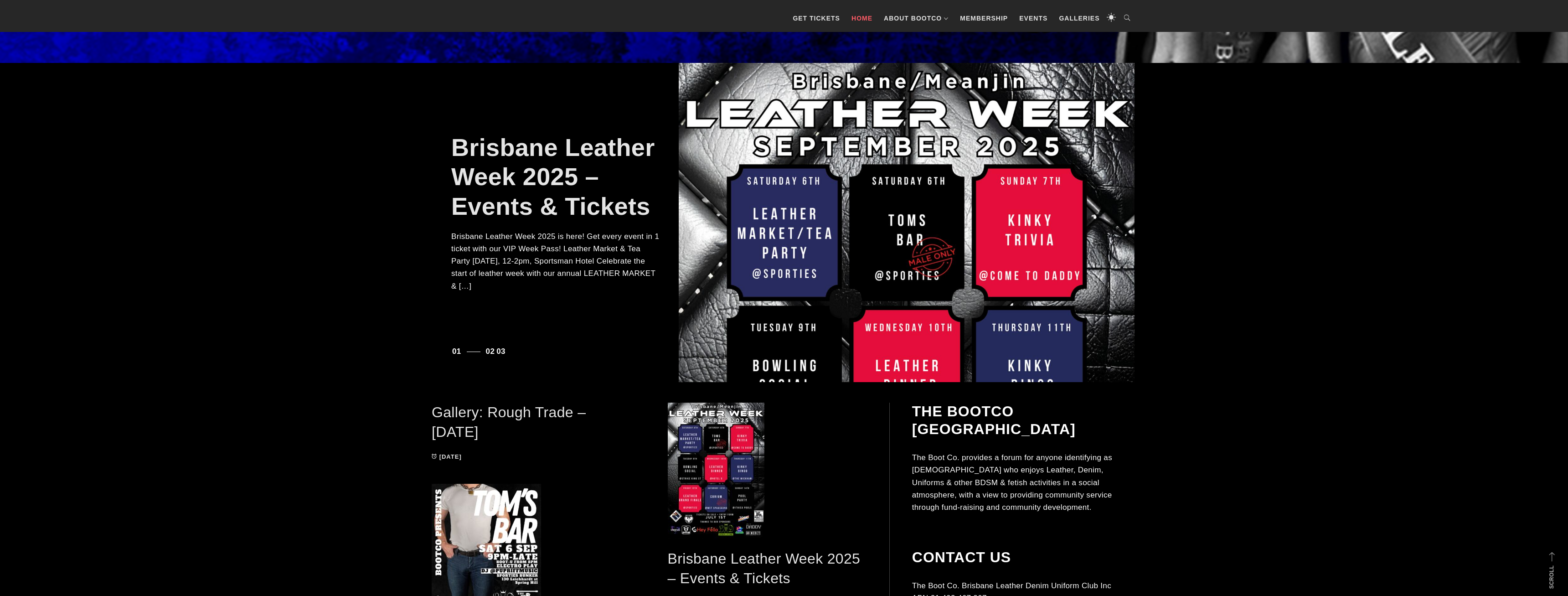
scroll to position [46, 0]
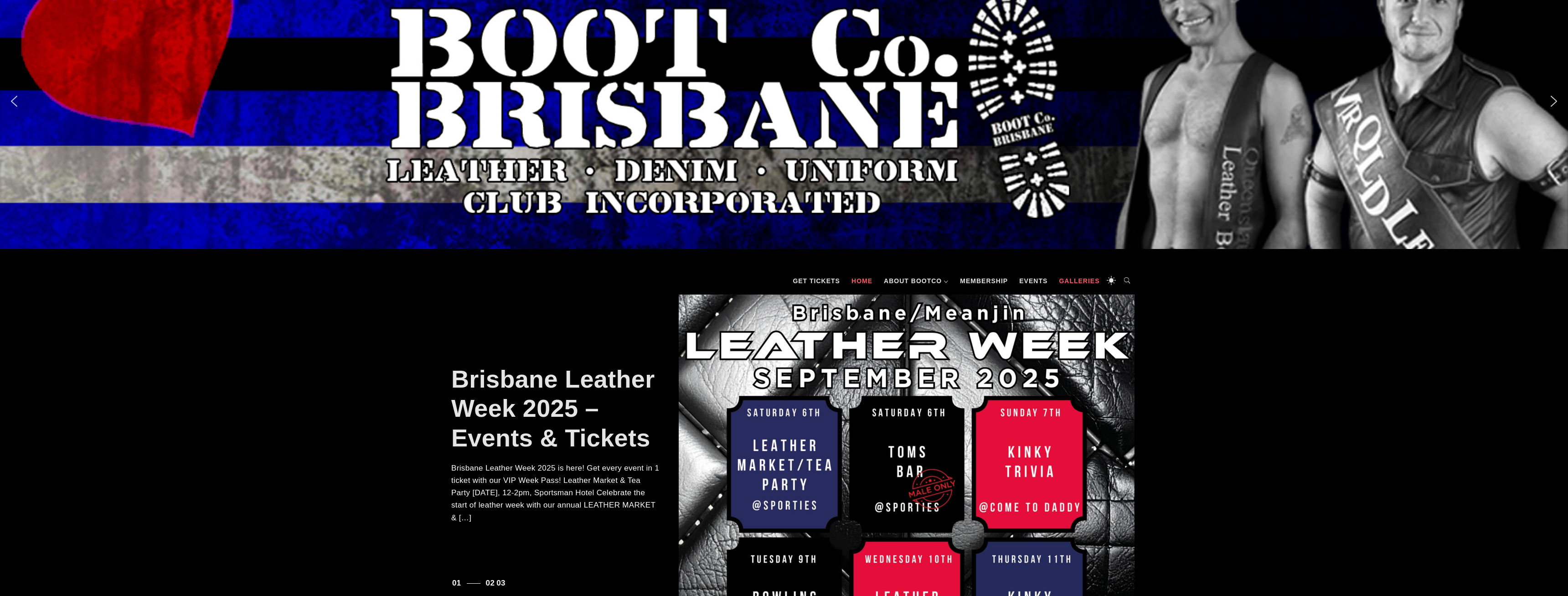
click at [1074, 285] on link "Galleries" at bounding box center [1079, 281] width 50 height 27
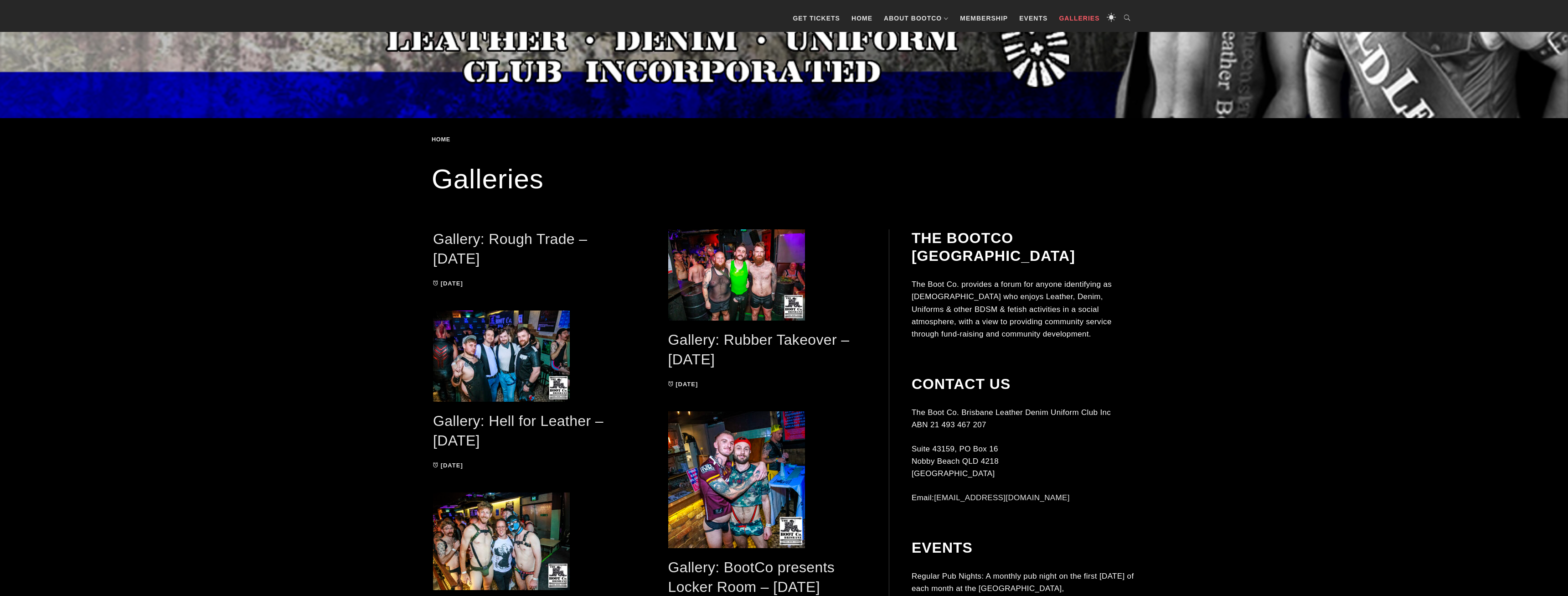
scroll to position [186, 0]
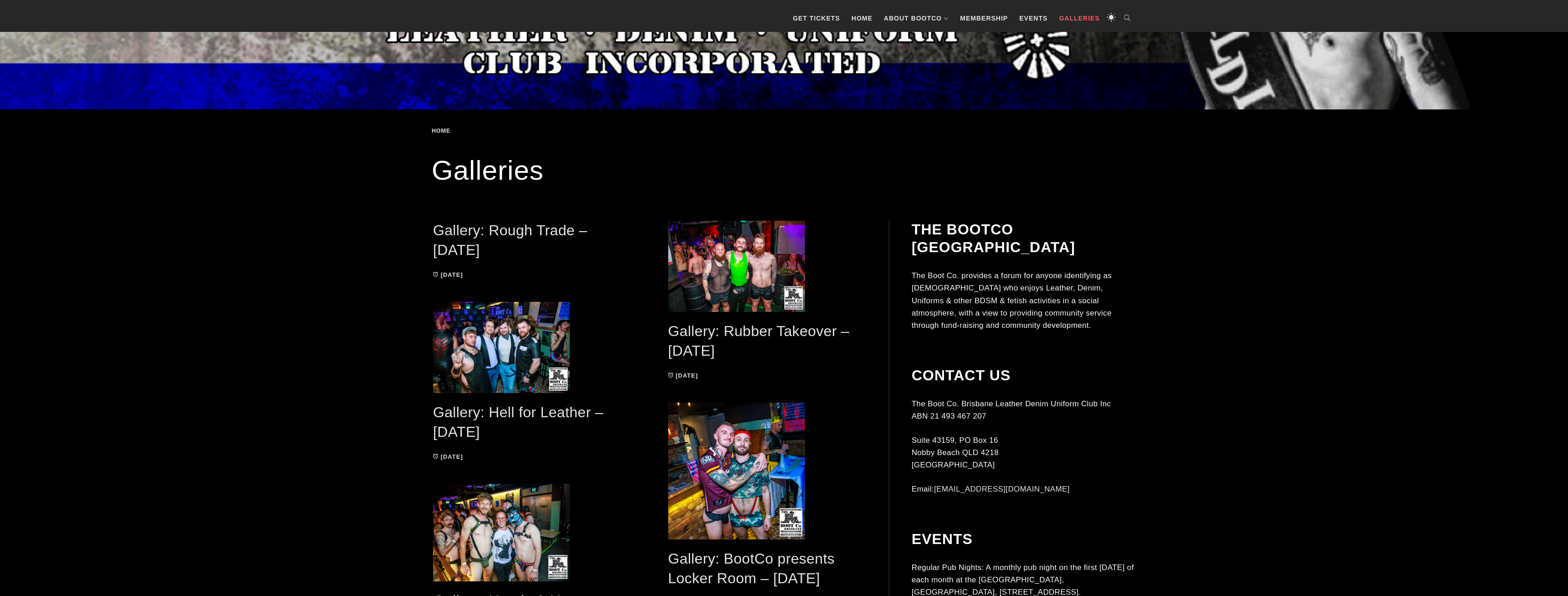
click at [451, 235] on link "Gallery: Rough Trade – [DATE]" at bounding box center [510, 240] width 154 height 36
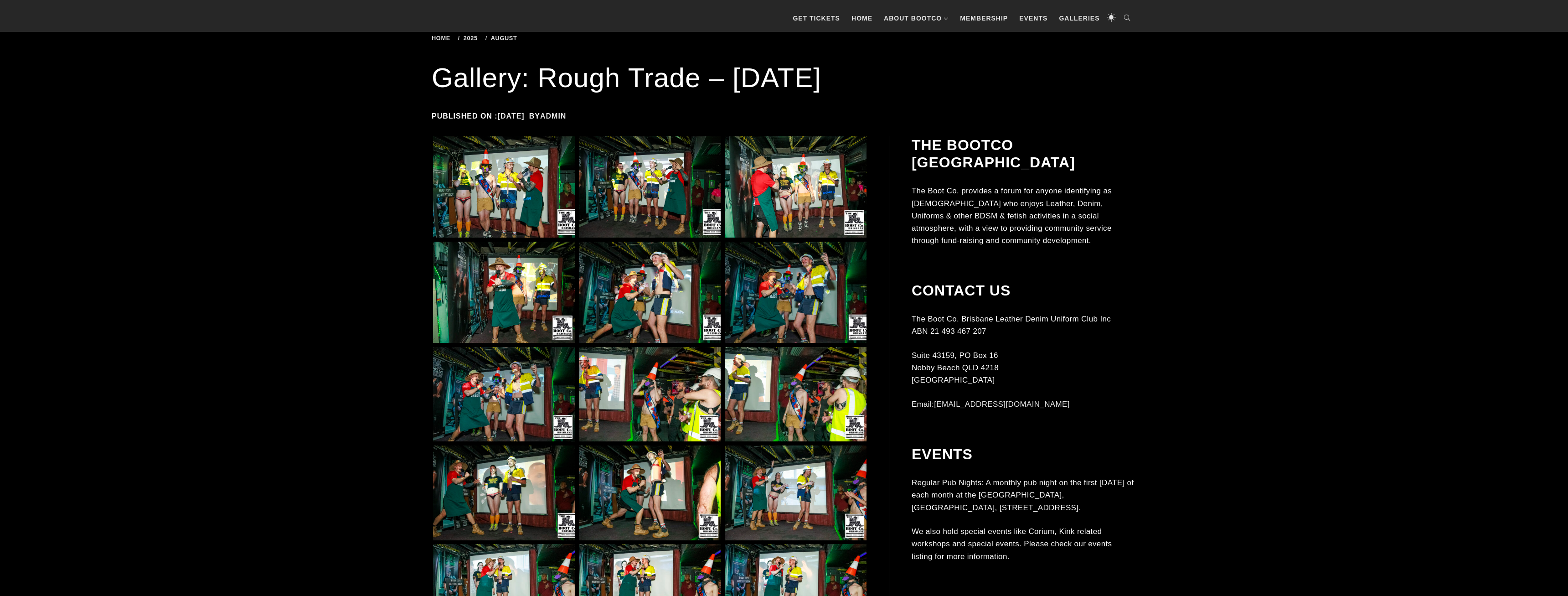
scroll to position [279, 0]
click at [536, 228] on img at bounding box center [503, 187] width 142 height 102
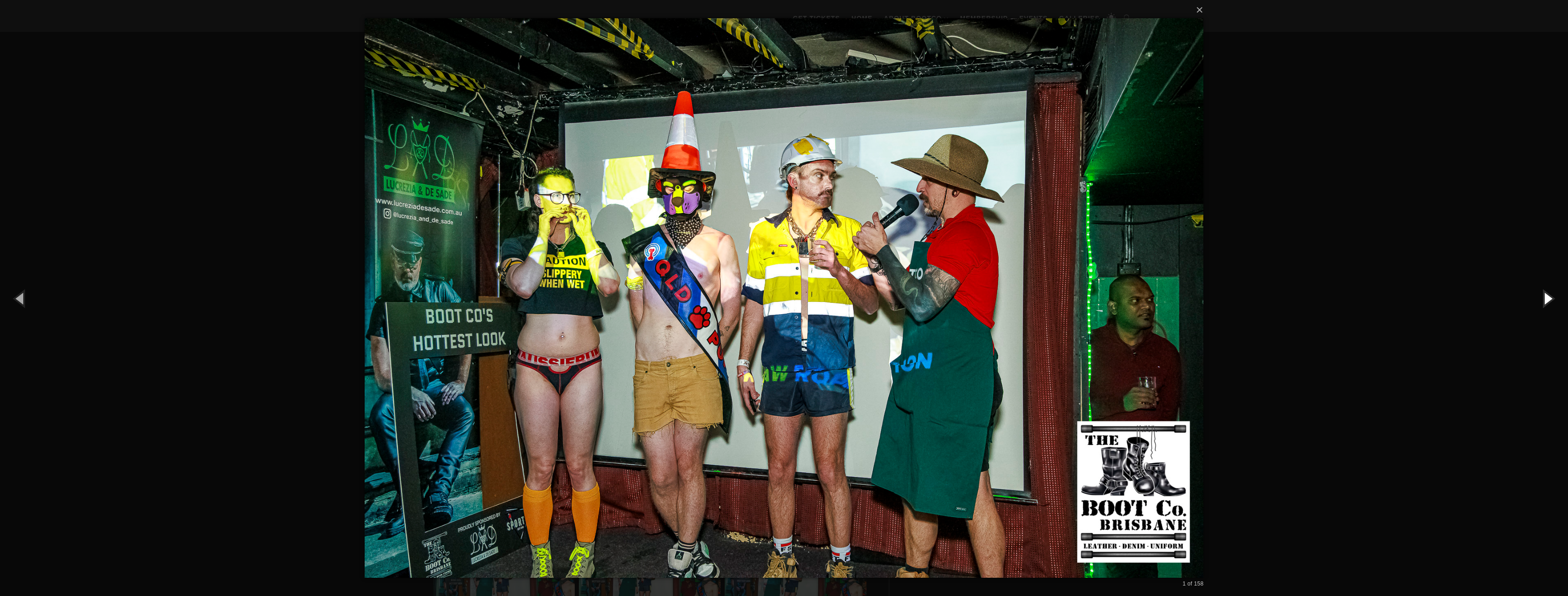
click at [1544, 300] on button "button" at bounding box center [1547, 298] width 41 height 50
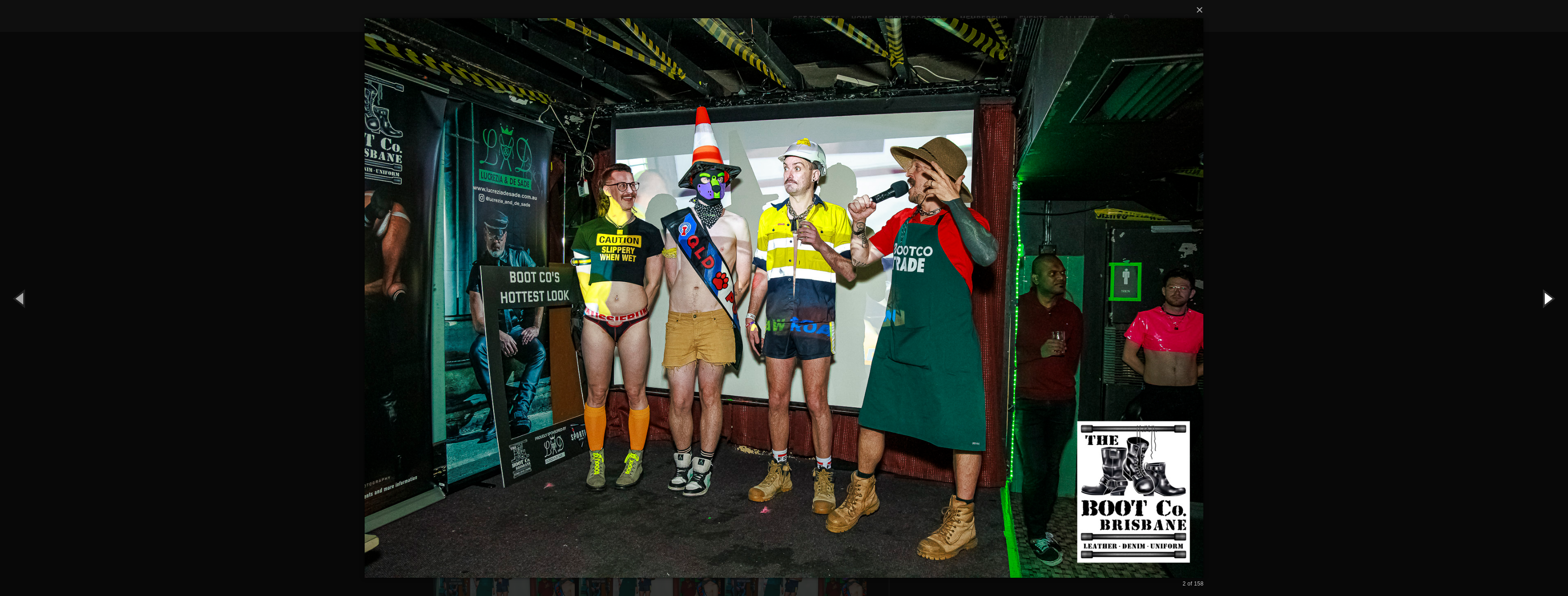
click at [1554, 304] on button "button" at bounding box center [1547, 298] width 41 height 50
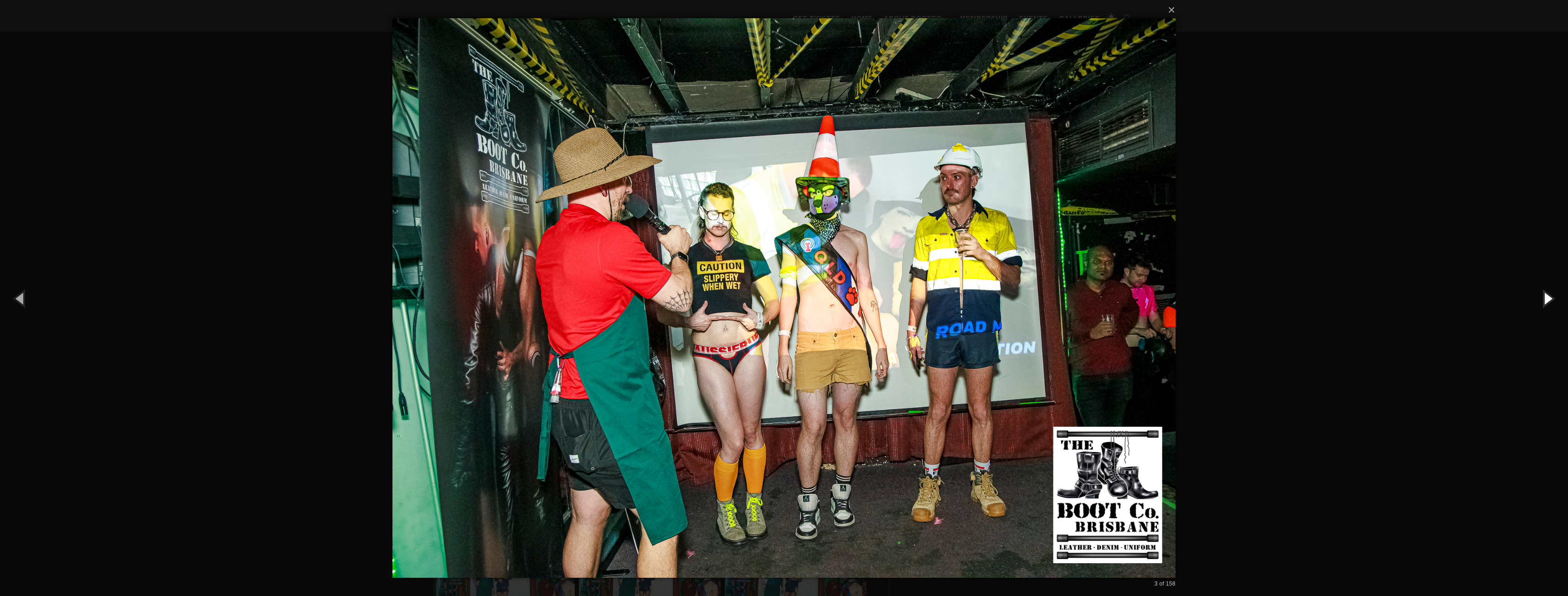
click at [1554, 304] on button "button" at bounding box center [1547, 298] width 41 height 50
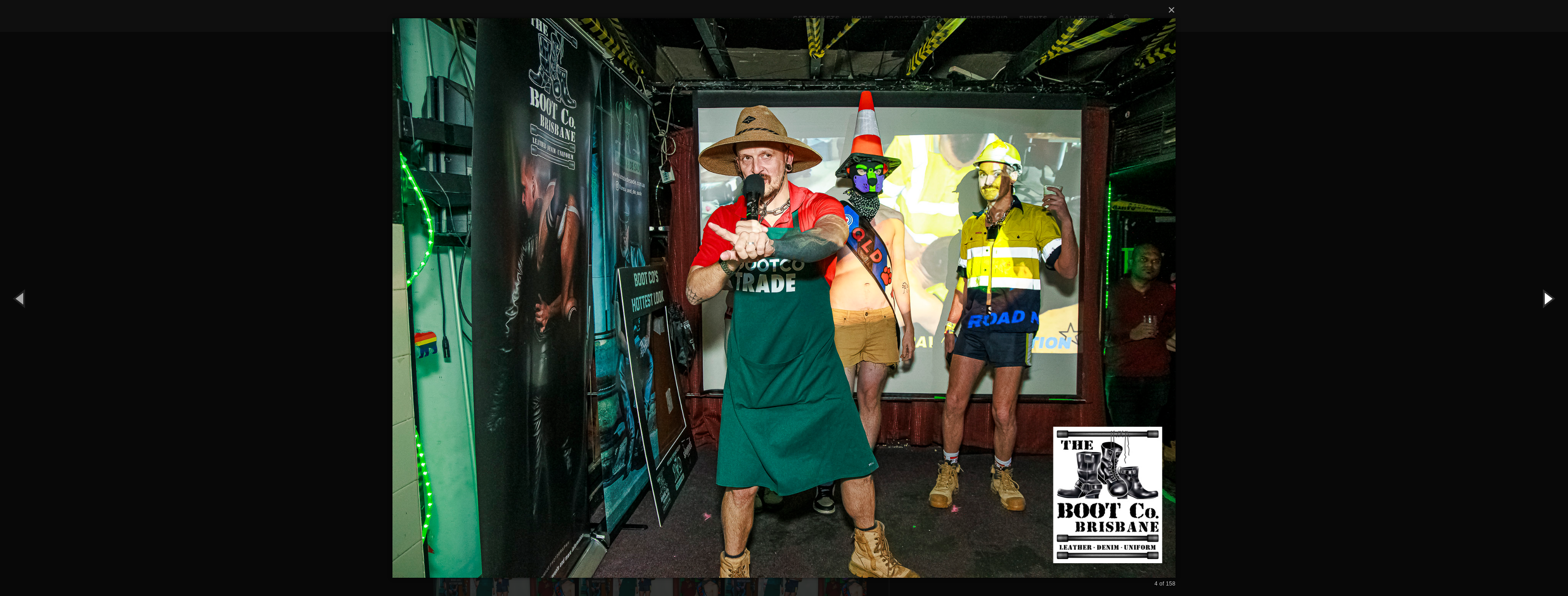
click at [1554, 304] on button "button" at bounding box center [1547, 298] width 41 height 50
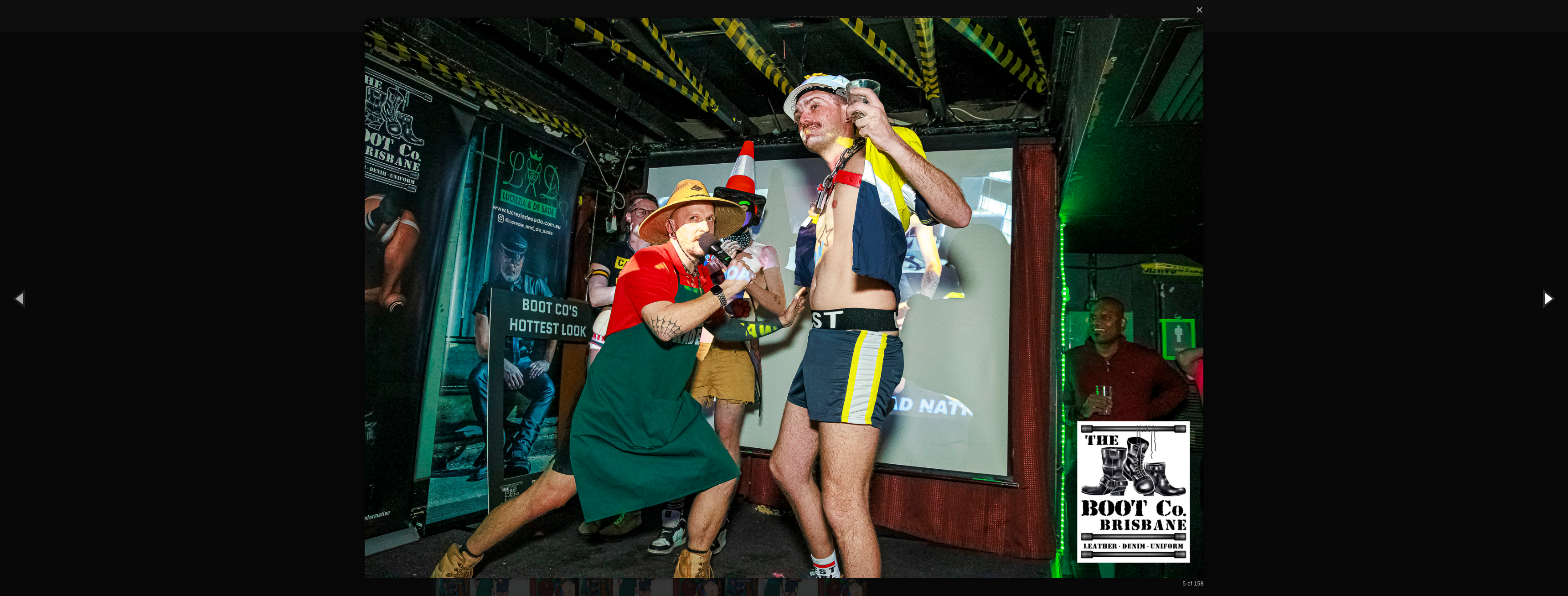
click at [1554, 304] on button "button" at bounding box center [1547, 298] width 41 height 50
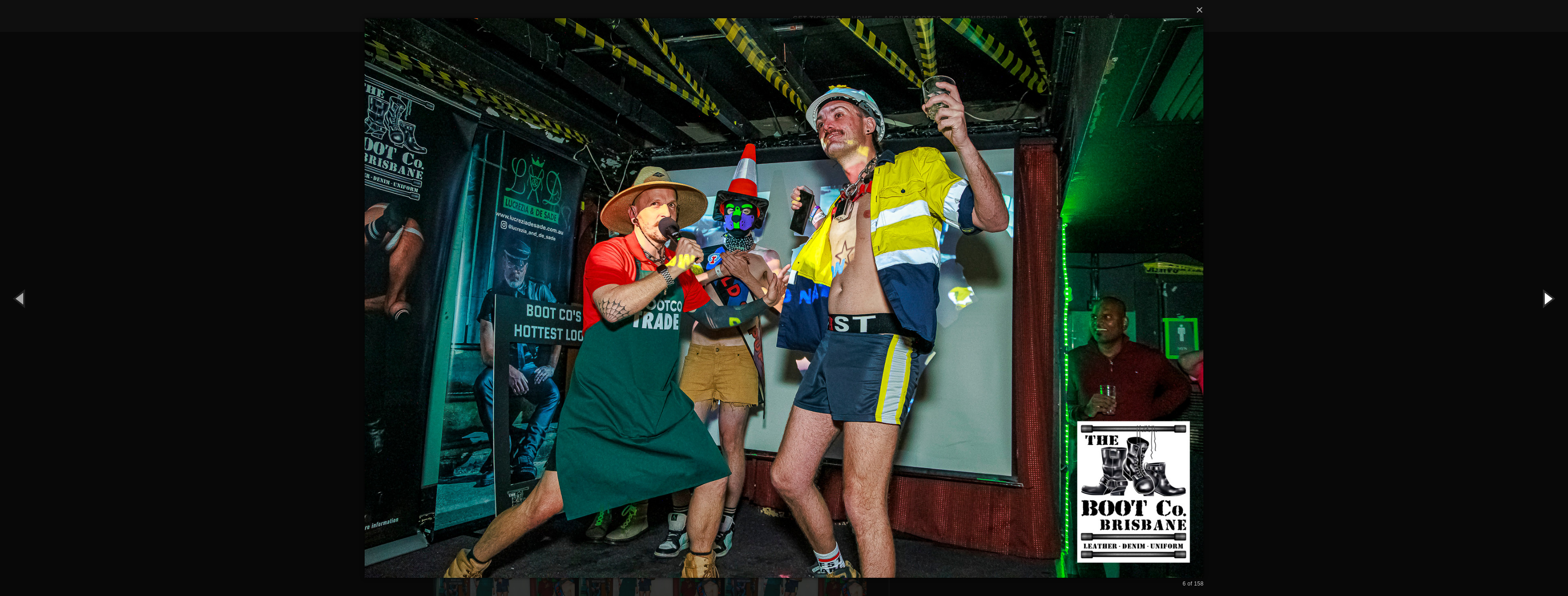
click at [1554, 304] on button "button" at bounding box center [1547, 298] width 41 height 50
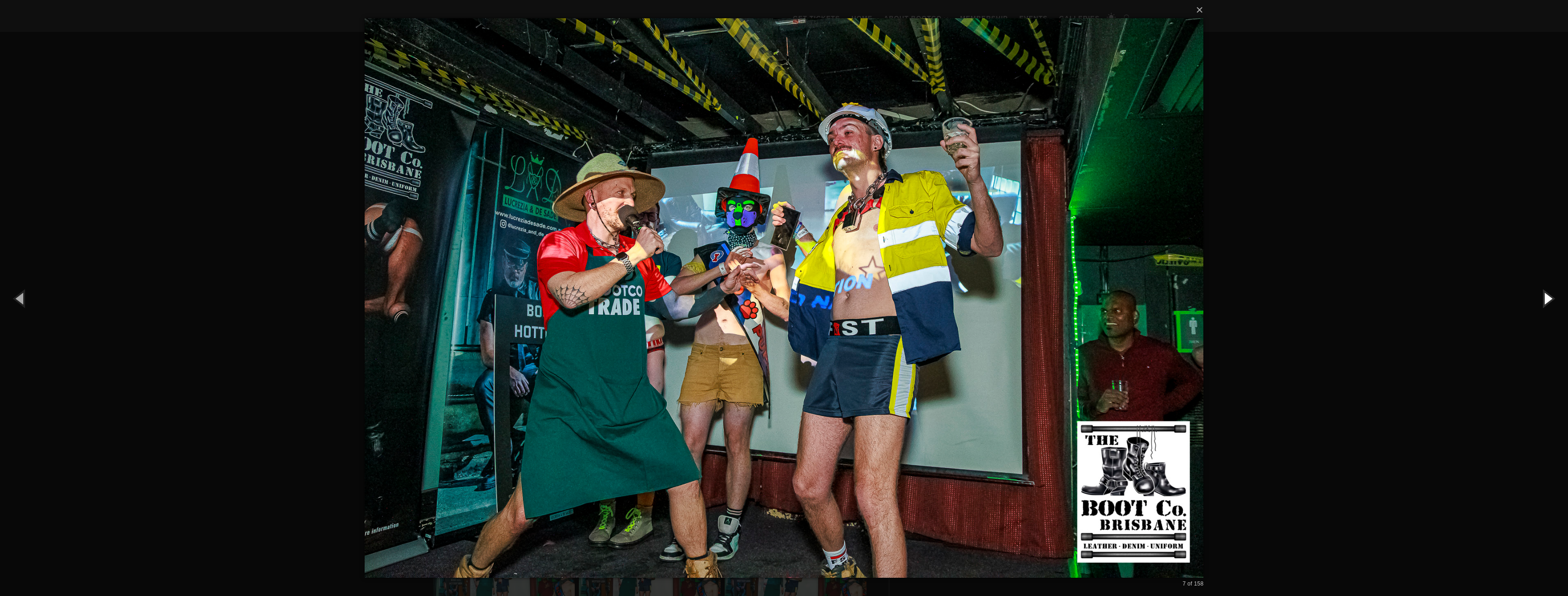
click at [1554, 304] on button "button" at bounding box center [1547, 298] width 41 height 50
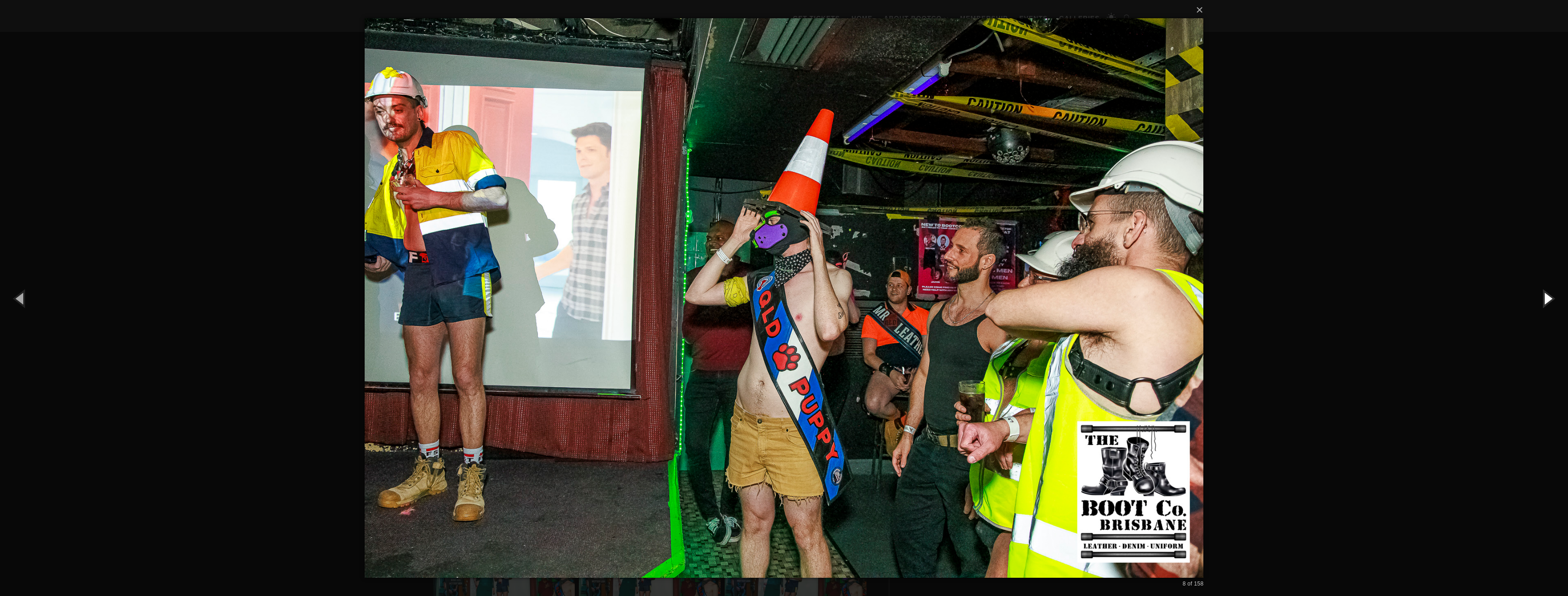
click at [1555, 306] on button "button" at bounding box center [1547, 298] width 41 height 50
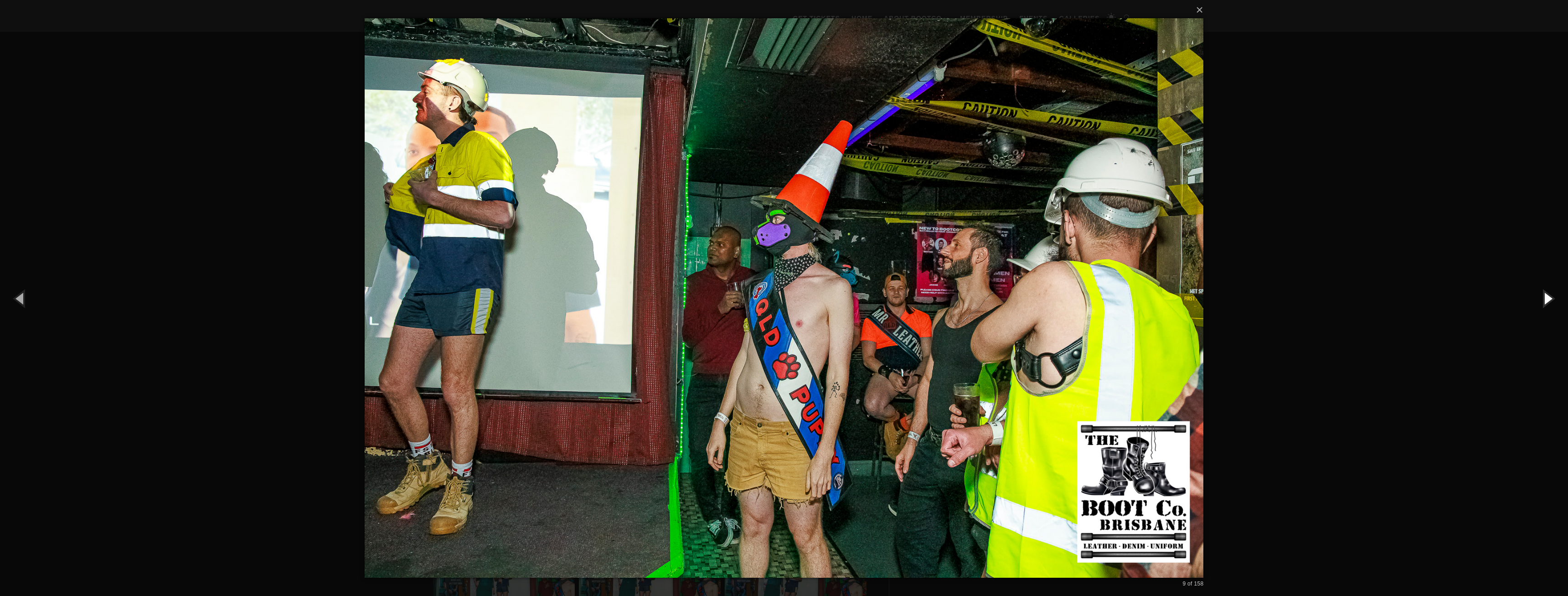
click at [1555, 306] on button "button" at bounding box center [1547, 298] width 41 height 50
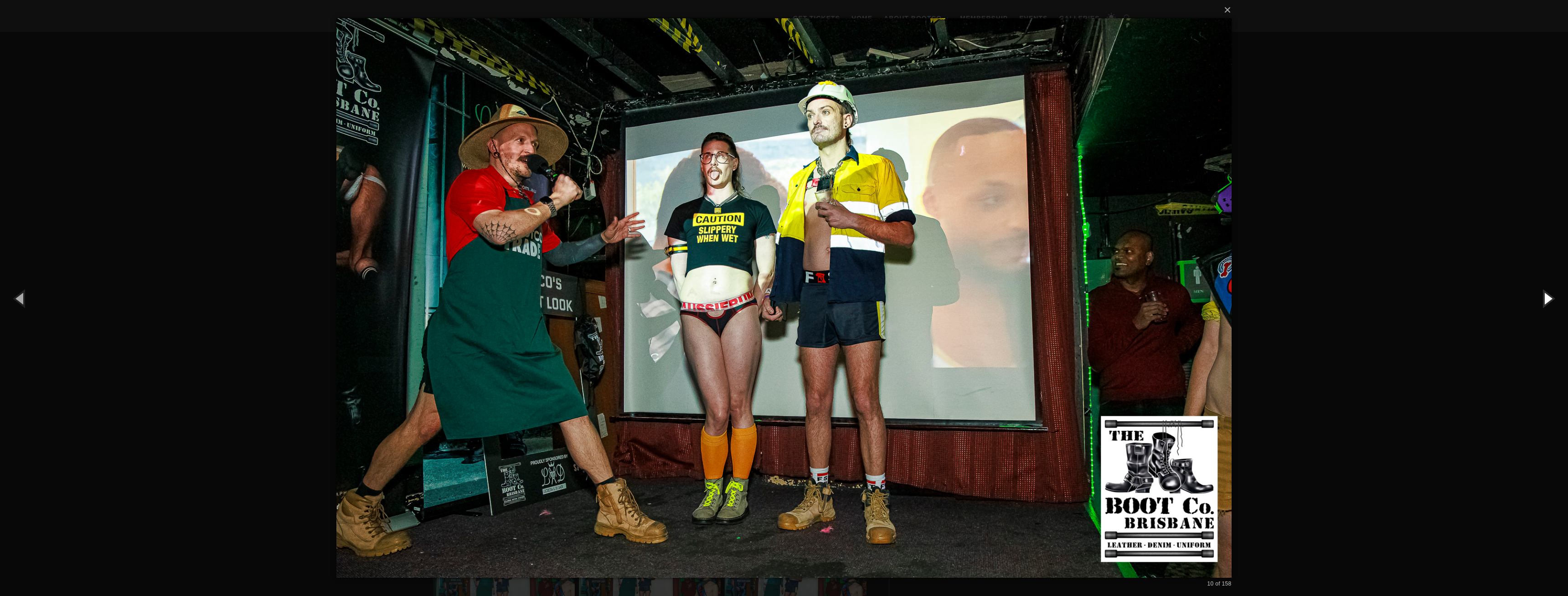
click at [1555, 306] on button "button" at bounding box center [1547, 298] width 41 height 50
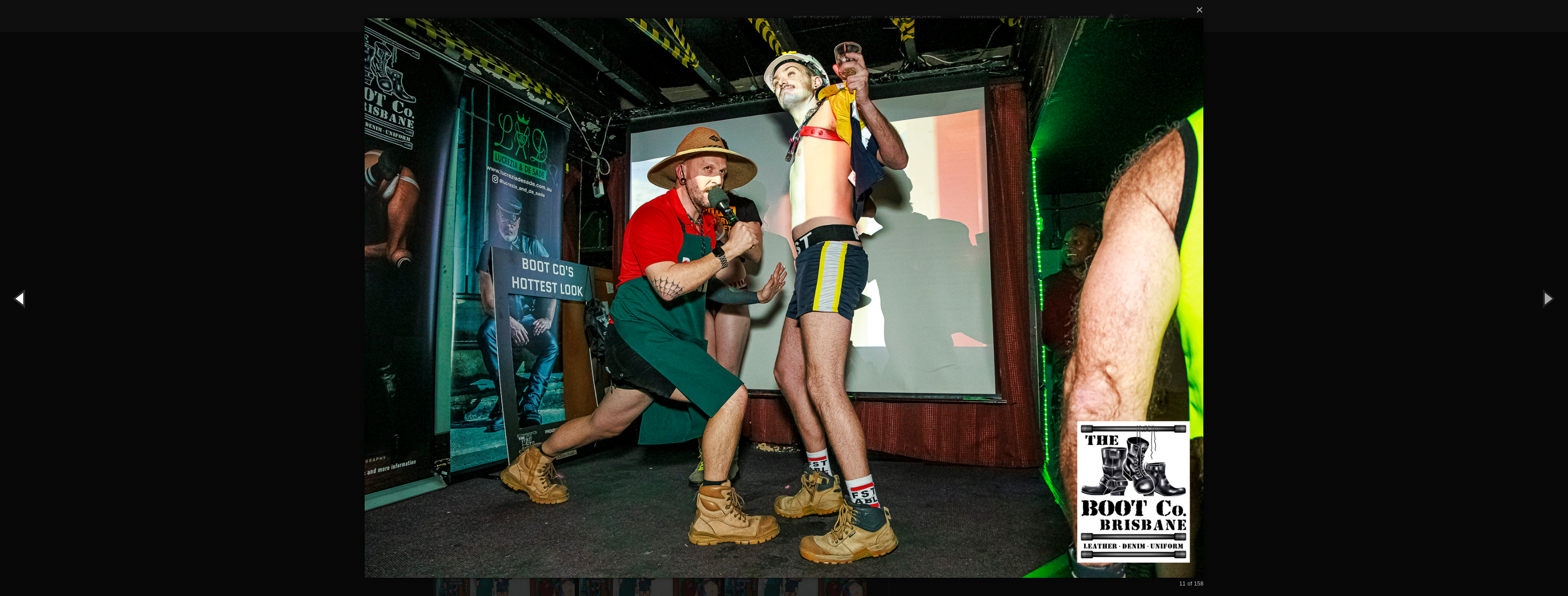
click at [19, 297] on button "button" at bounding box center [20, 298] width 41 height 50
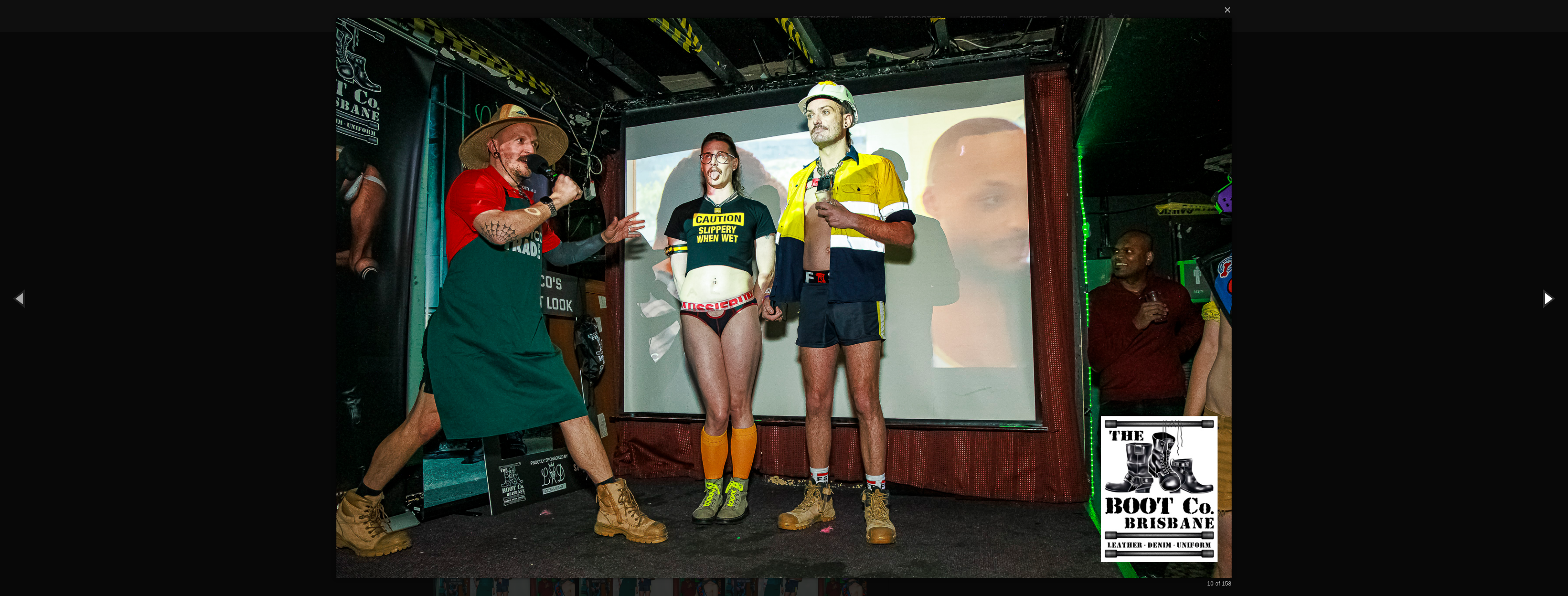
click at [1545, 302] on button "button" at bounding box center [1547, 298] width 41 height 50
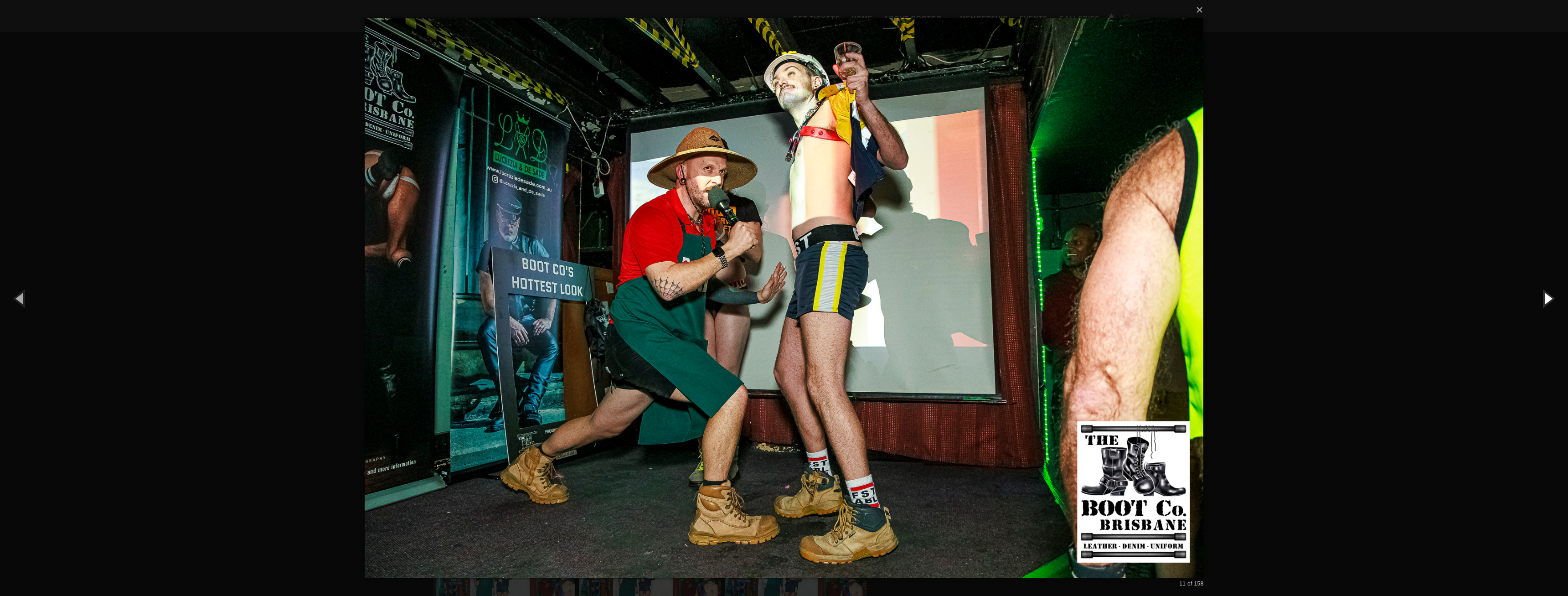
click at [1550, 304] on button "button" at bounding box center [1547, 298] width 41 height 50
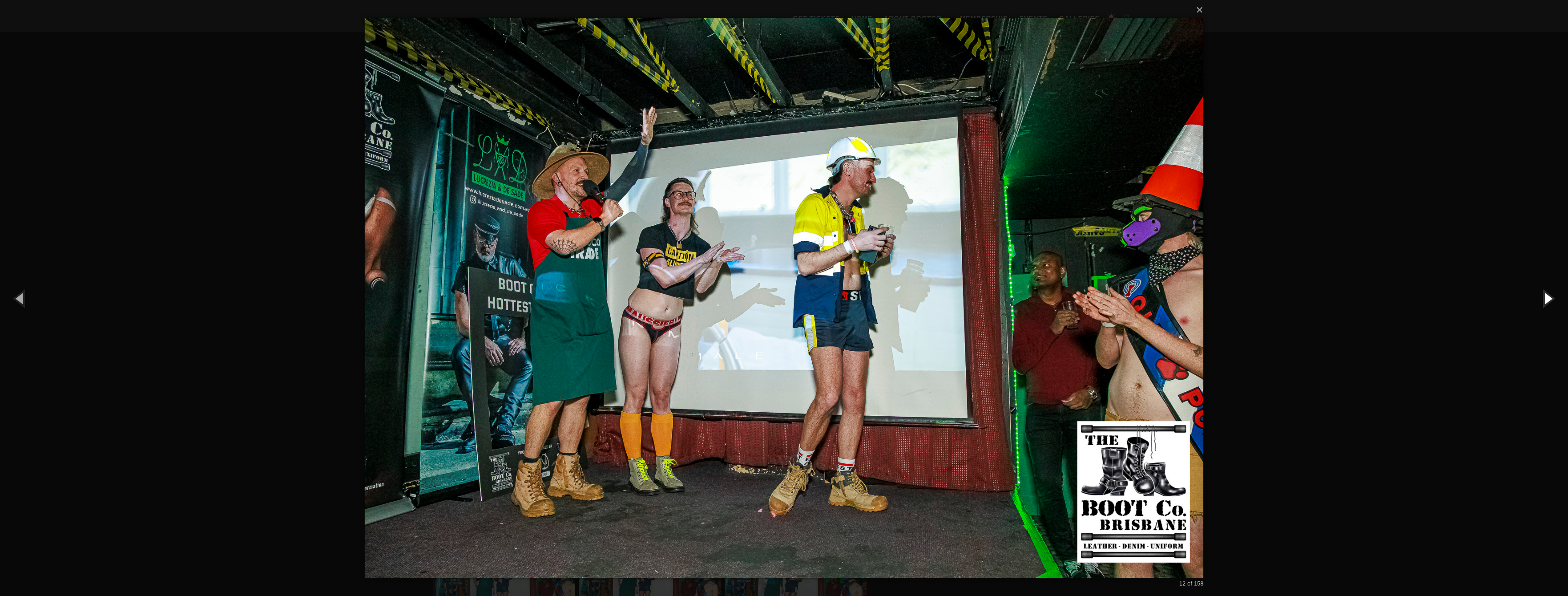
click at [1550, 304] on button "button" at bounding box center [1547, 298] width 41 height 50
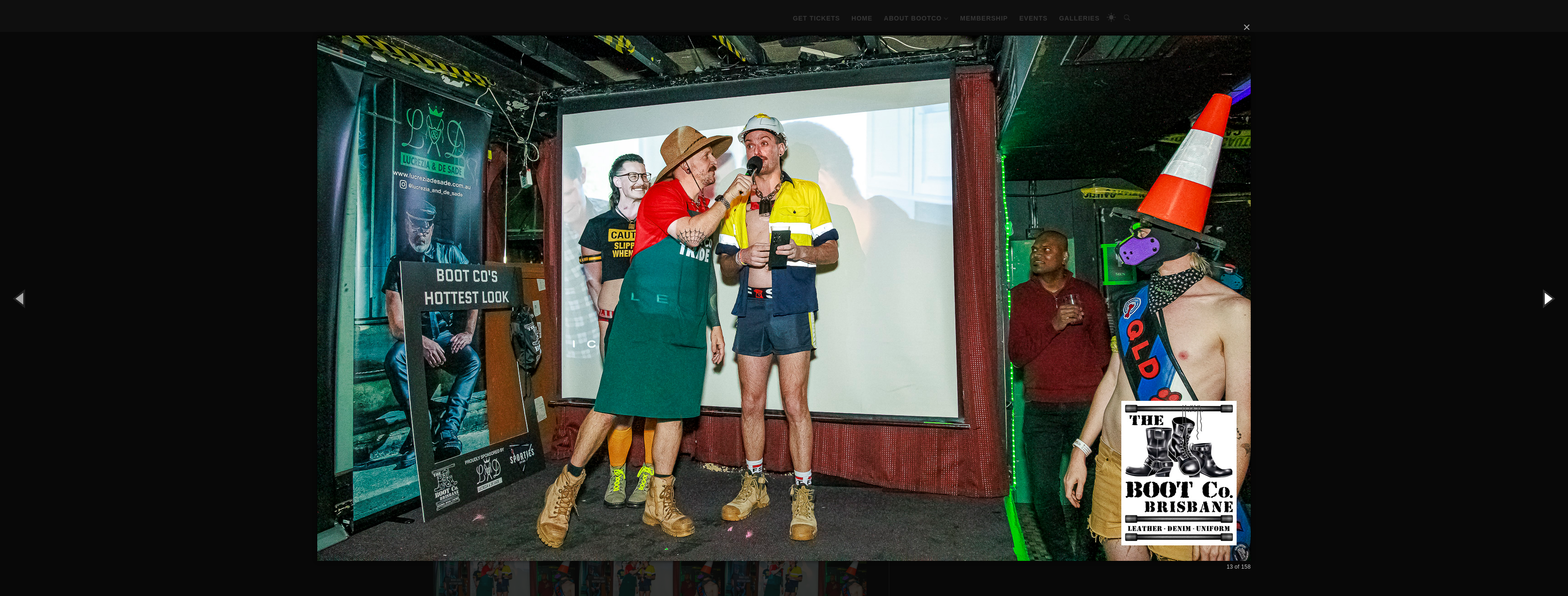
click at [1550, 304] on button "button" at bounding box center [1547, 298] width 41 height 50
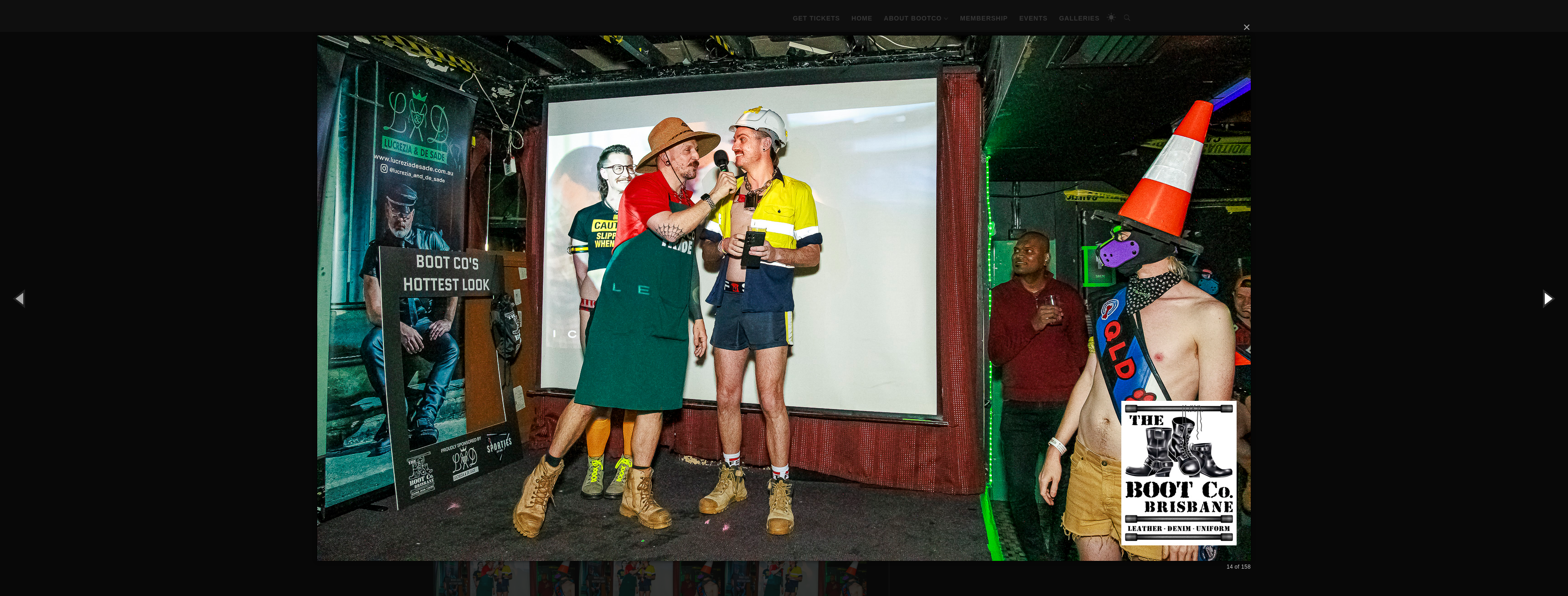
click at [1550, 304] on button "button" at bounding box center [1547, 298] width 41 height 50
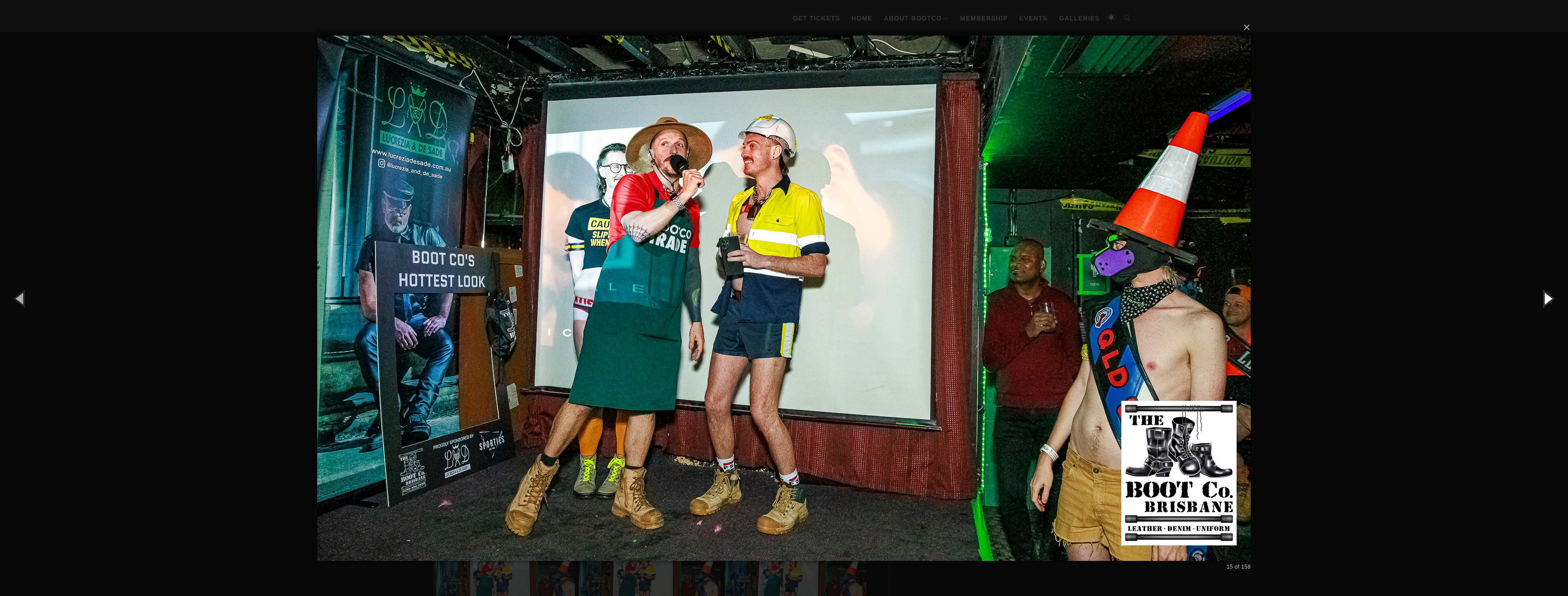
click at [1550, 304] on button "button" at bounding box center [1547, 298] width 41 height 50
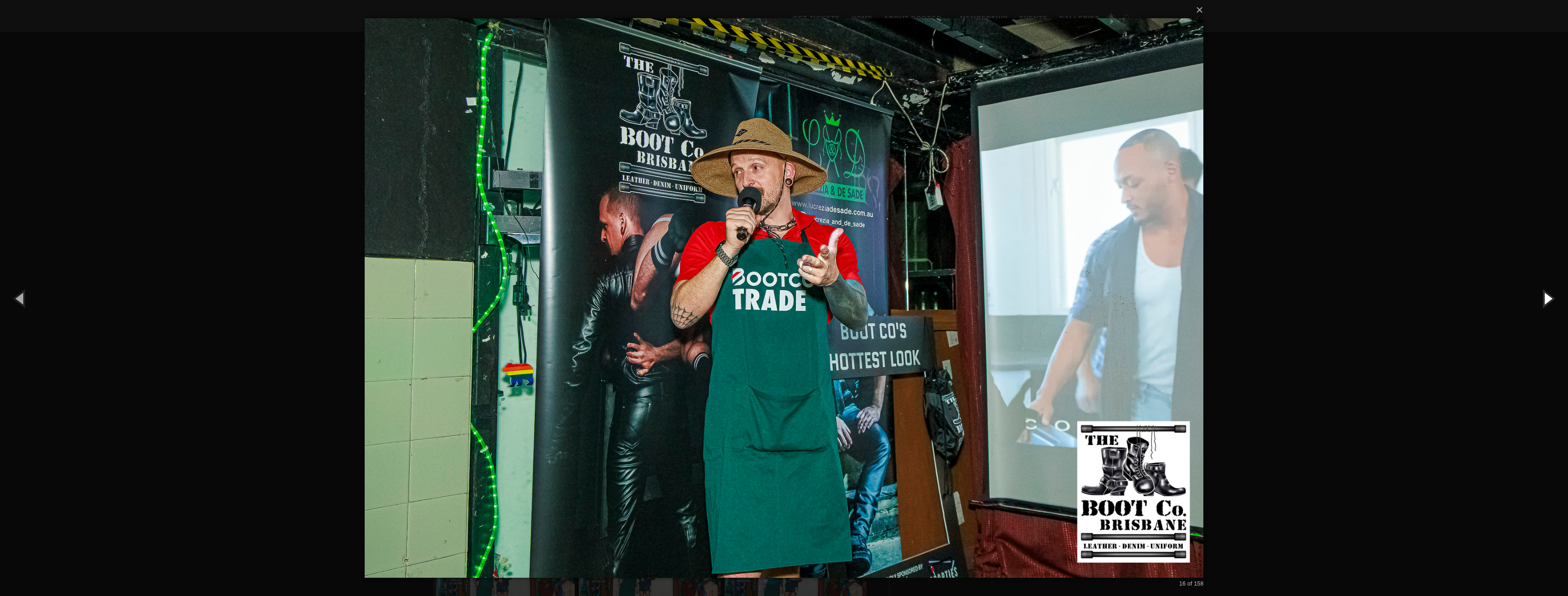
click at [1550, 304] on button "button" at bounding box center [1547, 298] width 41 height 50
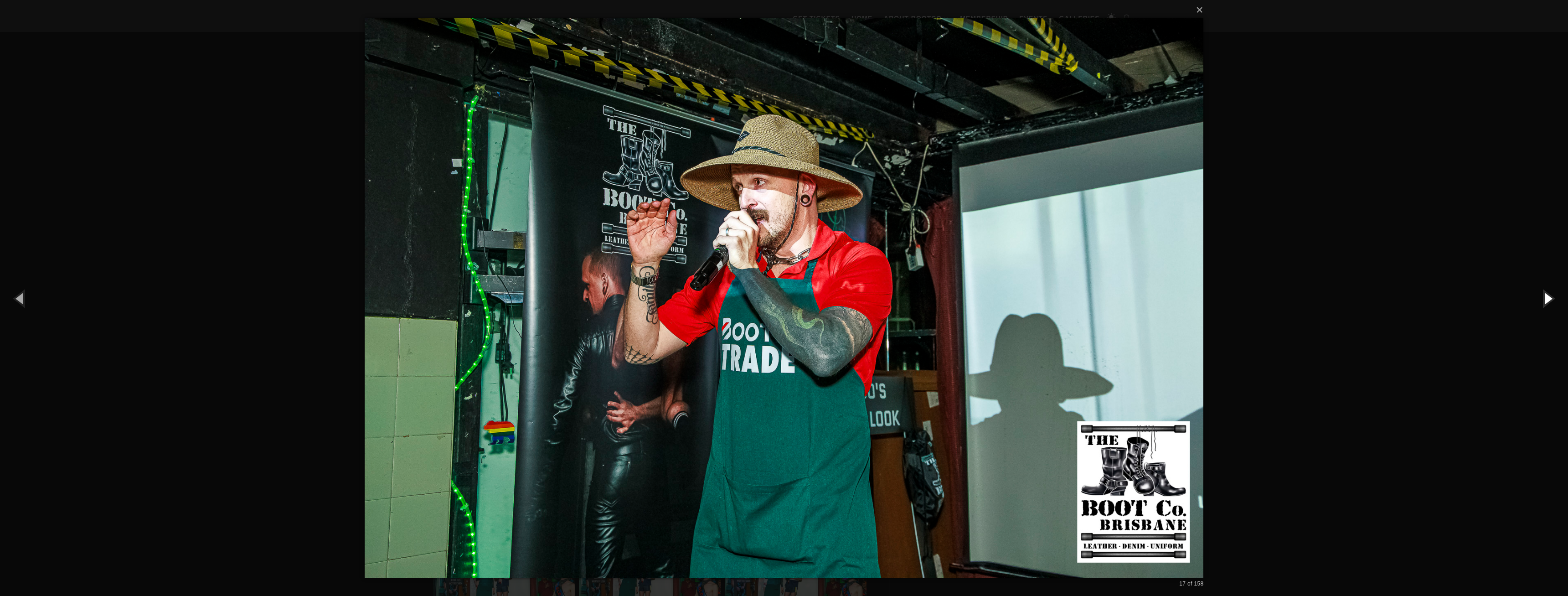
click at [1550, 304] on button "button" at bounding box center [1547, 298] width 41 height 50
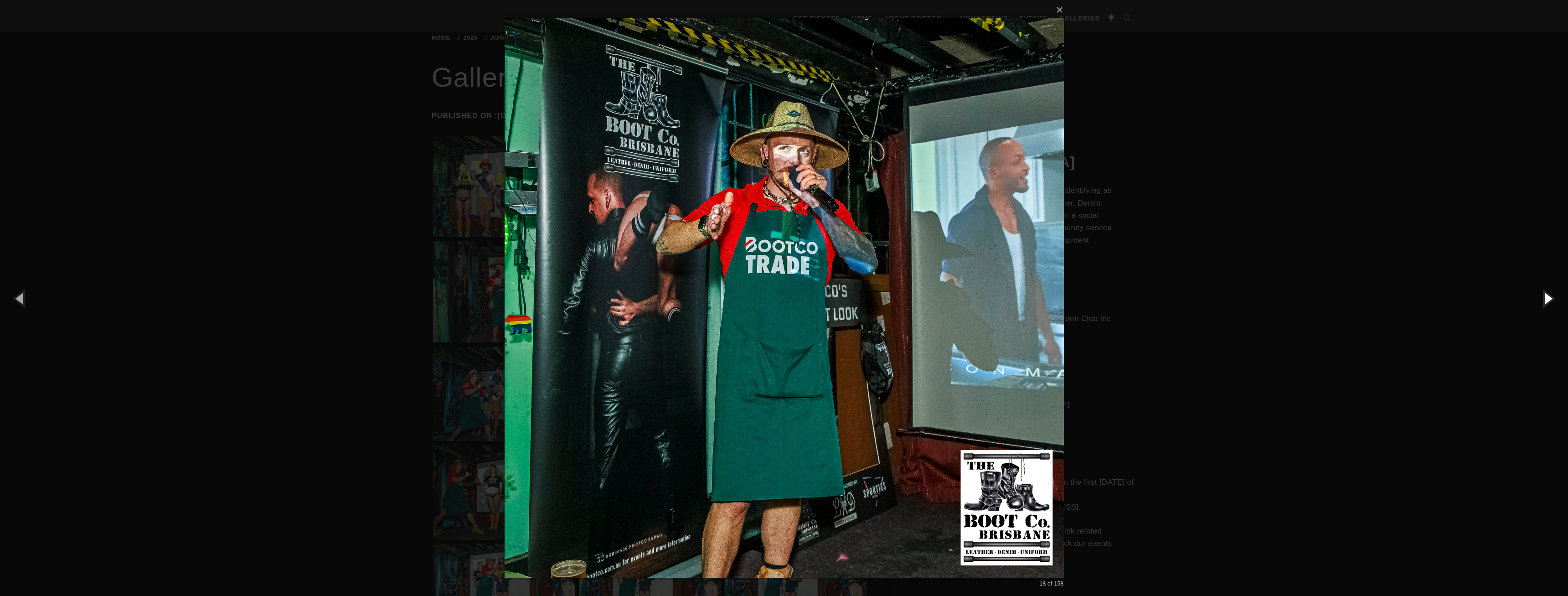
click at [1550, 304] on button "button" at bounding box center [1547, 298] width 41 height 50
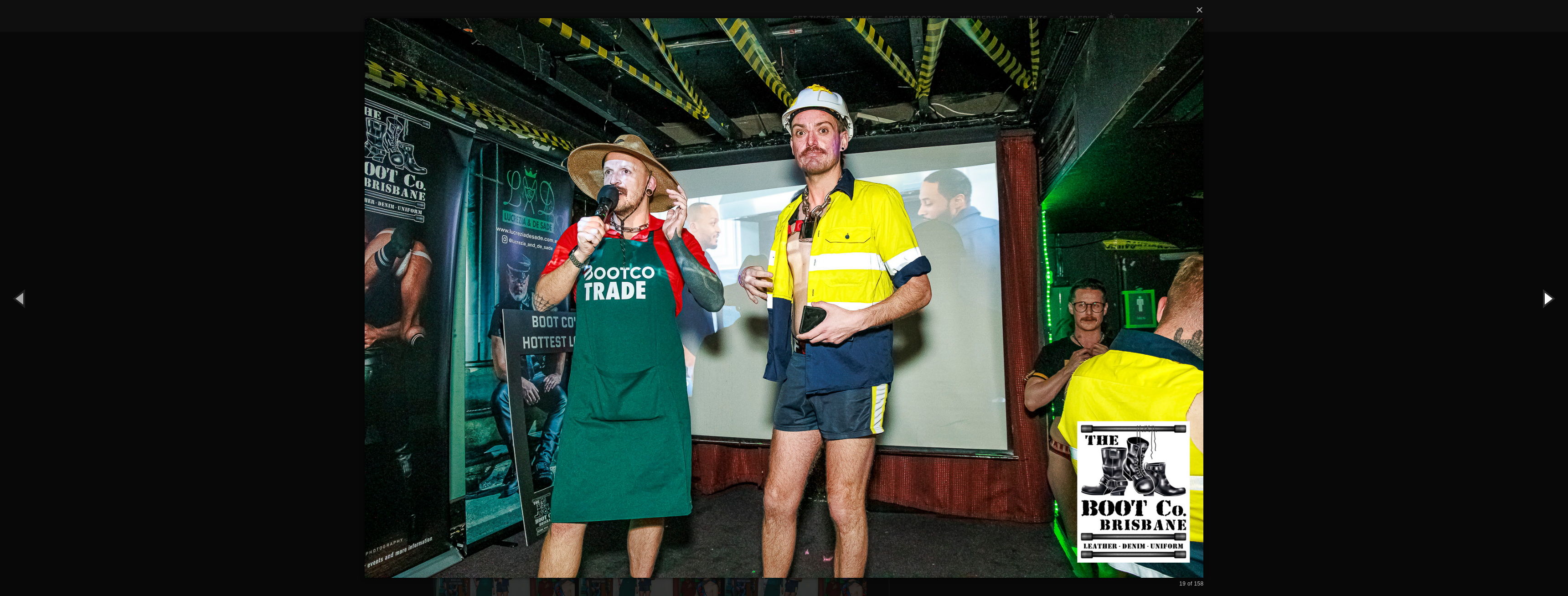
click at [1550, 304] on button "button" at bounding box center [1547, 298] width 41 height 50
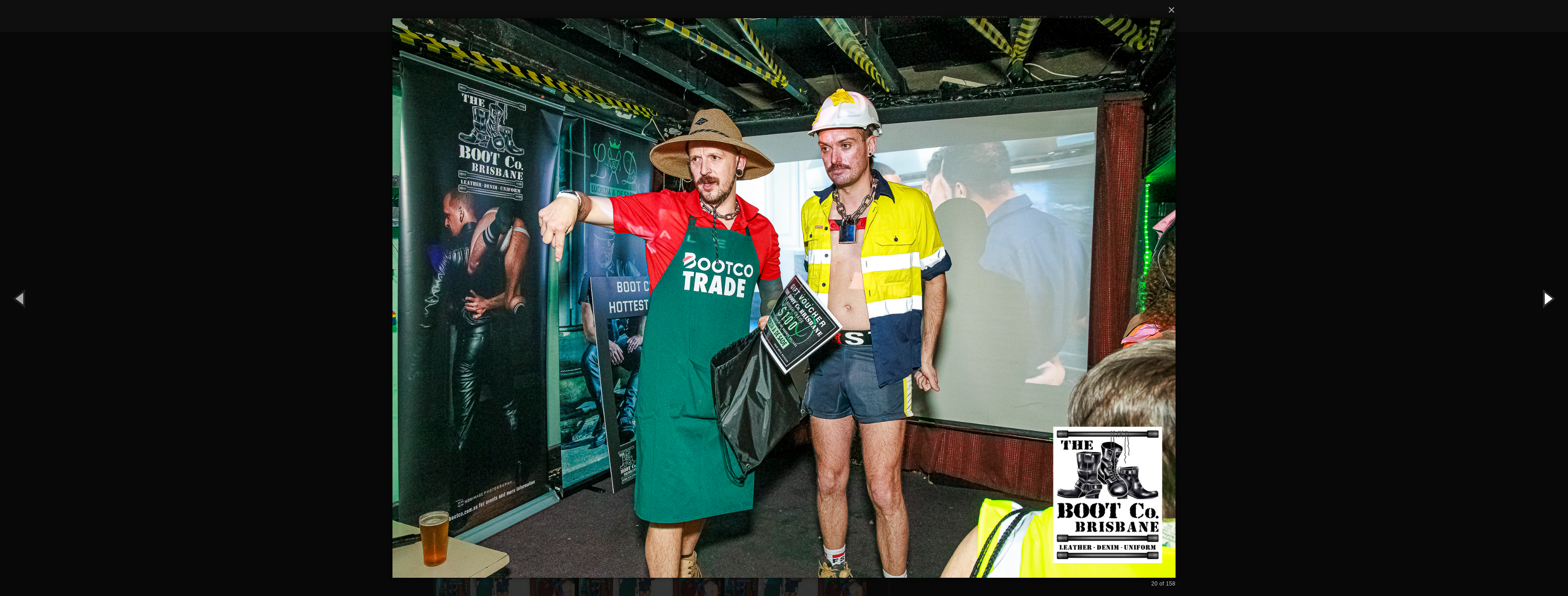
click at [1550, 304] on button "button" at bounding box center [1547, 298] width 41 height 50
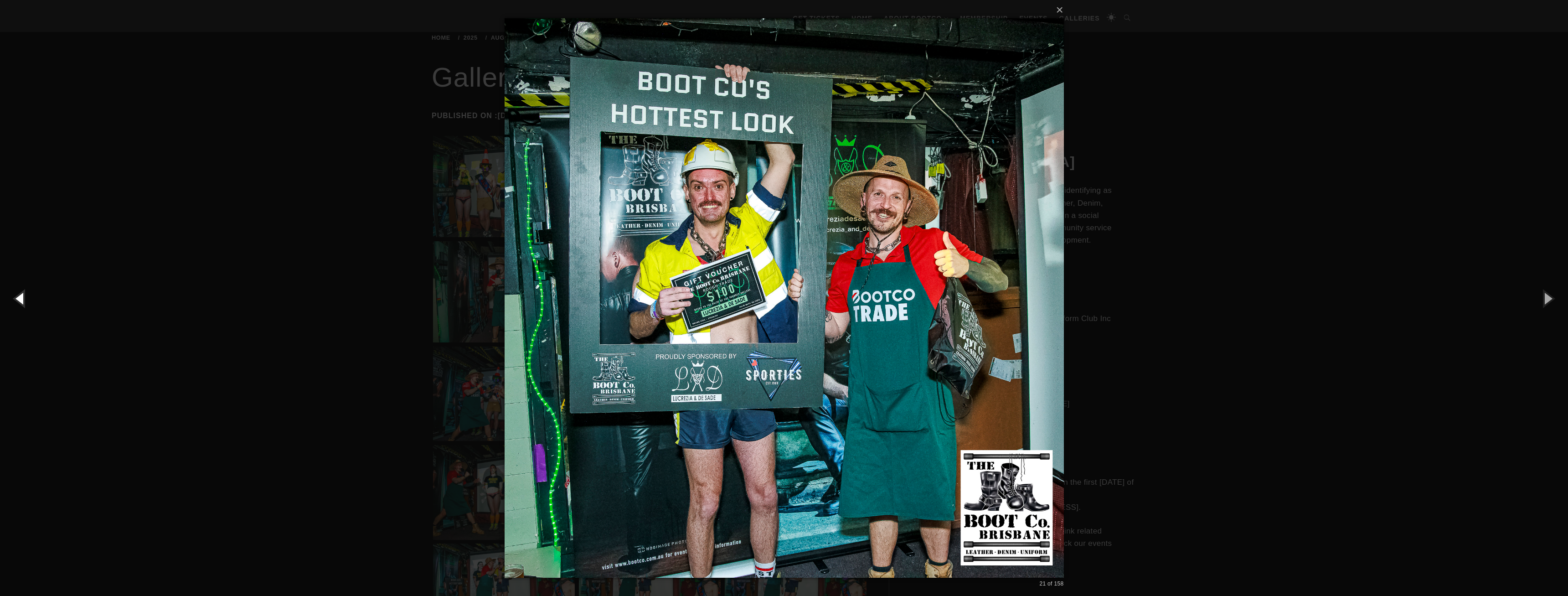
click at [34, 299] on button "button" at bounding box center [20, 298] width 41 height 50
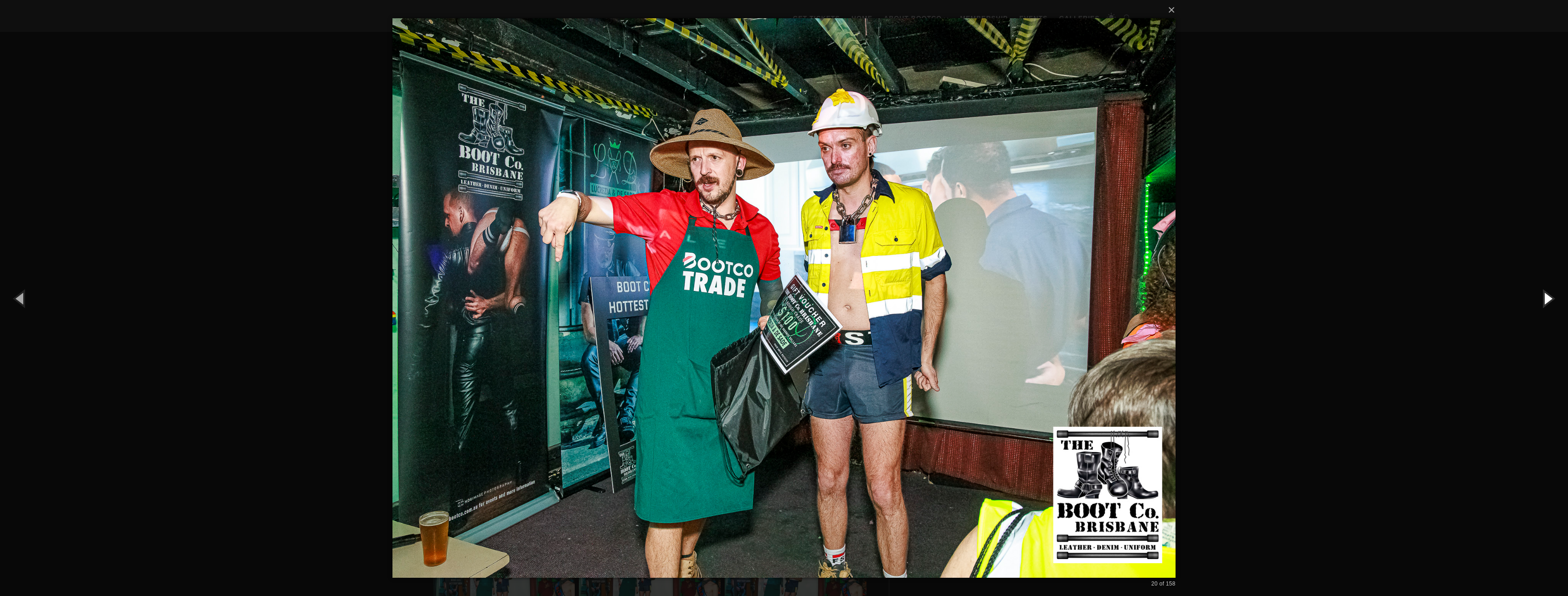
click at [1544, 299] on button "button" at bounding box center [1547, 298] width 41 height 50
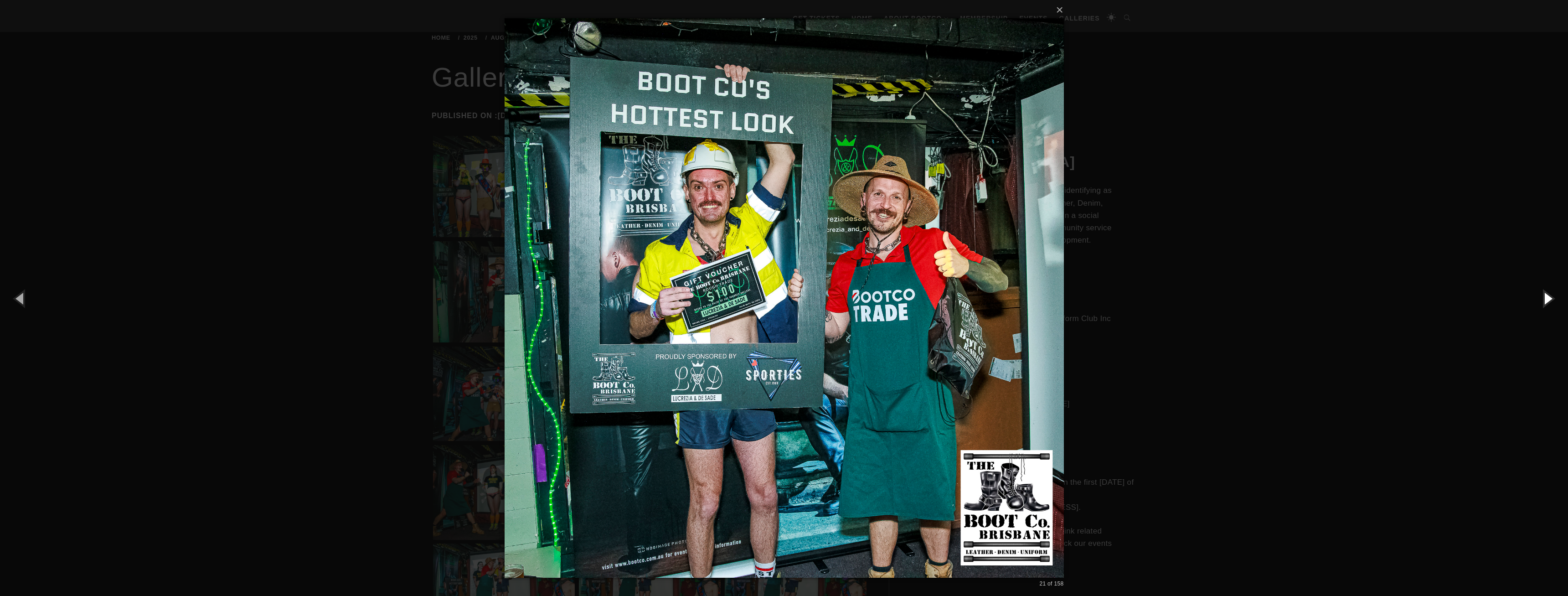
click at [1544, 299] on button "button" at bounding box center [1547, 298] width 41 height 50
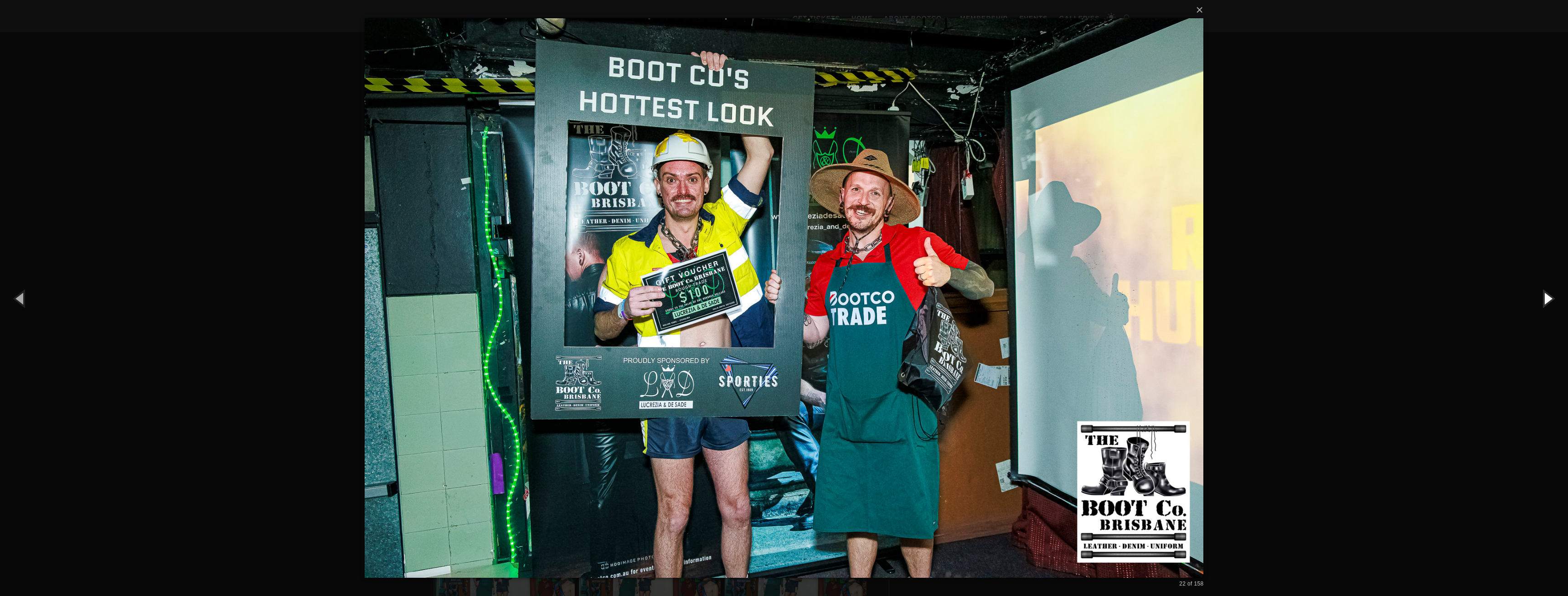
click at [1544, 299] on button "button" at bounding box center [1547, 298] width 41 height 50
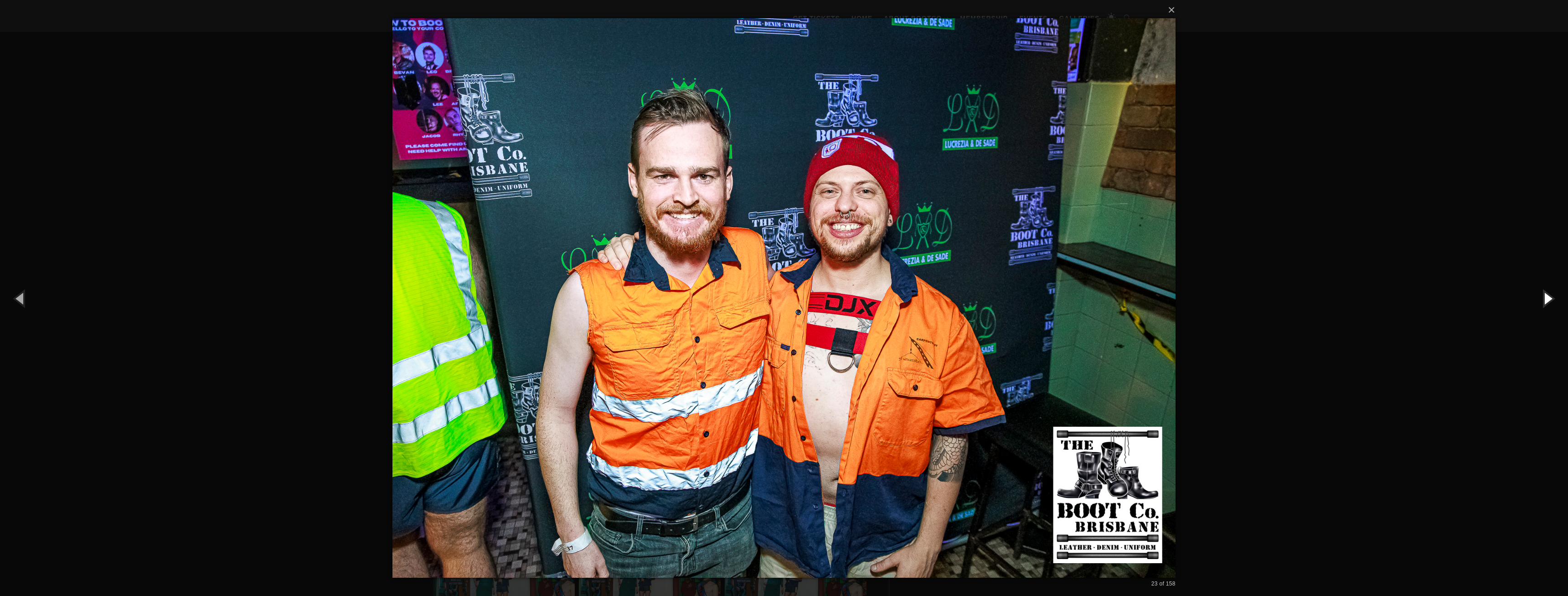
click at [1544, 299] on button "button" at bounding box center [1547, 298] width 41 height 50
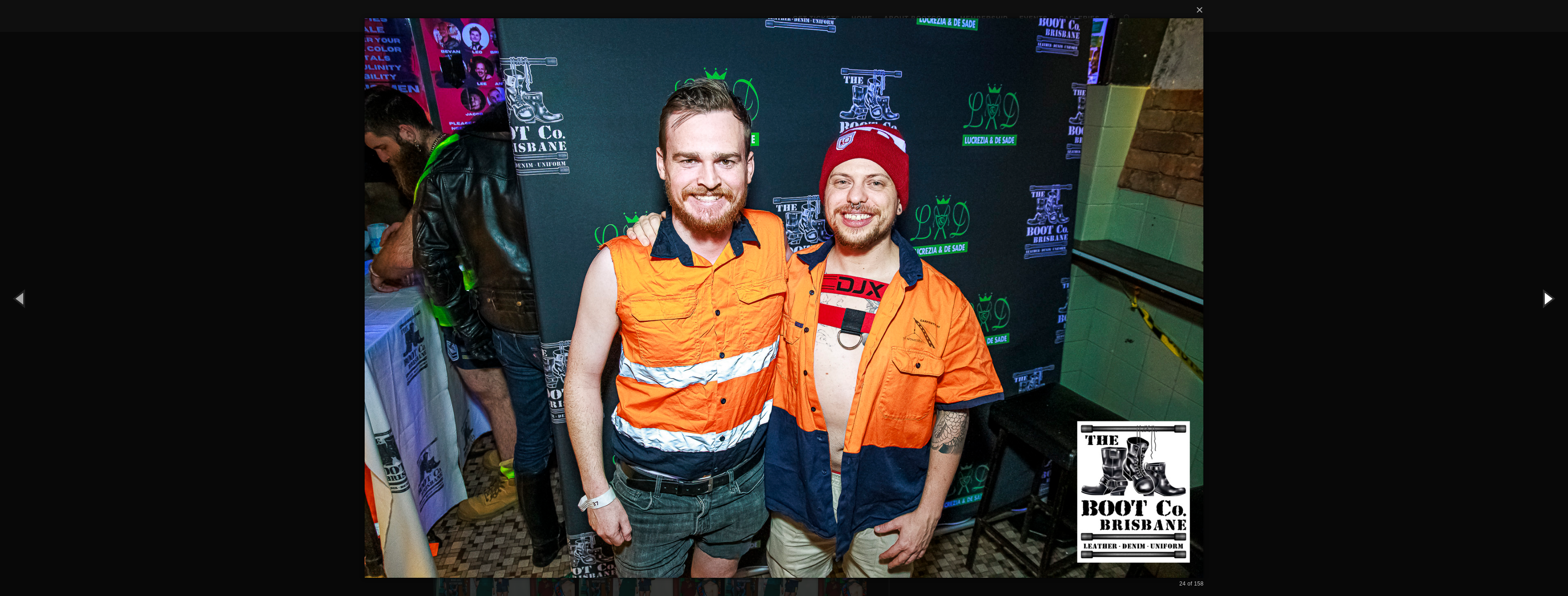
click at [1544, 299] on button "button" at bounding box center [1547, 298] width 41 height 50
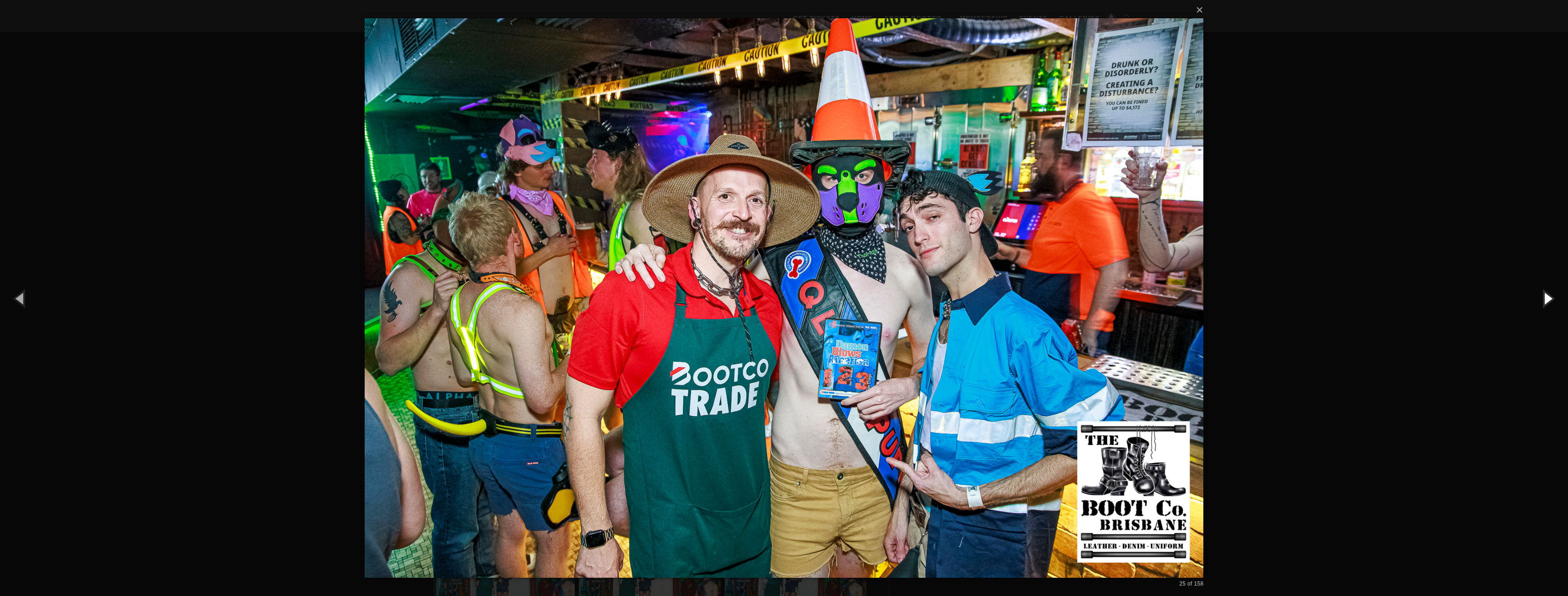
click at [1544, 299] on button "button" at bounding box center [1547, 298] width 41 height 50
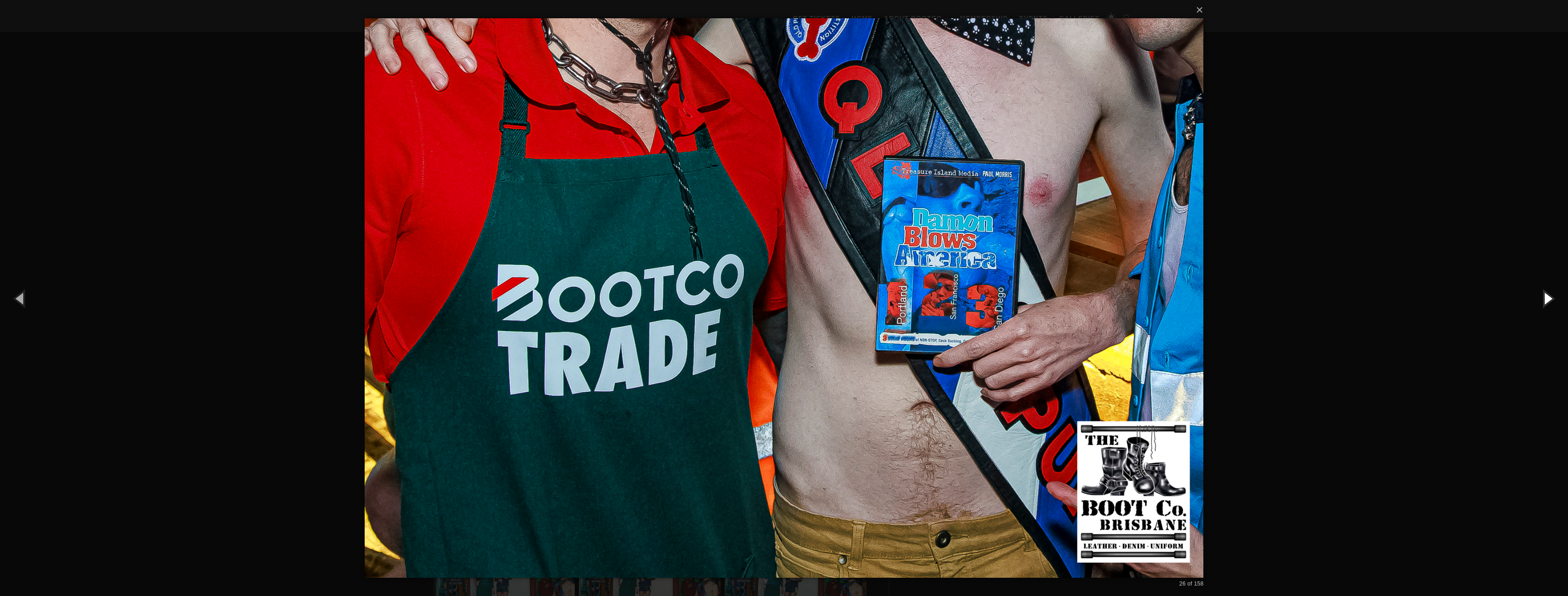
click at [1544, 299] on button "button" at bounding box center [1547, 298] width 41 height 50
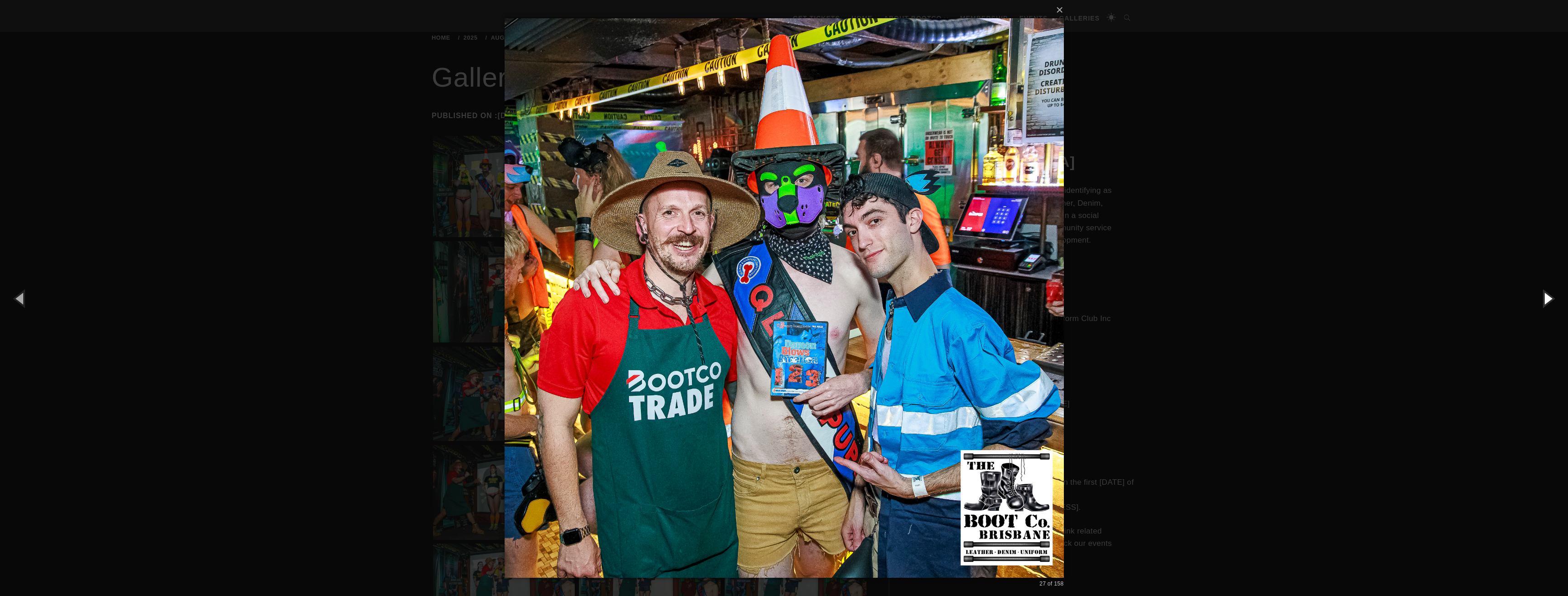
click at [1544, 299] on button "button" at bounding box center [1547, 298] width 41 height 50
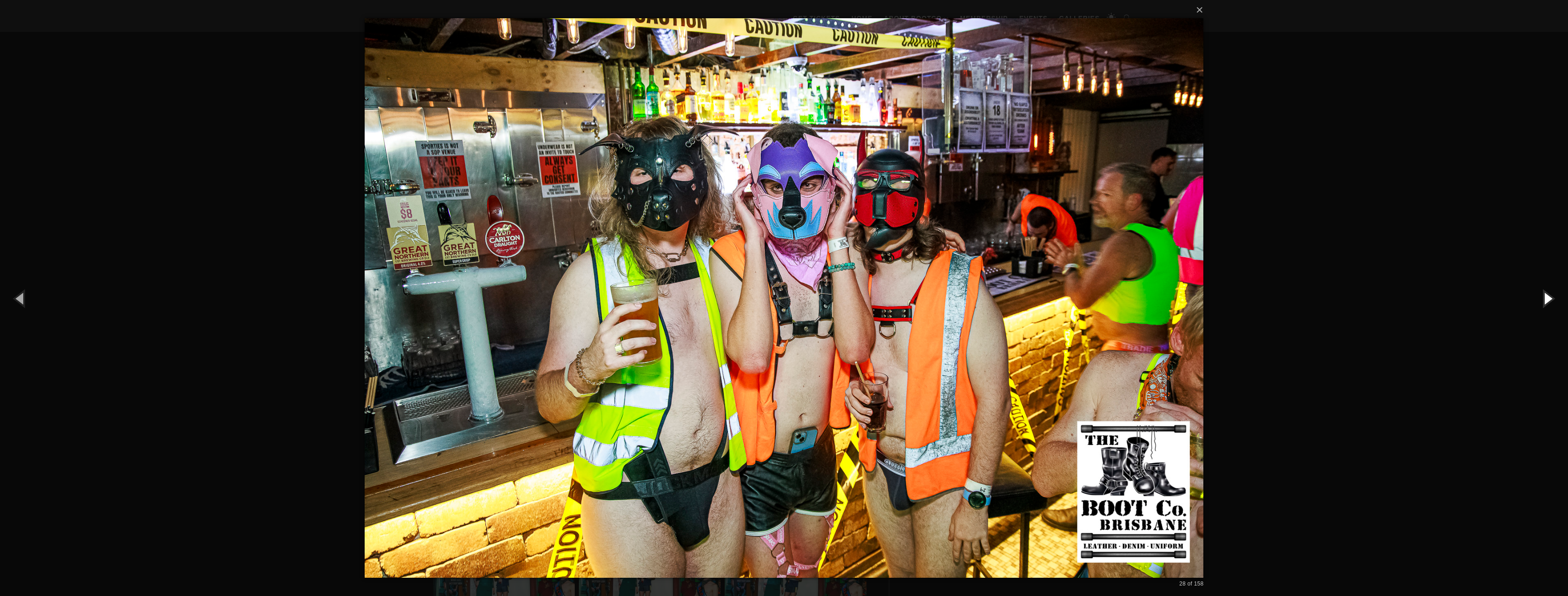
click at [1544, 299] on button "button" at bounding box center [1547, 298] width 41 height 50
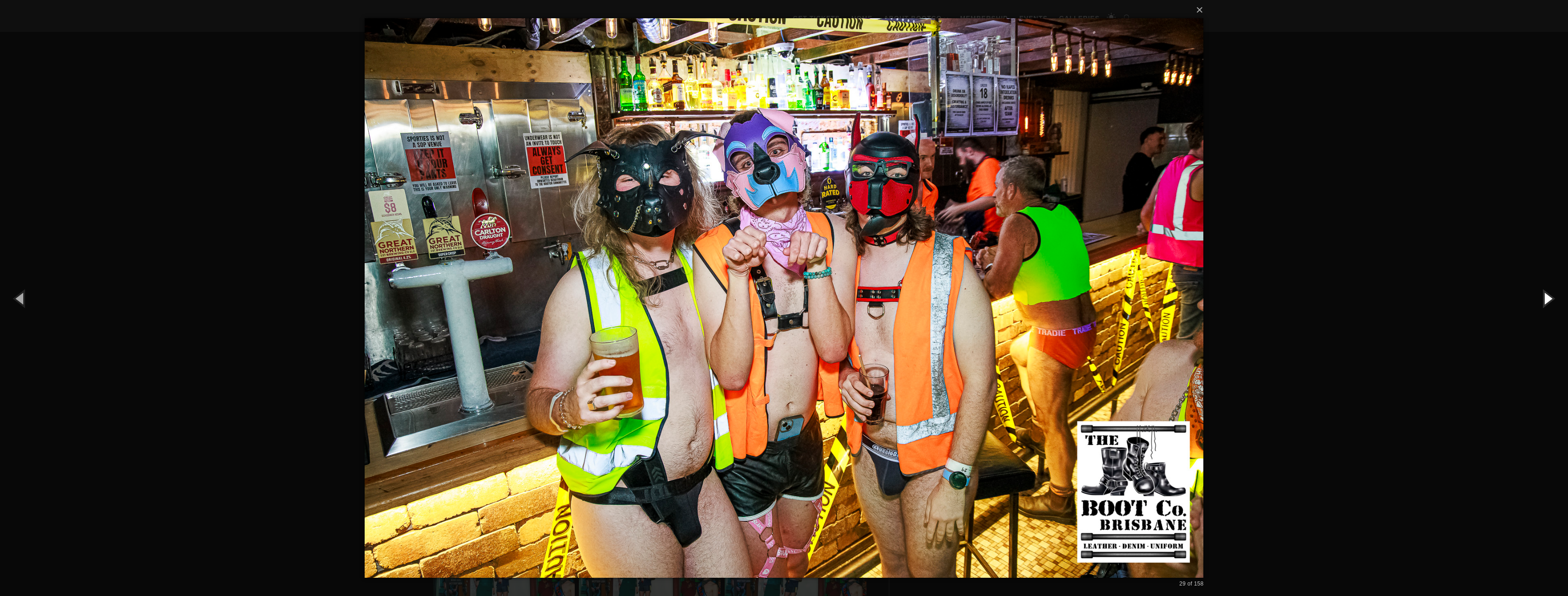
click at [1544, 299] on button "button" at bounding box center [1547, 298] width 41 height 50
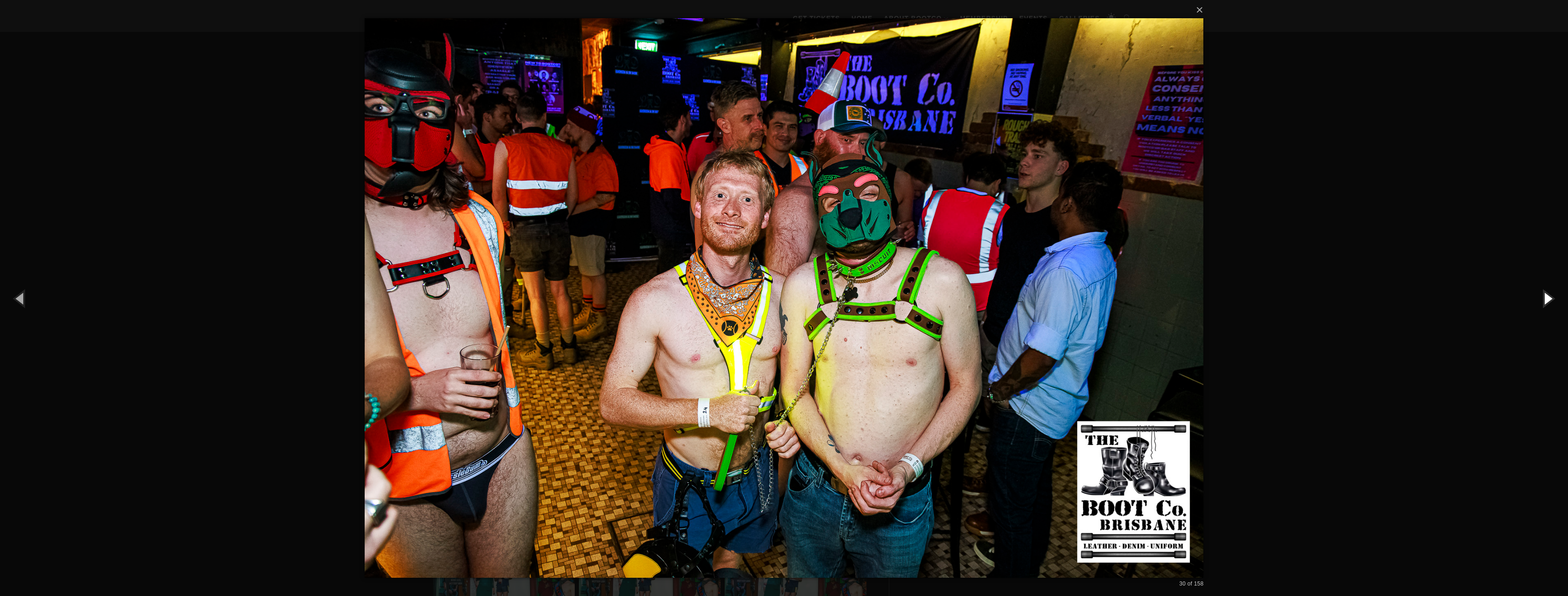
click at [1544, 299] on button "button" at bounding box center [1547, 298] width 41 height 50
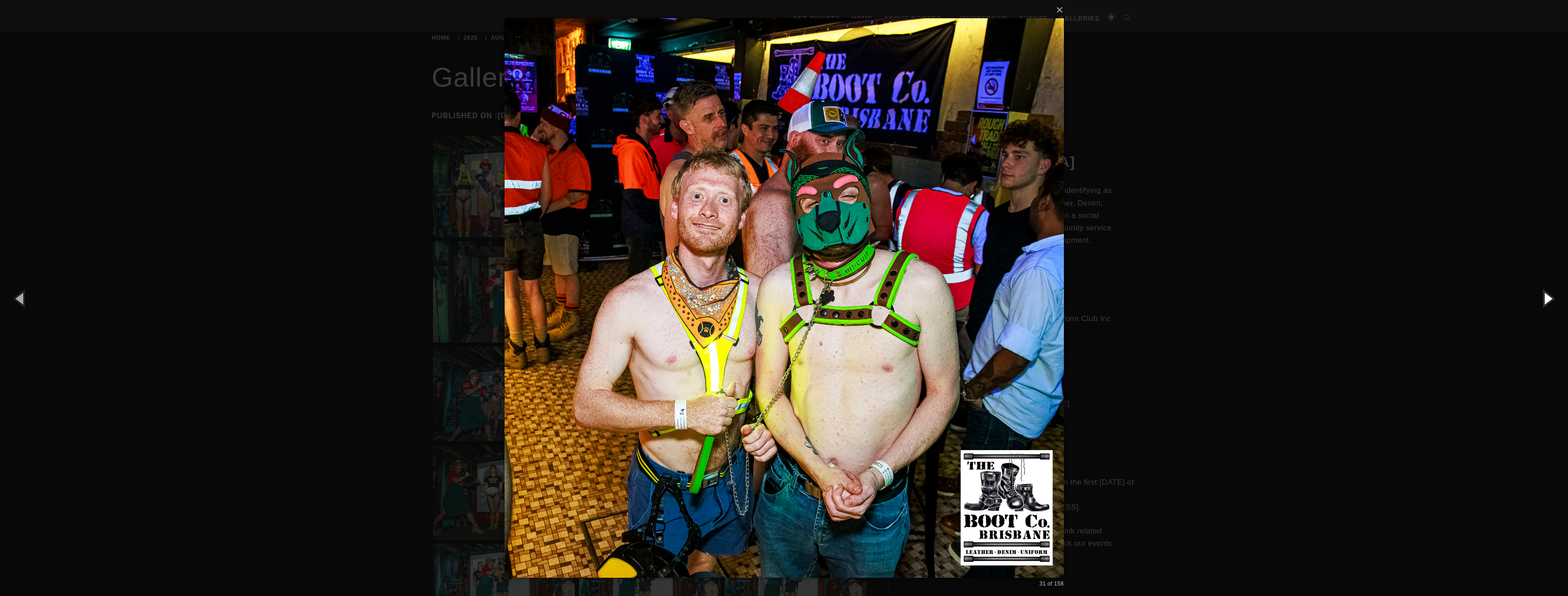
click at [1544, 299] on button "button" at bounding box center [1547, 298] width 41 height 50
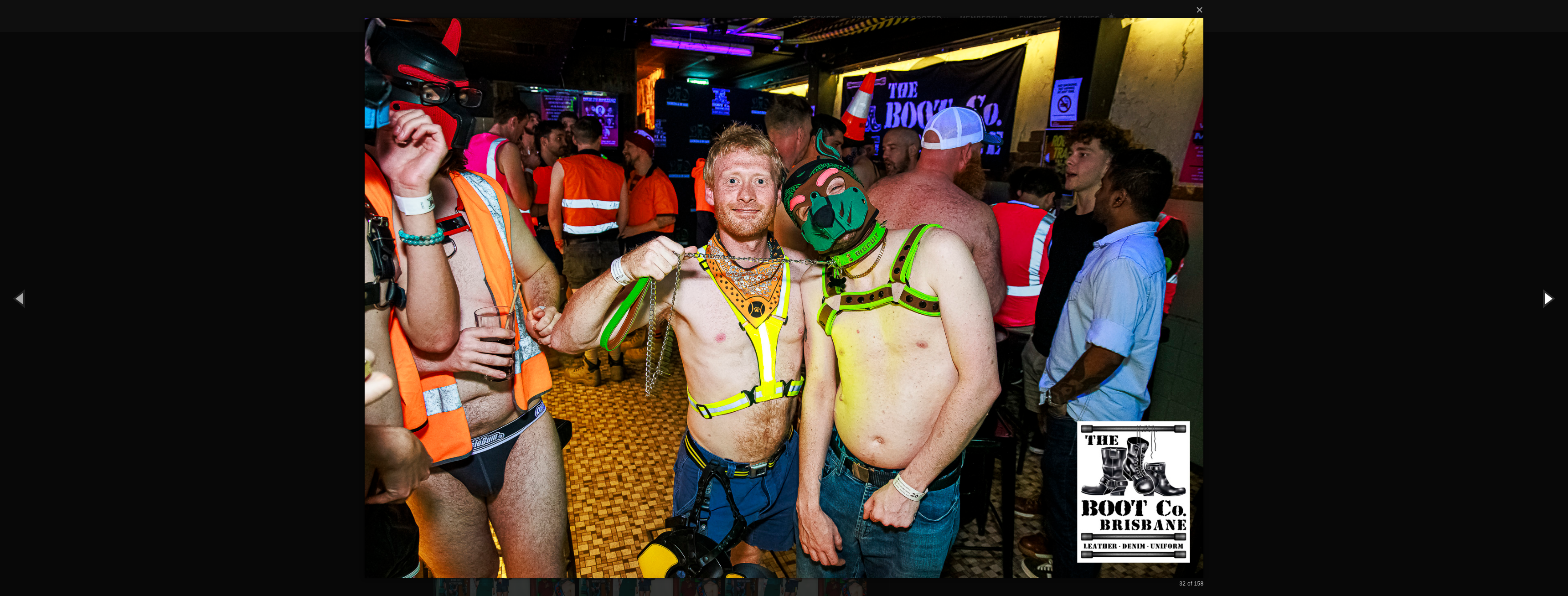
click at [1544, 299] on button "button" at bounding box center [1547, 298] width 41 height 50
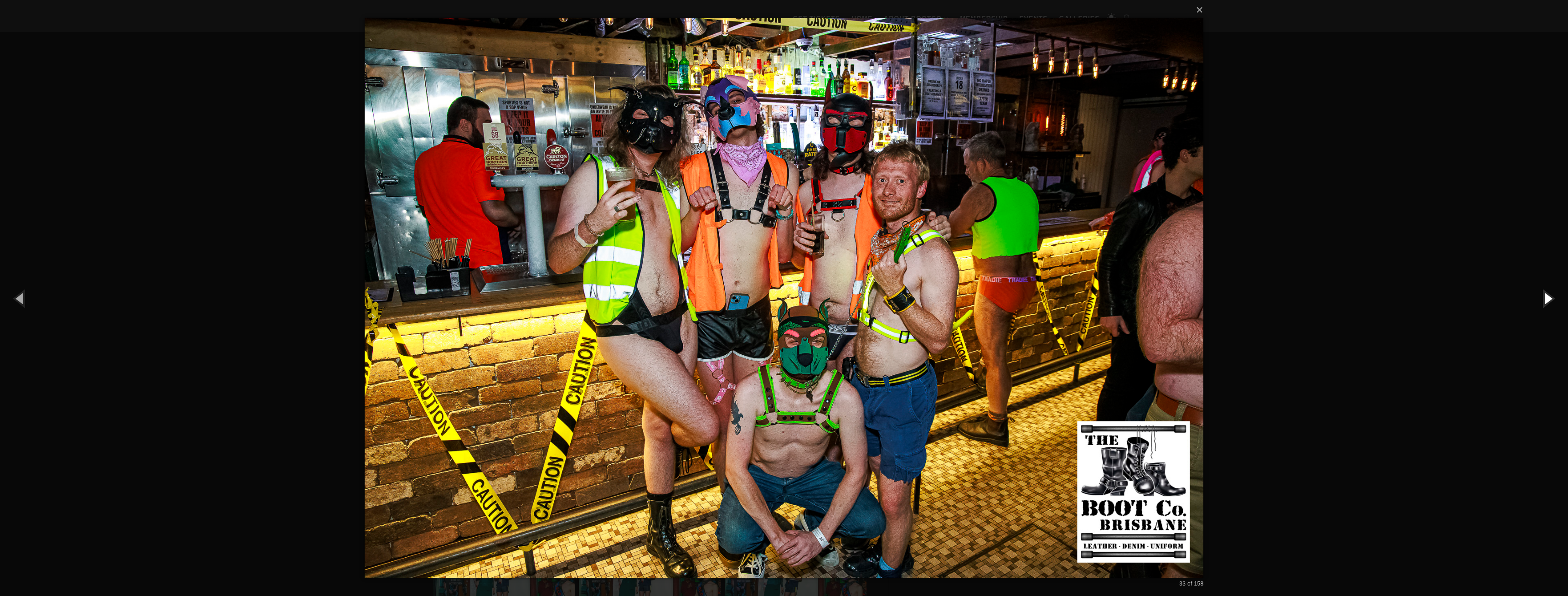
click at [1544, 299] on button "button" at bounding box center [1547, 298] width 41 height 50
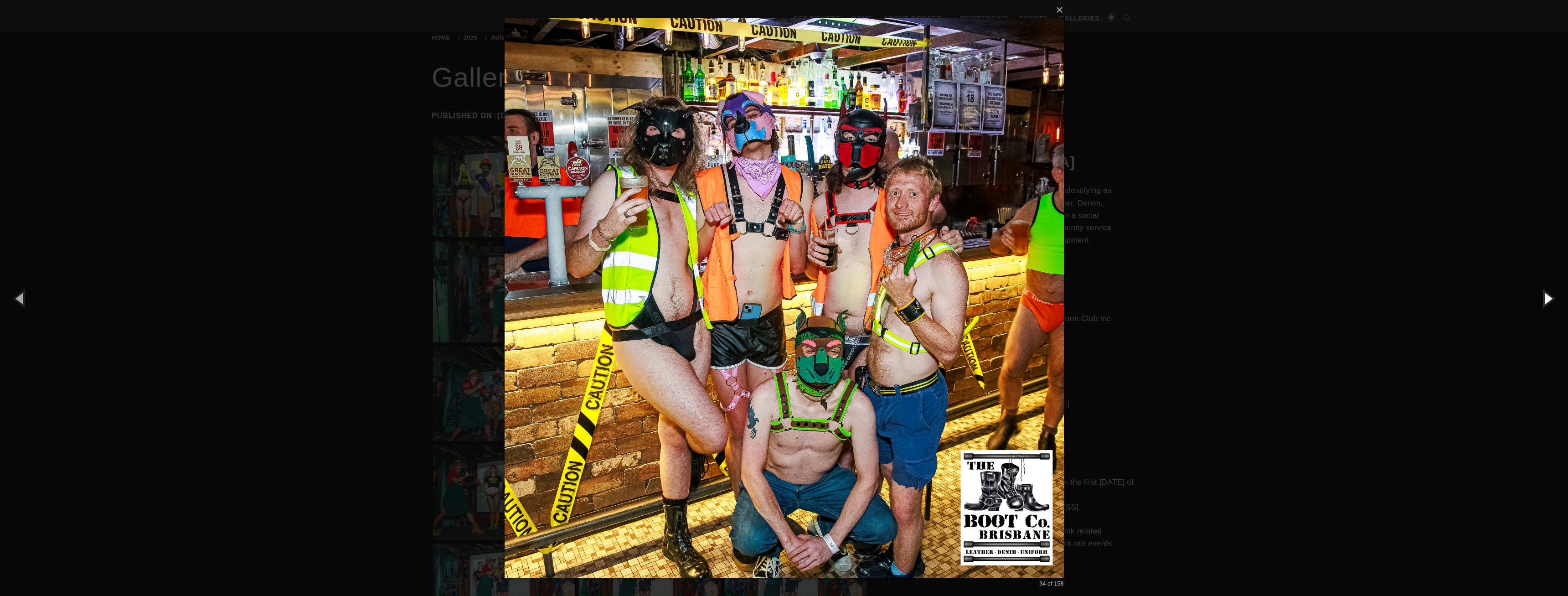
click at [1544, 299] on button "button" at bounding box center [1547, 298] width 41 height 50
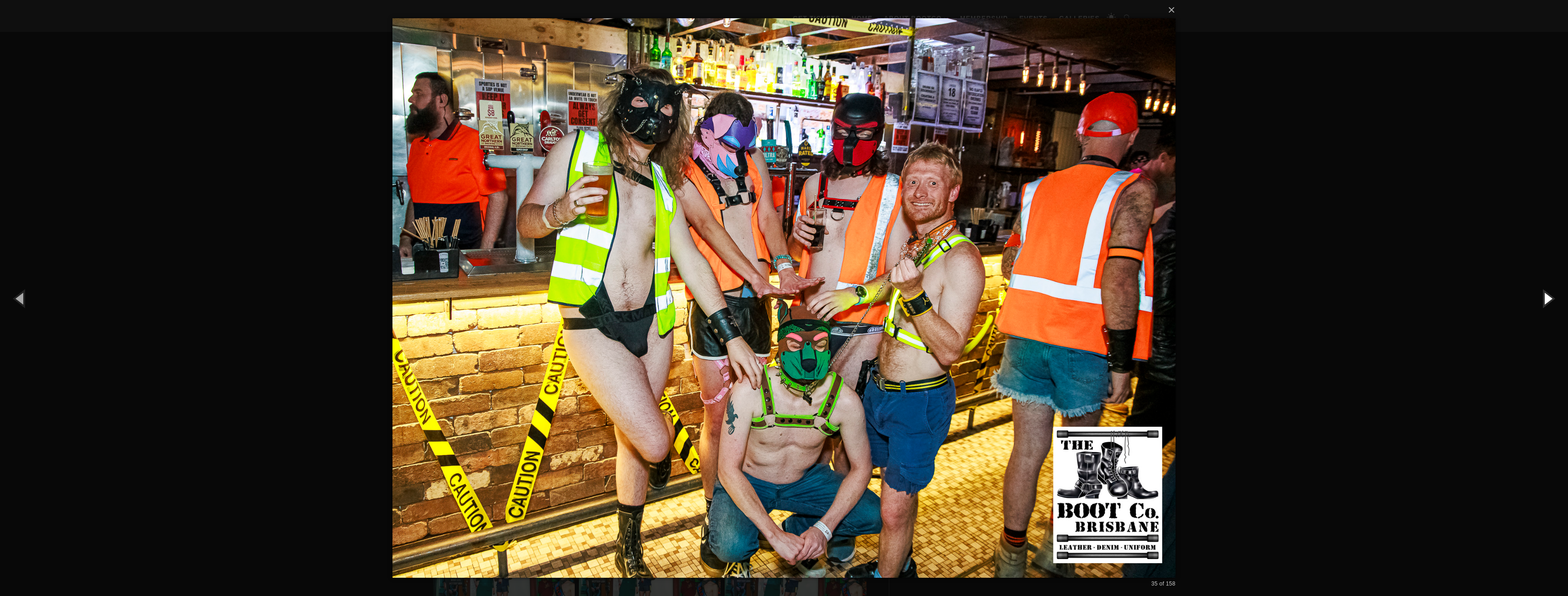
click at [1544, 299] on button "button" at bounding box center [1547, 298] width 41 height 50
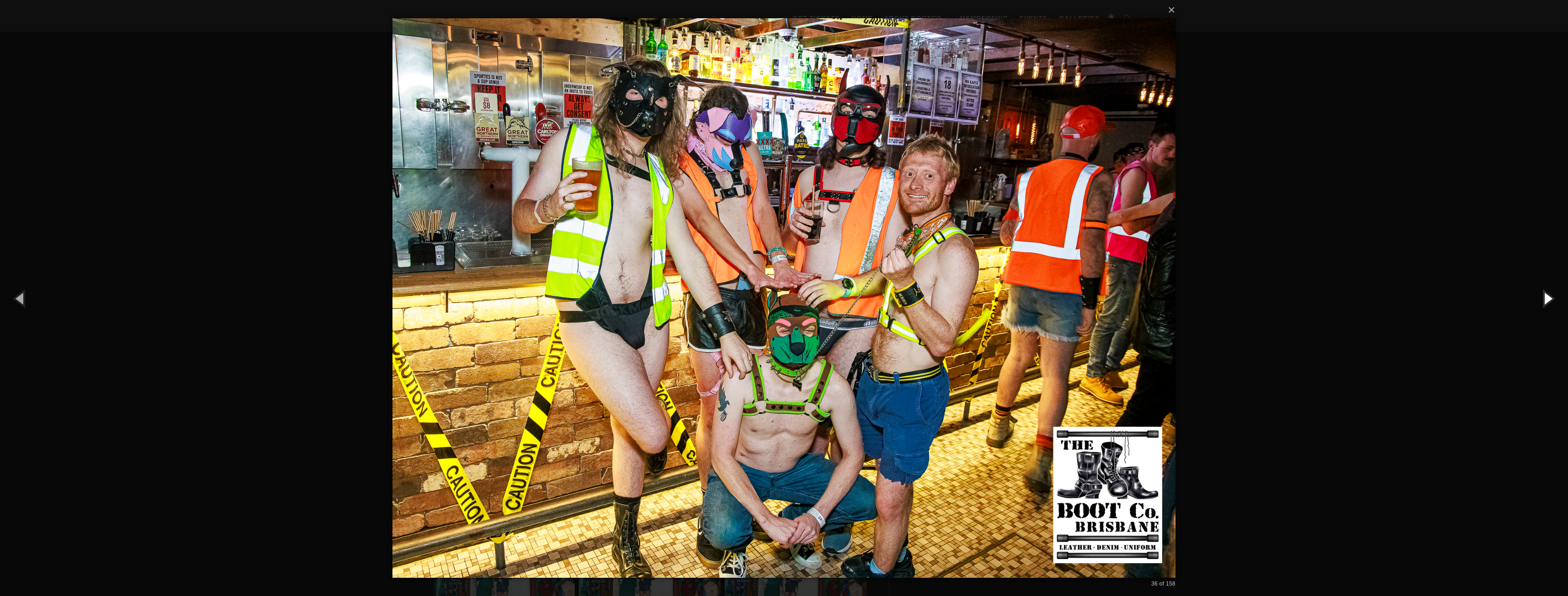
click at [1544, 299] on button "button" at bounding box center [1547, 298] width 41 height 50
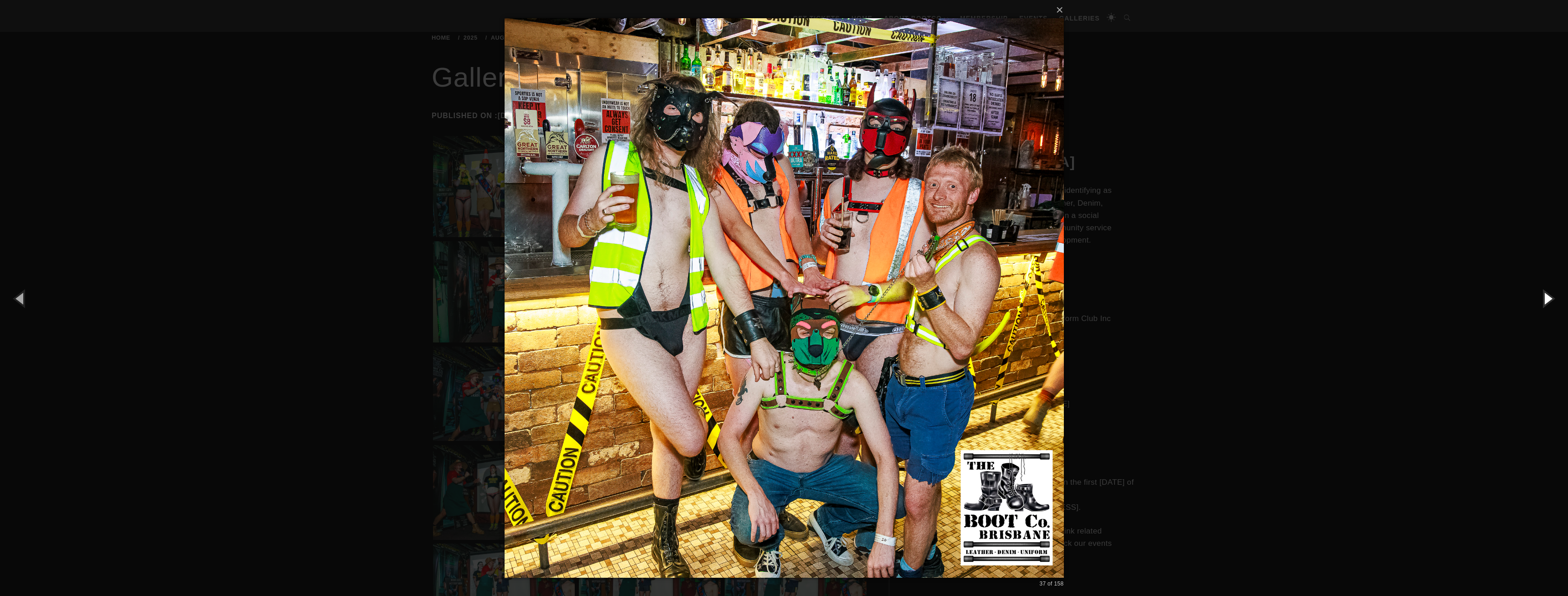
click at [1544, 299] on button "button" at bounding box center [1547, 298] width 41 height 50
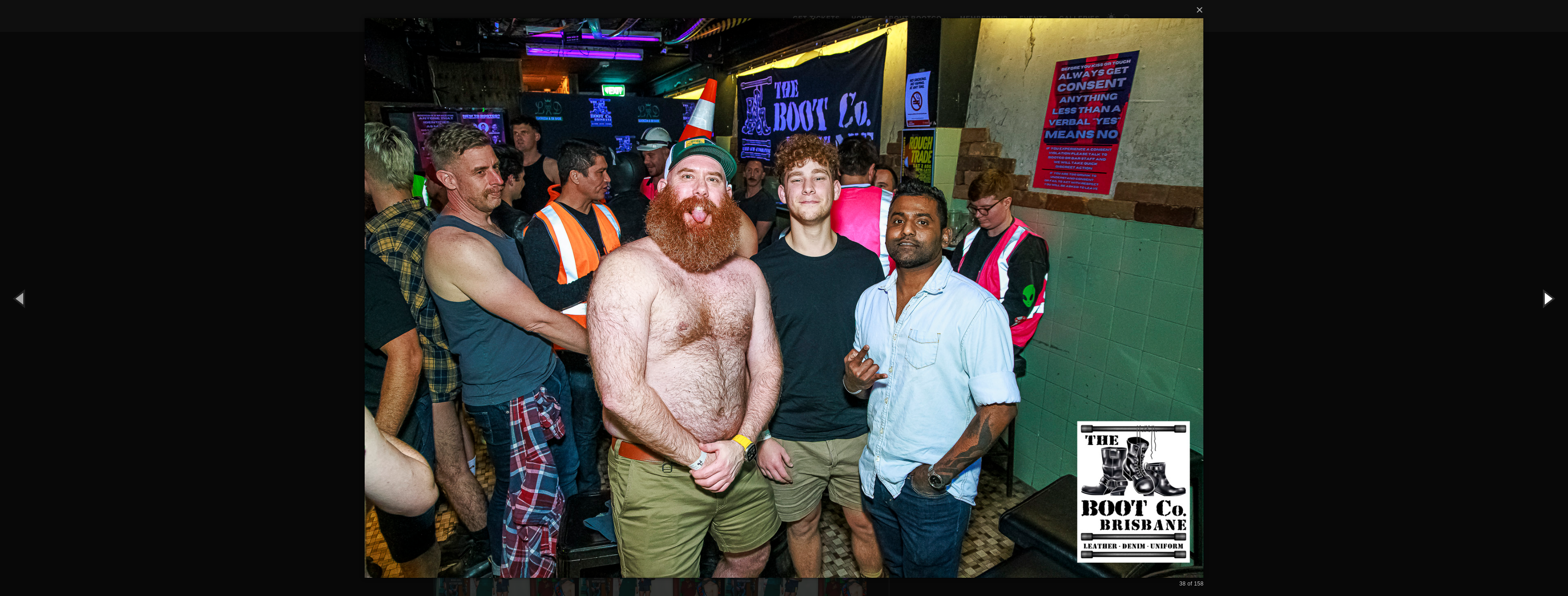
click at [1544, 299] on button "button" at bounding box center [1547, 298] width 41 height 50
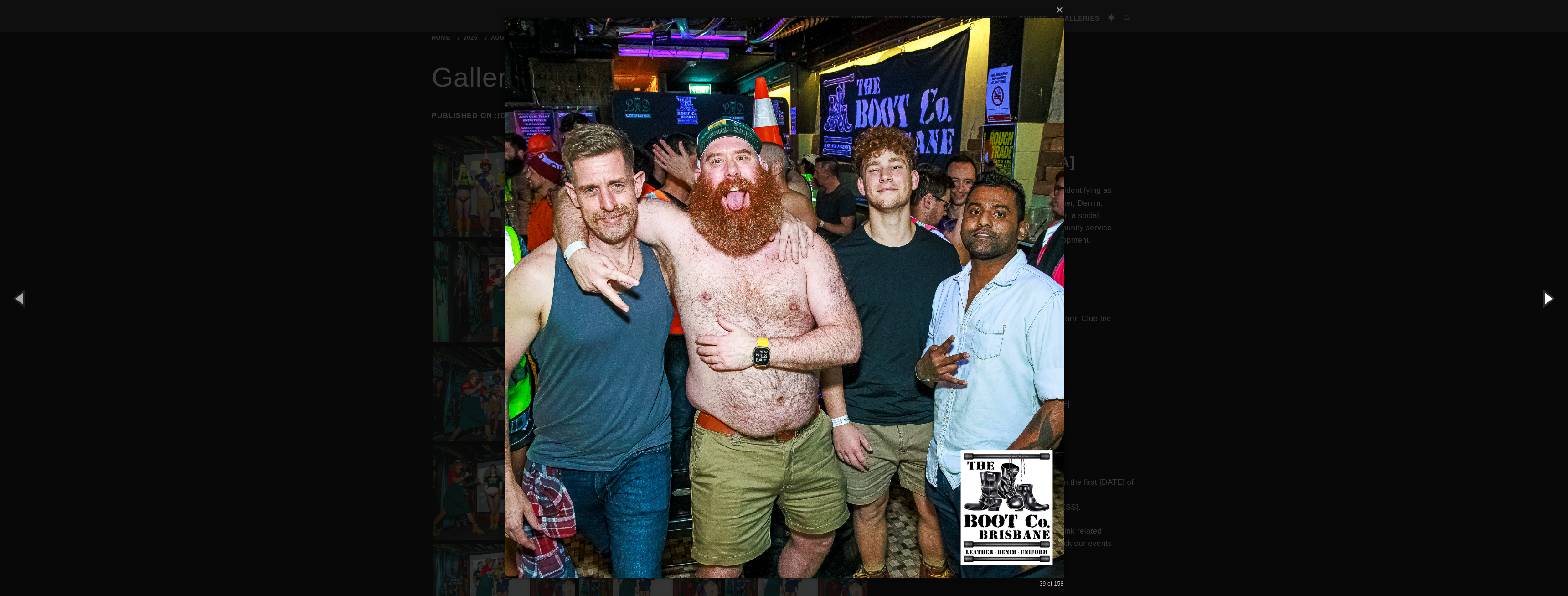
click at [1544, 299] on button "button" at bounding box center [1547, 298] width 41 height 50
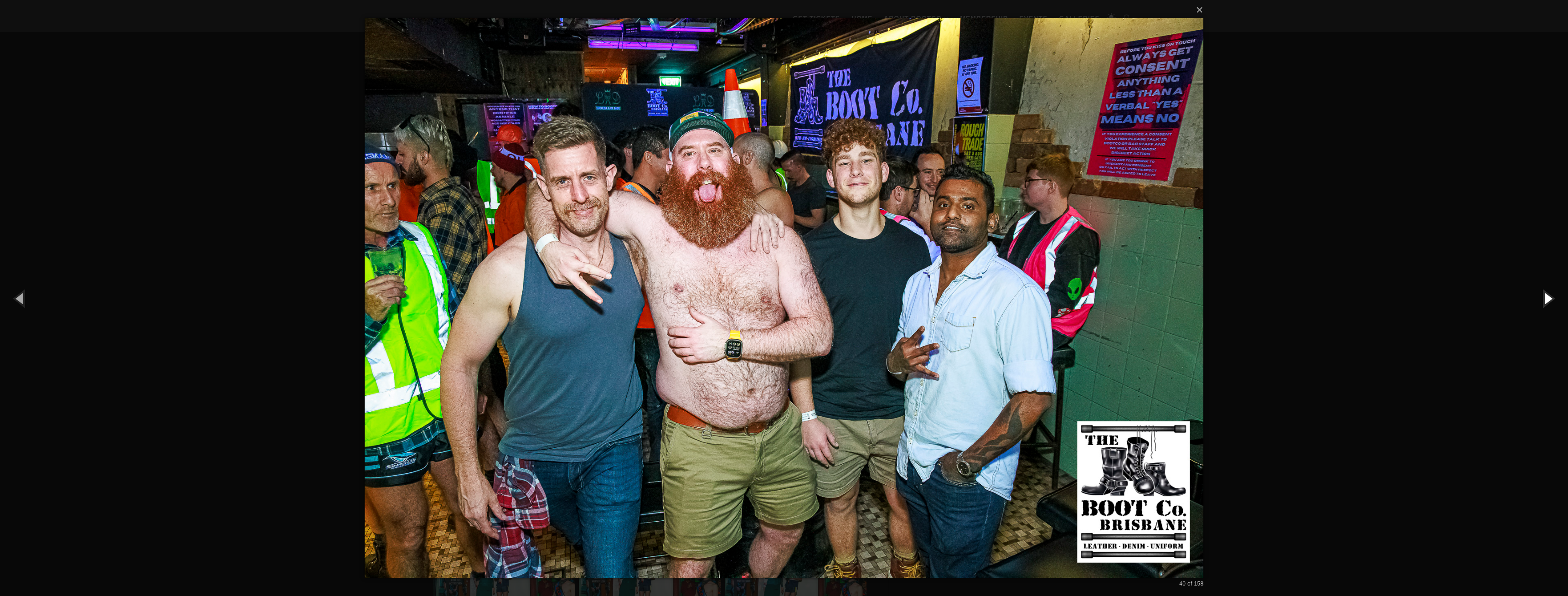
click at [1544, 299] on button "button" at bounding box center [1547, 298] width 41 height 50
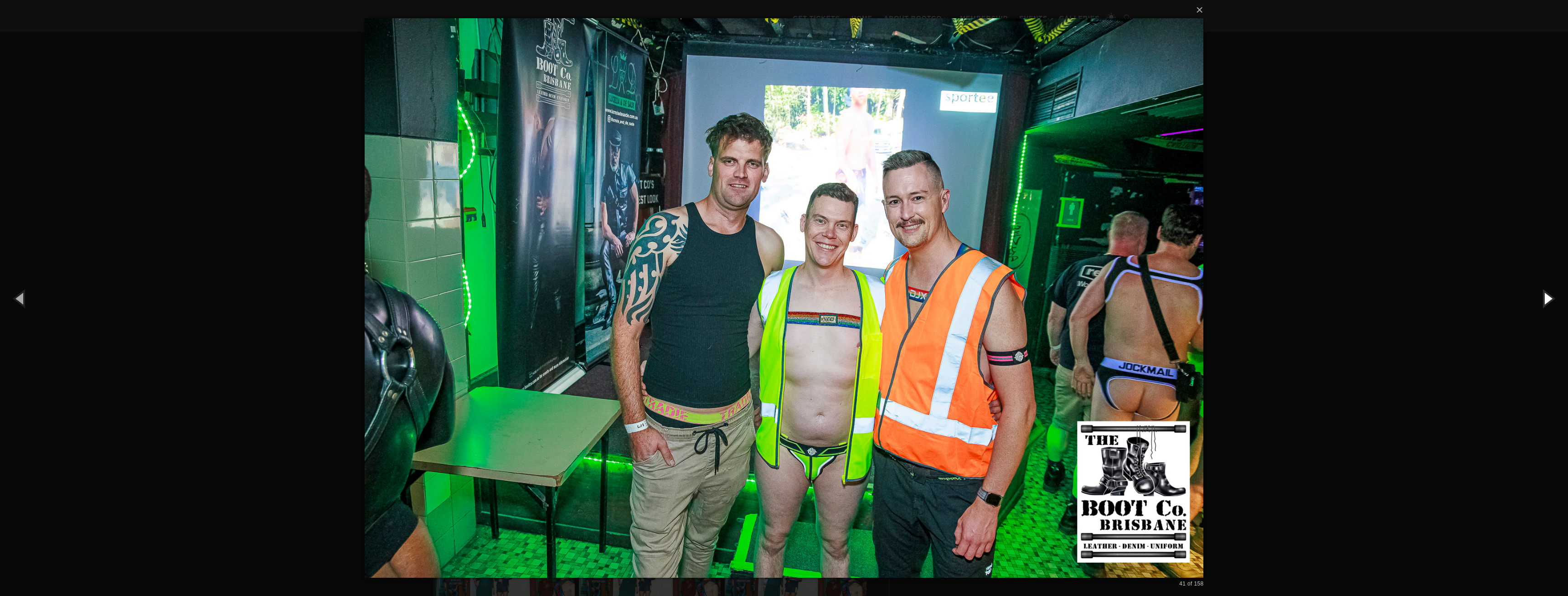
click at [1544, 299] on button "button" at bounding box center [1547, 298] width 41 height 50
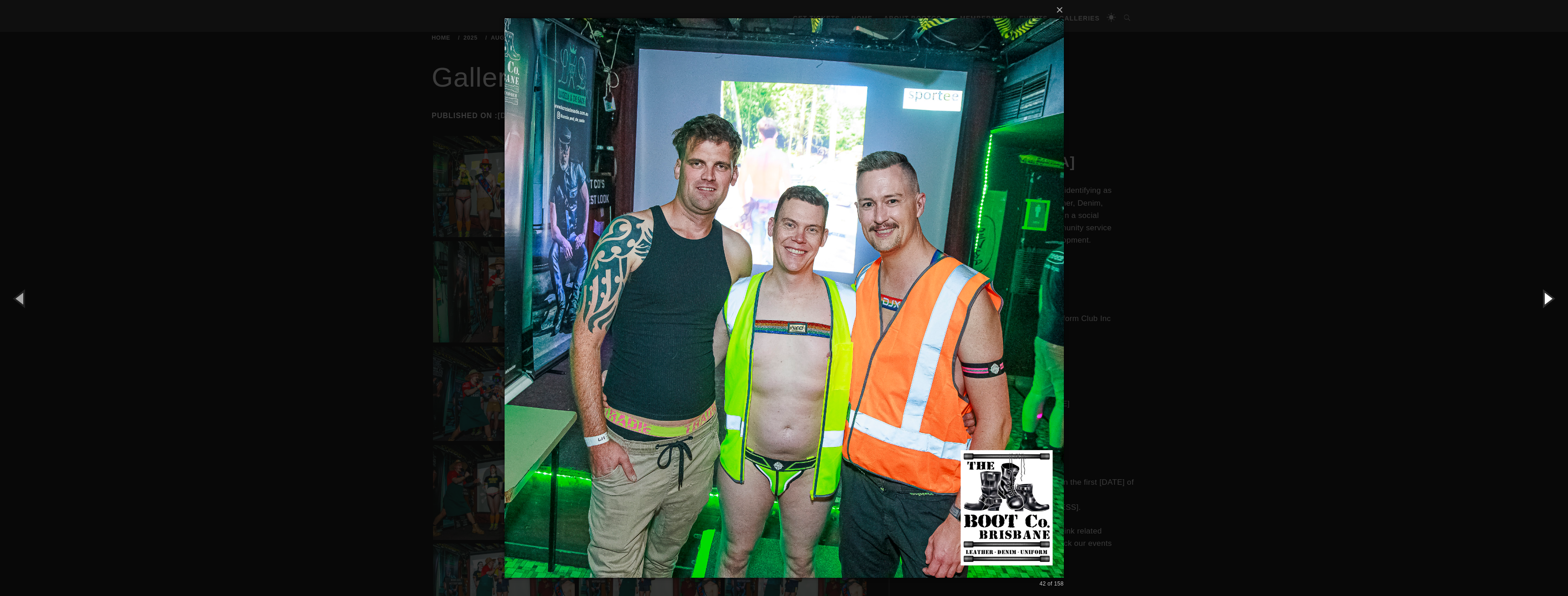
click at [1544, 299] on button "button" at bounding box center [1547, 298] width 41 height 50
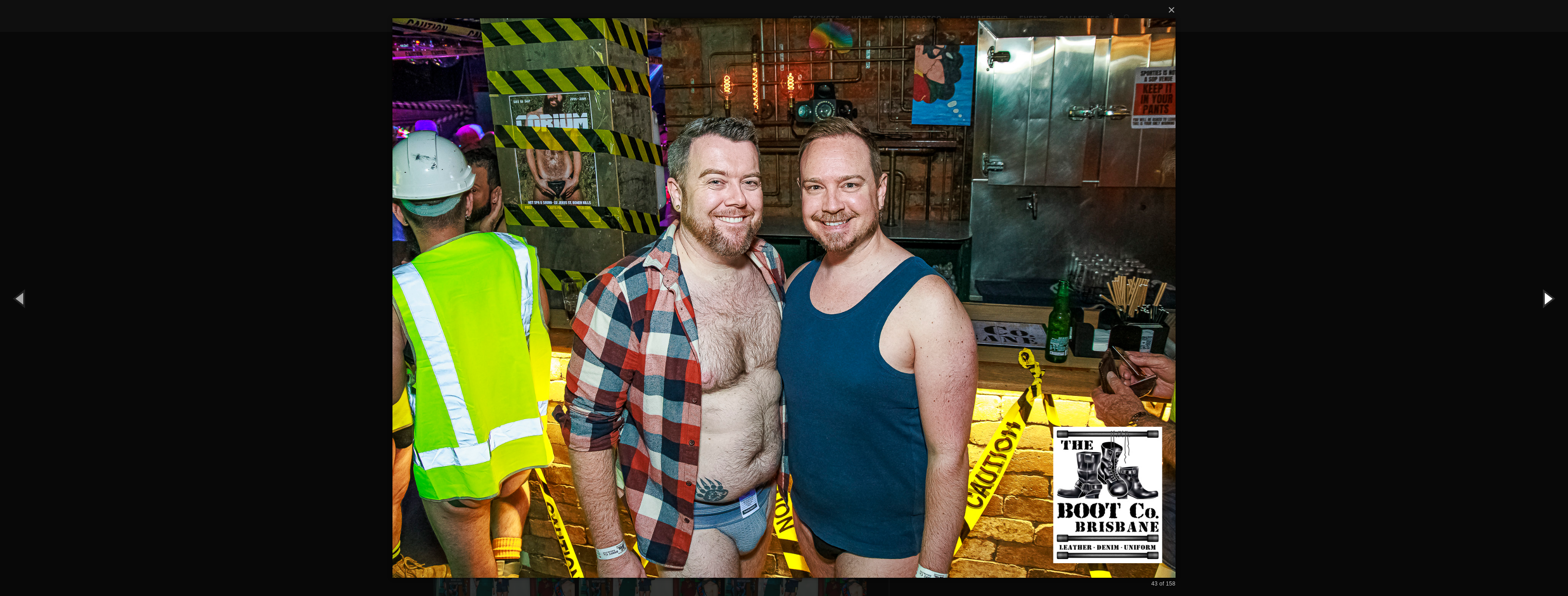
click at [1544, 299] on button "button" at bounding box center [1547, 298] width 41 height 50
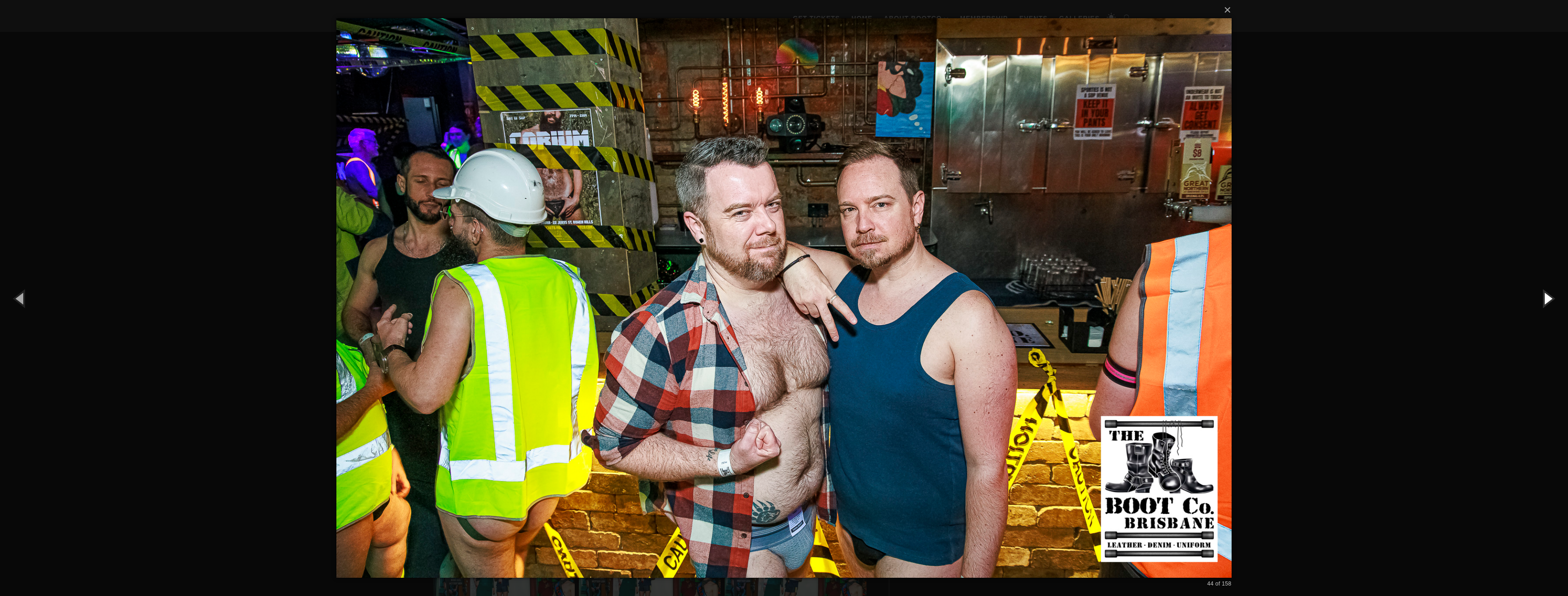
click at [1544, 299] on button "button" at bounding box center [1547, 298] width 41 height 50
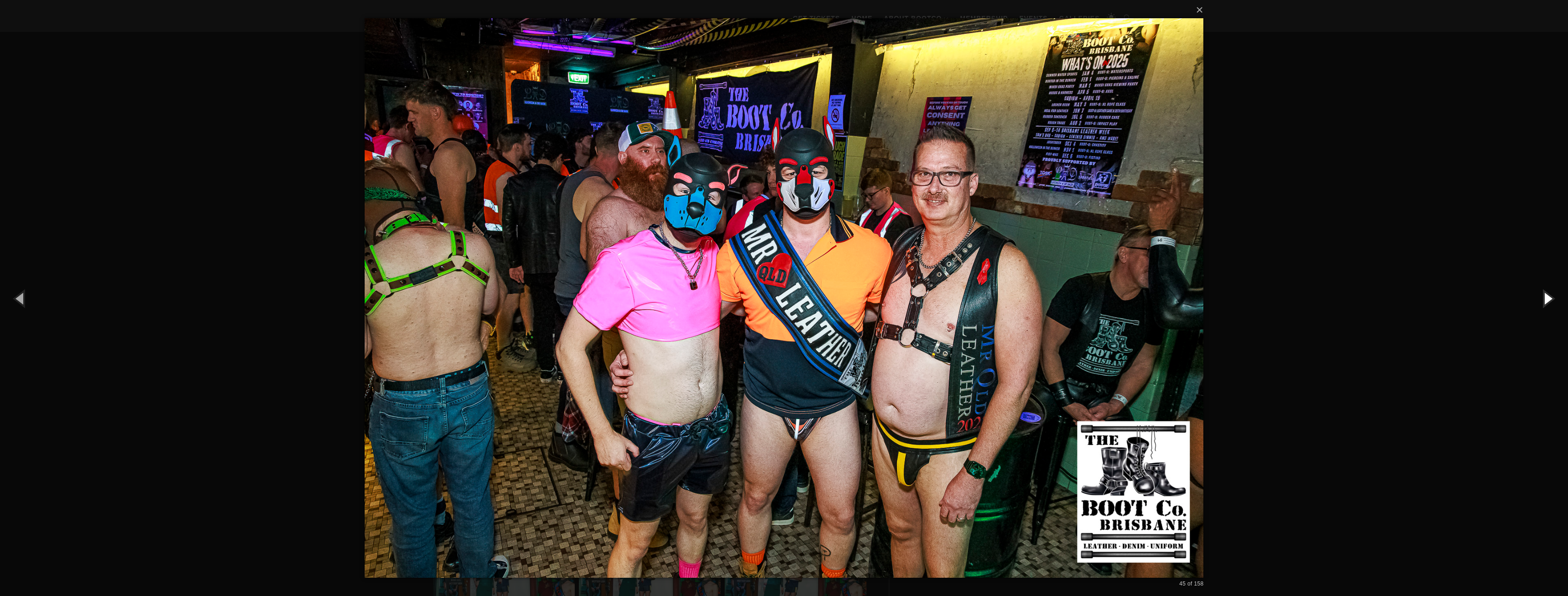
click at [1544, 299] on button "button" at bounding box center [1547, 298] width 41 height 50
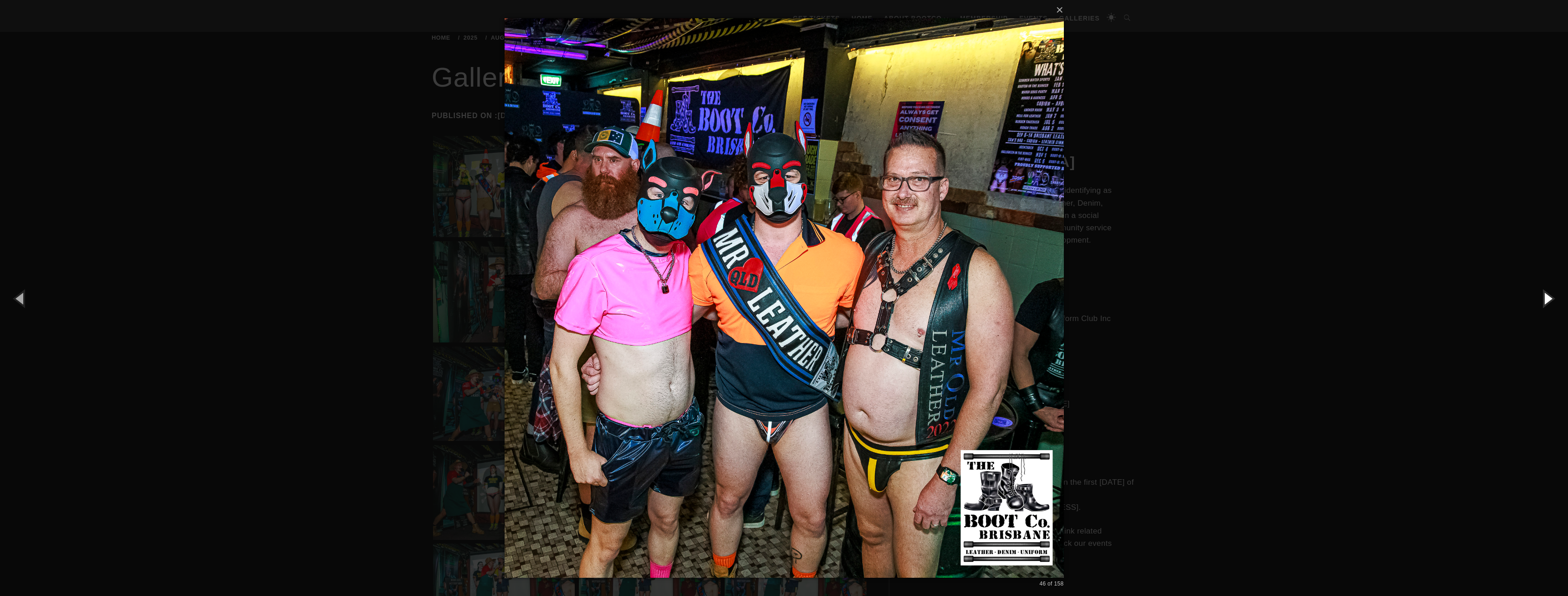
click at [1544, 299] on button "button" at bounding box center [1547, 298] width 41 height 50
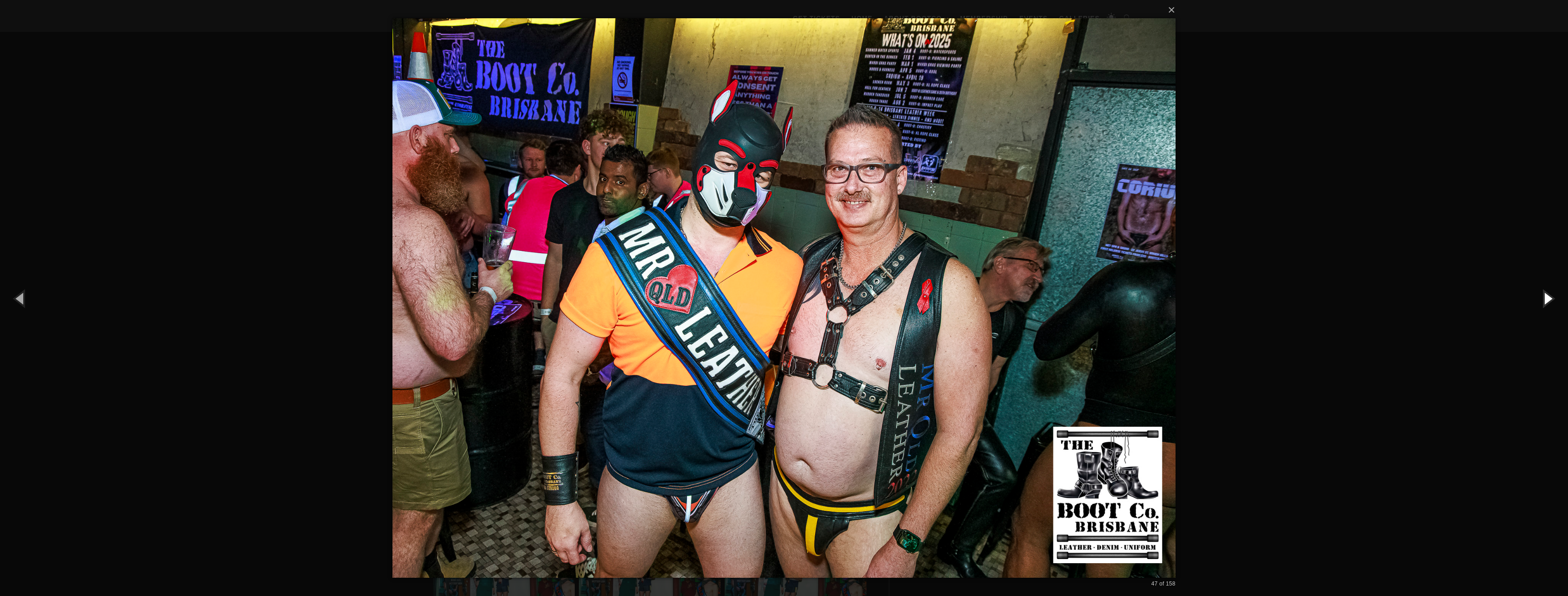
click at [1544, 299] on button "button" at bounding box center [1547, 298] width 41 height 50
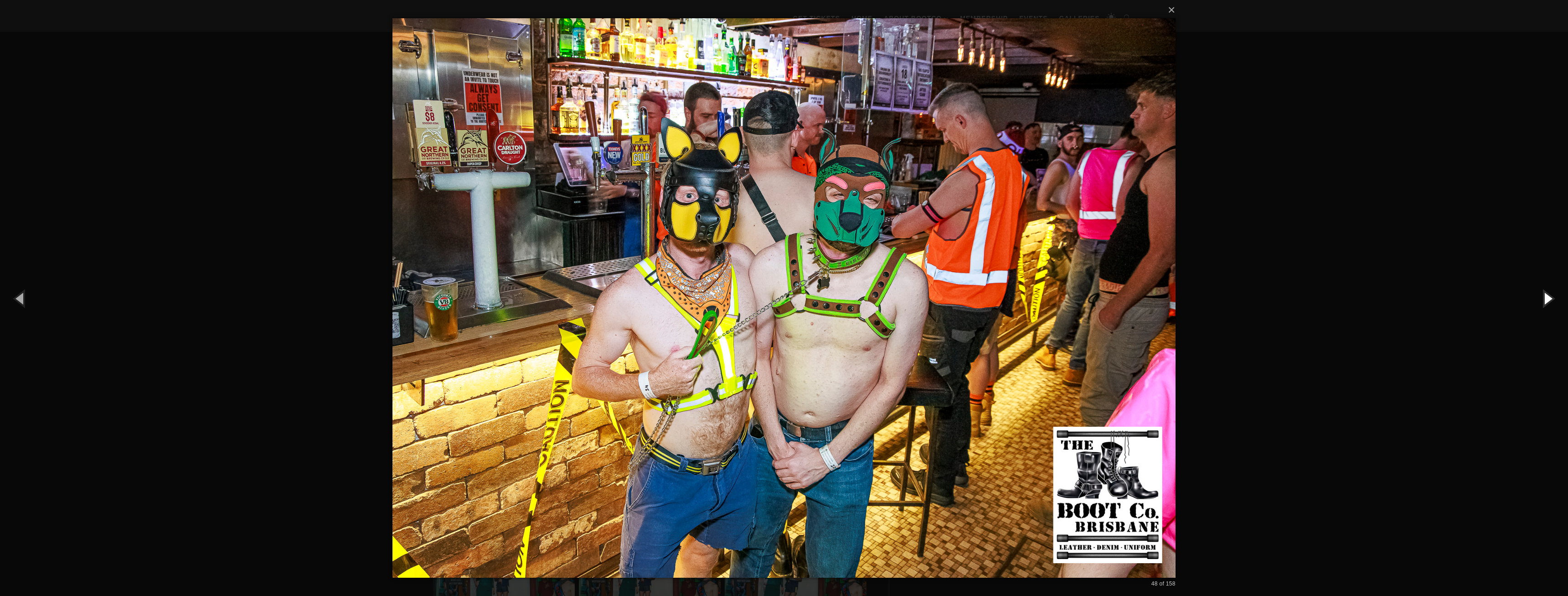
click at [1544, 299] on button "button" at bounding box center [1547, 298] width 41 height 50
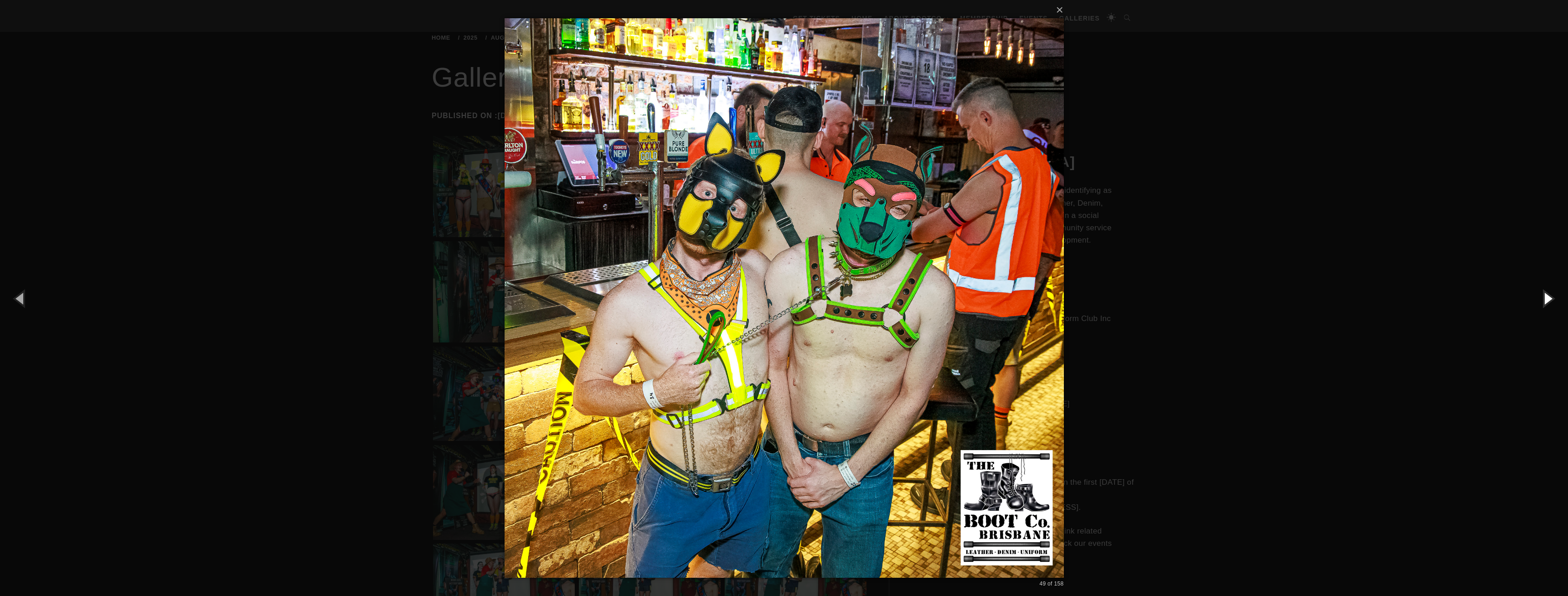
click at [1544, 299] on button "button" at bounding box center [1547, 298] width 41 height 50
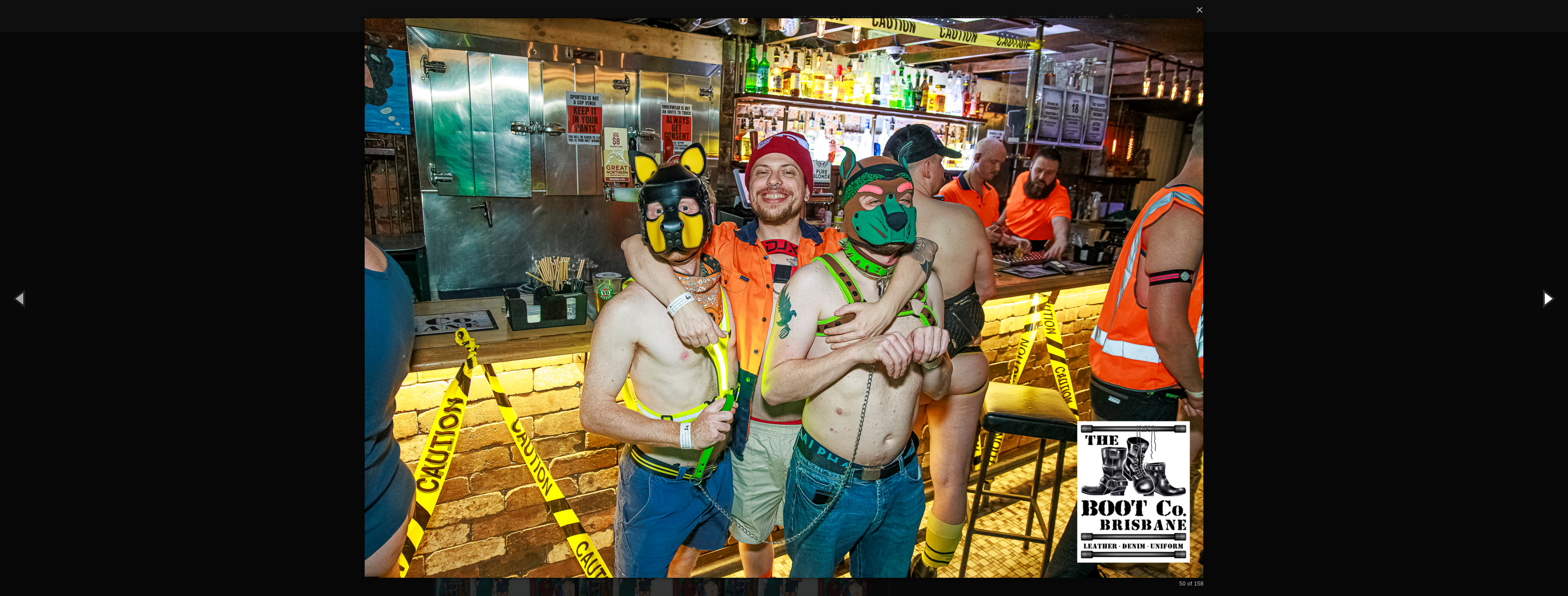
click at [1544, 299] on button "button" at bounding box center [1547, 298] width 41 height 50
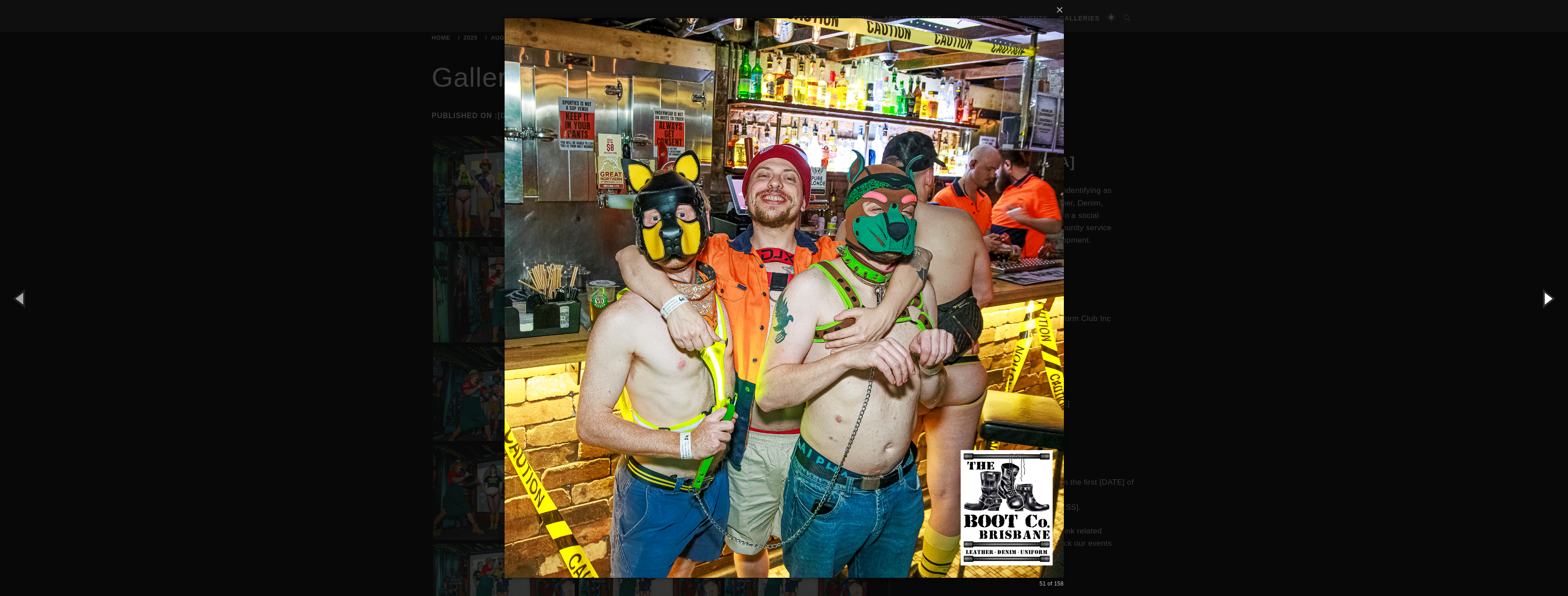
click at [1544, 299] on button "button" at bounding box center [1547, 298] width 41 height 50
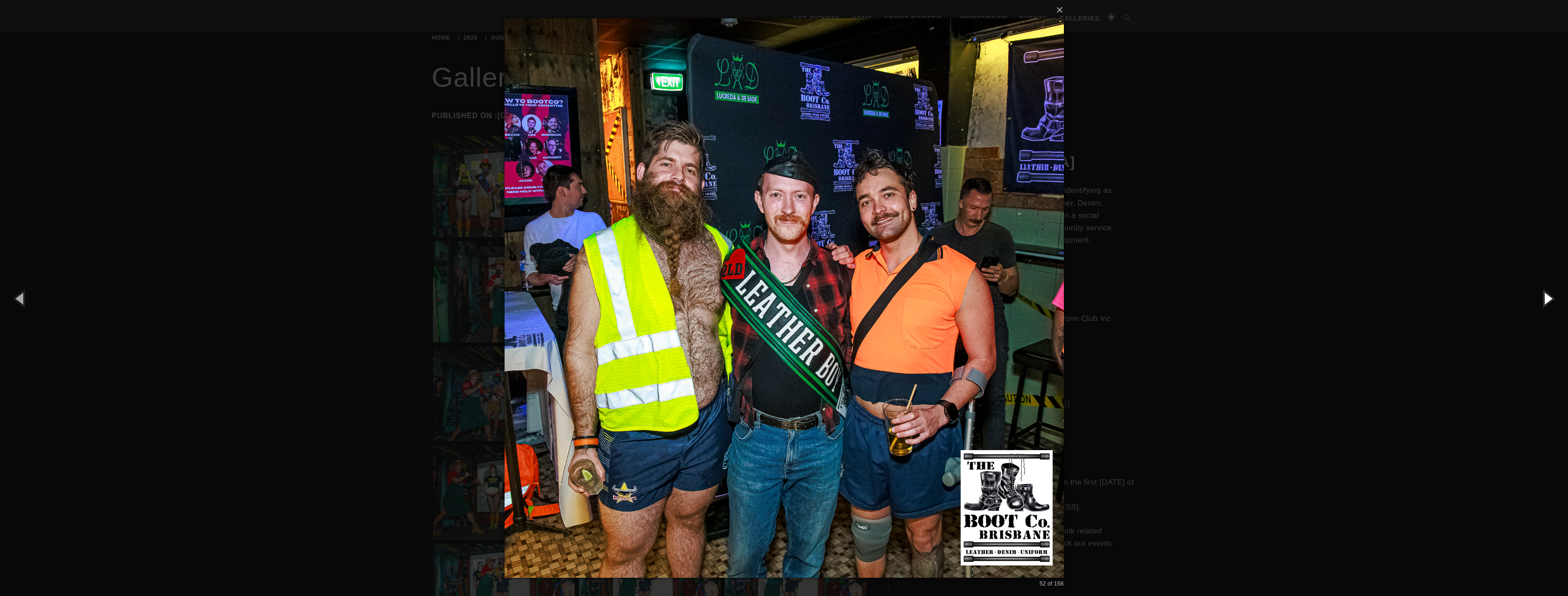
click at [1544, 299] on button "button" at bounding box center [1547, 298] width 41 height 50
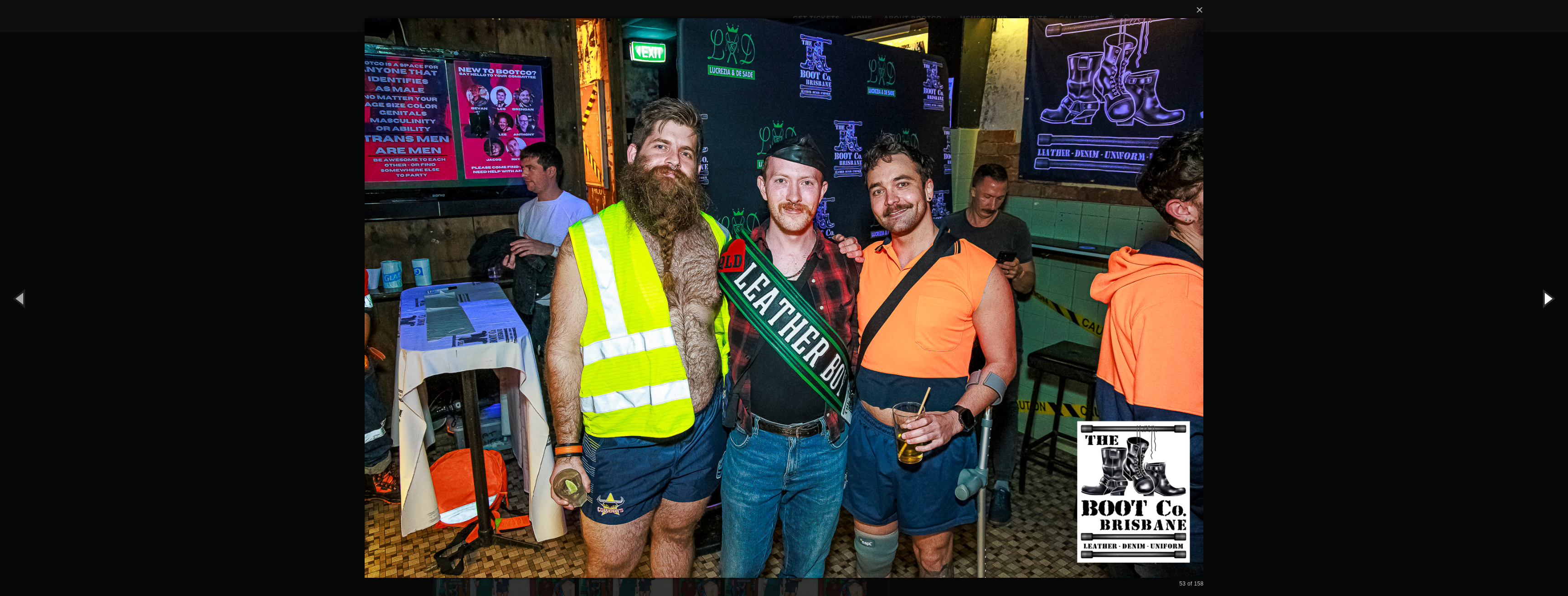
click at [1544, 299] on button "button" at bounding box center [1547, 298] width 41 height 50
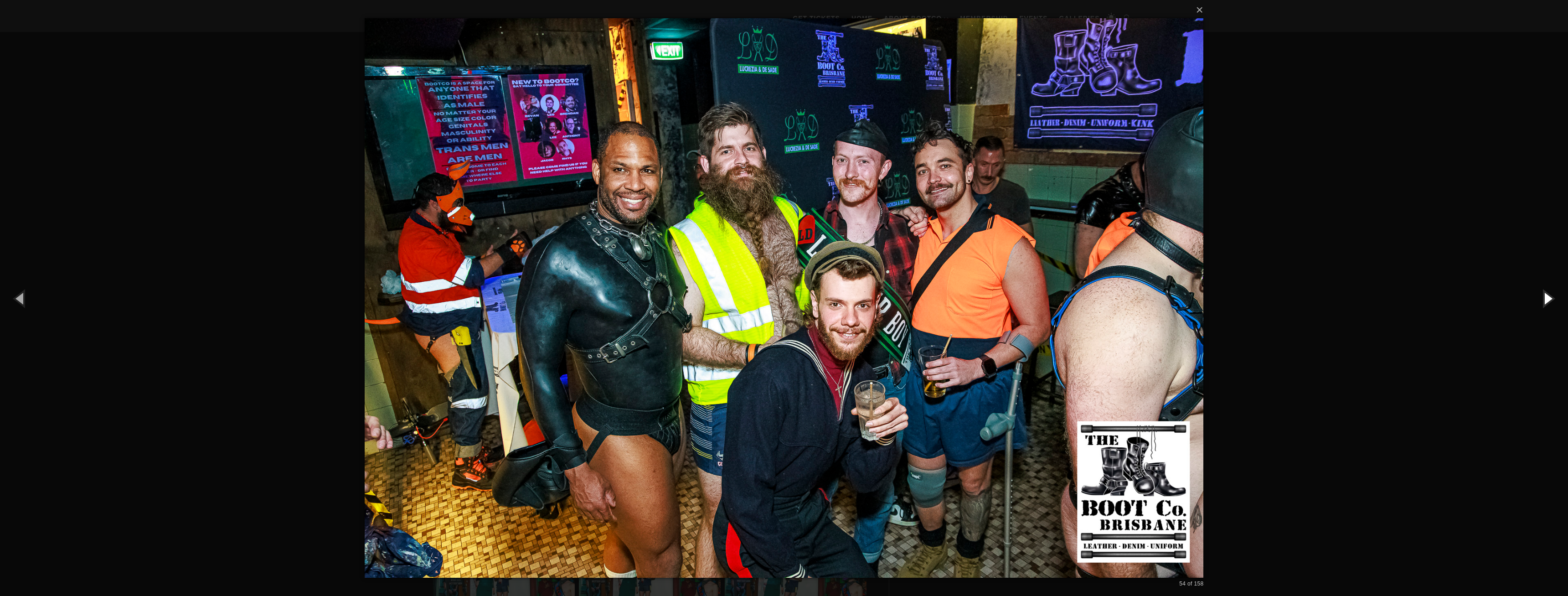
click at [1544, 299] on button "button" at bounding box center [1547, 298] width 41 height 50
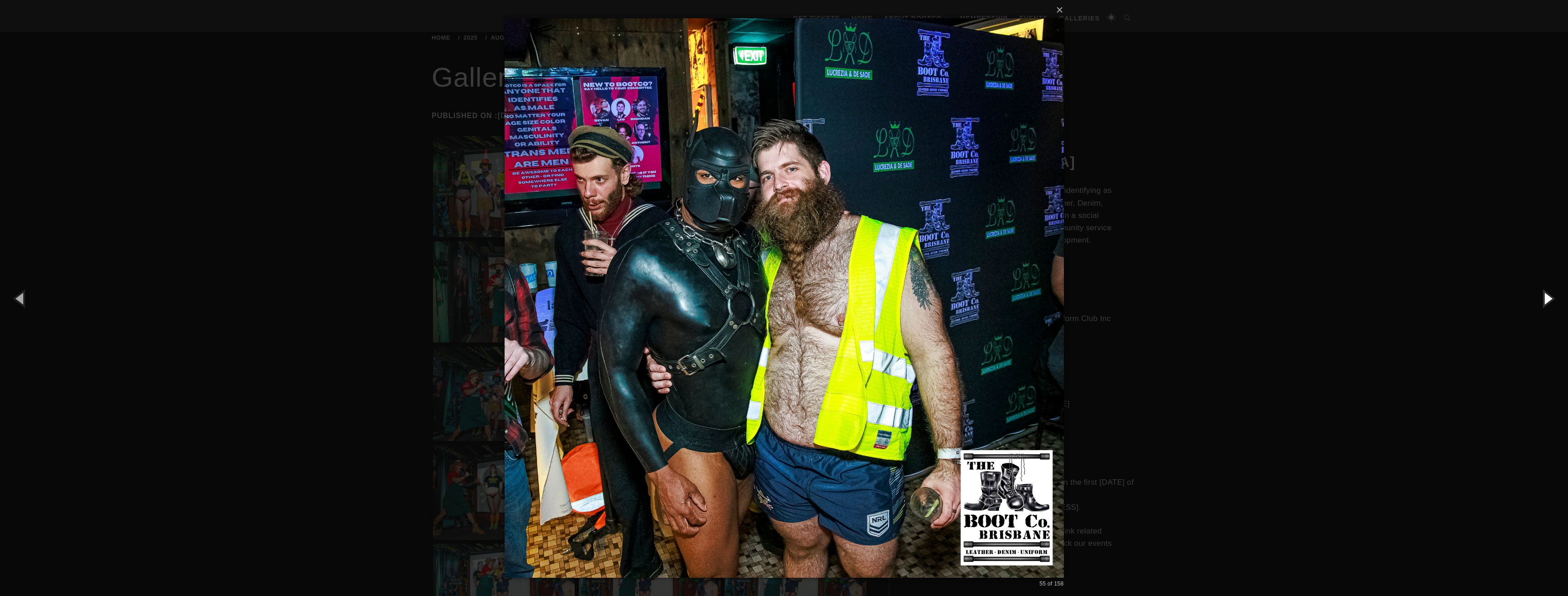
click at [1544, 299] on button "button" at bounding box center [1547, 298] width 41 height 50
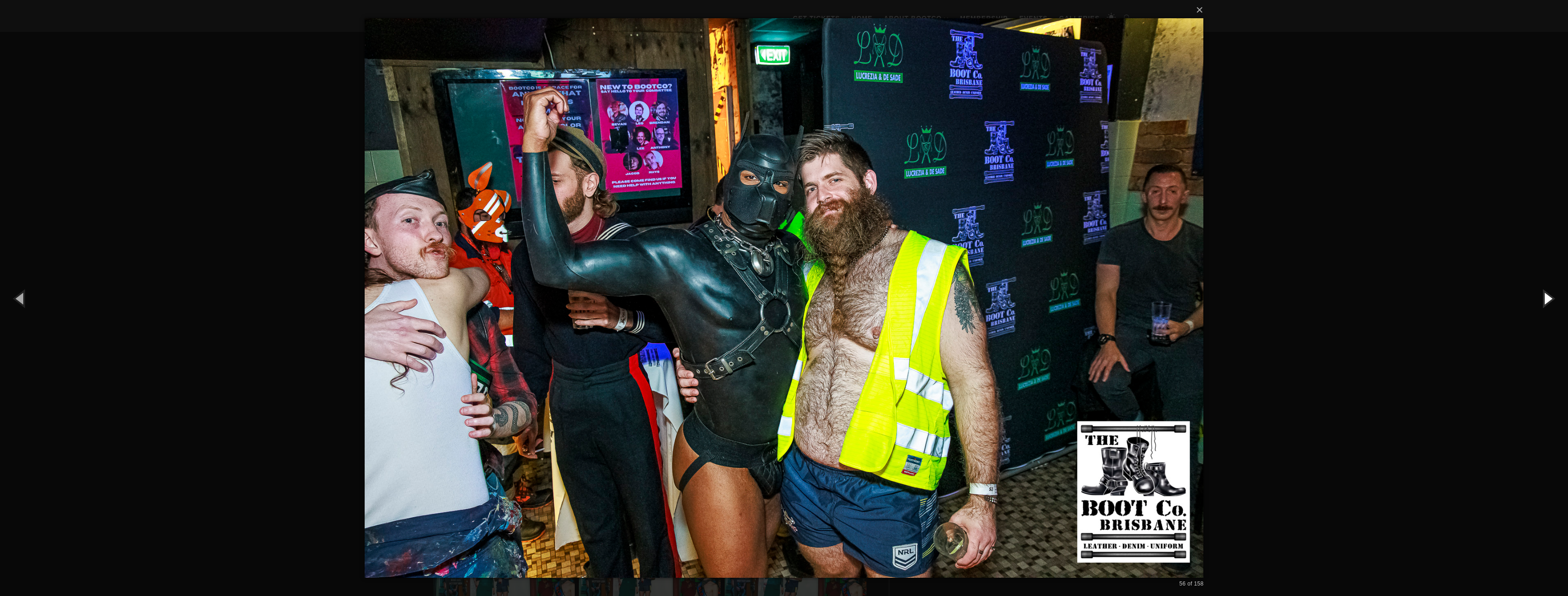
click at [1544, 299] on button "button" at bounding box center [1547, 298] width 41 height 50
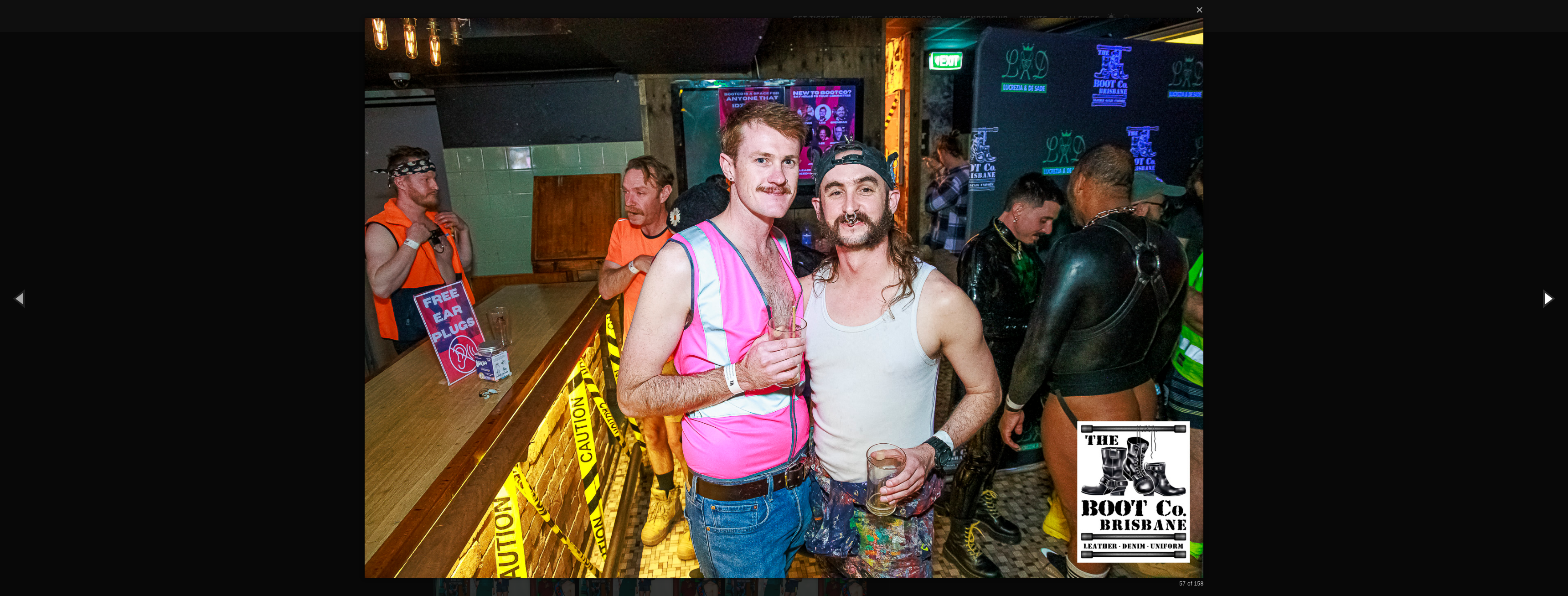
click at [1544, 299] on button "button" at bounding box center [1547, 298] width 41 height 50
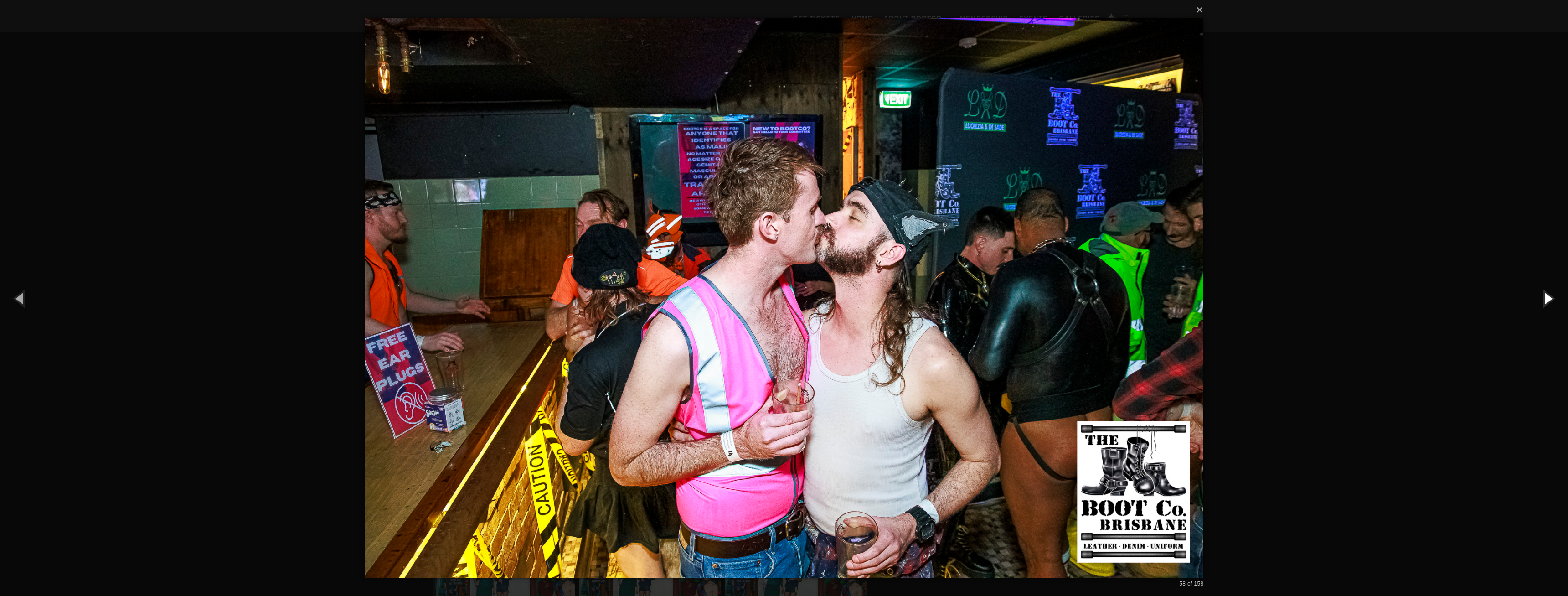
click at [1544, 299] on button "button" at bounding box center [1547, 298] width 41 height 50
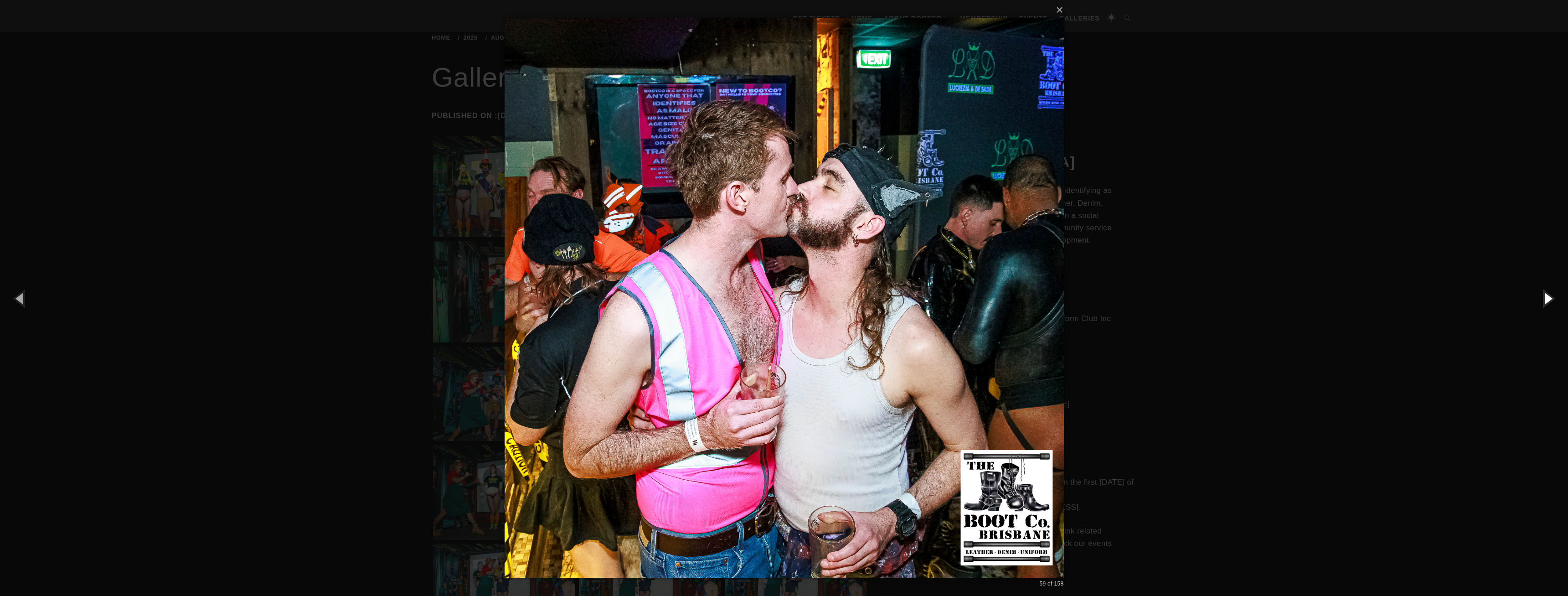
click at [1544, 299] on button "button" at bounding box center [1547, 298] width 41 height 50
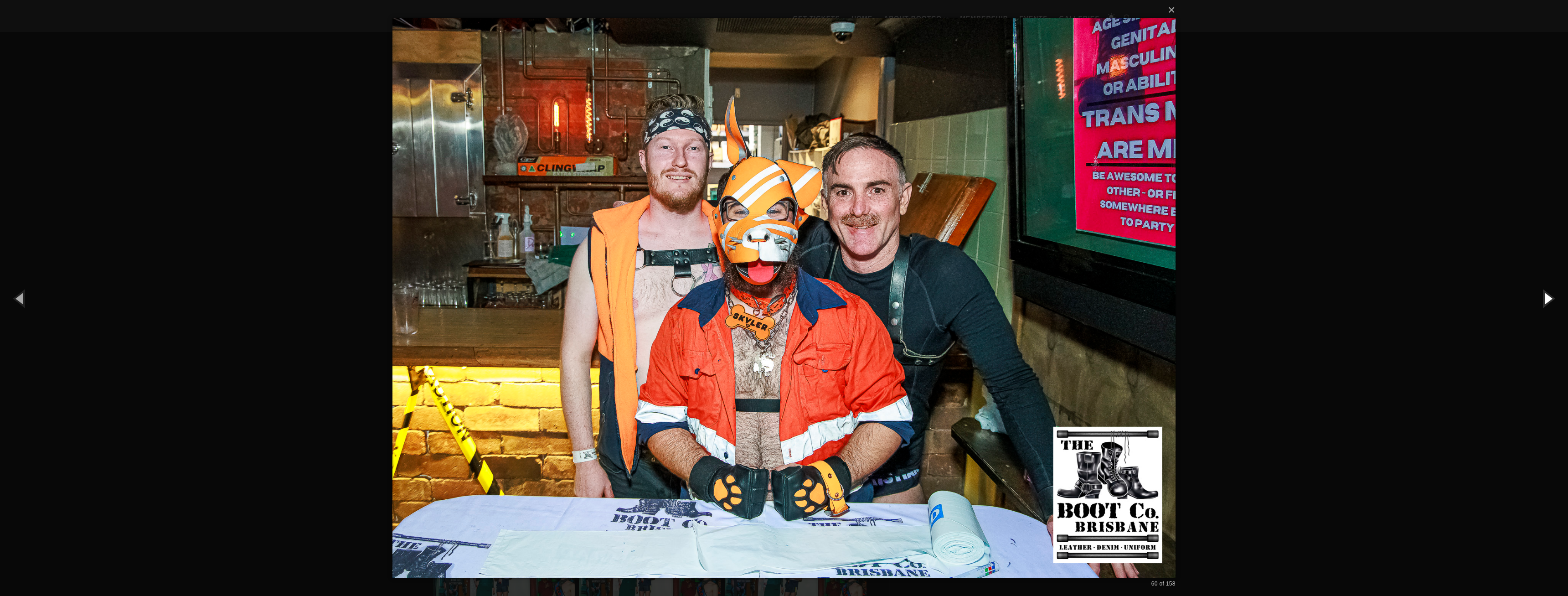
click at [1544, 299] on button "button" at bounding box center [1547, 298] width 41 height 50
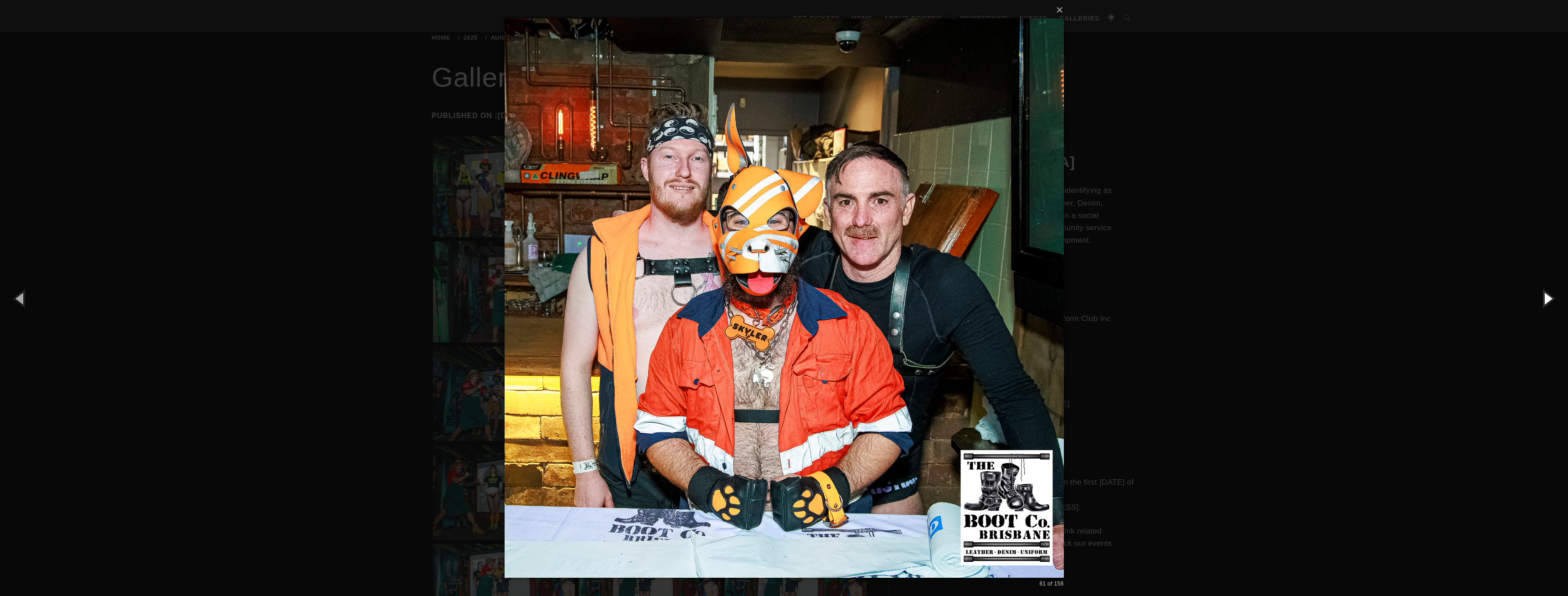
click at [1544, 299] on button "button" at bounding box center [1547, 298] width 41 height 50
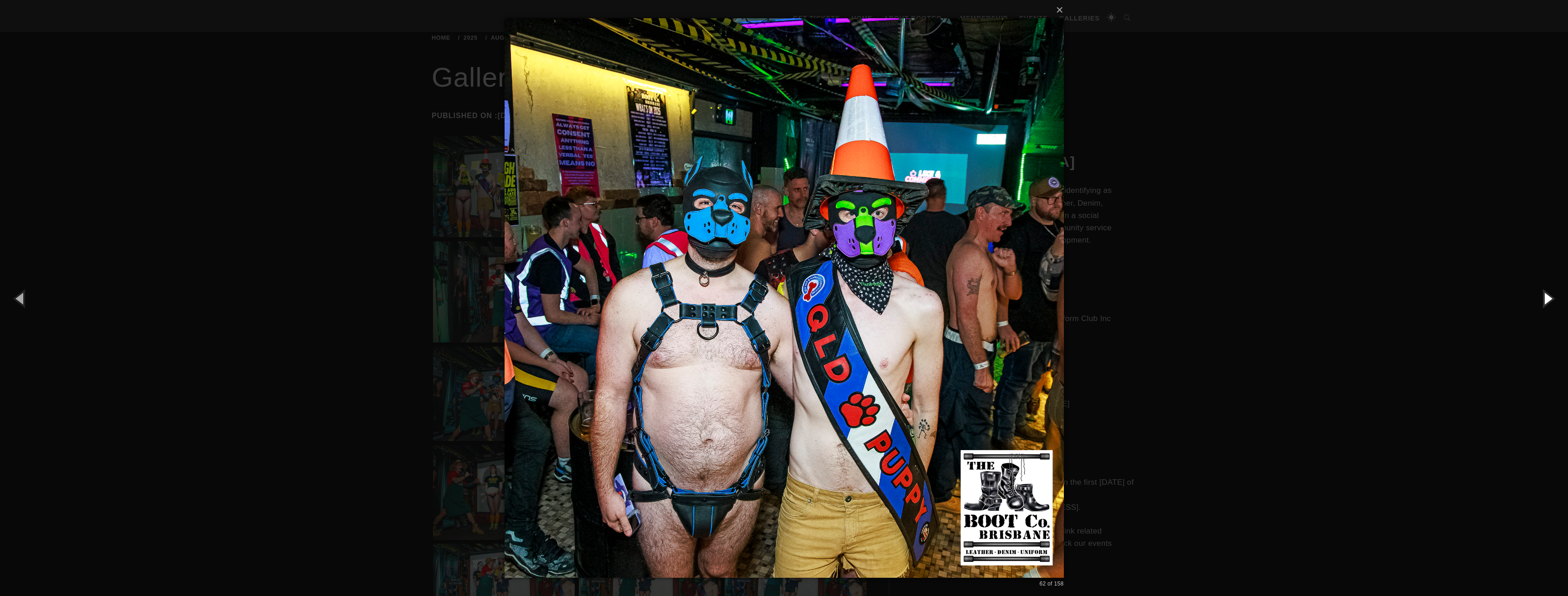
click at [1544, 299] on button "button" at bounding box center [1547, 298] width 41 height 50
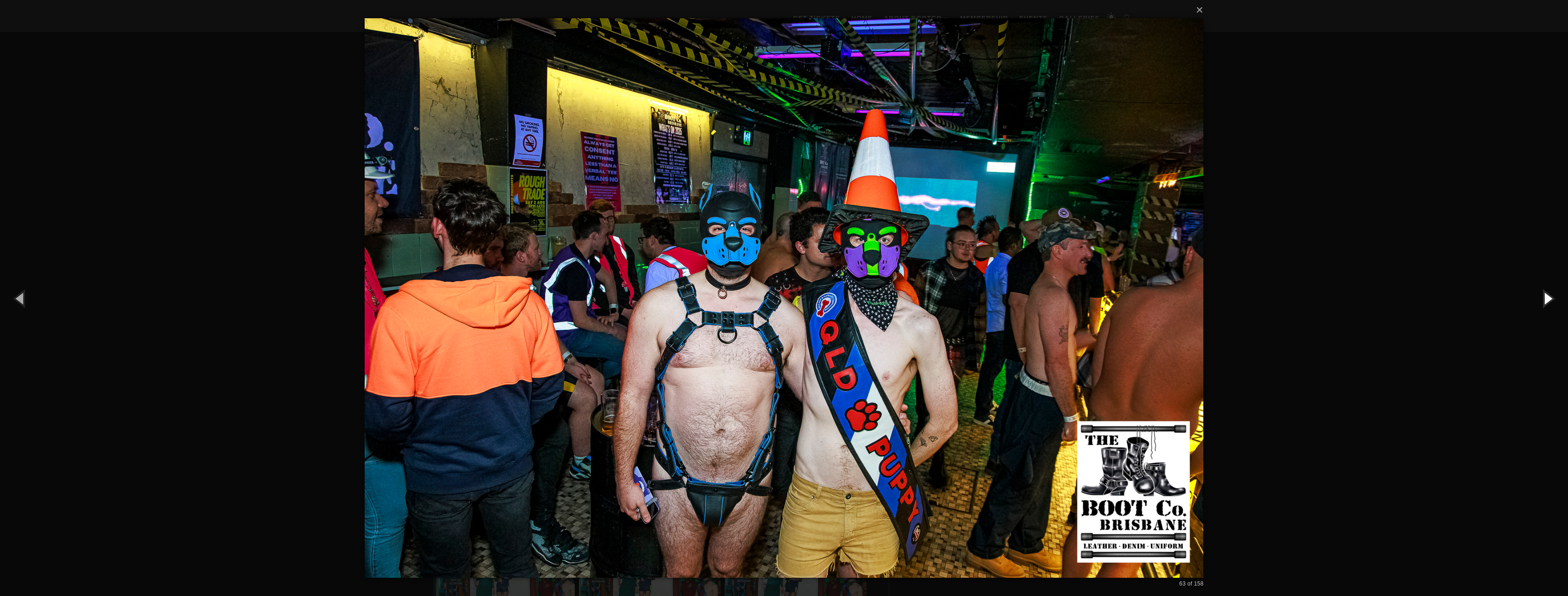
click at [1544, 299] on button "button" at bounding box center [1547, 298] width 41 height 50
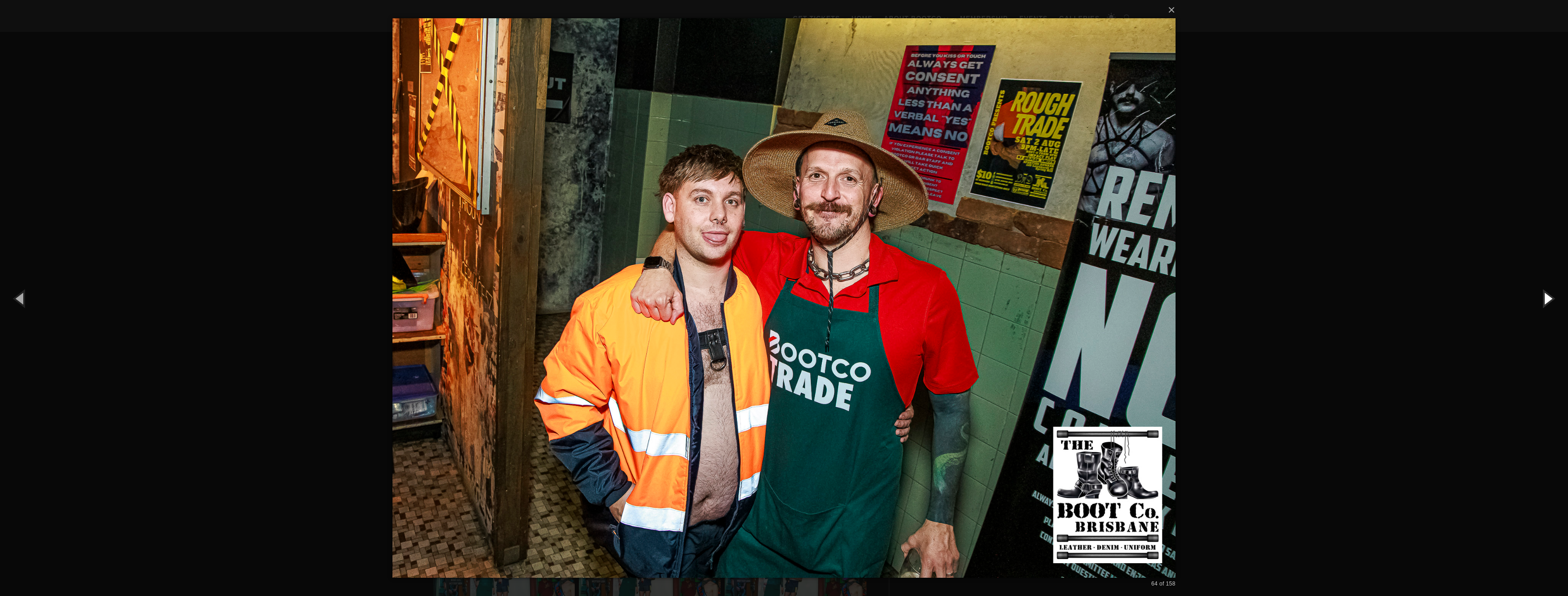
click at [1544, 299] on button "button" at bounding box center [1547, 298] width 41 height 50
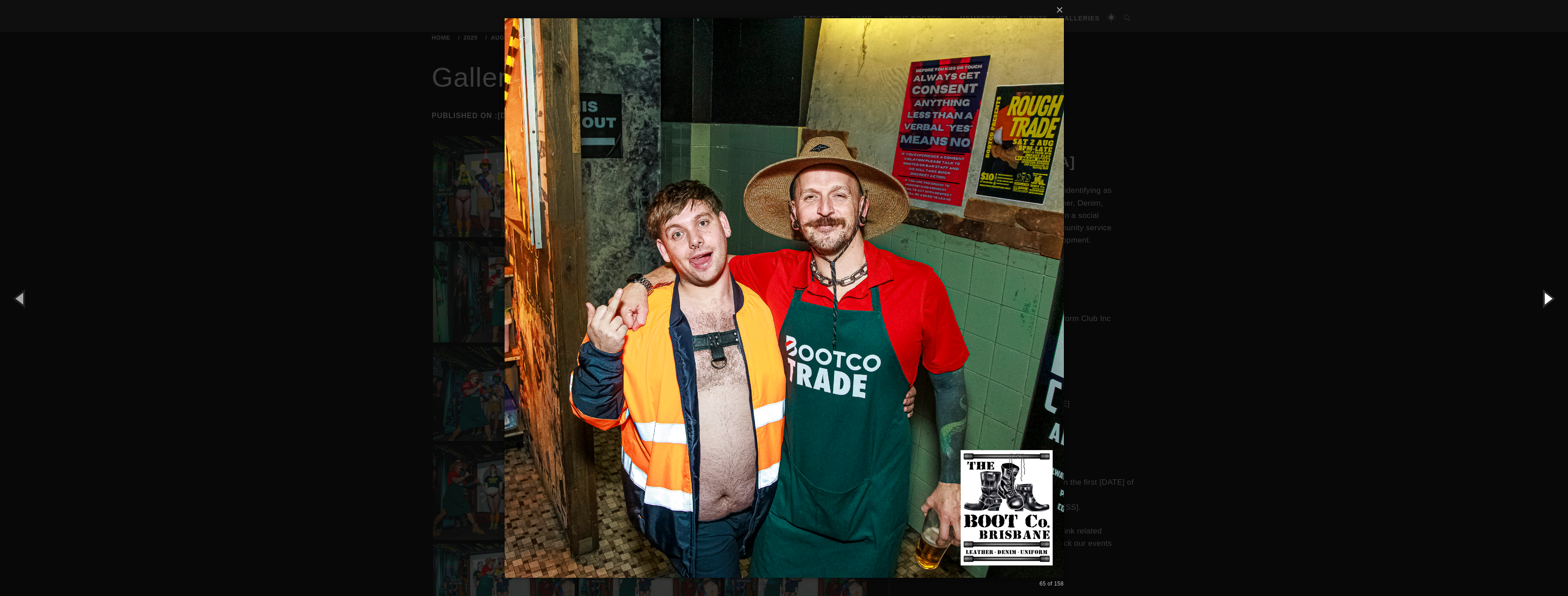
click at [1544, 299] on button "button" at bounding box center [1547, 298] width 41 height 50
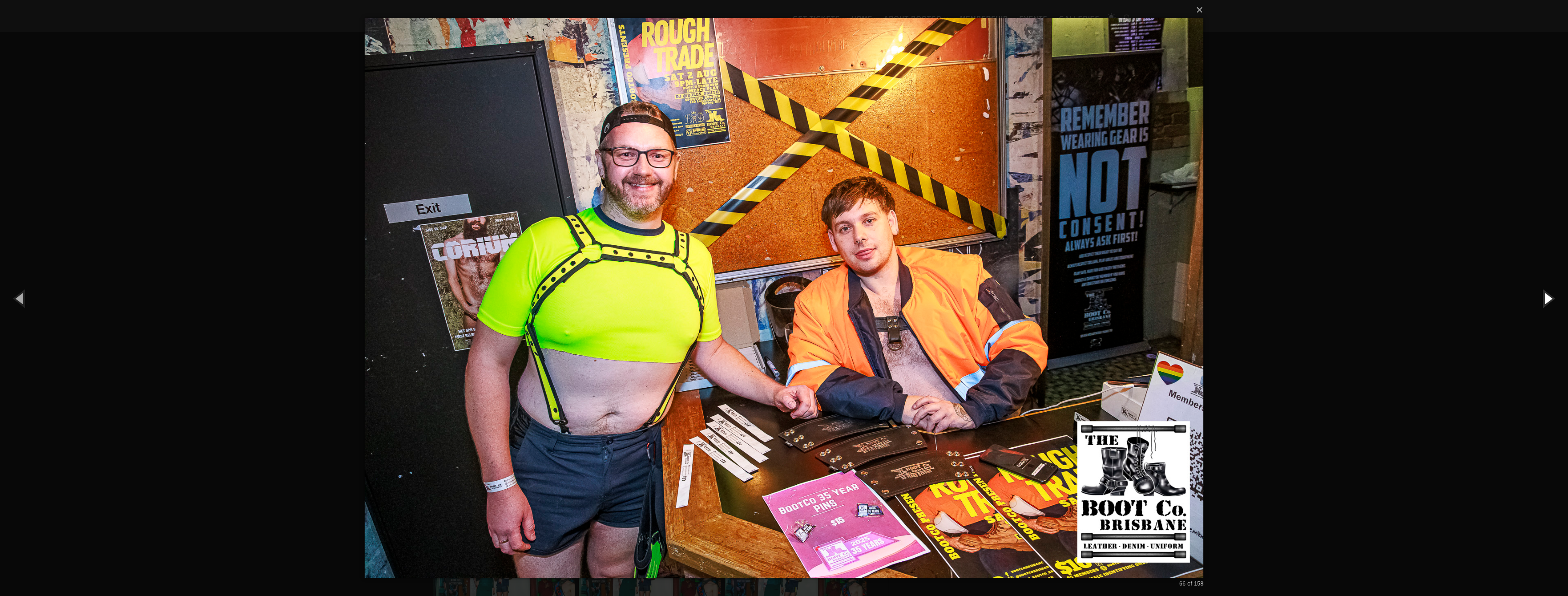
click at [1544, 299] on button "button" at bounding box center [1547, 298] width 41 height 50
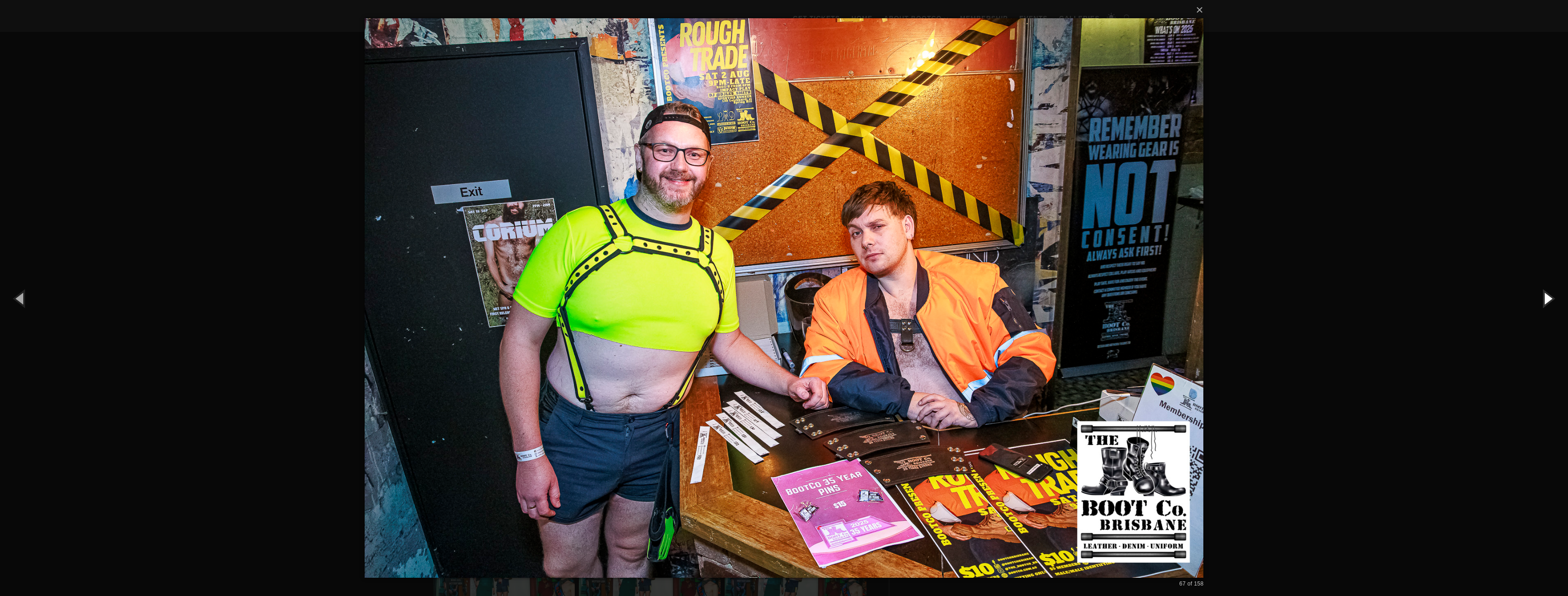
click at [1544, 299] on button "button" at bounding box center [1547, 298] width 41 height 50
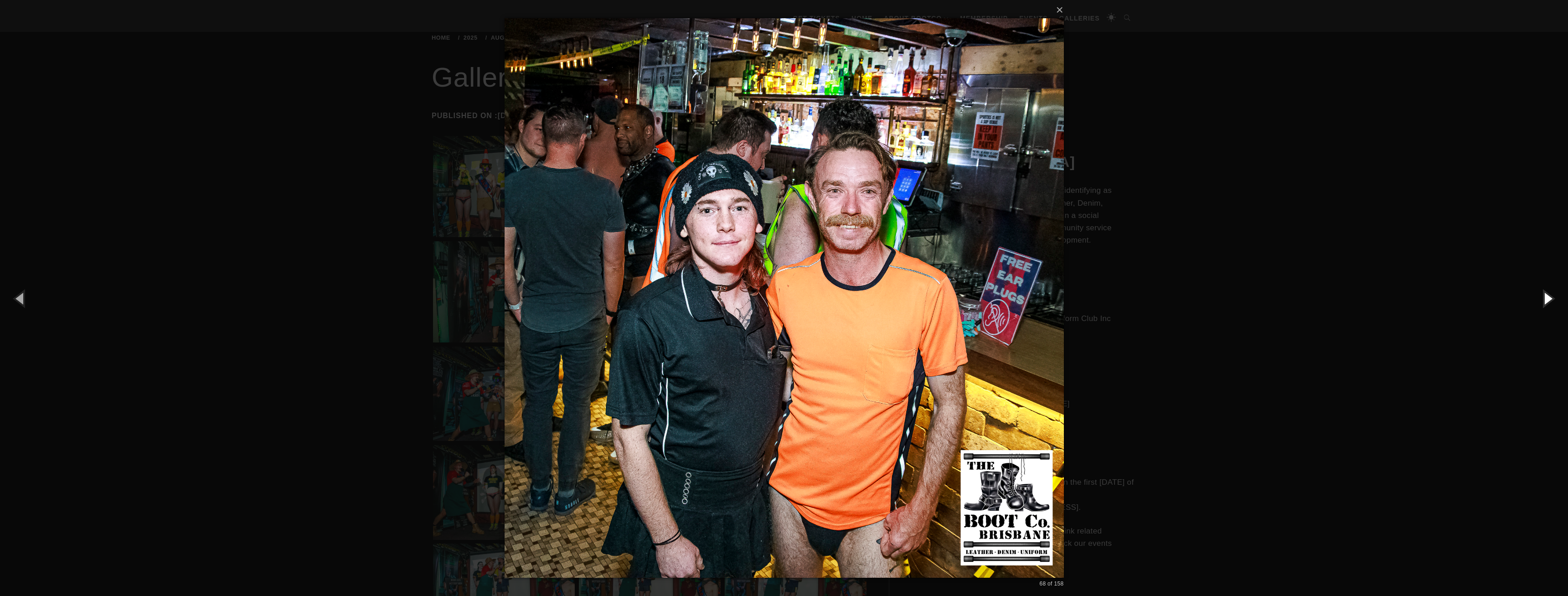
click at [1544, 299] on button "button" at bounding box center [1547, 298] width 41 height 50
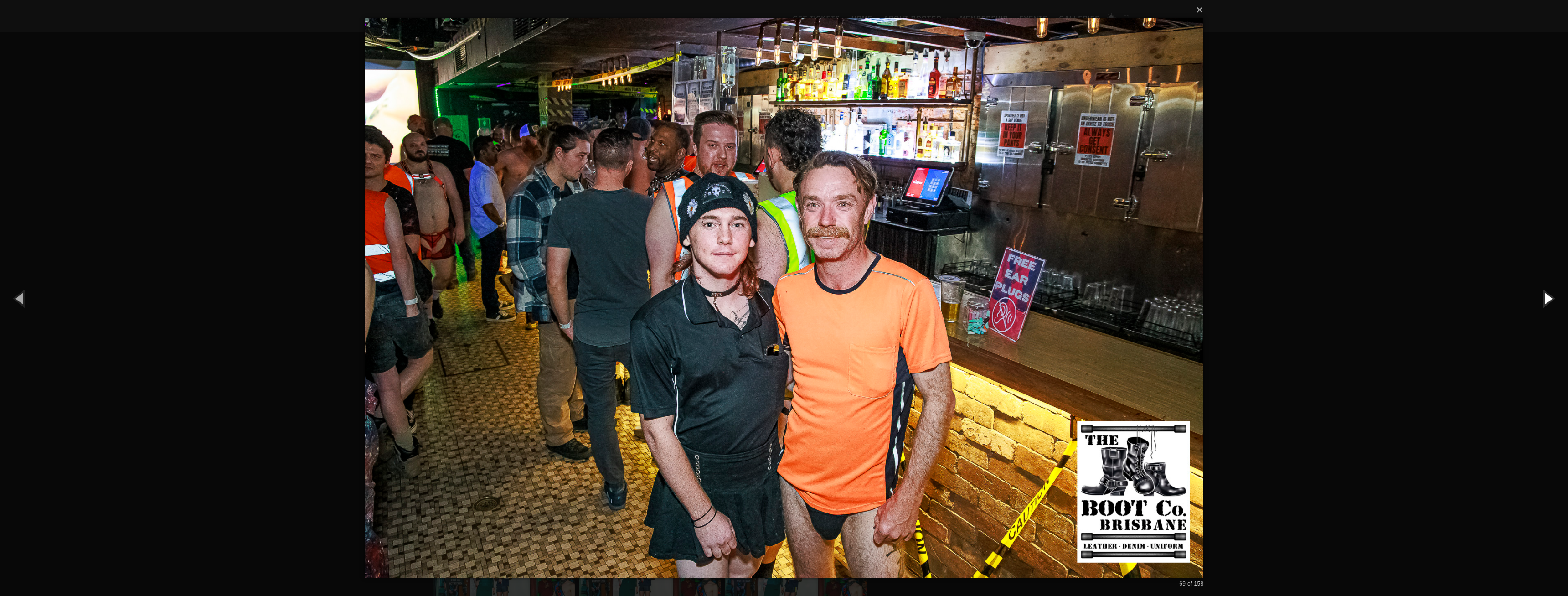
click at [1544, 299] on button "button" at bounding box center [1547, 298] width 41 height 50
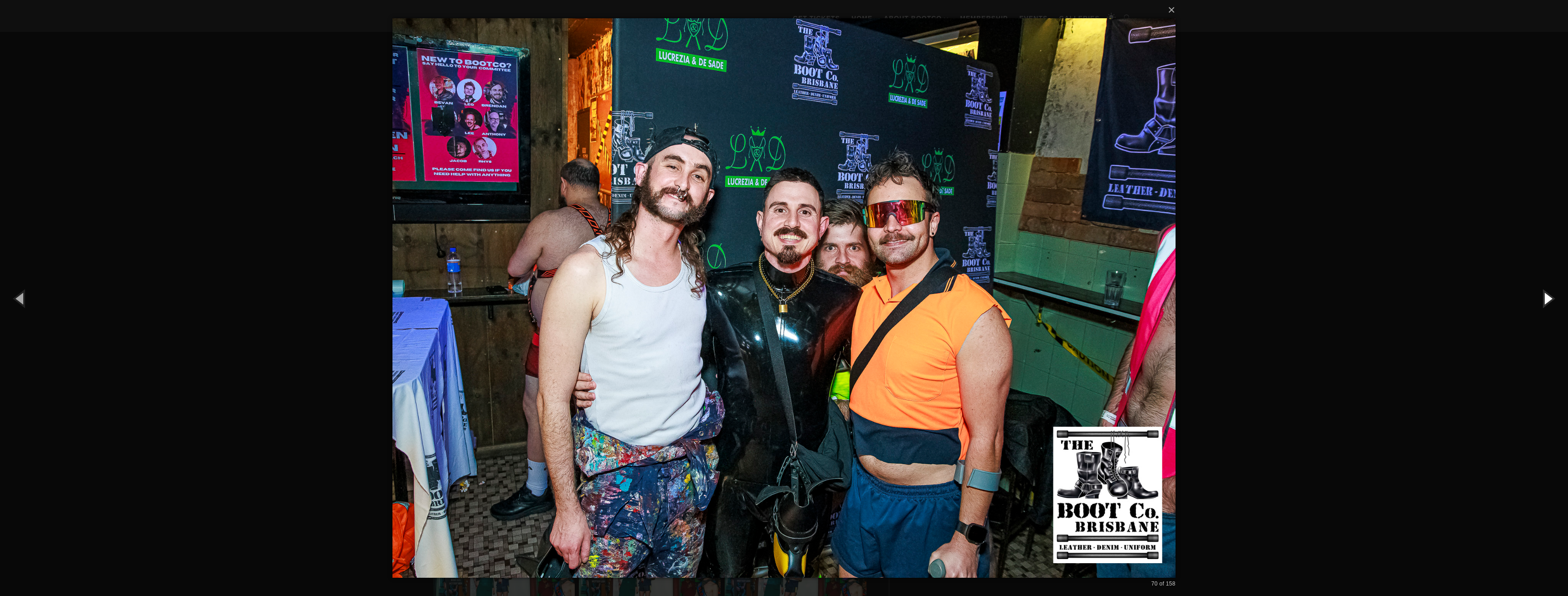
click at [1544, 299] on button "button" at bounding box center [1547, 298] width 41 height 50
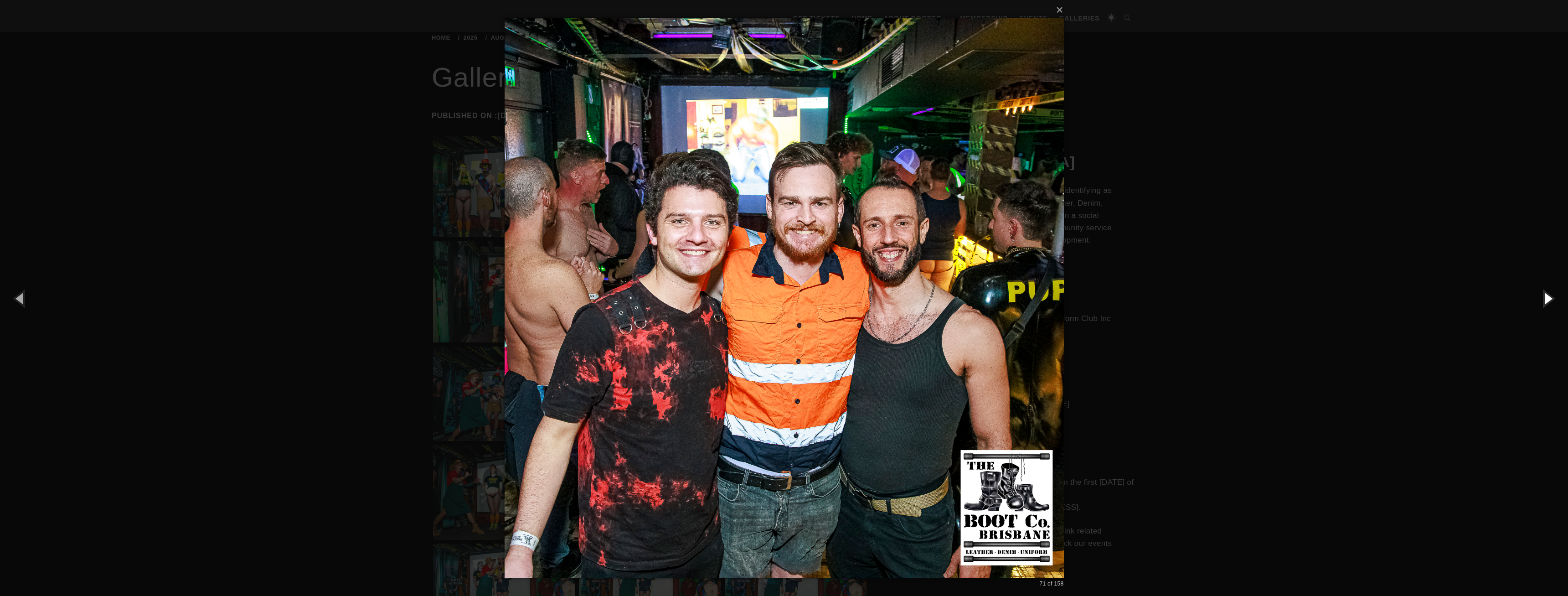
click at [1544, 299] on button "button" at bounding box center [1547, 298] width 41 height 50
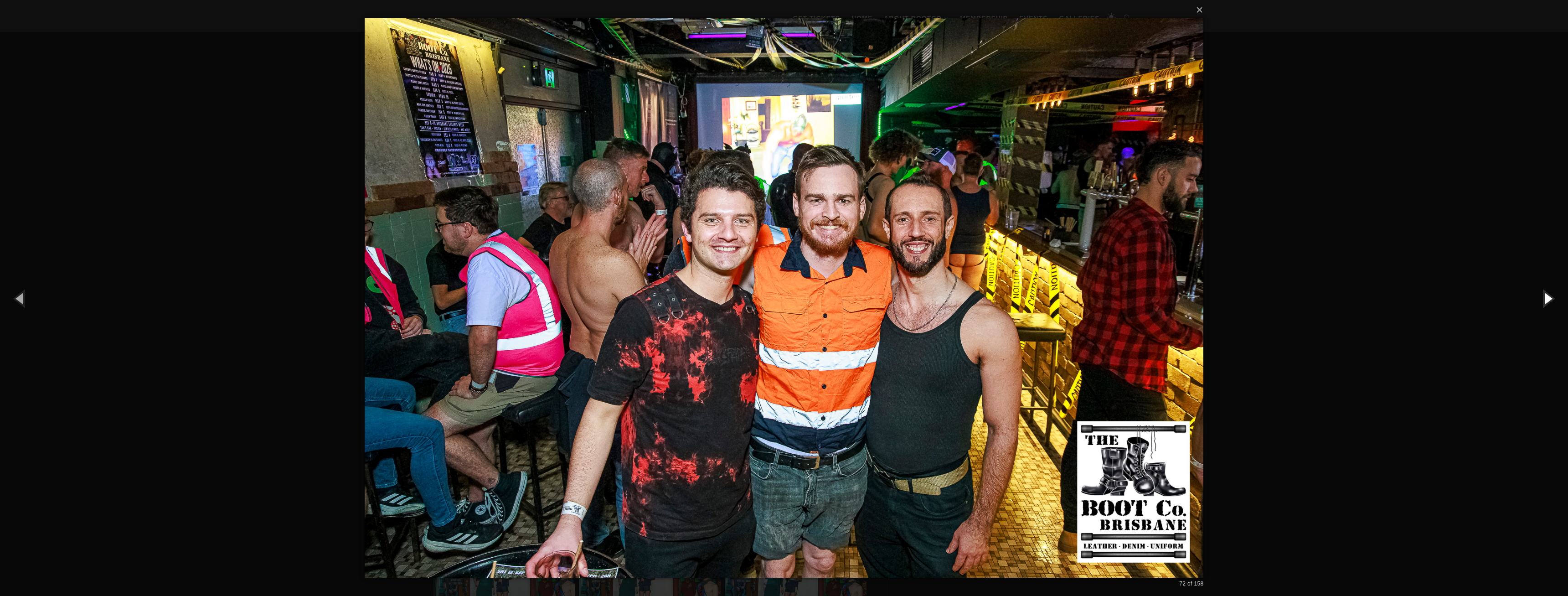
click at [1544, 299] on button "button" at bounding box center [1547, 298] width 41 height 50
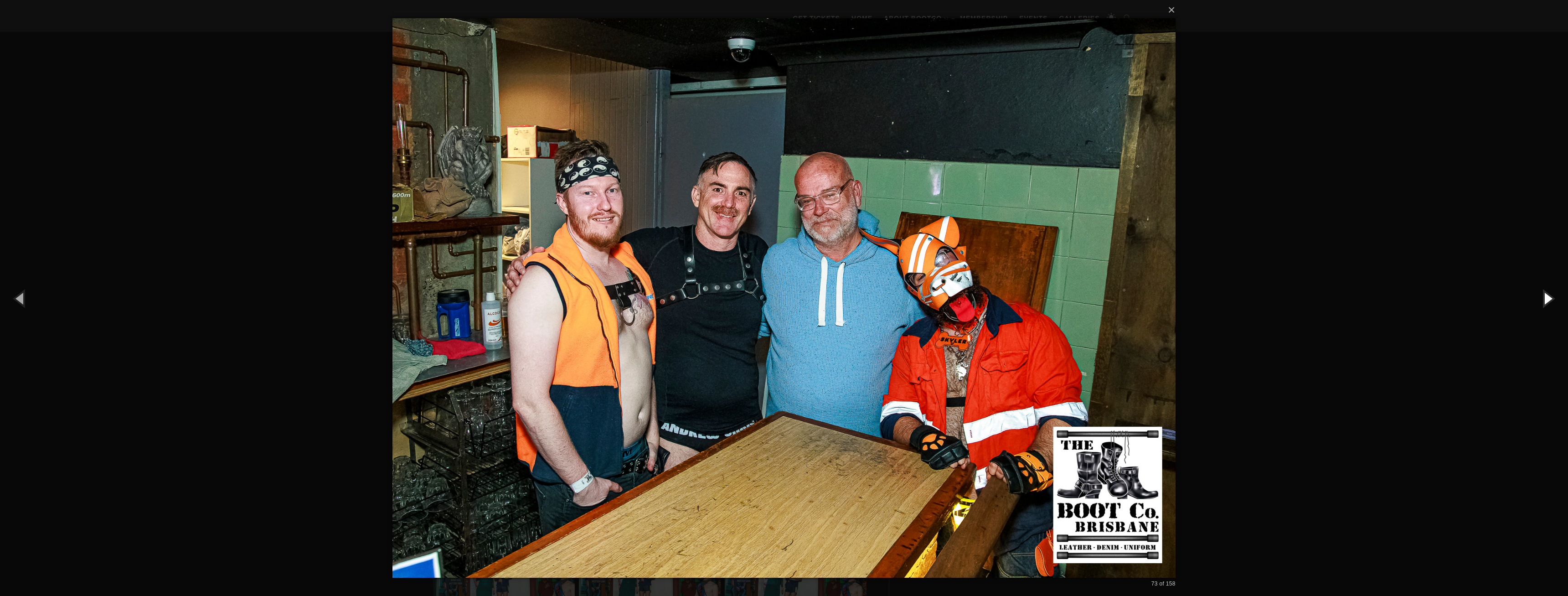
click at [1544, 299] on button "button" at bounding box center [1547, 298] width 41 height 50
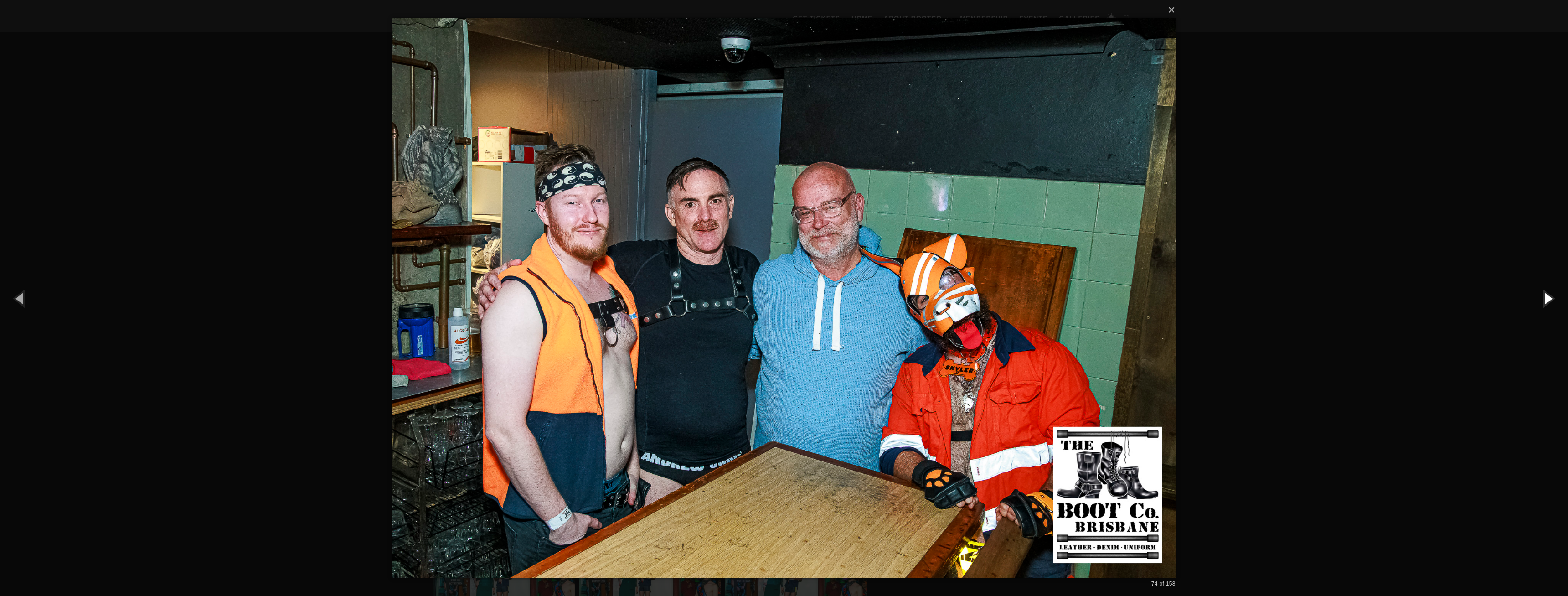
click at [1544, 299] on button "button" at bounding box center [1547, 298] width 41 height 50
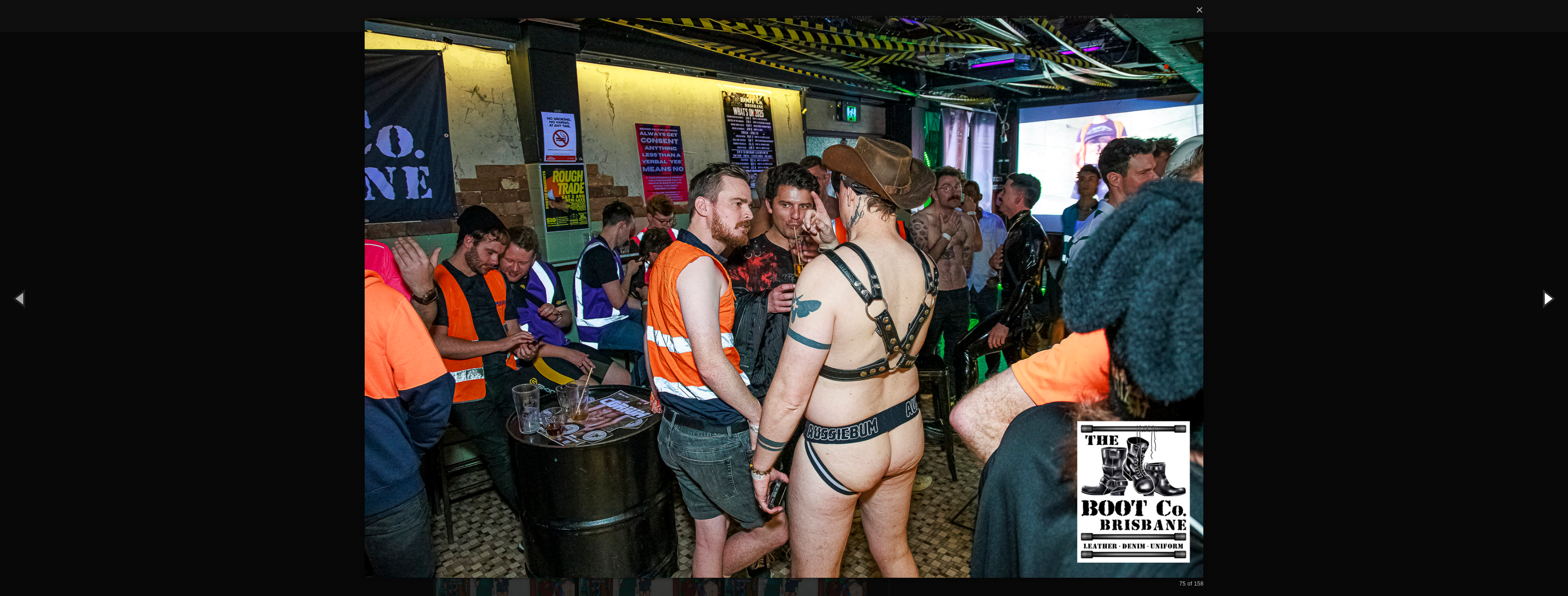
click at [1544, 299] on button "button" at bounding box center [1547, 298] width 41 height 50
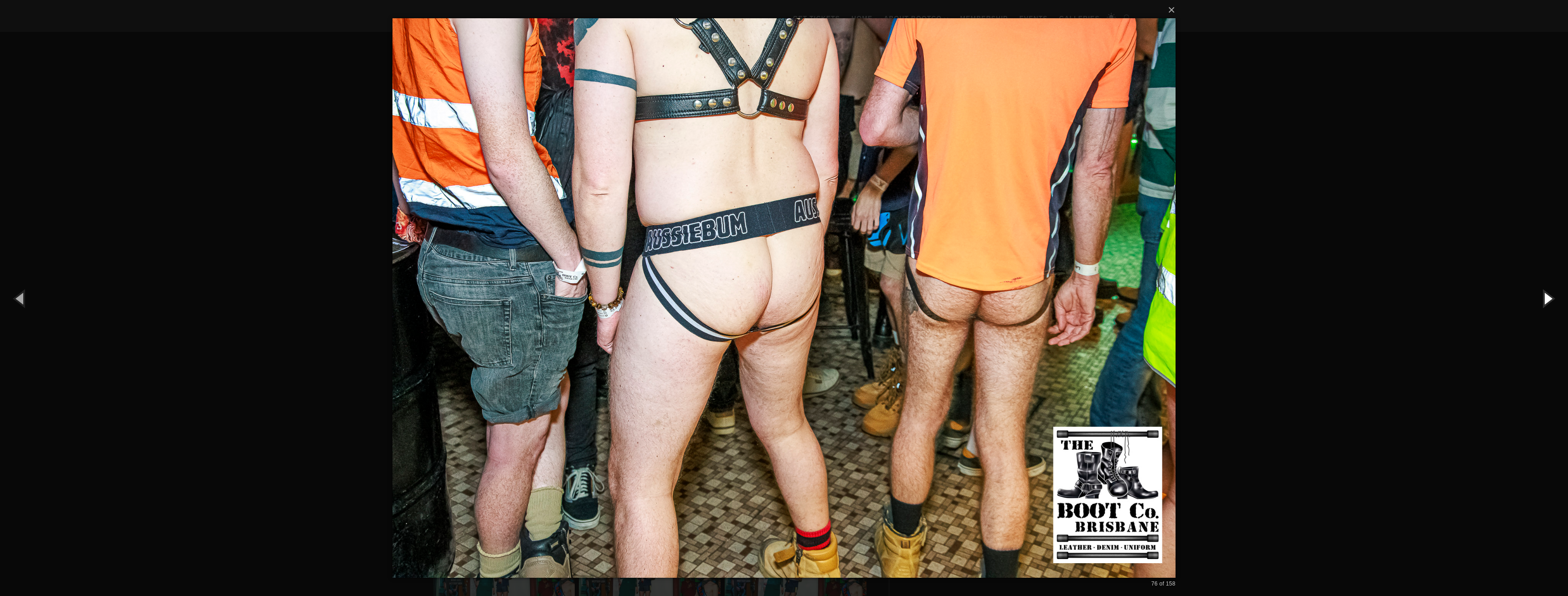
click at [1544, 299] on button "button" at bounding box center [1547, 298] width 41 height 50
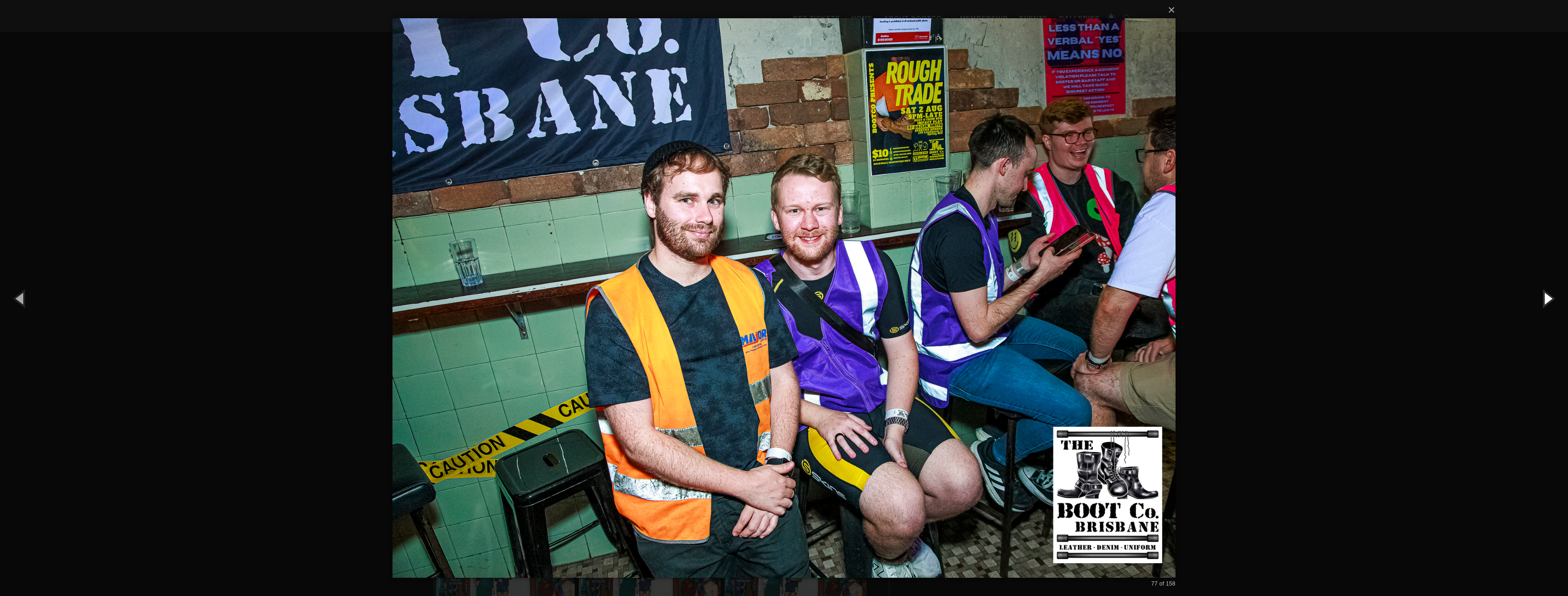
click at [1544, 299] on button "button" at bounding box center [1547, 298] width 41 height 50
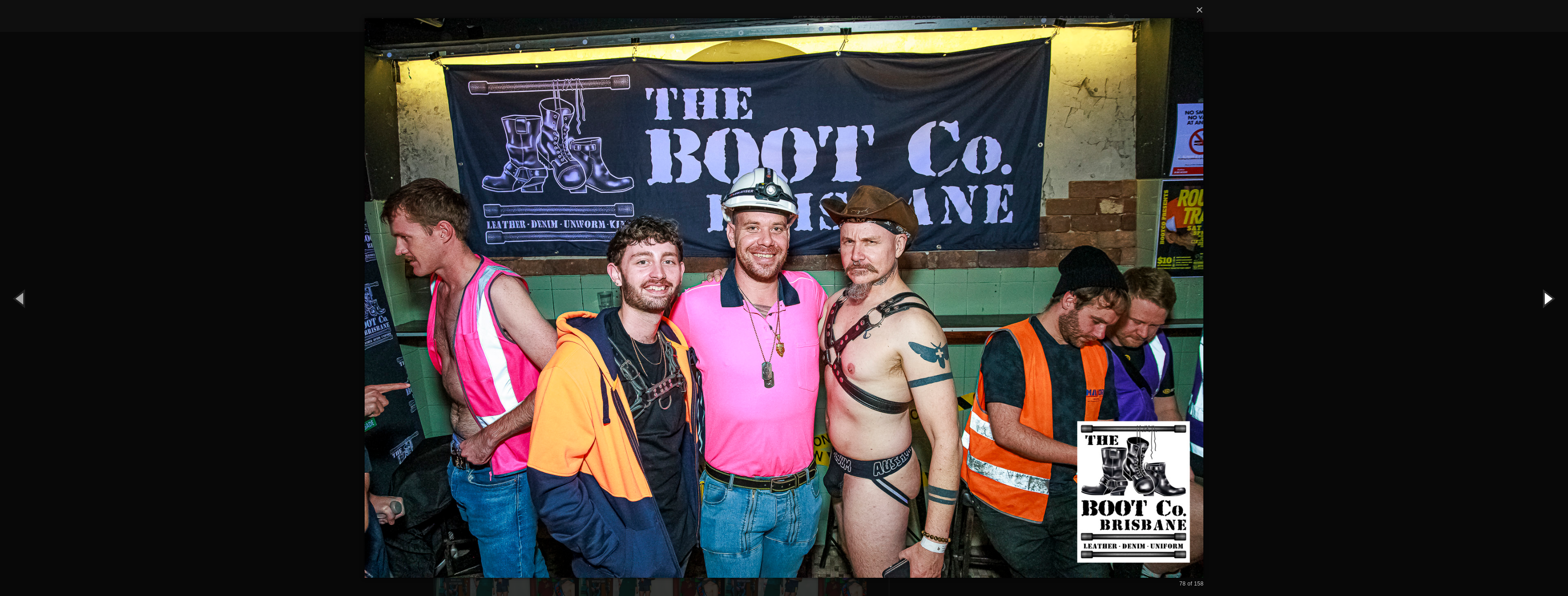
click at [1544, 299] on button "button" at bounding box center [1547, 298] width 41 height 50
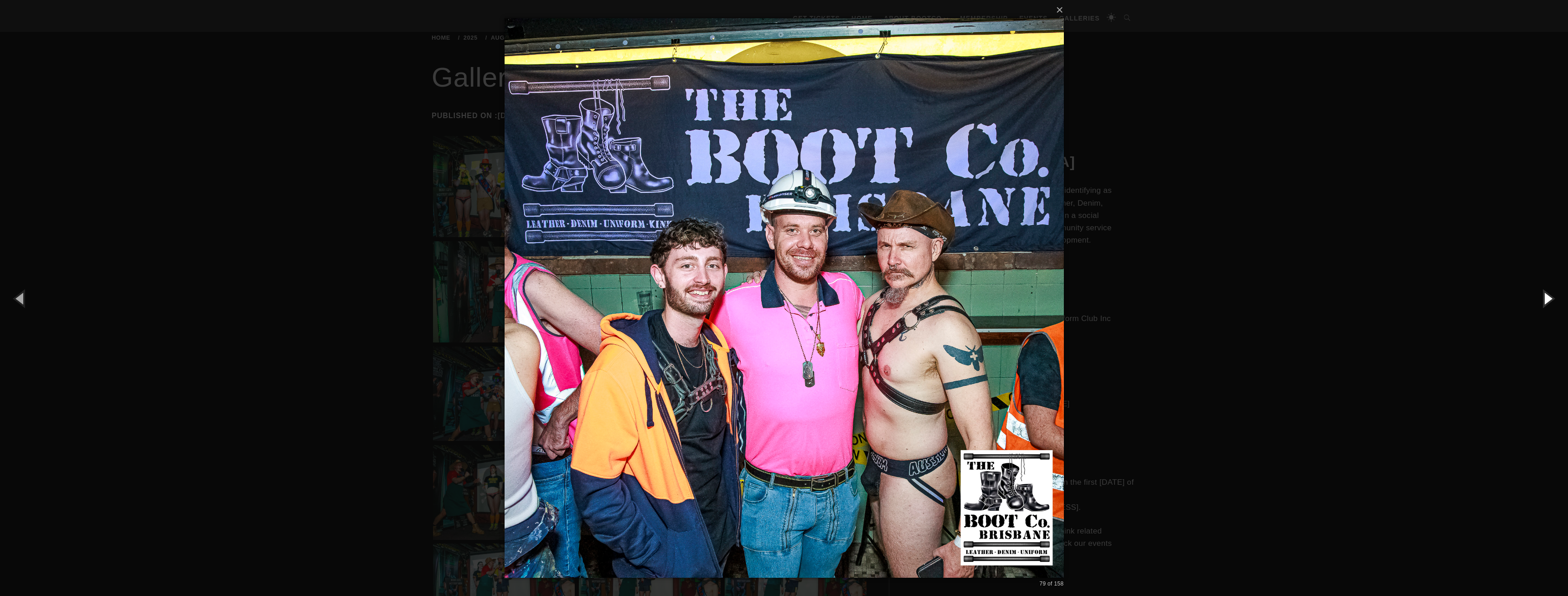
click at [1544, 299] on button "button" at bounding box center [1547, 298] width 41 height 50
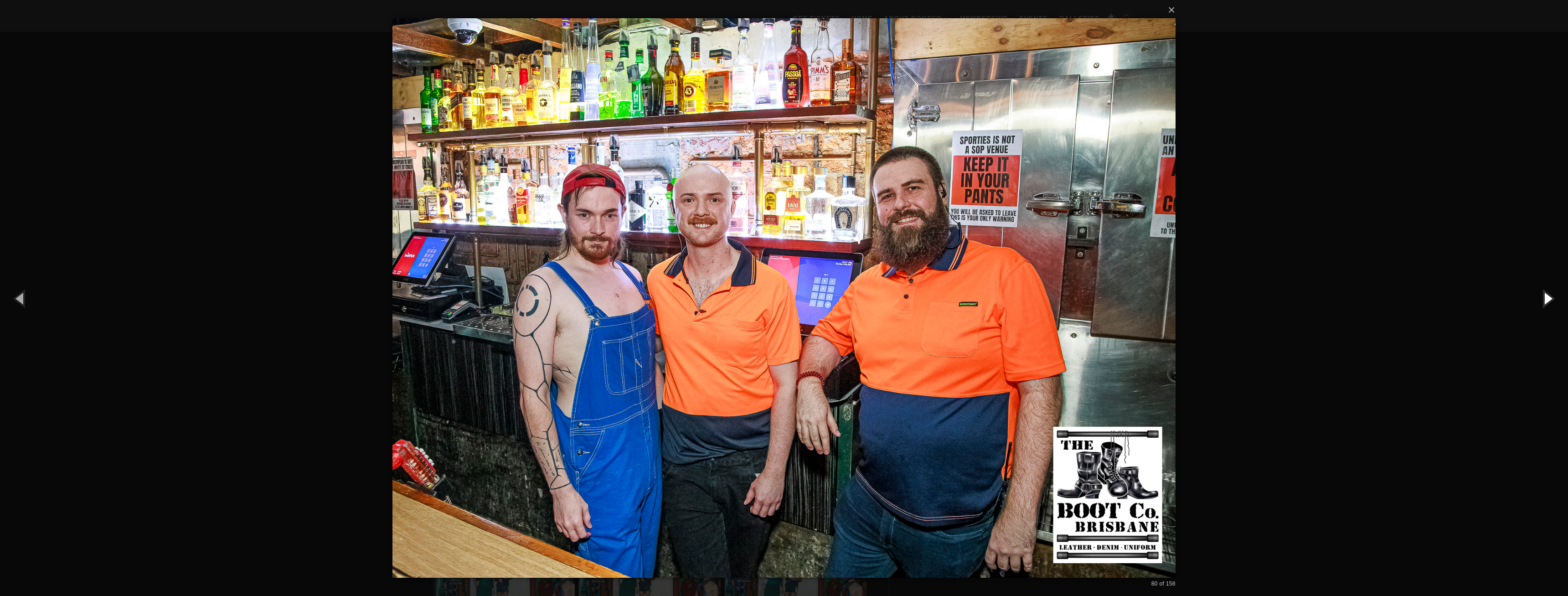
click at [1544, 299] on button "button" at bounding box center [1547, 298] width 41 height 50
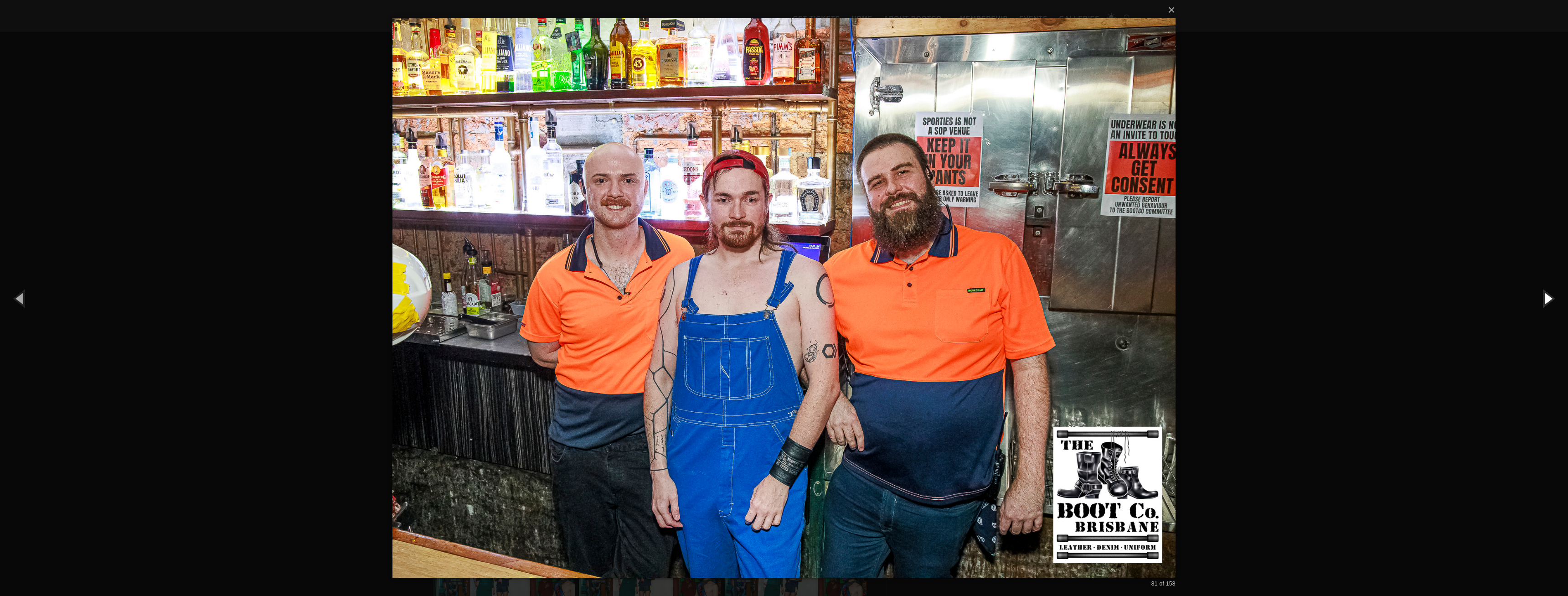
click at [1544, 299] on button "button" at bounding box center [1547, 298] width 41 height 50
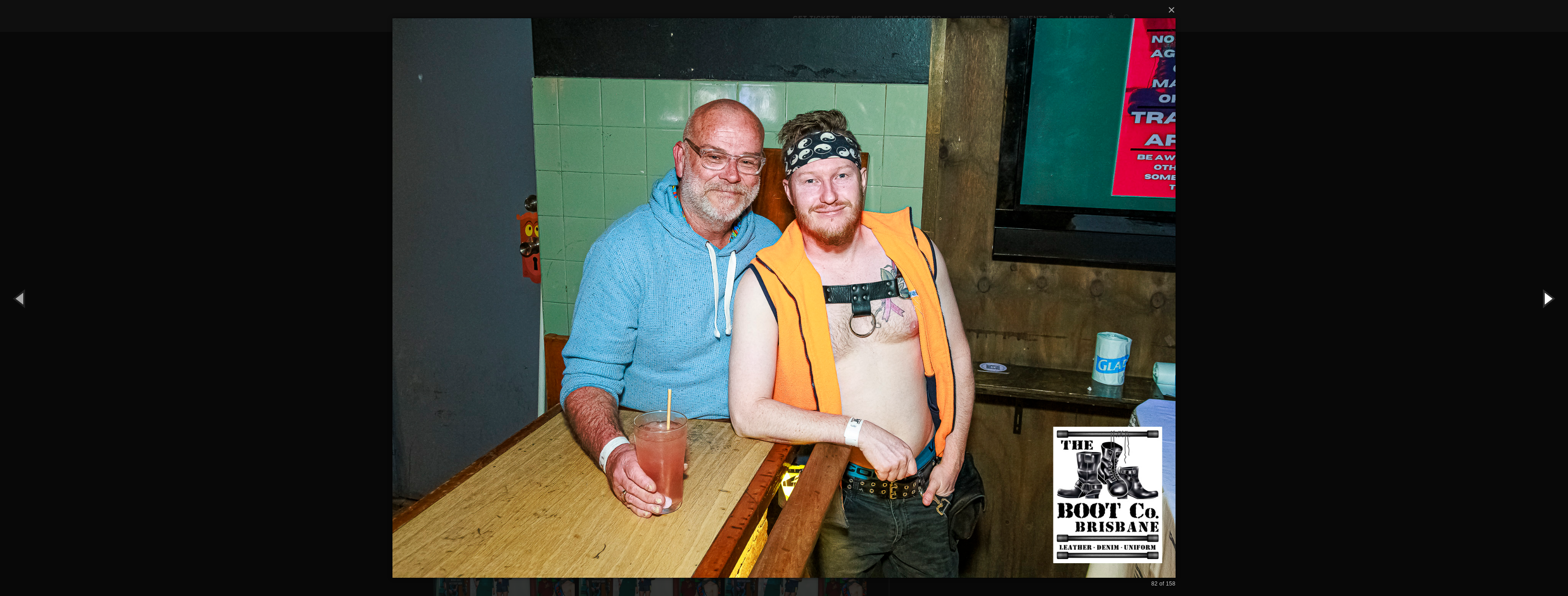
click at [1544, 299] on button "button" at bounding box center [1547, 298] width 41 height 50
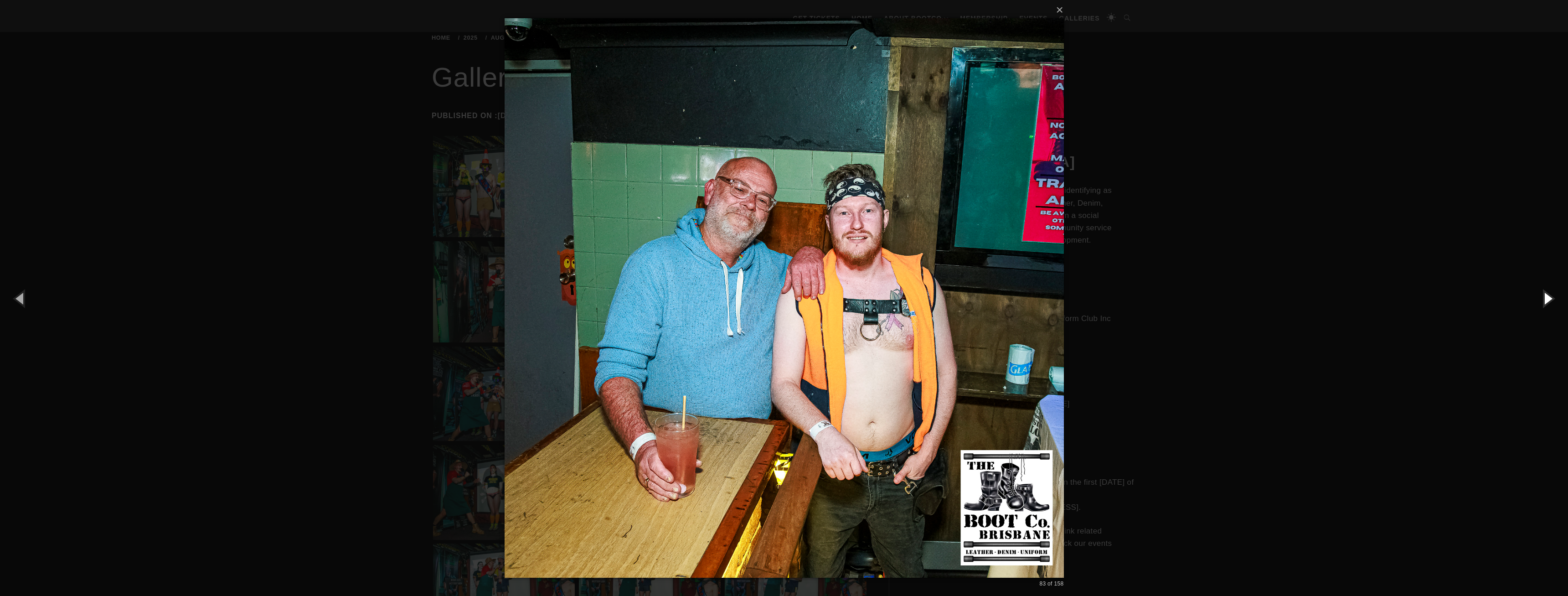
click at [1544, 299] on button "button" at bounding box center [1547, 298] width 41 height 50
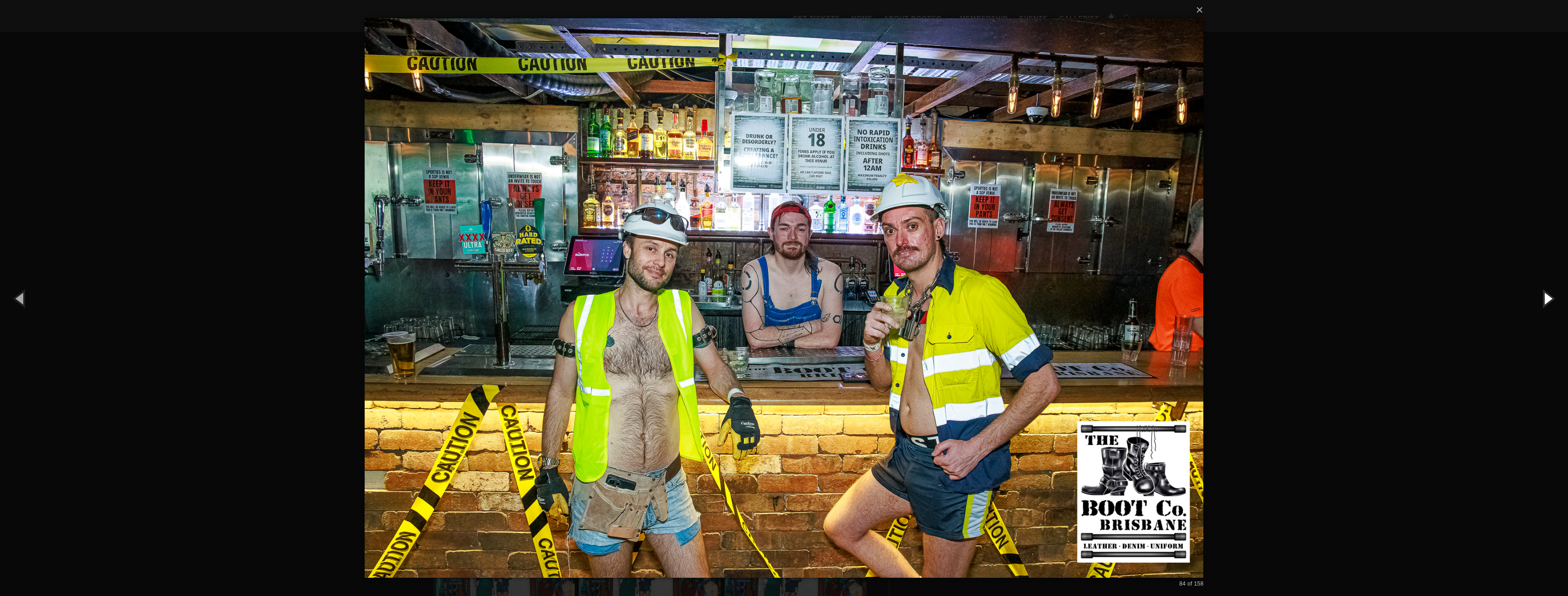
click at [1544, 299] on button "button" at bounding box center [1547, 298] width 41 height 50
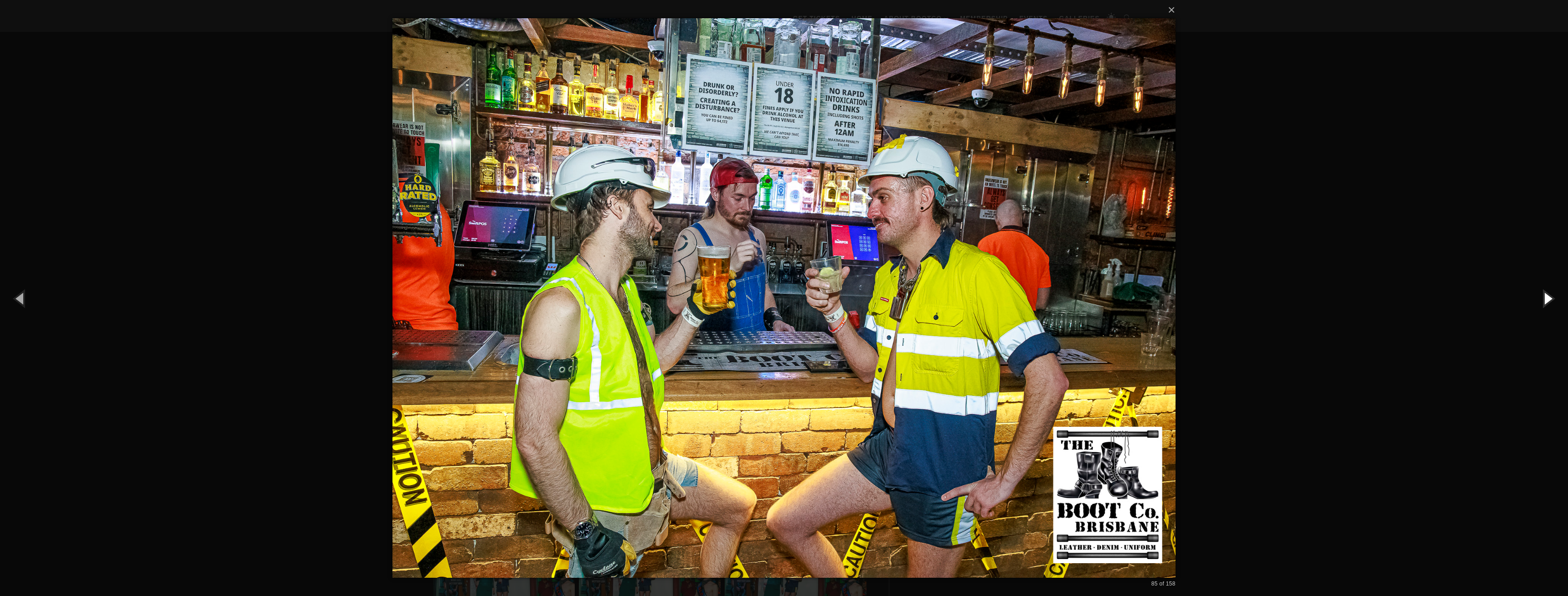
click at [1544, 299] on button "button" at bounding box center [1547, 298] width 41 height 50
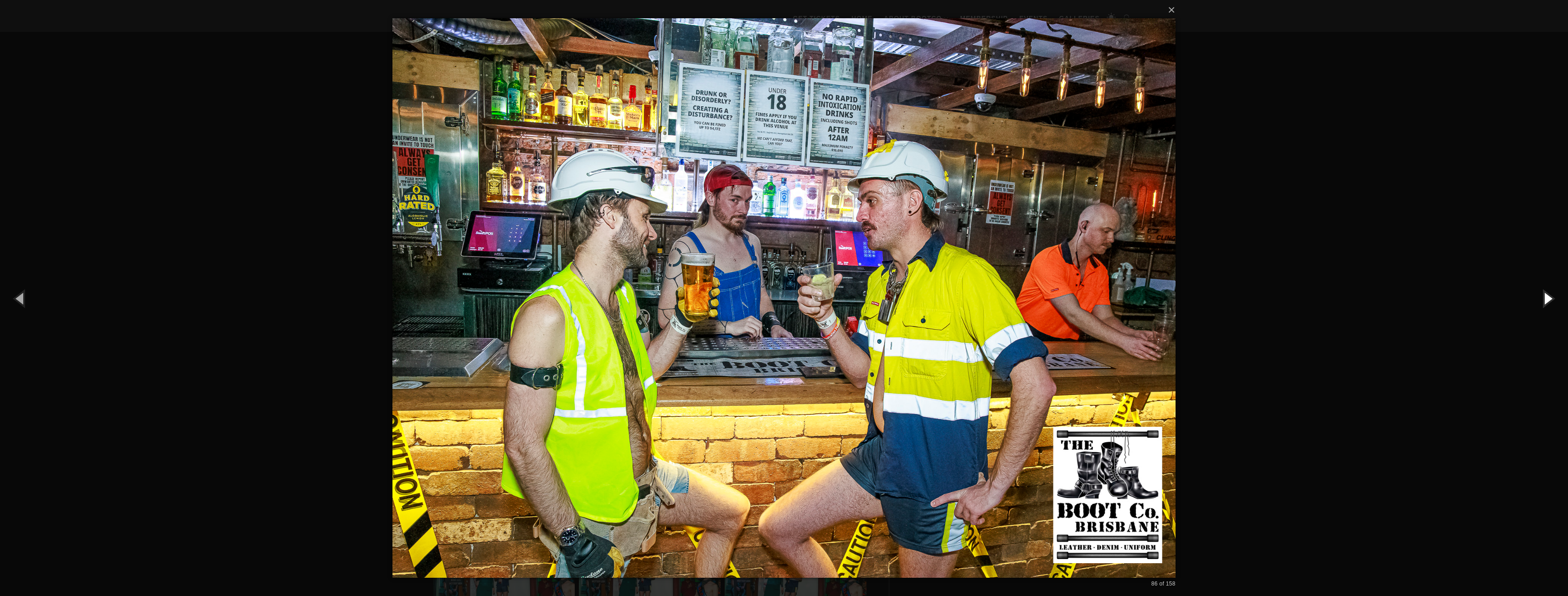
click at [1544, 299] on button "button" at bounding box center [1547, 298] width 41 height 50
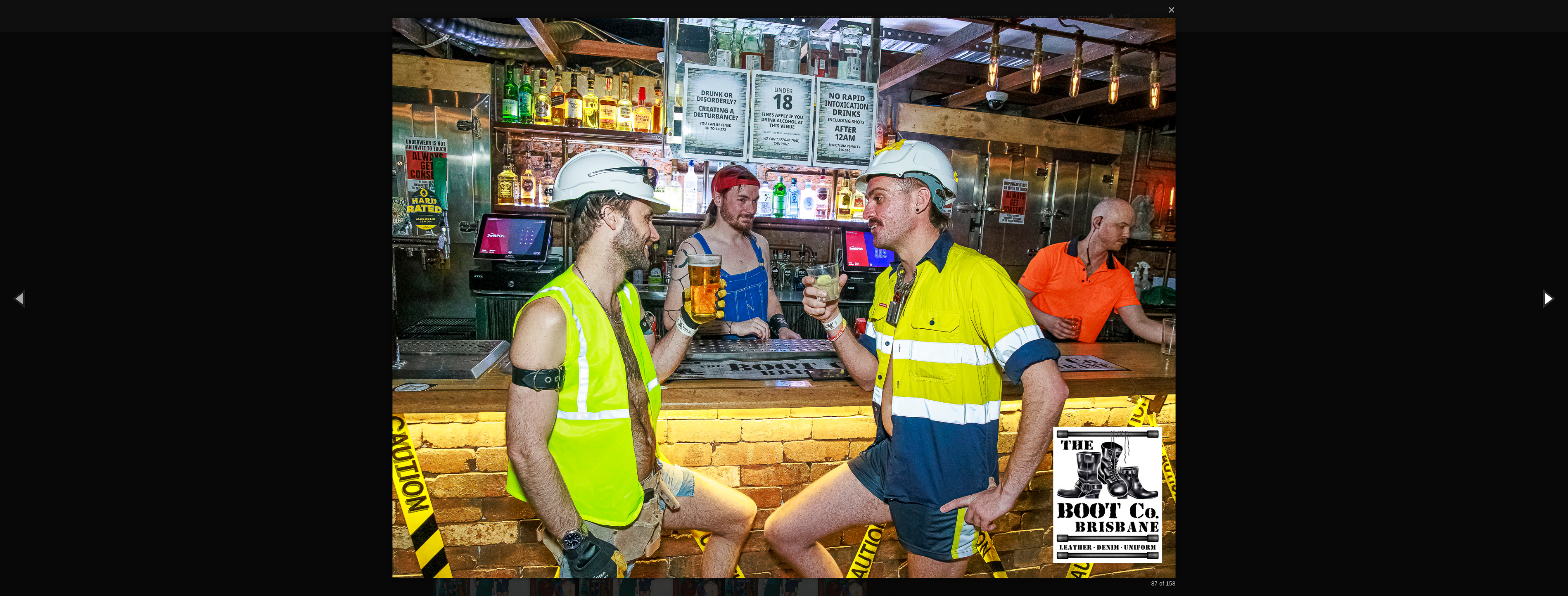
click at [1544, 299] on button "button" at bounding box center [1547, 298] width 41 height 50
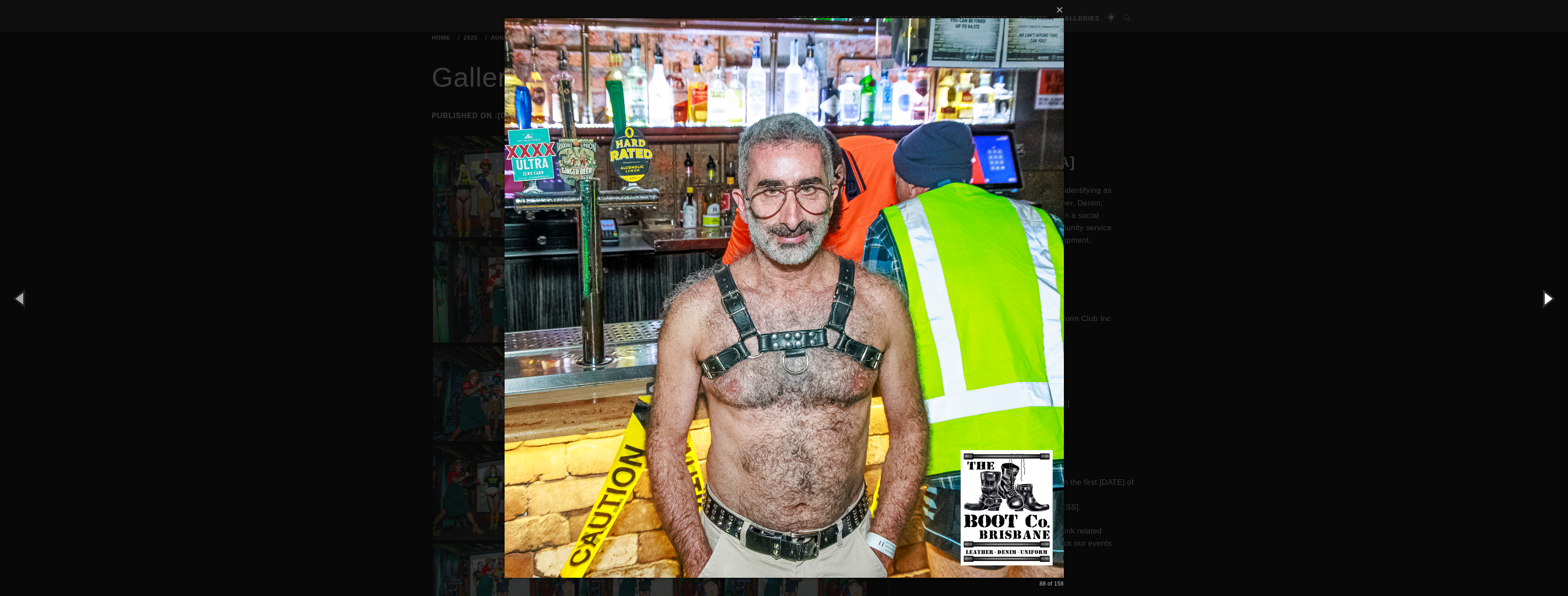
click at [1544, 299] on button "button" at bounding box center [1547, 298] width 41 height 50
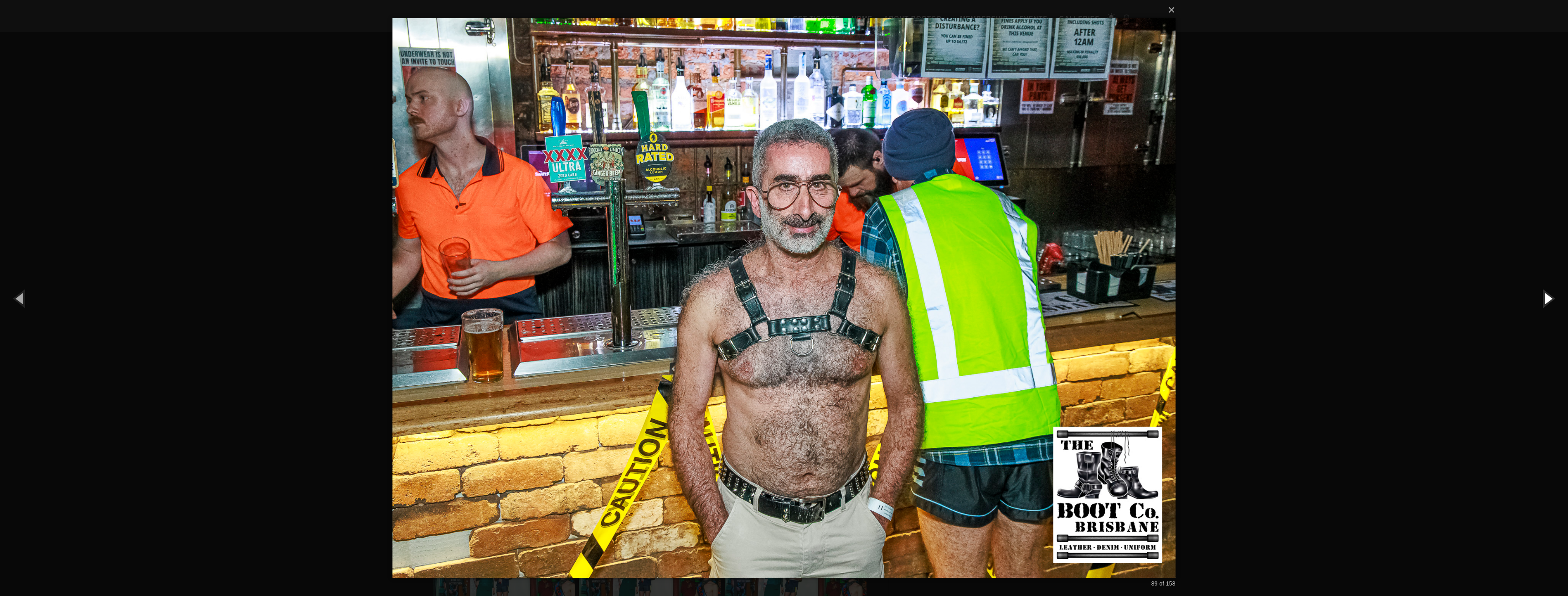
click at [1544, 299] on button "button" at bounding box center [1547, 298] width 41 height 50
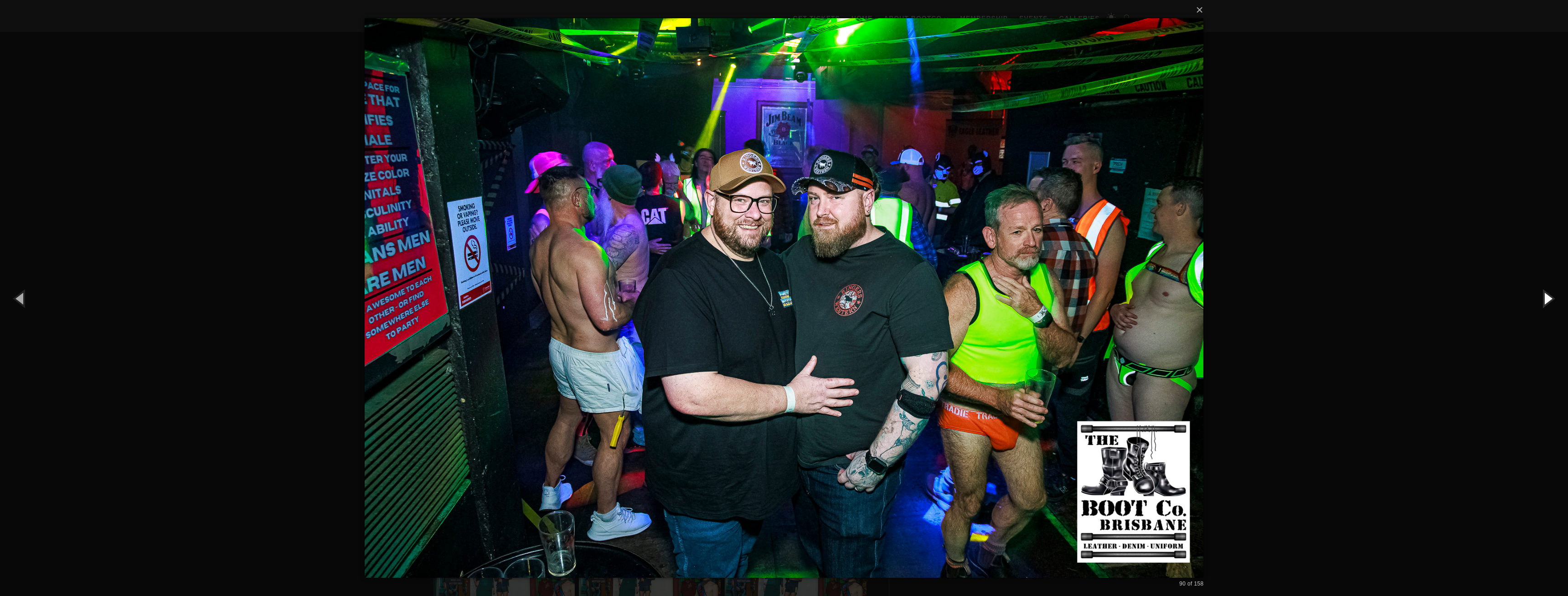
click at [1544, 299] on button "button" at bounding box center [1547, 298] width 41 height 50
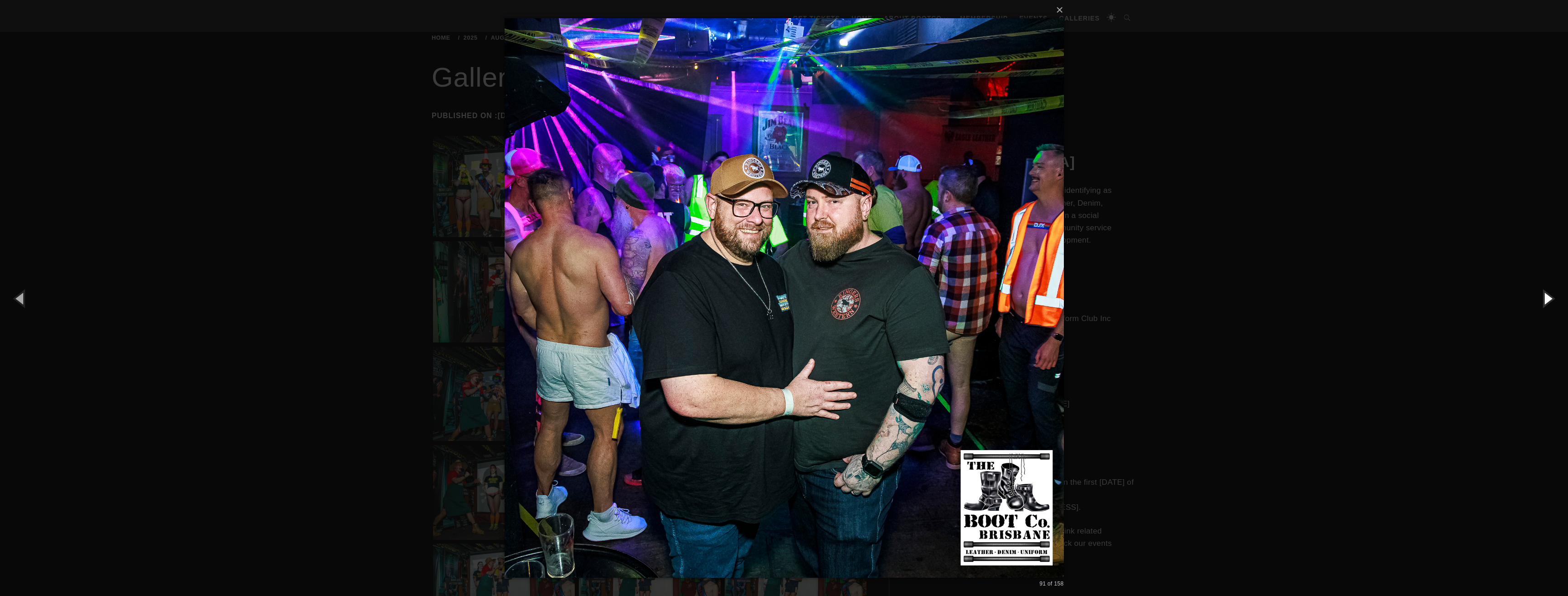
click at [1544, 299] on button "button" at bounding box center [1547, 298] width 41 height 50
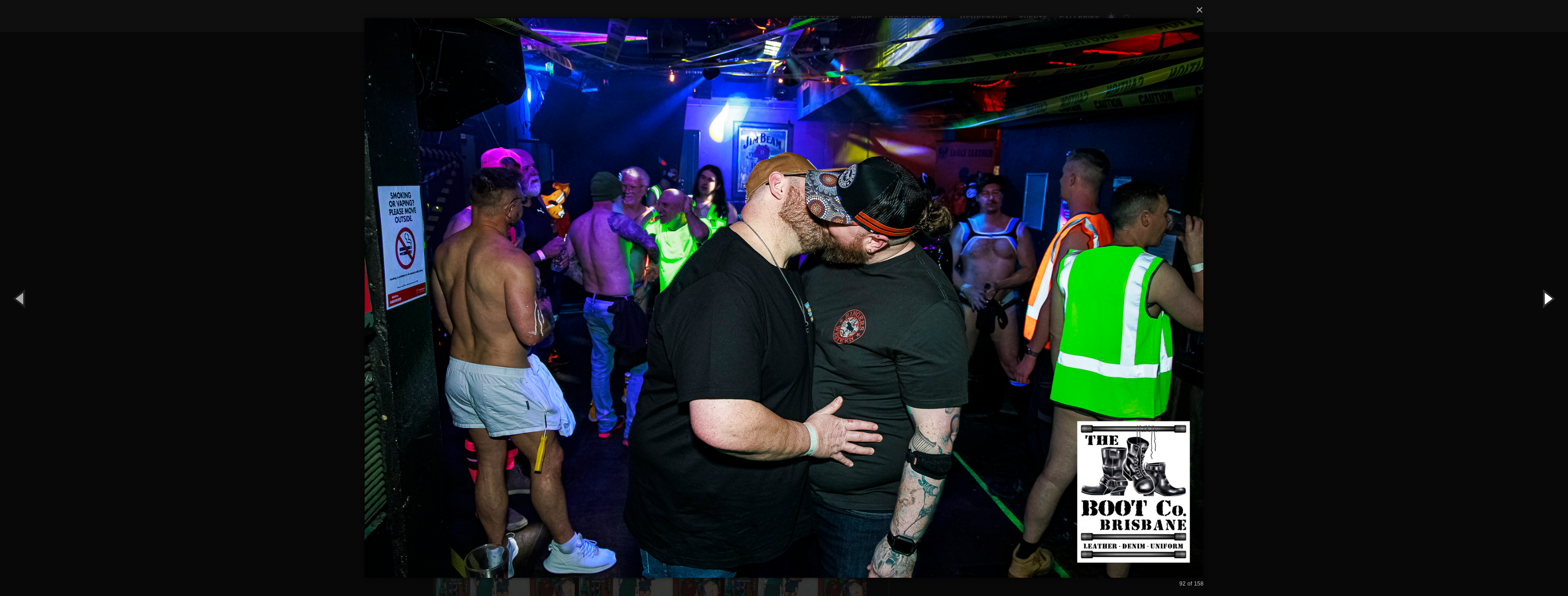
click at [1544, 299] on button "button" at bounding box center [1547, 298] width 41 height 50
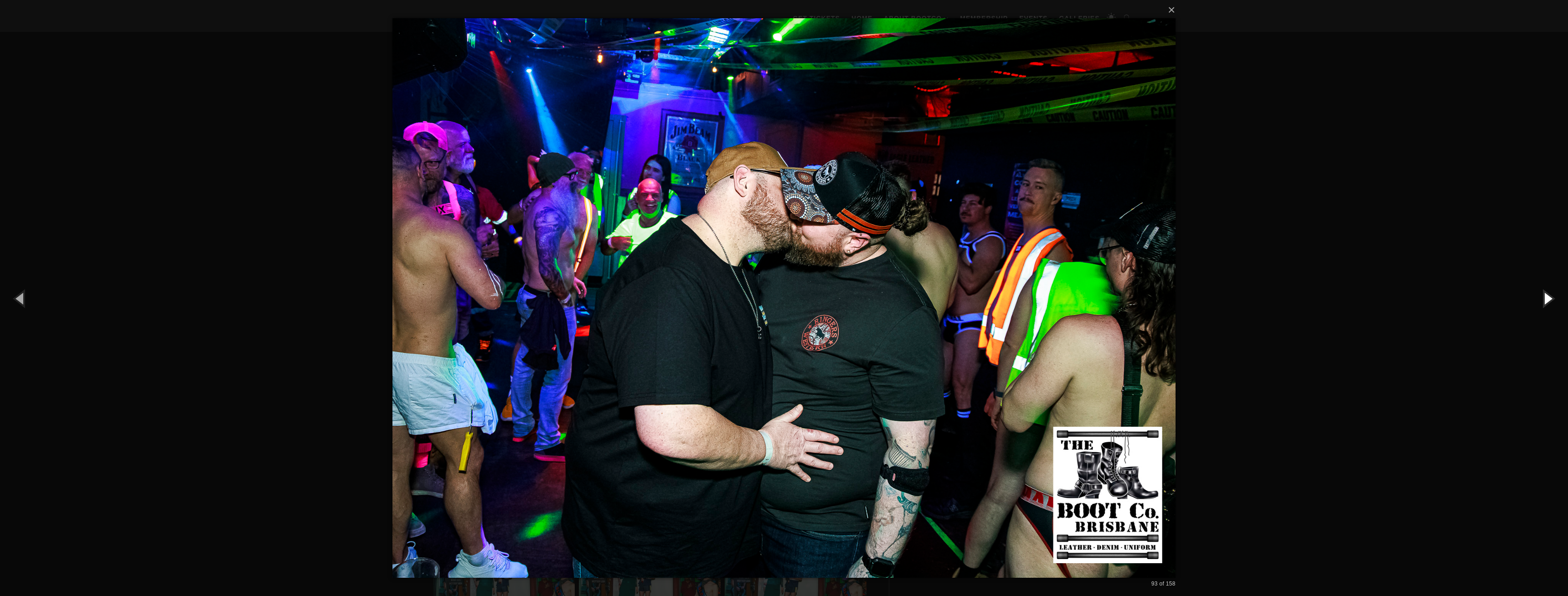
click at [1544, 299] on button "button" at bounding box center [1547, 298] width 41 height 50
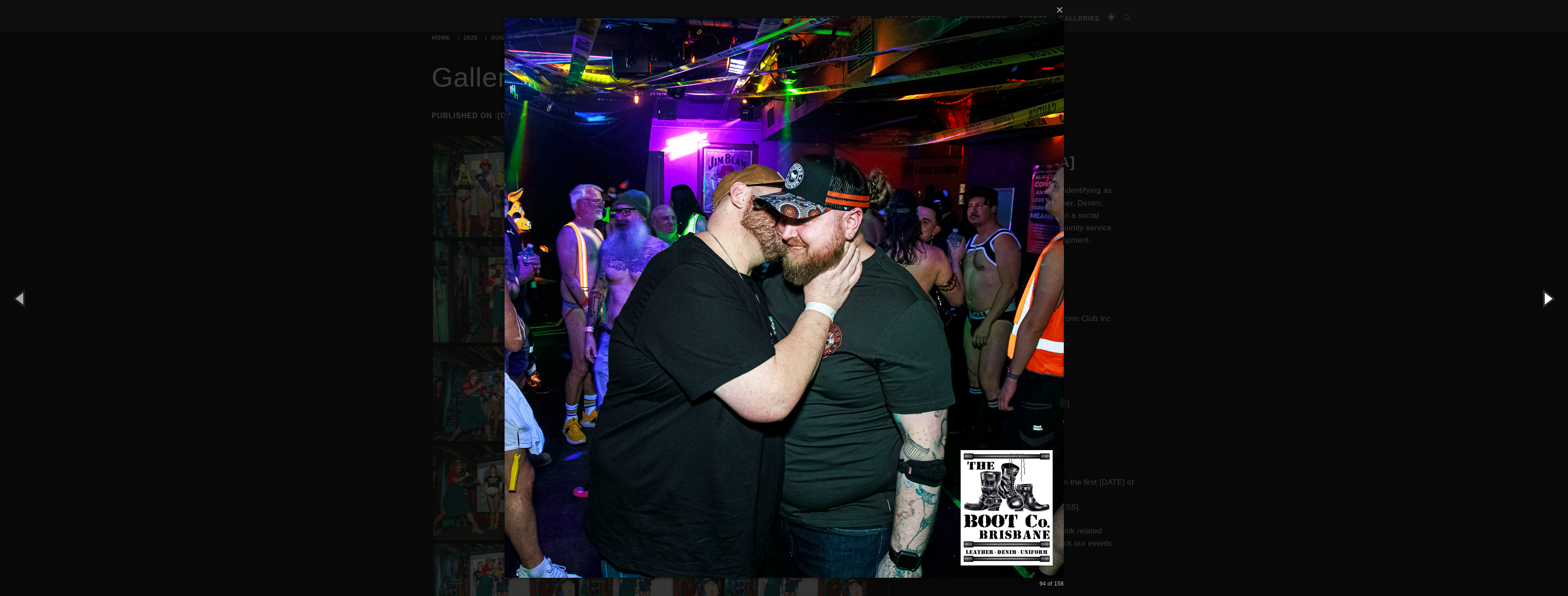
click at [1544, 299] on button "button" at bounding box center [1547, 298] width 41 height 50
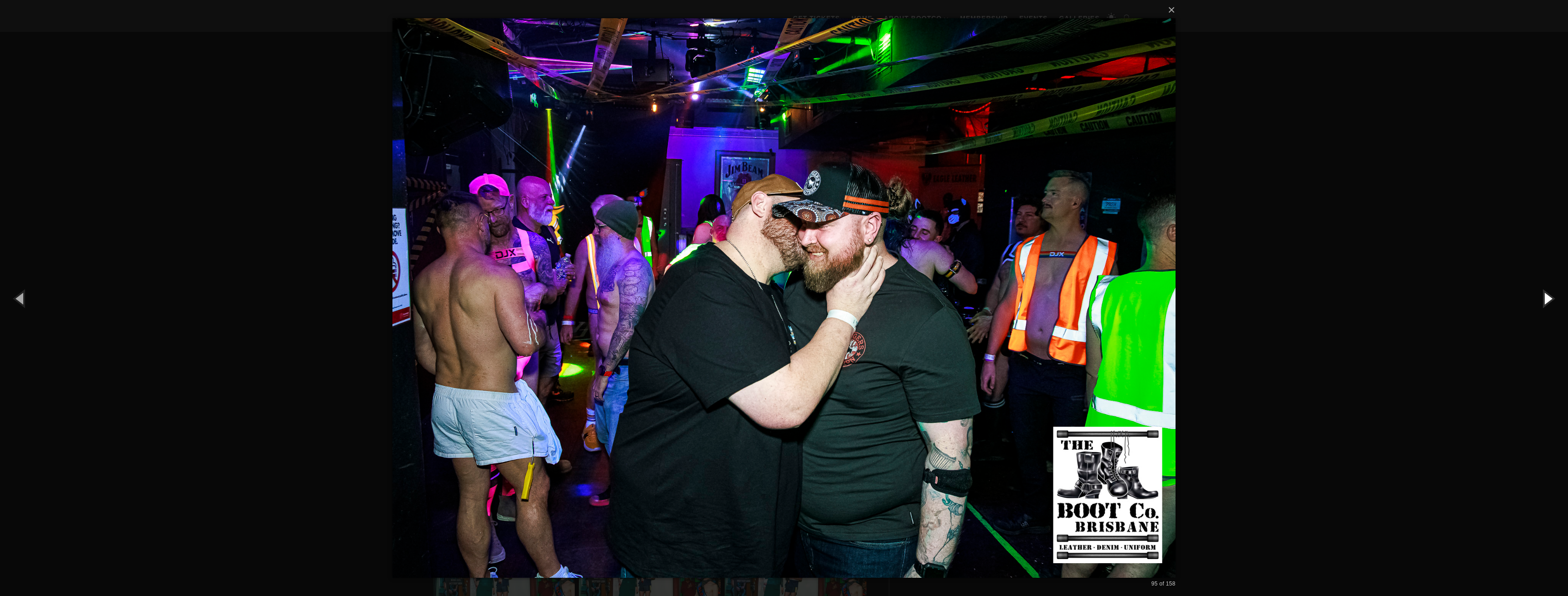
click at [1544, 299] on button "button" at bounding box center [1547, 298] width 41 height 50
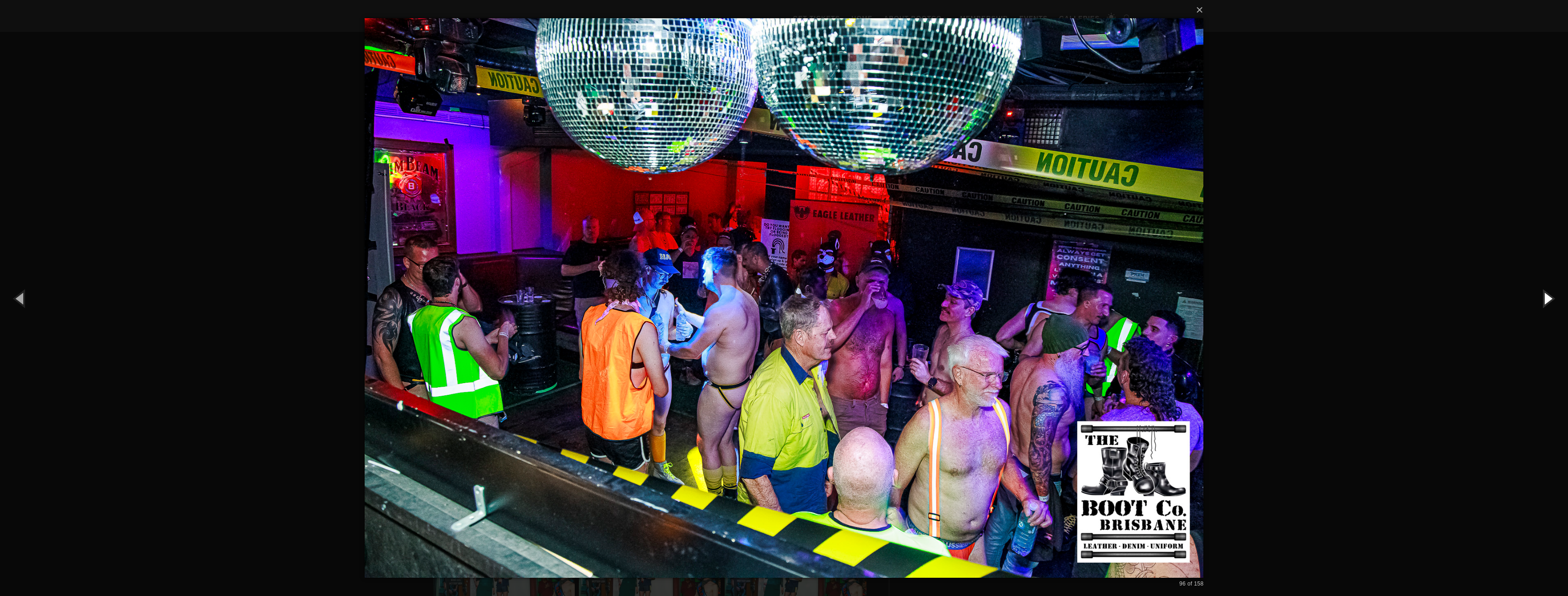
click at [1544, 299] on button "button" at bounding box center [1547, 298] width 41 height 50
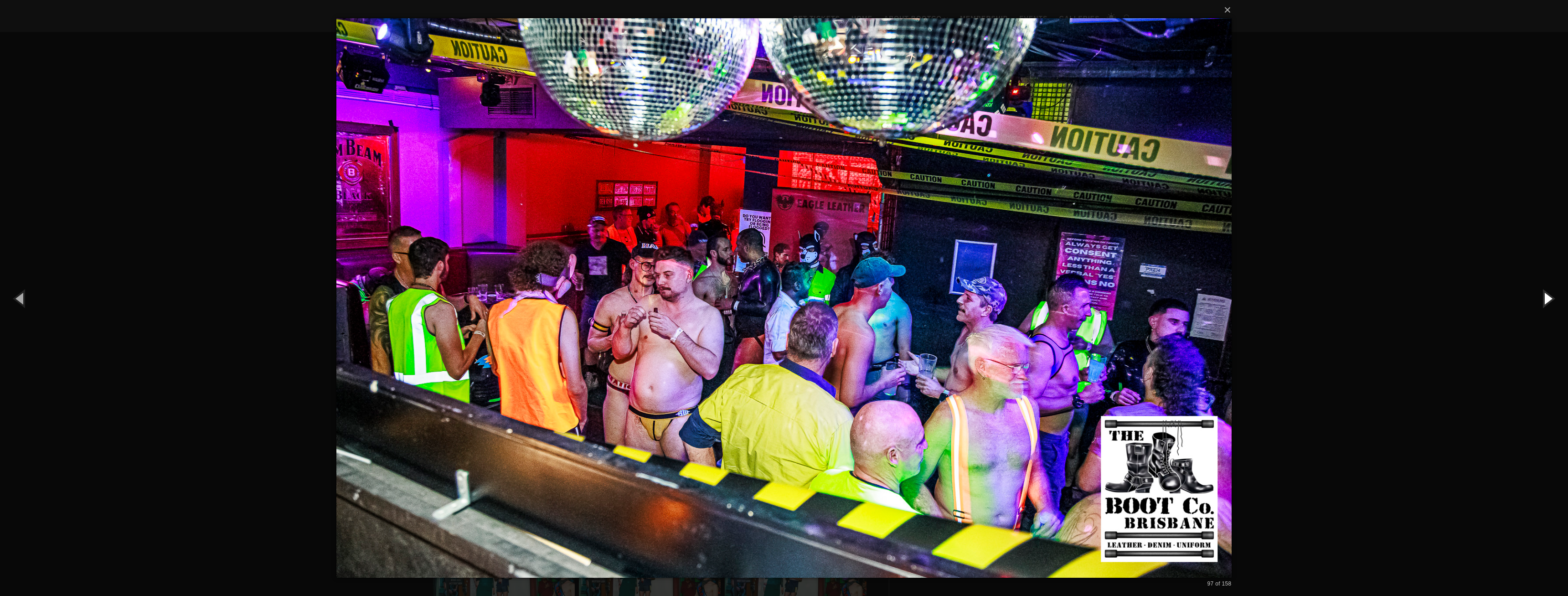
click at [1544, 299] on button "button" at bounding box center [1547, 298] width 41 height 50
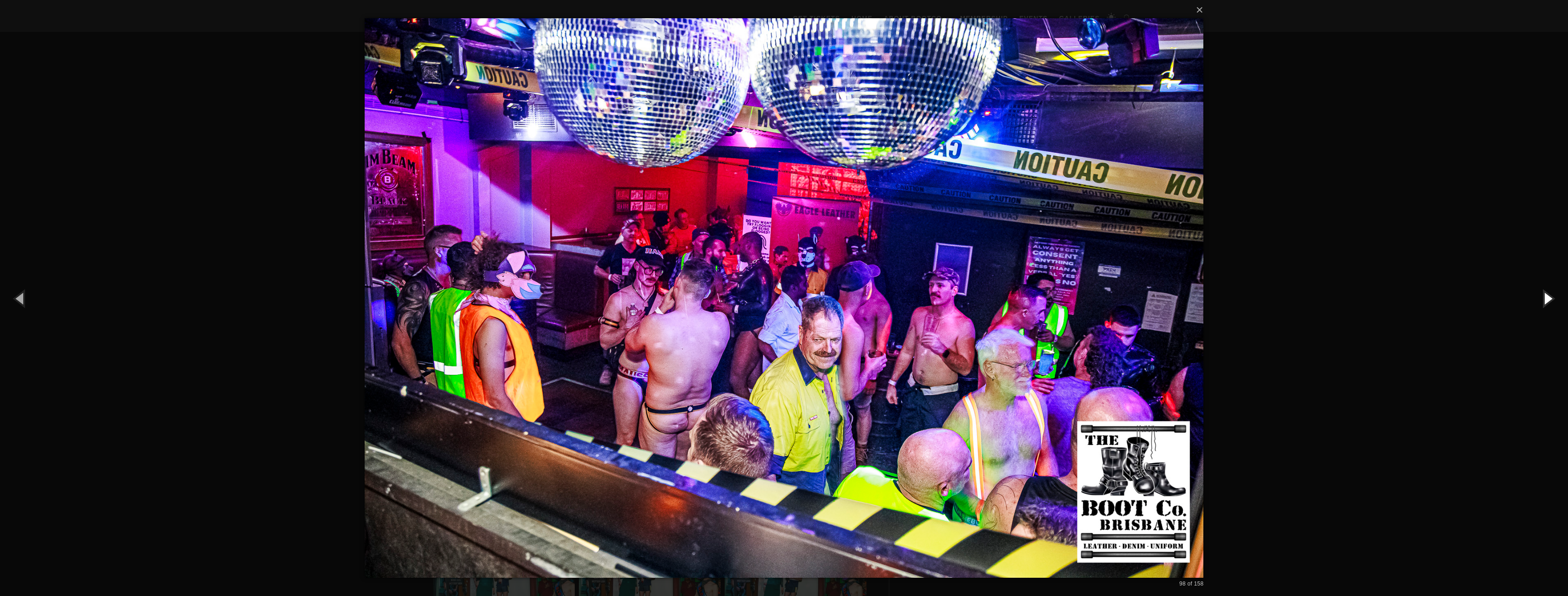
click at [1544, 299] on button "button" at bounding box center [1547, 298] width 41 height 50
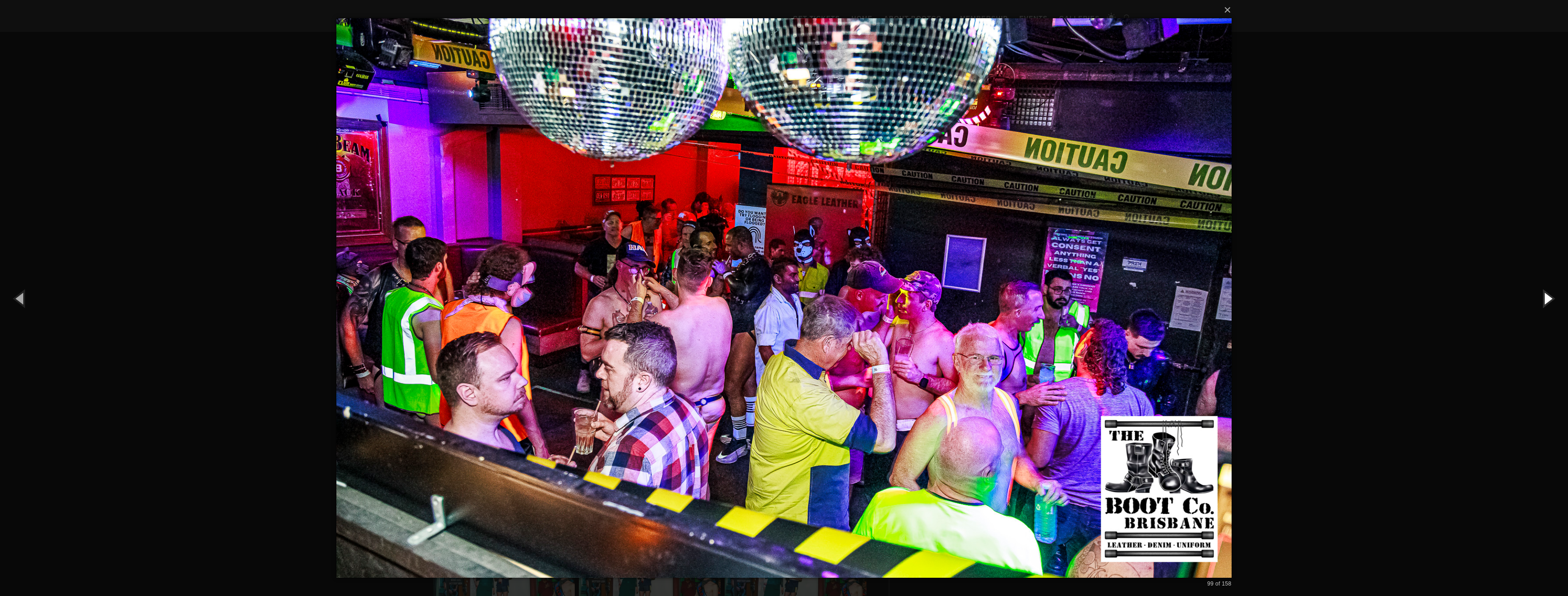
click at [1544, 299] on button "button" at bounding box center [1547, 298] width 41 height 50
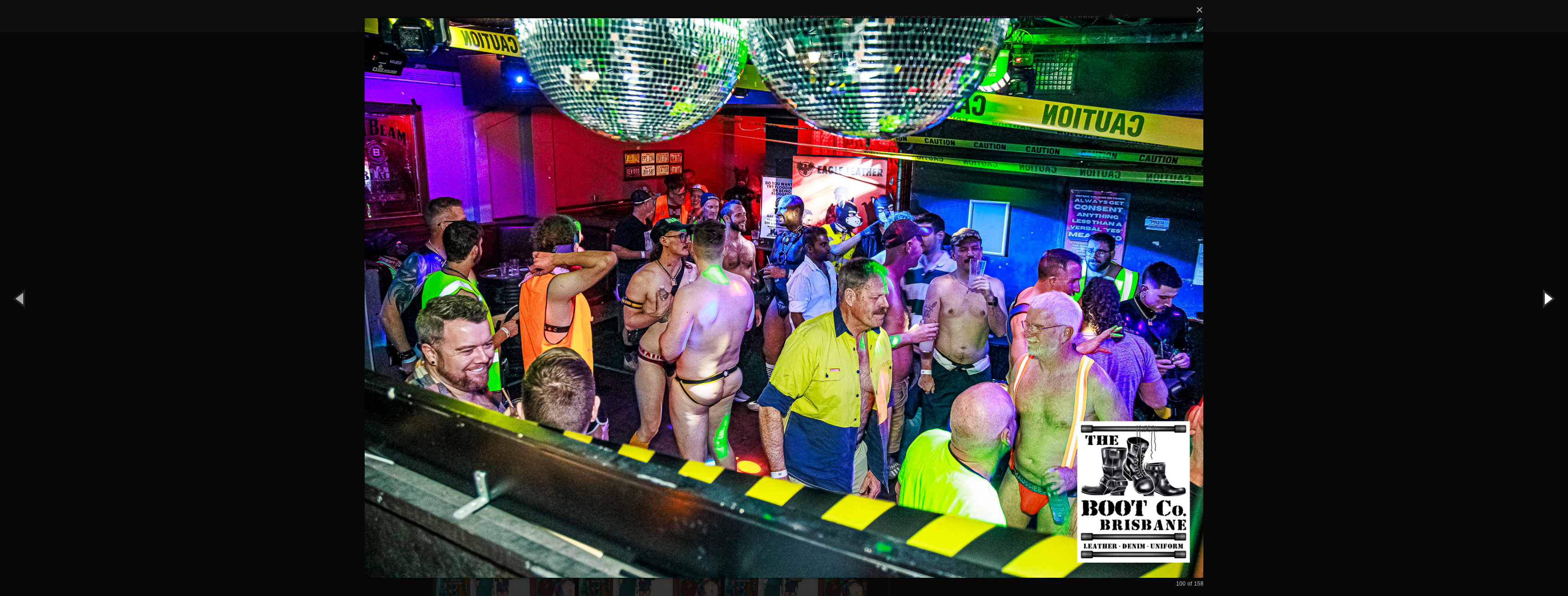
click at [1544, 299] on button "button" at bounding box center [1547, 298] width 41 height 50
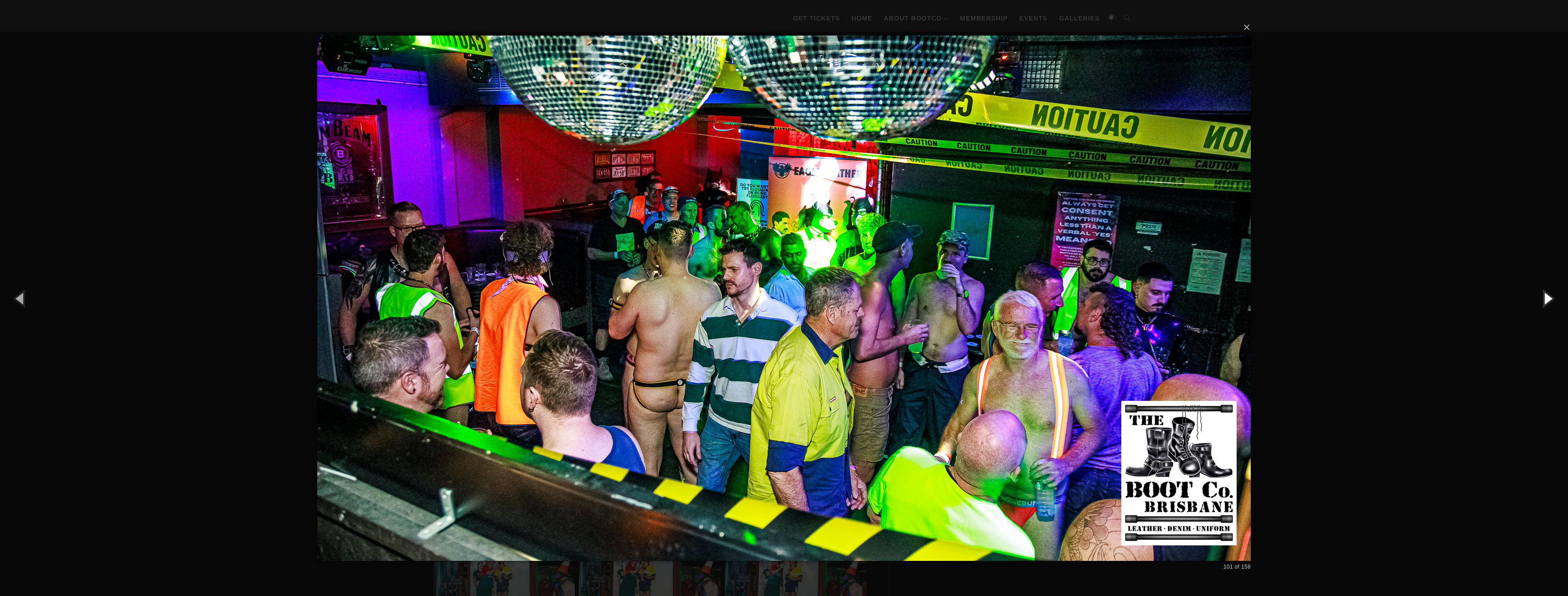
click at [1544, 299] on button "button" at bounding box center [1547, 298] width 41 height 50
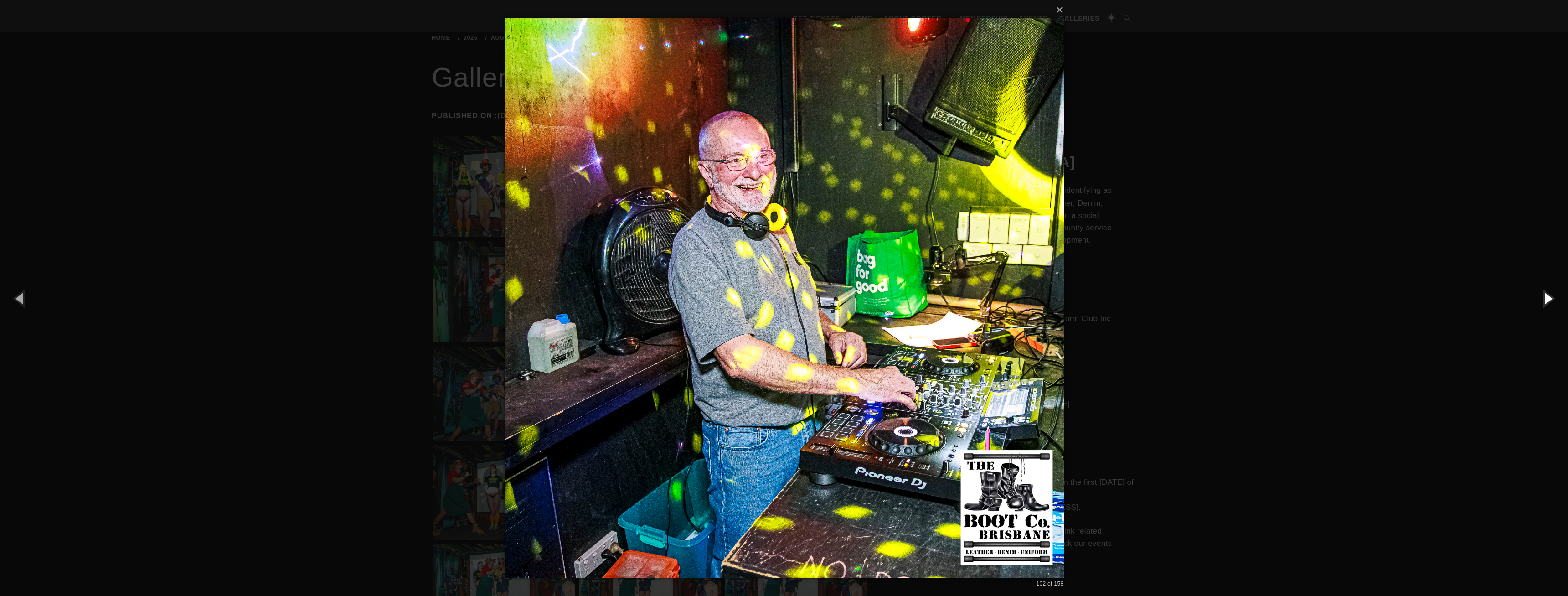
click at [1544, 299] on button "button" at bounding box center [1547, 298] width 41 height 50
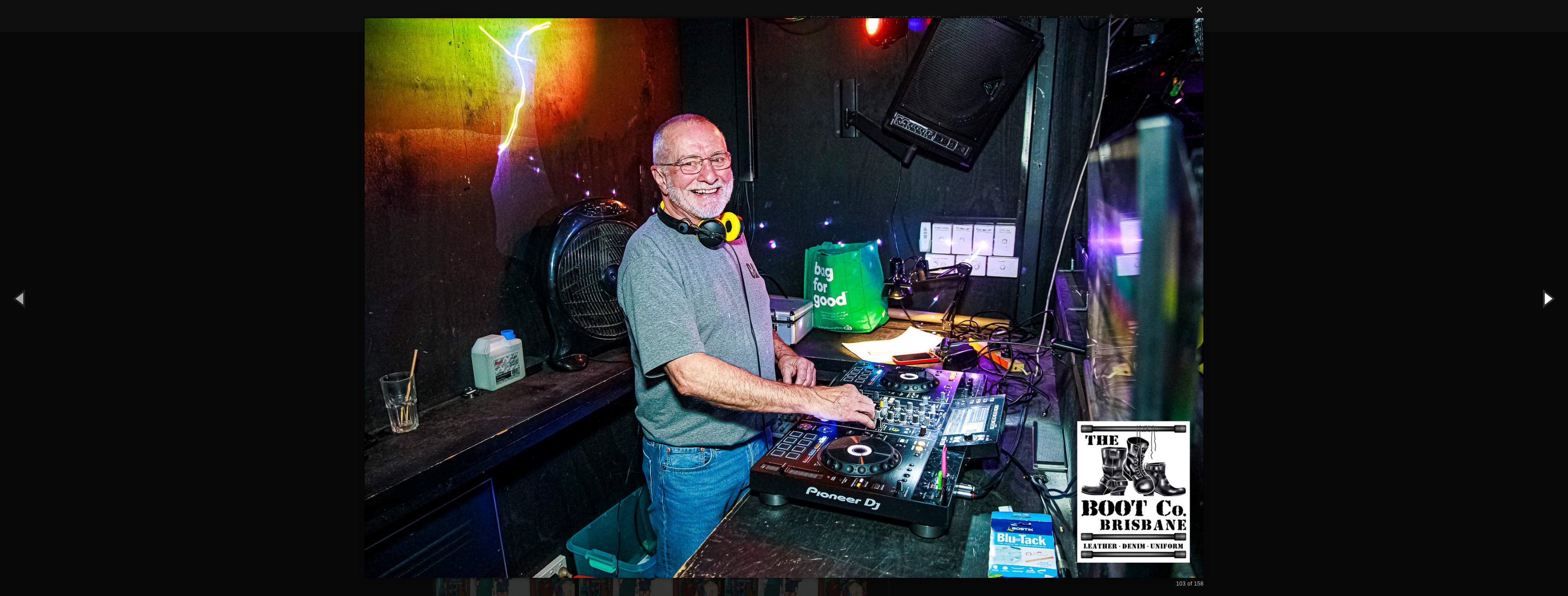
click at [1544, 299] on button "button" at bounding box center [1547, 298] width 41 height 50
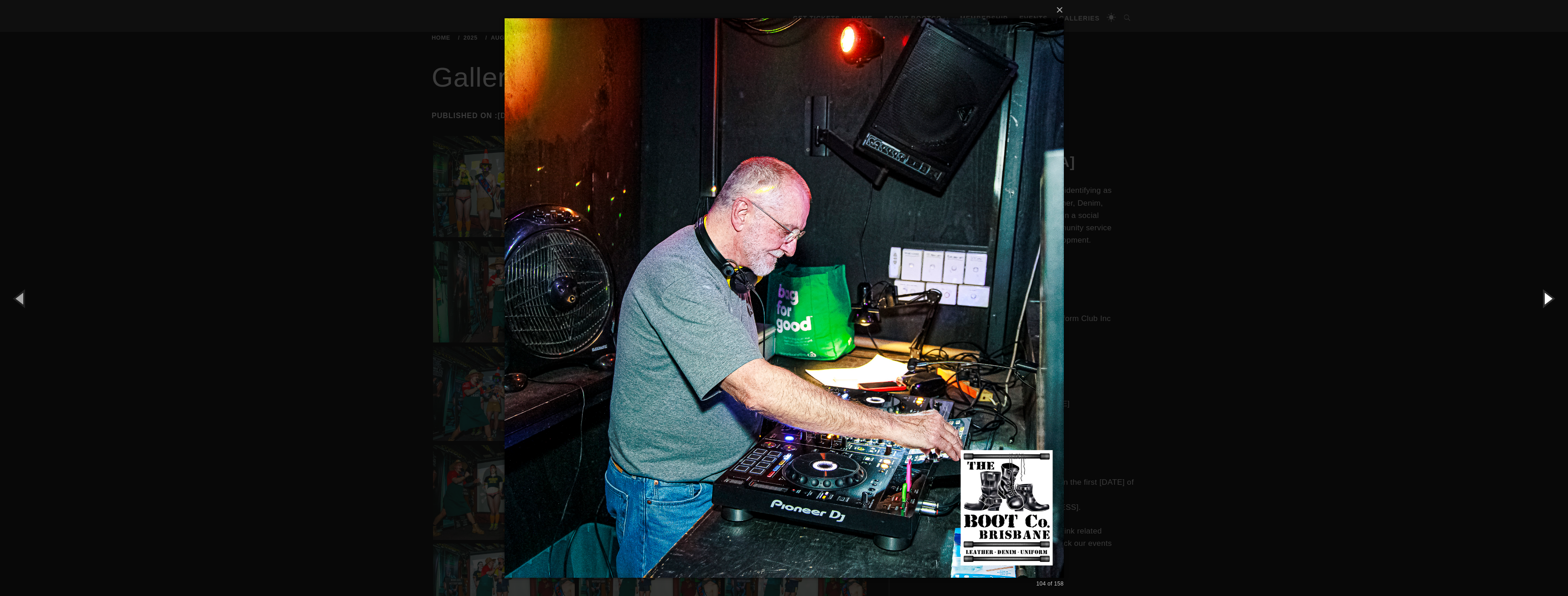
click at [1544, 299] on button "button" at bounding box center [1547, 298] width 41 height 50
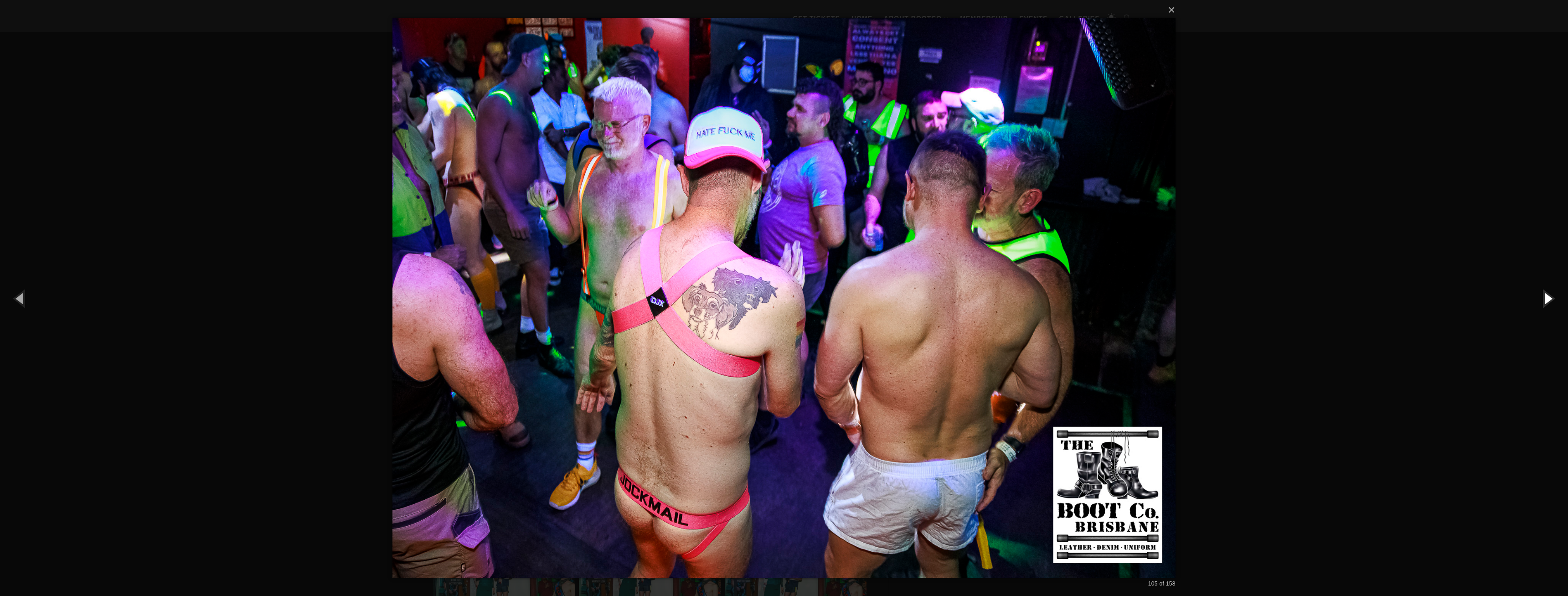
click at [1544, 299] on button "button" at bounding box center [1547, 298] width 41 height 50
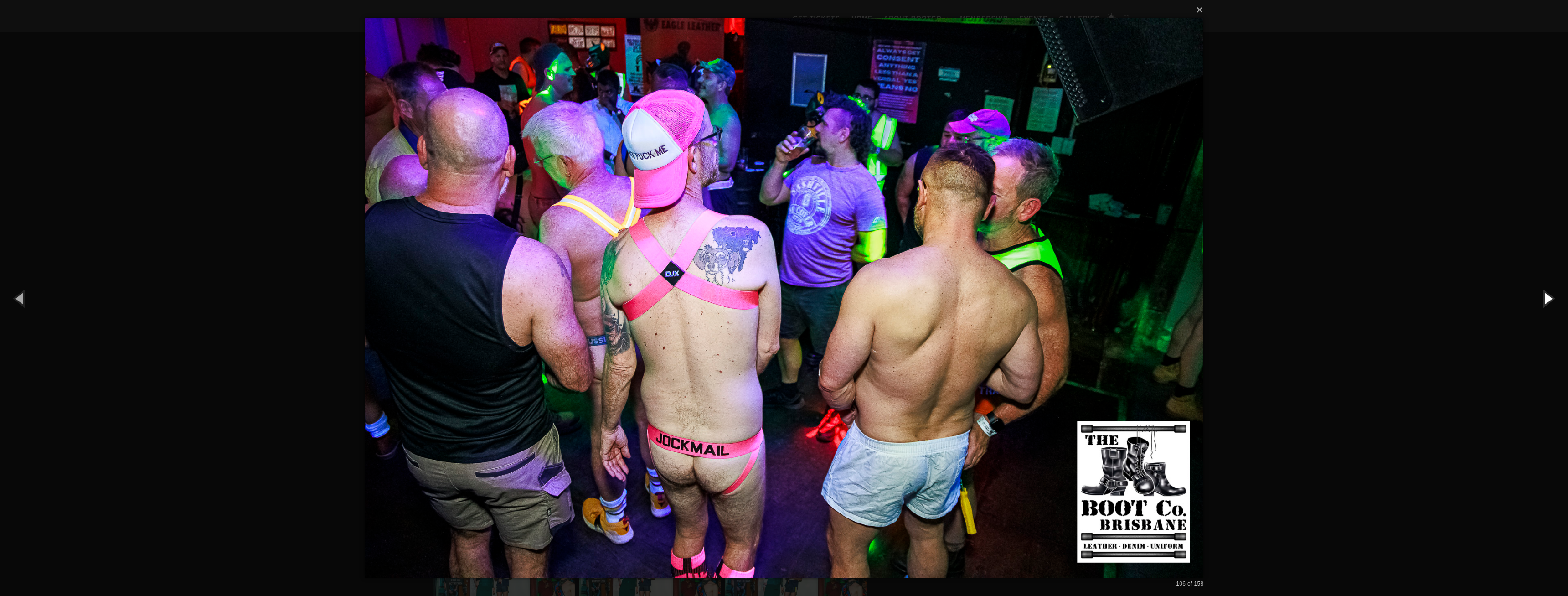
click at [1544, 299] on button "button" at bounding box center [1547, 298] width 41 height 50
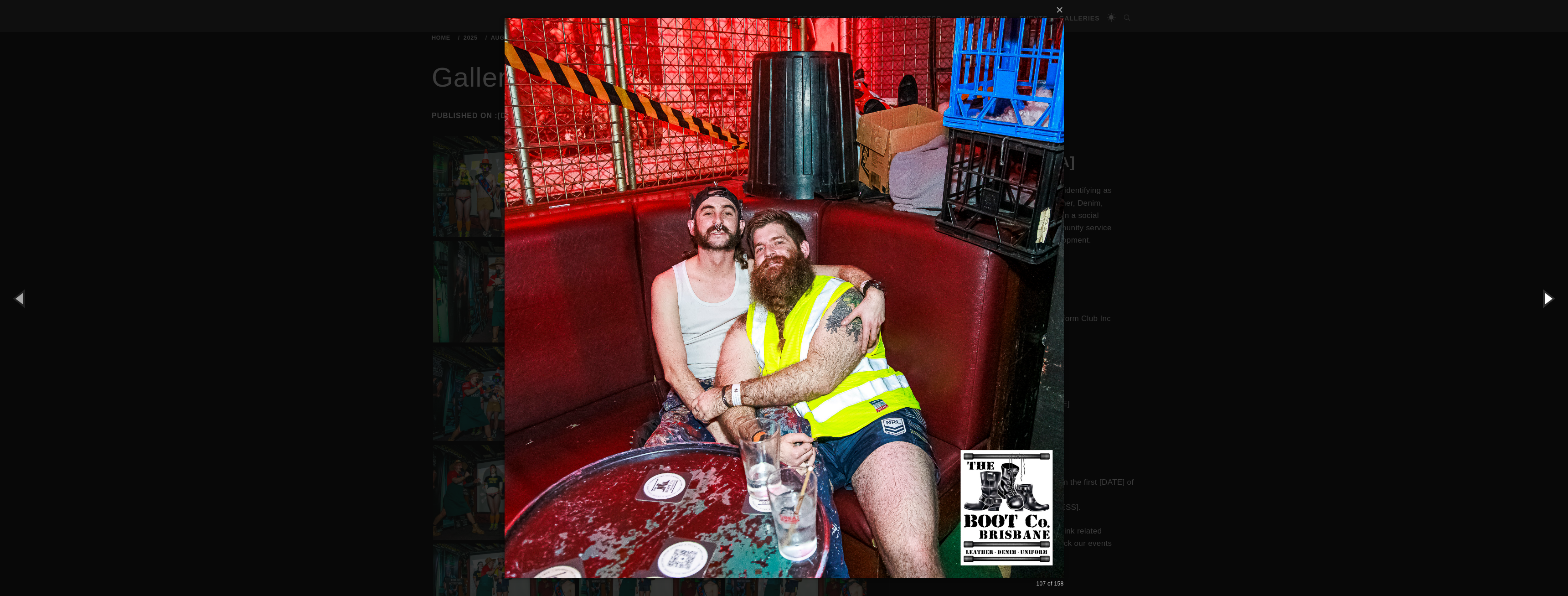
click at [1544, 299] on button "button" at bounding box center [1547, 298] width 41 height 50
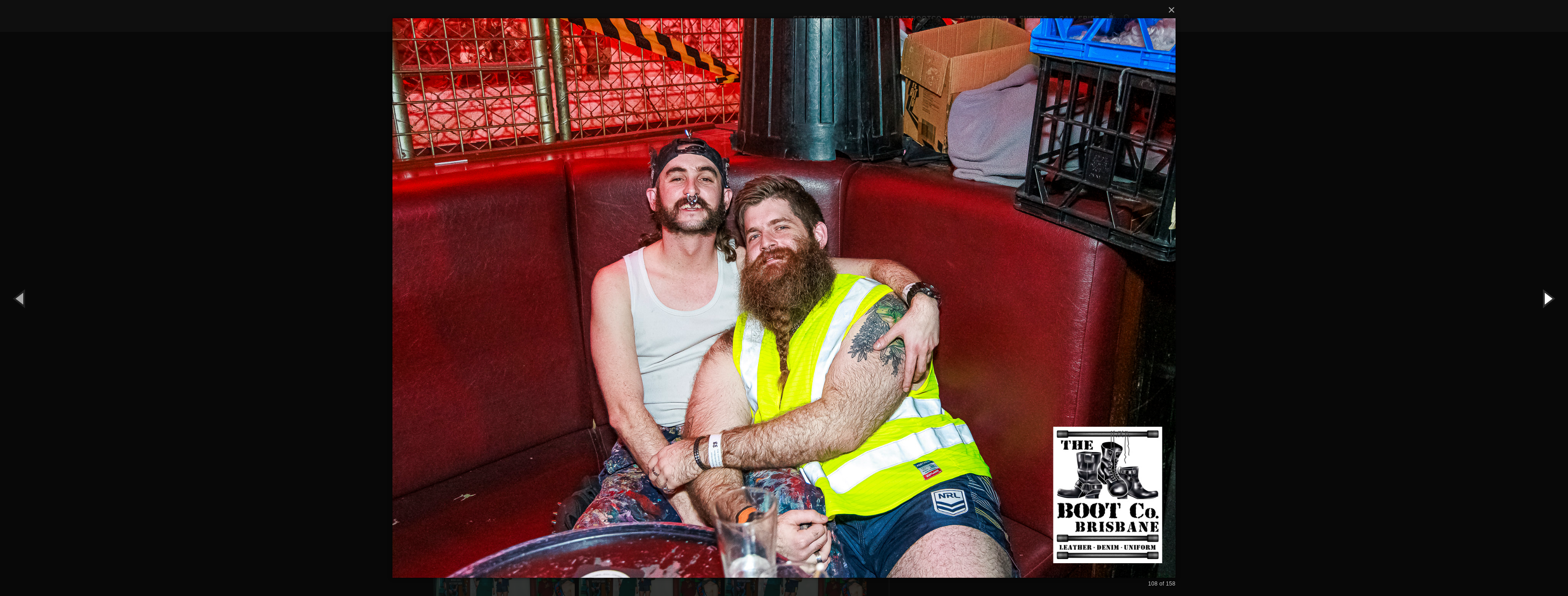
click at [1544, 299] on button "button" at bounding box center [1547, 298] width 41 height 50
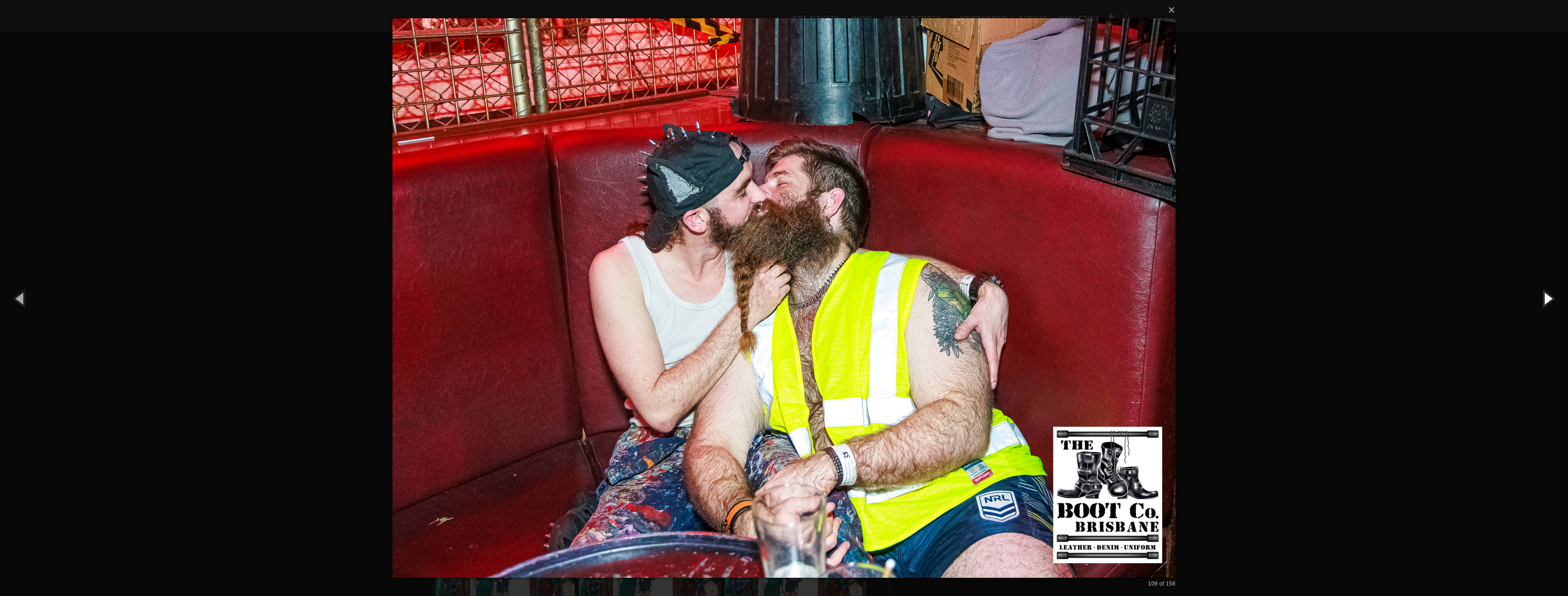
click at [1544, 299] on button "button" at bounding box center [1547, 298] width 41 height 50
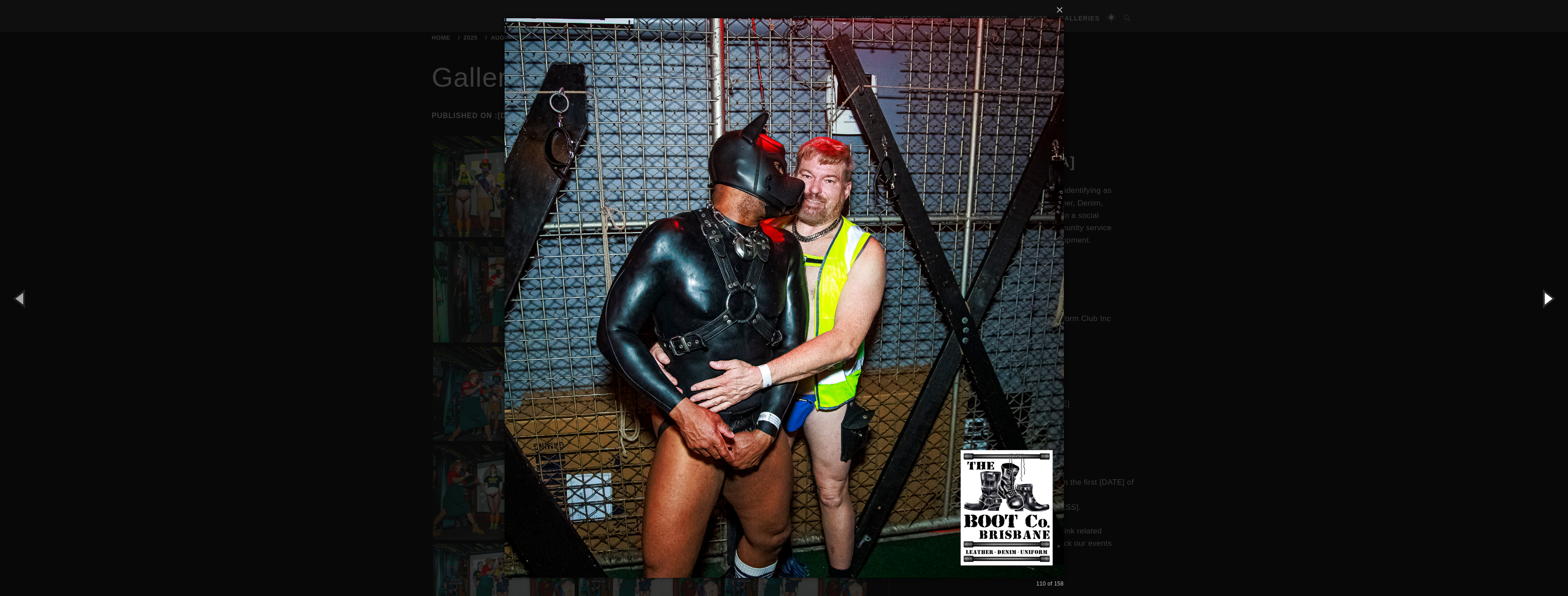
click at [1544, 299] on button "button" at bounding box center [1547, 298] width 41 height 50
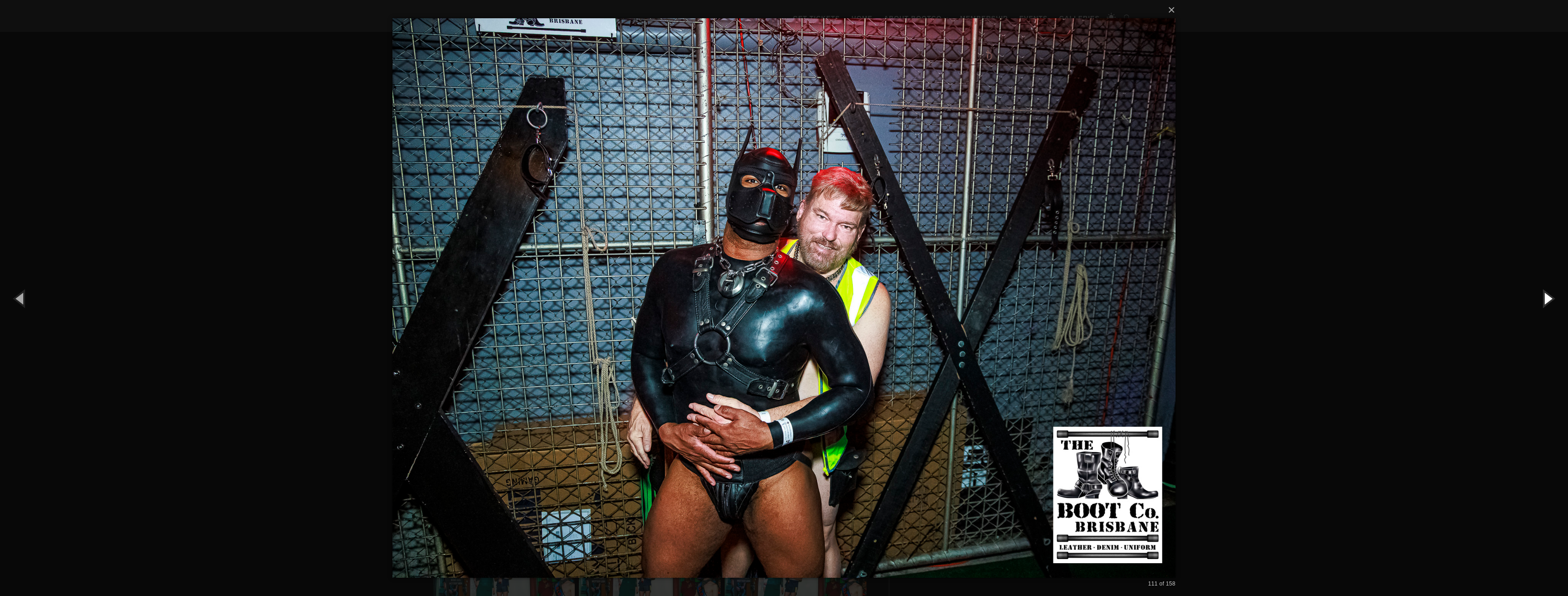
click at [1544, 299] on button "button" at bounding box center [1547, 298] width 41 height 50
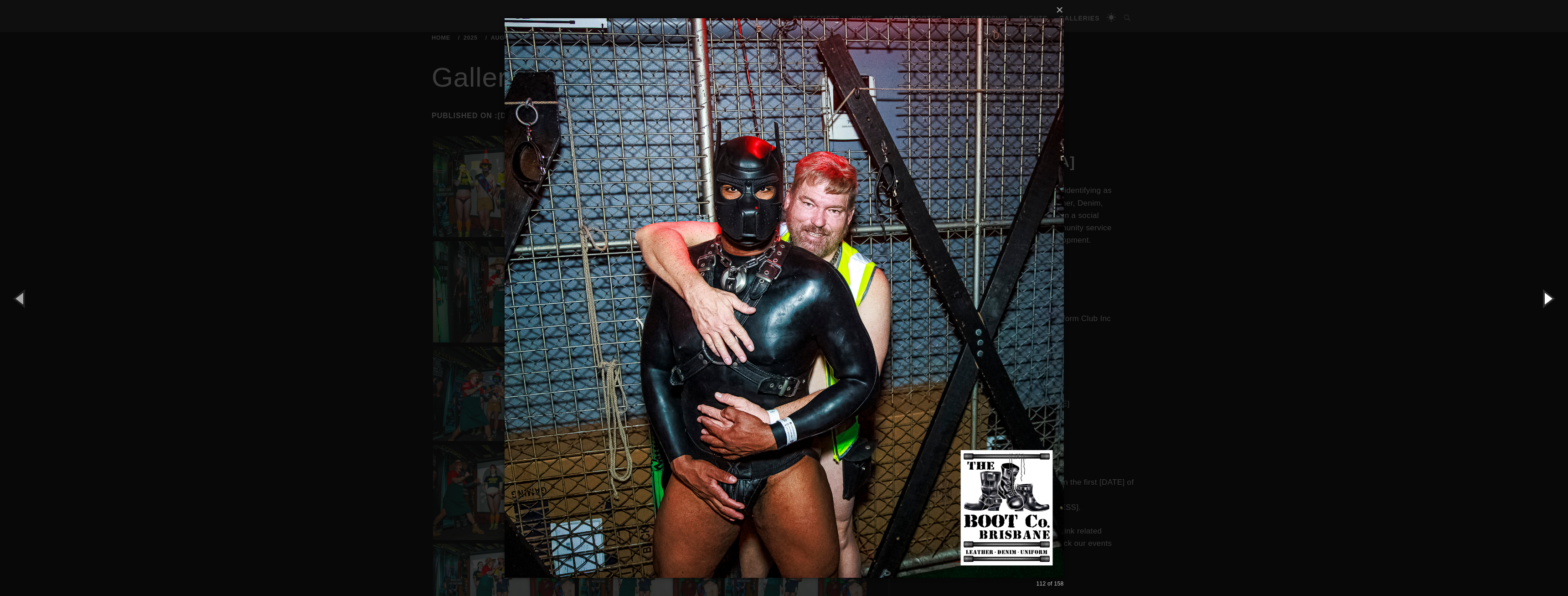
click at [1544, 299] on button "button" at bounding box center [1547, 298] width 41 height 50
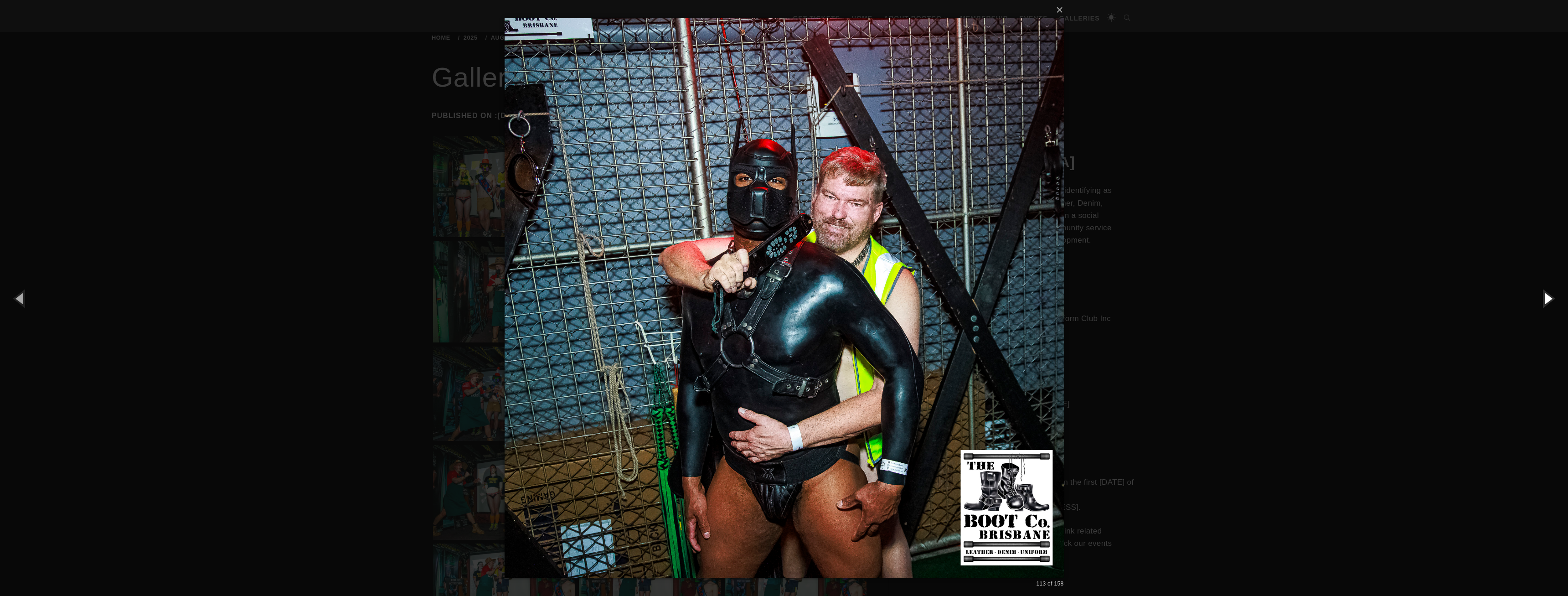
click at [1544, 299] on button "button" at bounding box center [1547, 298] width 41 height 50
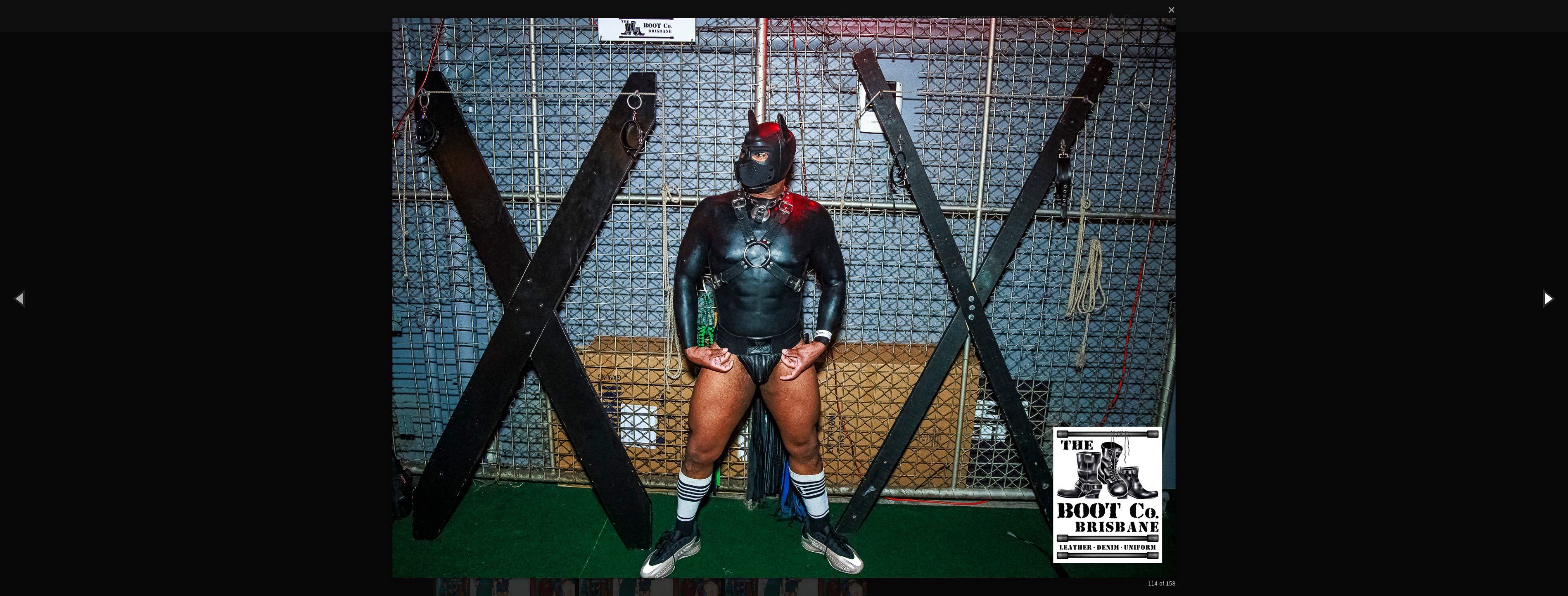
click at [1544, 299] on button "button" at bounding box center [1547, 298] width 41 height 50
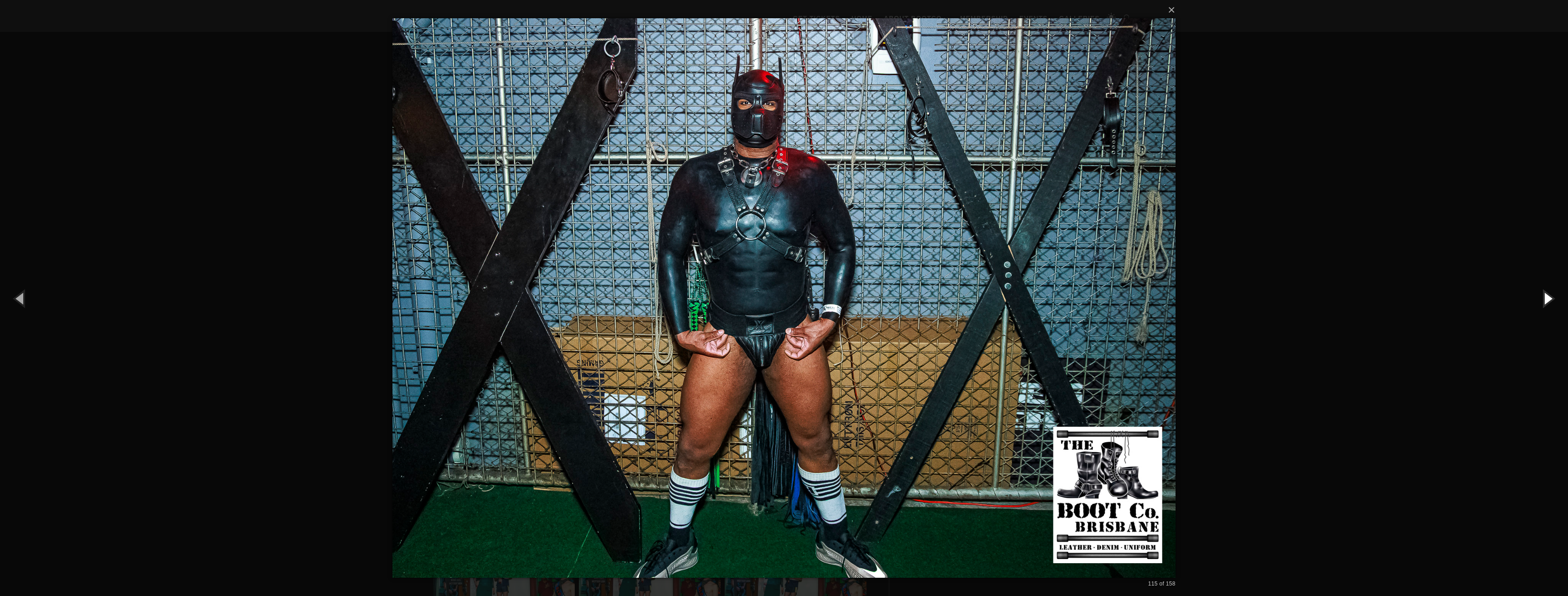
click at [1544, 299] on button "button" at bounding box center [1547, 298] width 41 height 50
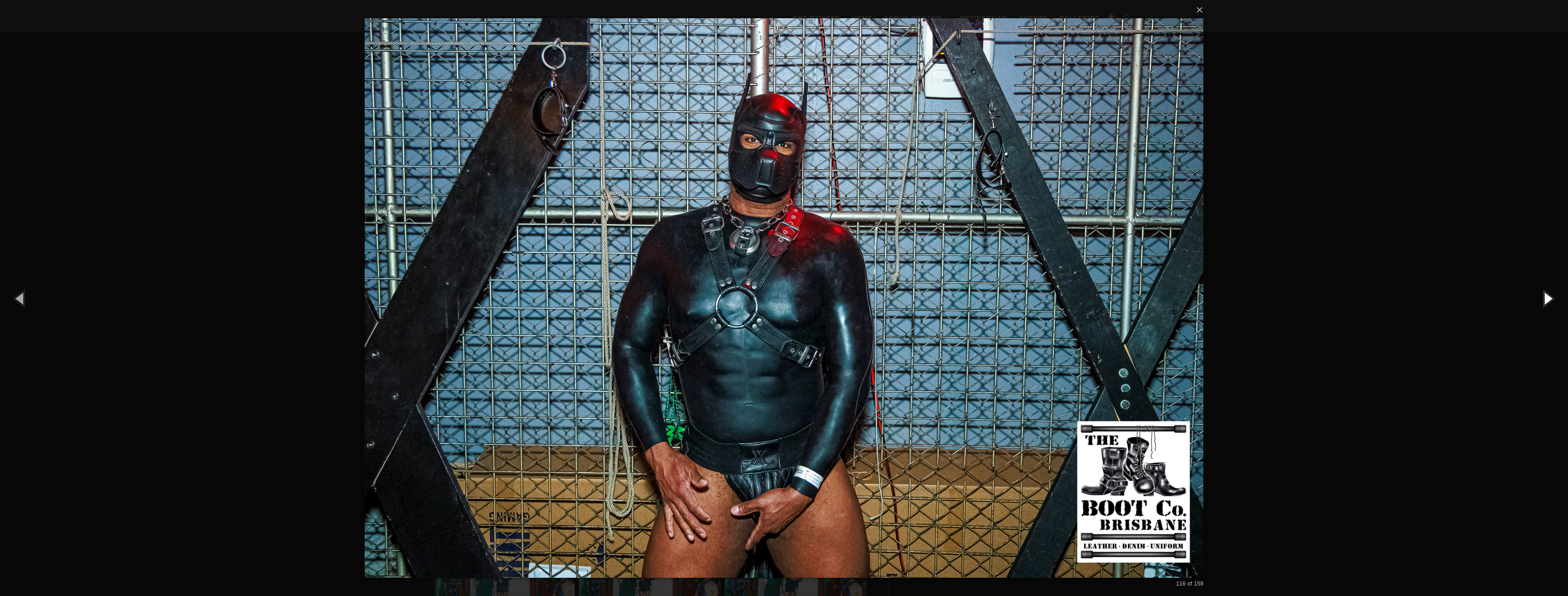
click at [1544, 299] on button "button" at bounding box center [1547, 298] width 41 height 50
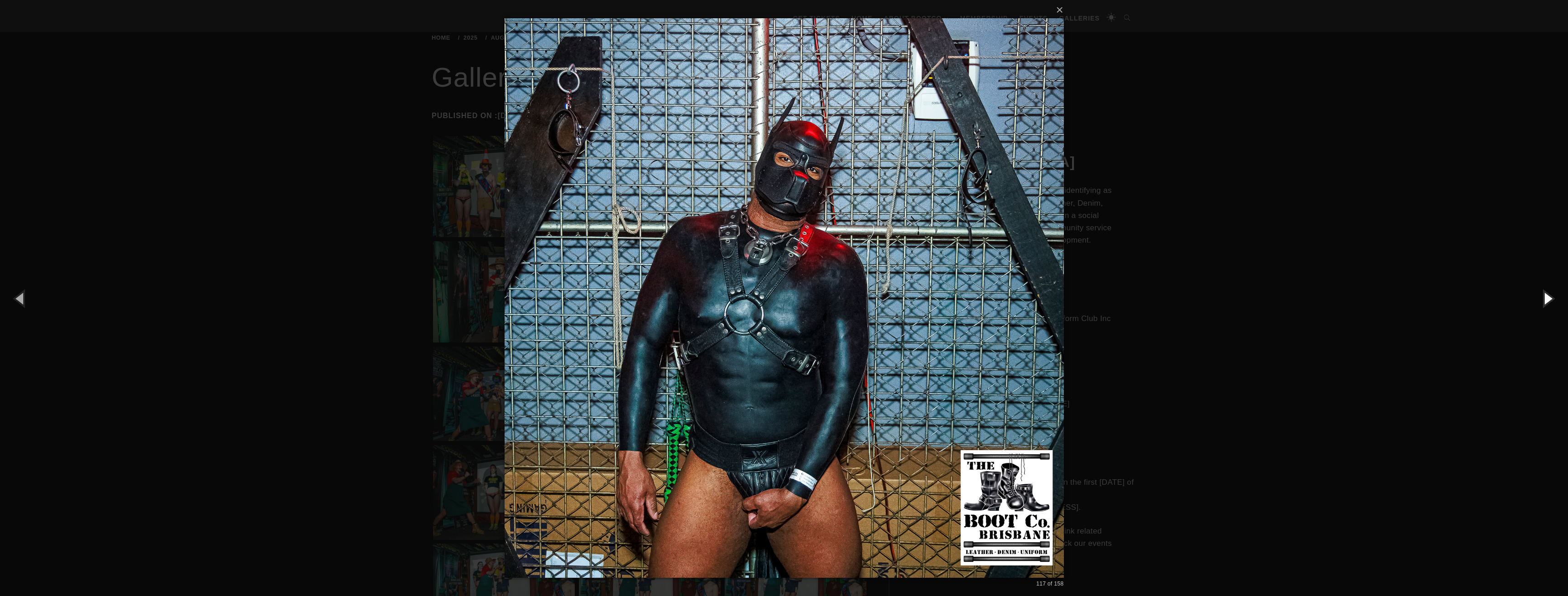
click at [1544, 299] on button "button" at bounding box center [1547, 298] width 41 height 50
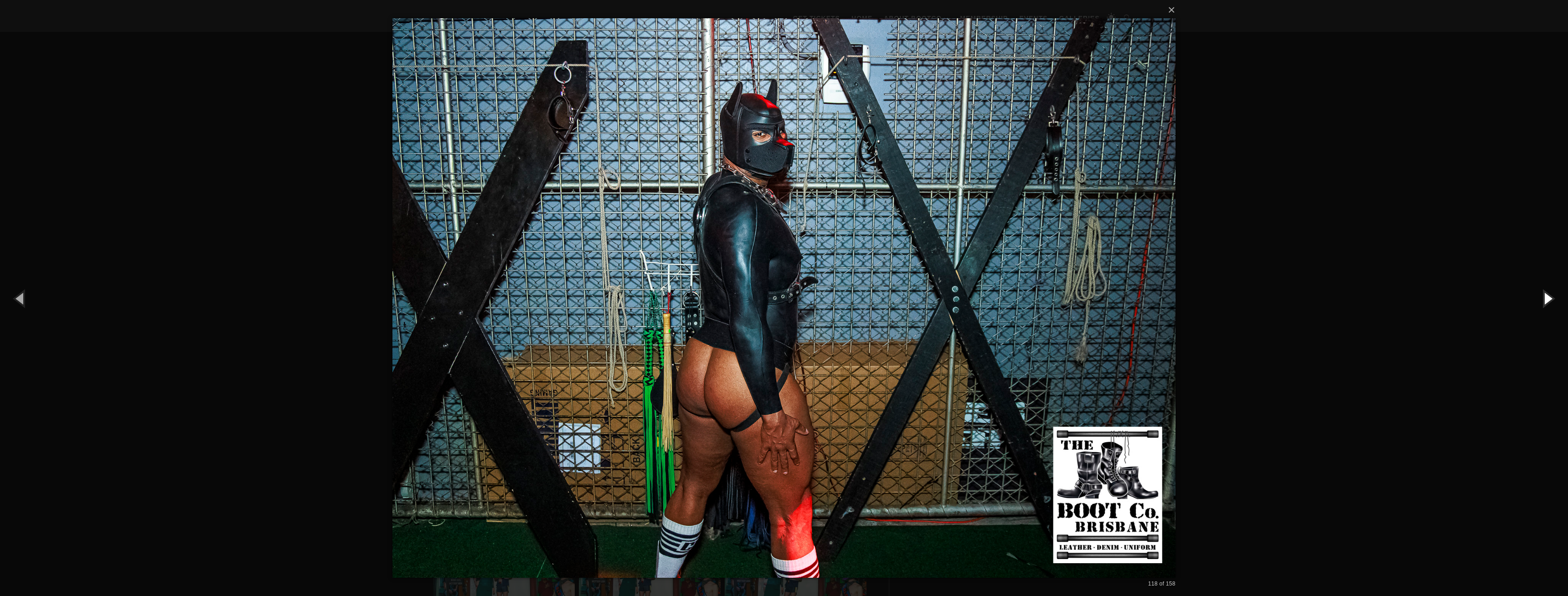
click at [1544, 299] on button "button" at bounding box center [1547, 298] width 41 height 50
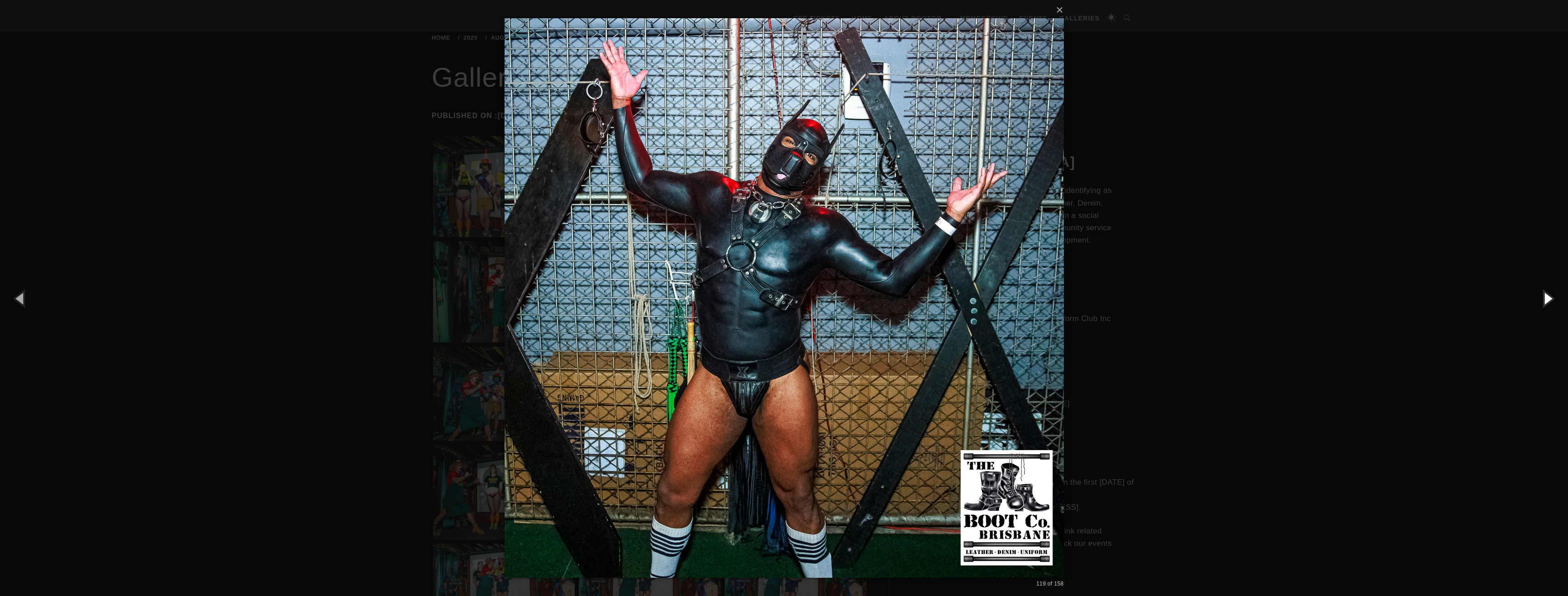
click at [1544, 299] on button "button" at bounding box center [1547, 298] width 41 height 50
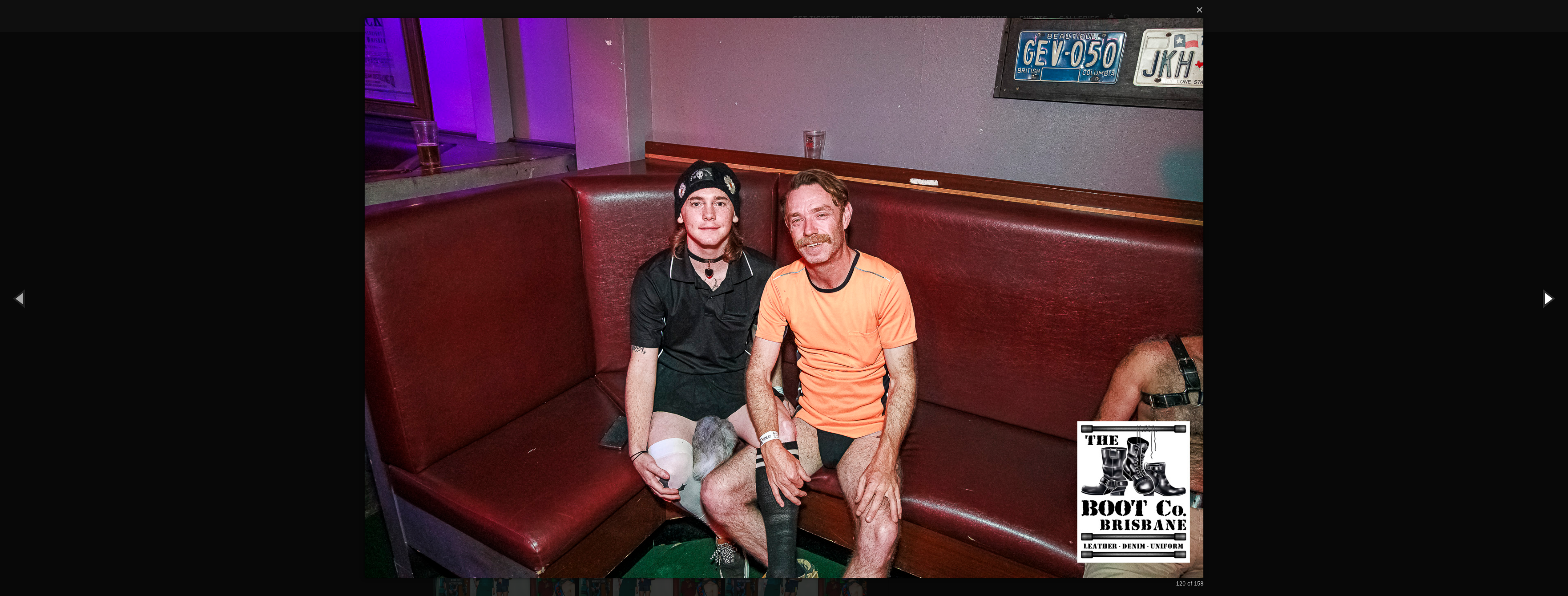
click at [1544, 299] on button "button" at bounding box center [1547, 298] width 41 height 50
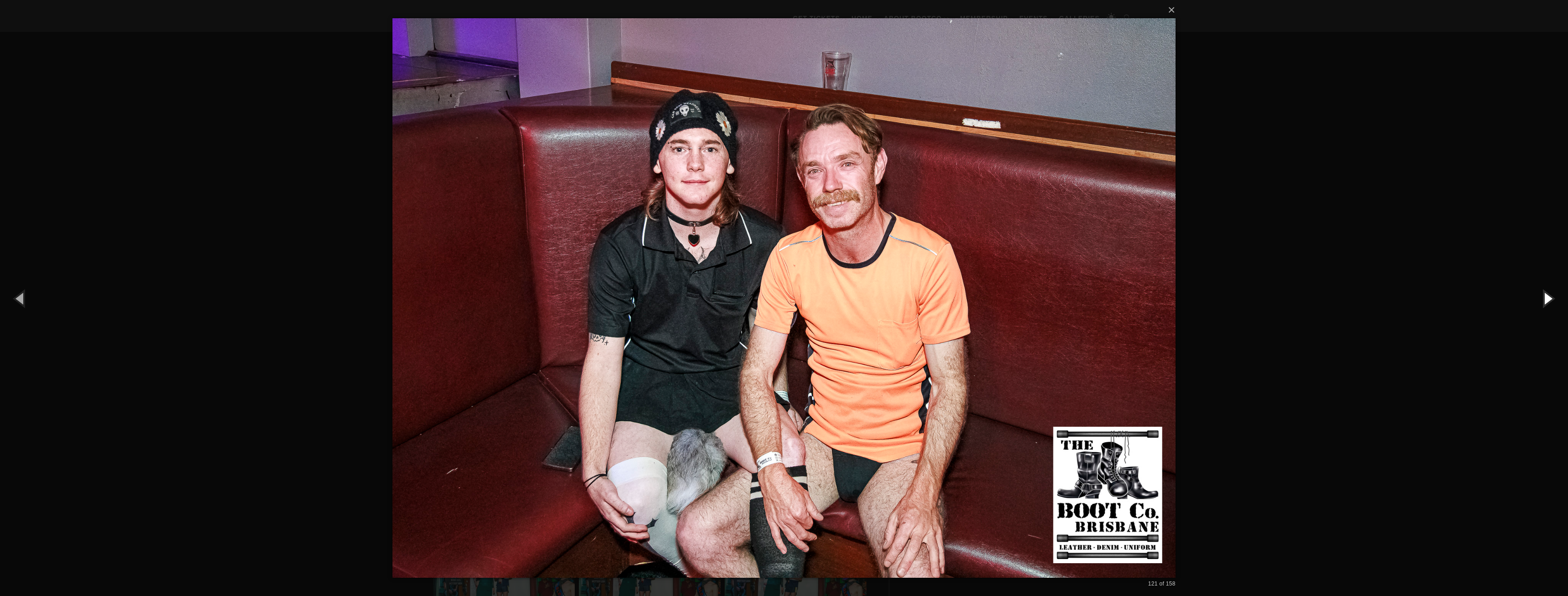
click at [1544, 299] on button "button" at bounding box center [1547, 298] width 41 height 50
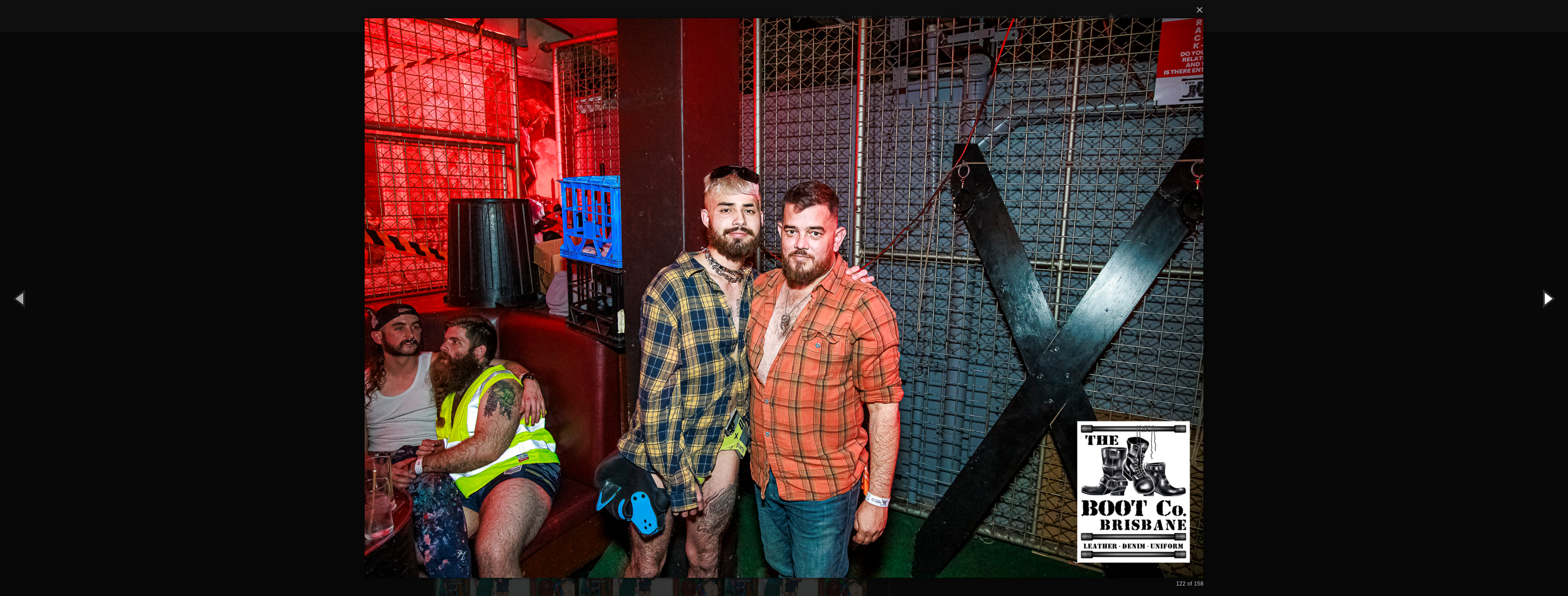
click at [1544, 299] on button "button" at bounding box center [1547, 298] width 41 height 50
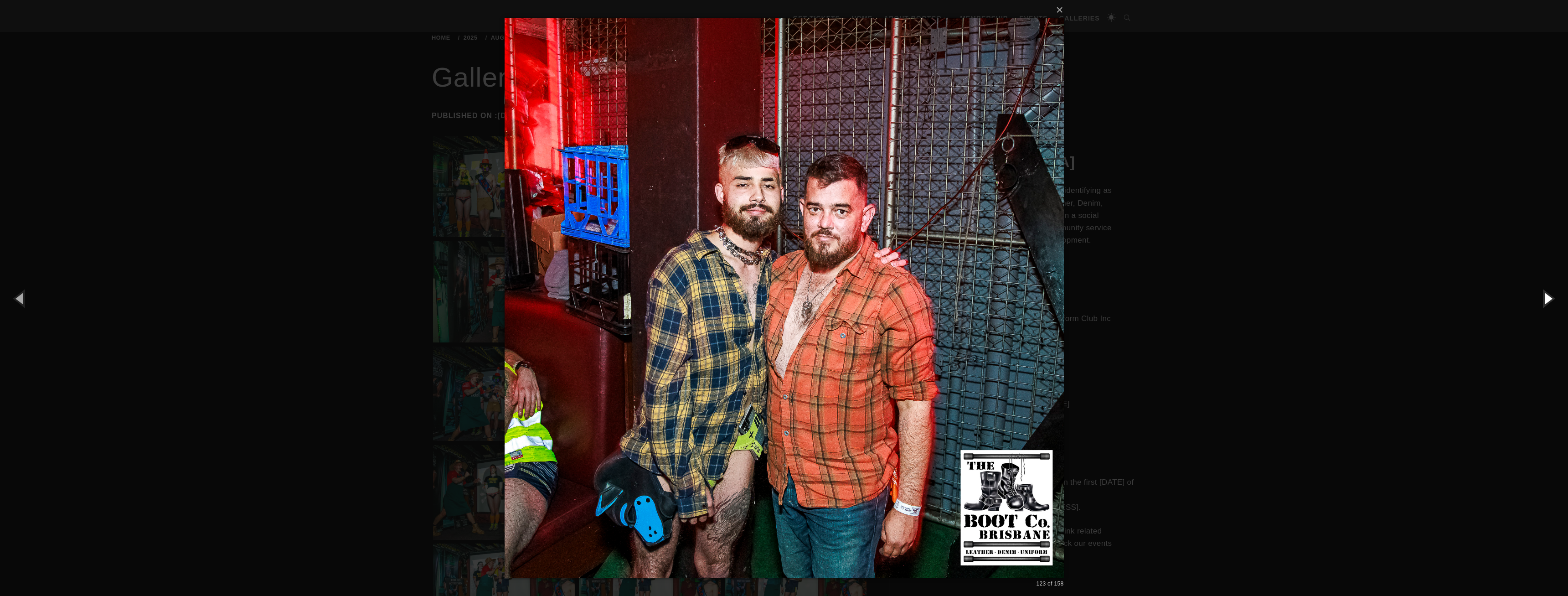
click at [1544, 299] on button "button" at bounding box center [1547, 298] width 41 height 50
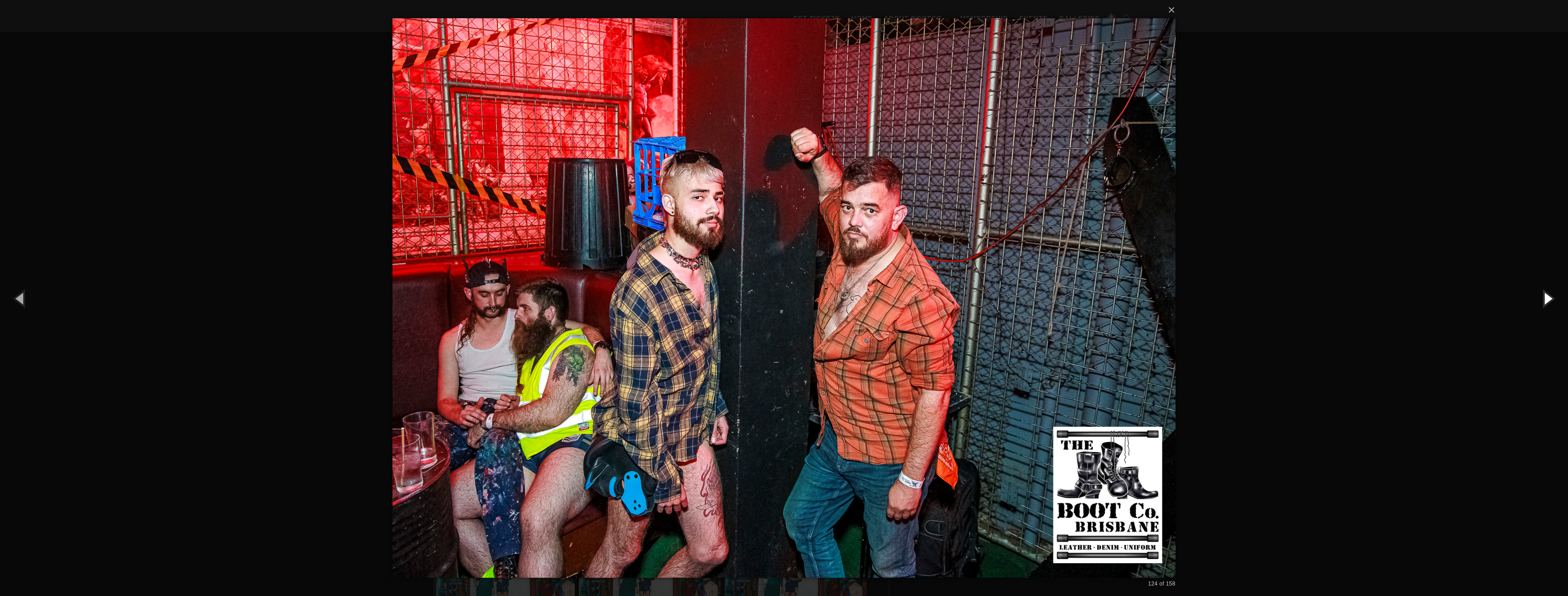
click at [1544, 299] on button "button" at bounding box center [1547, 298] width 41 height 50
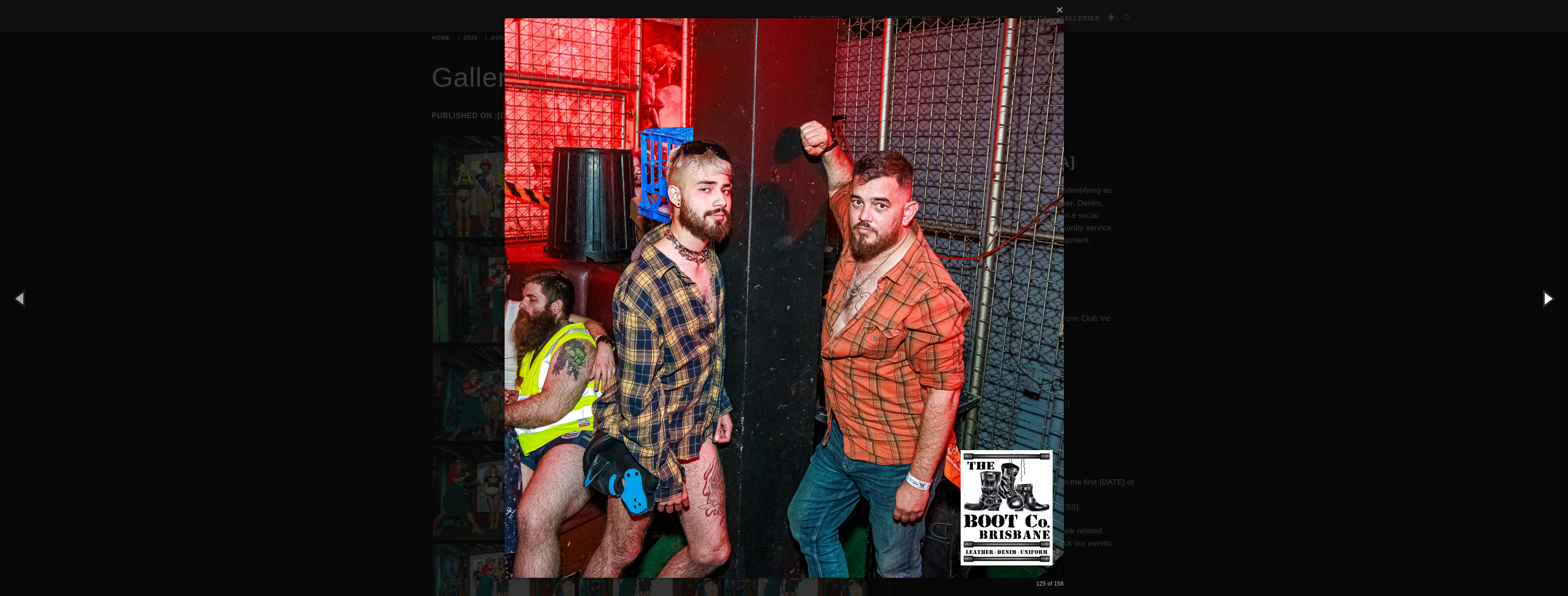
click at [1544, 299] on button "button" at bounding box center [1547, 298] width 41 height 50
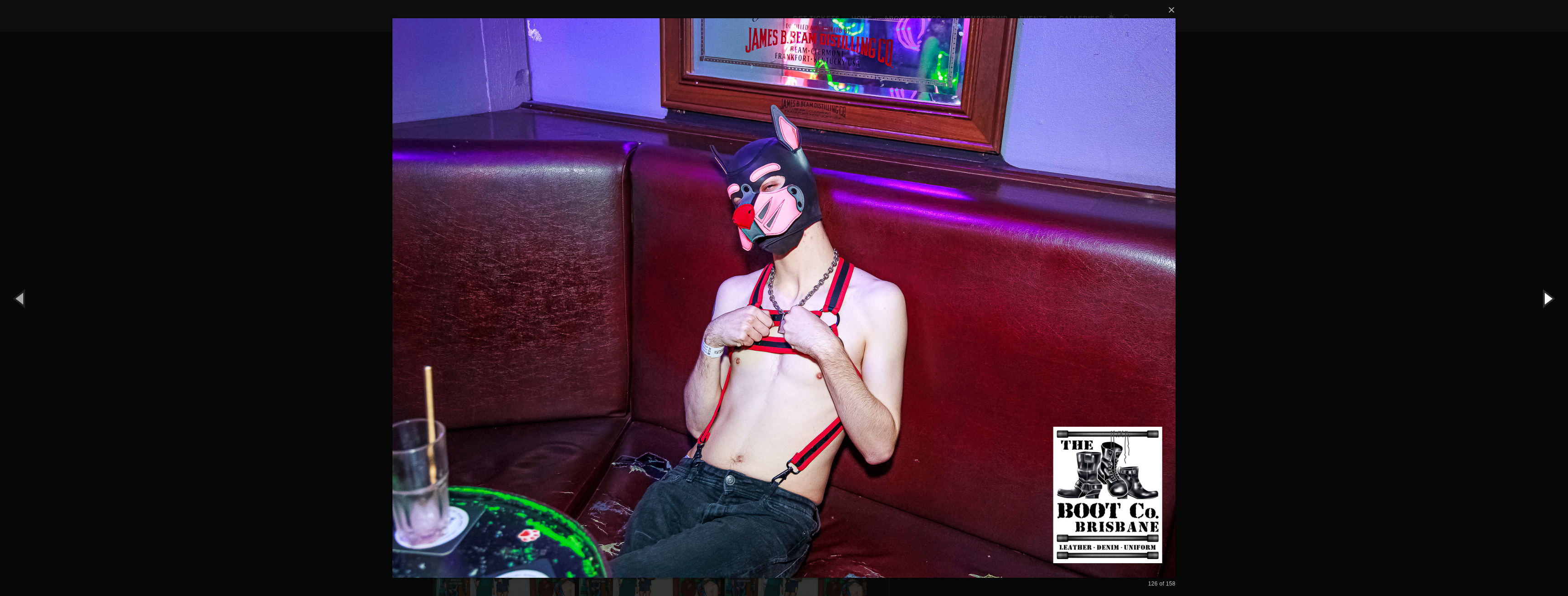
click at [1544, 299] on button "button" at bounding box center [1547, 298] width 41 height 50
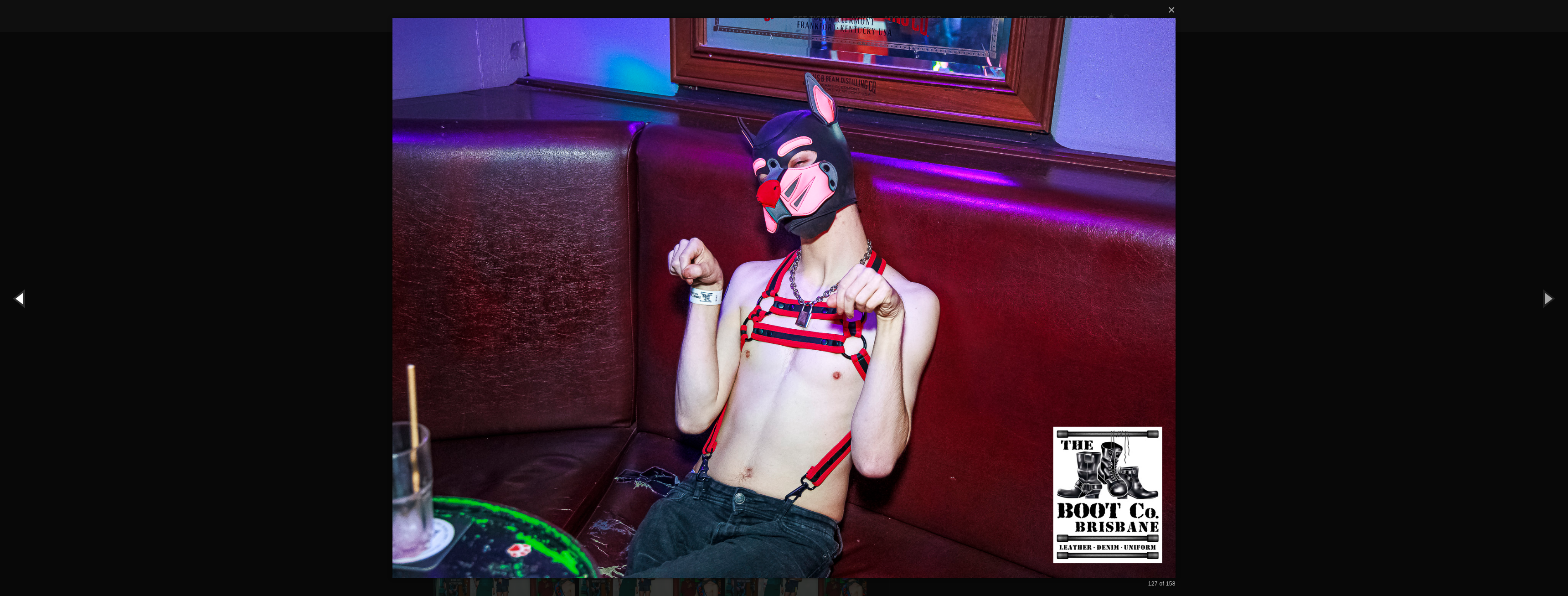
click at [20, 295] on button "button" at bounding box center [20, 298] width 41 height 50
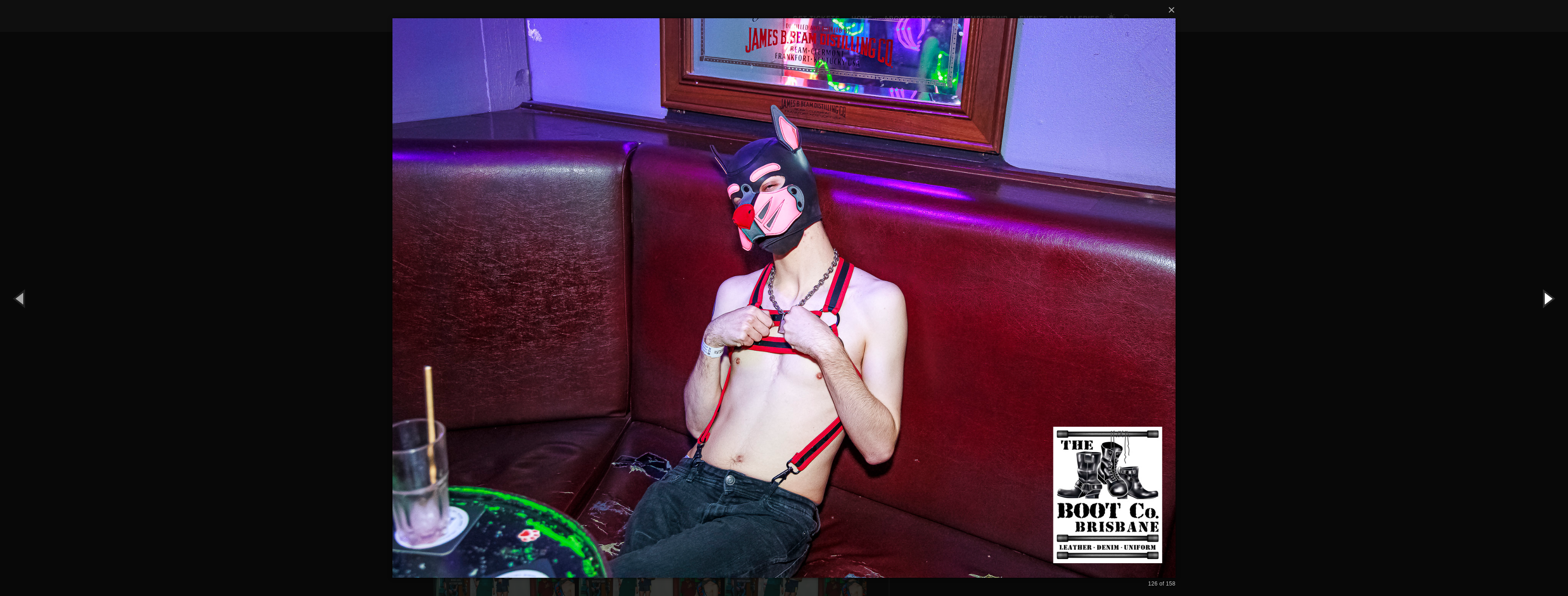
click at [1548, 298] on button "button" at bounding box center [1547, 298] width 41 height 50
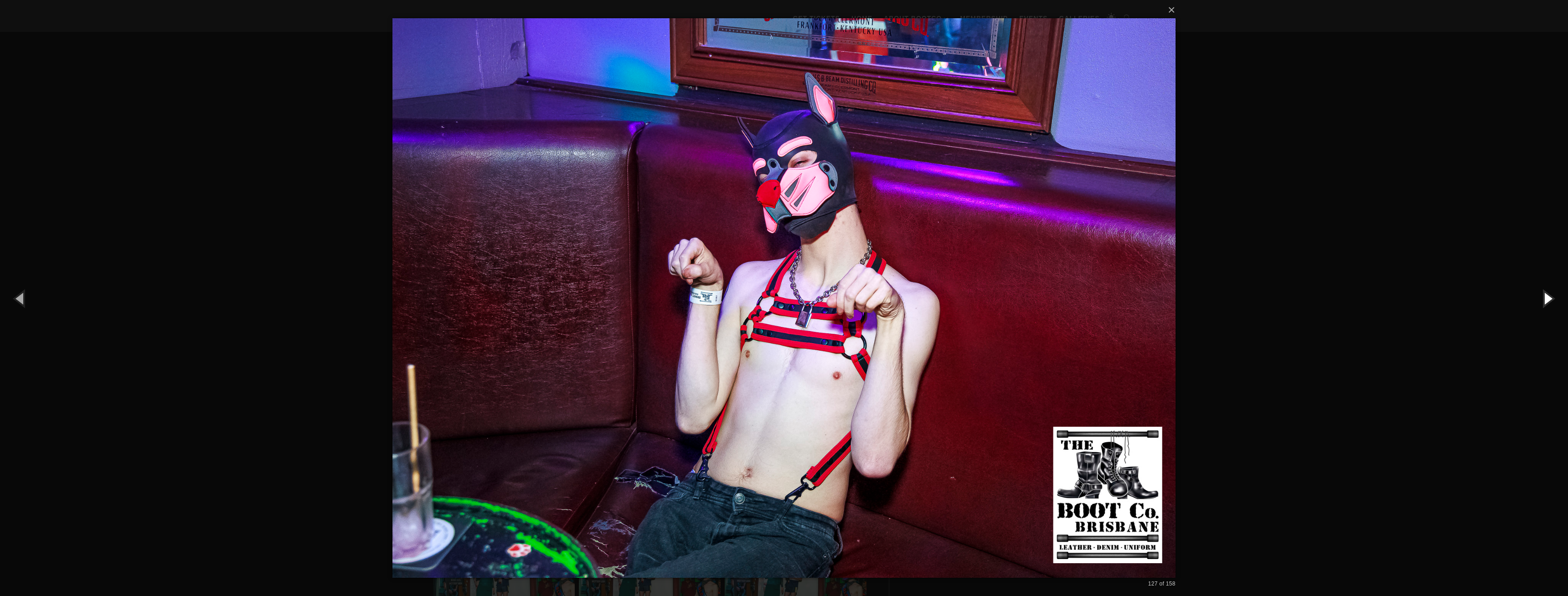
click at [1548, 295] on button "button" at bounding box center [1547, 298] width 41 height 50
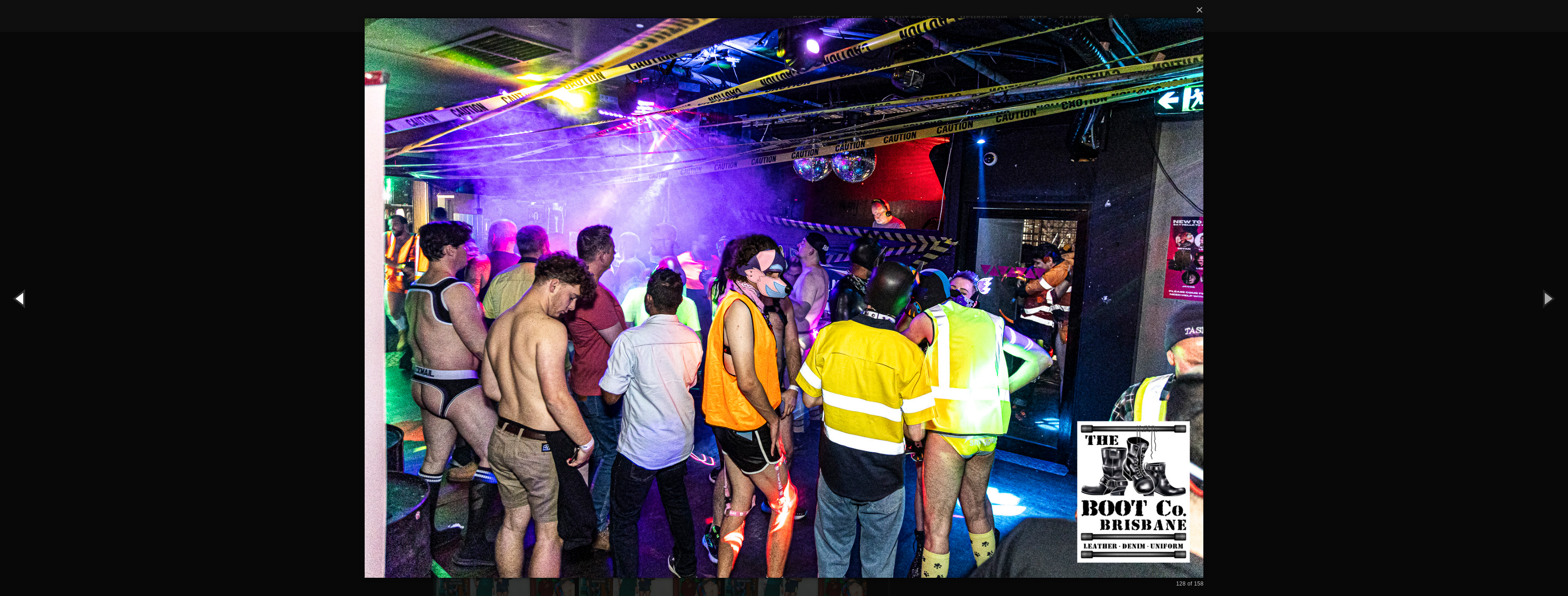
click at [22, 307] on button "button" at bounding box center [20, 298] width 41 height 50
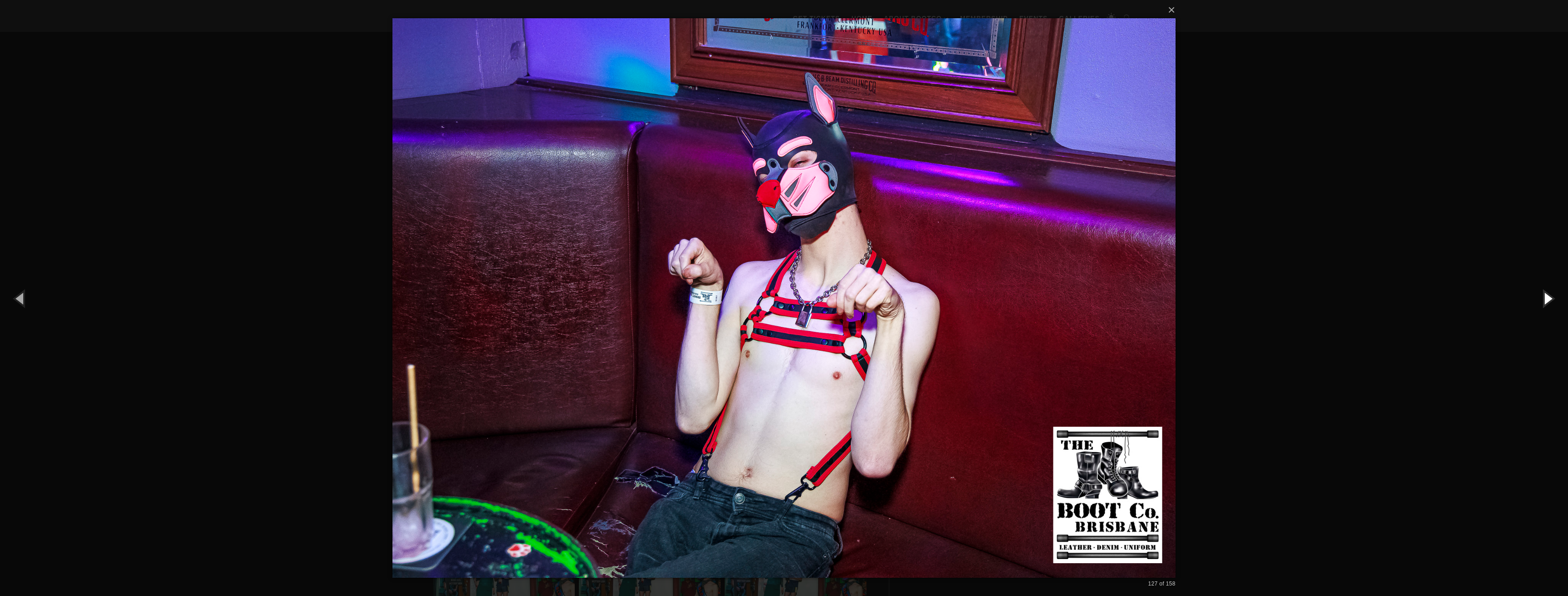
click at [1544, 297] on button "button" at bounding box center [1547, 298] width 41 height 50
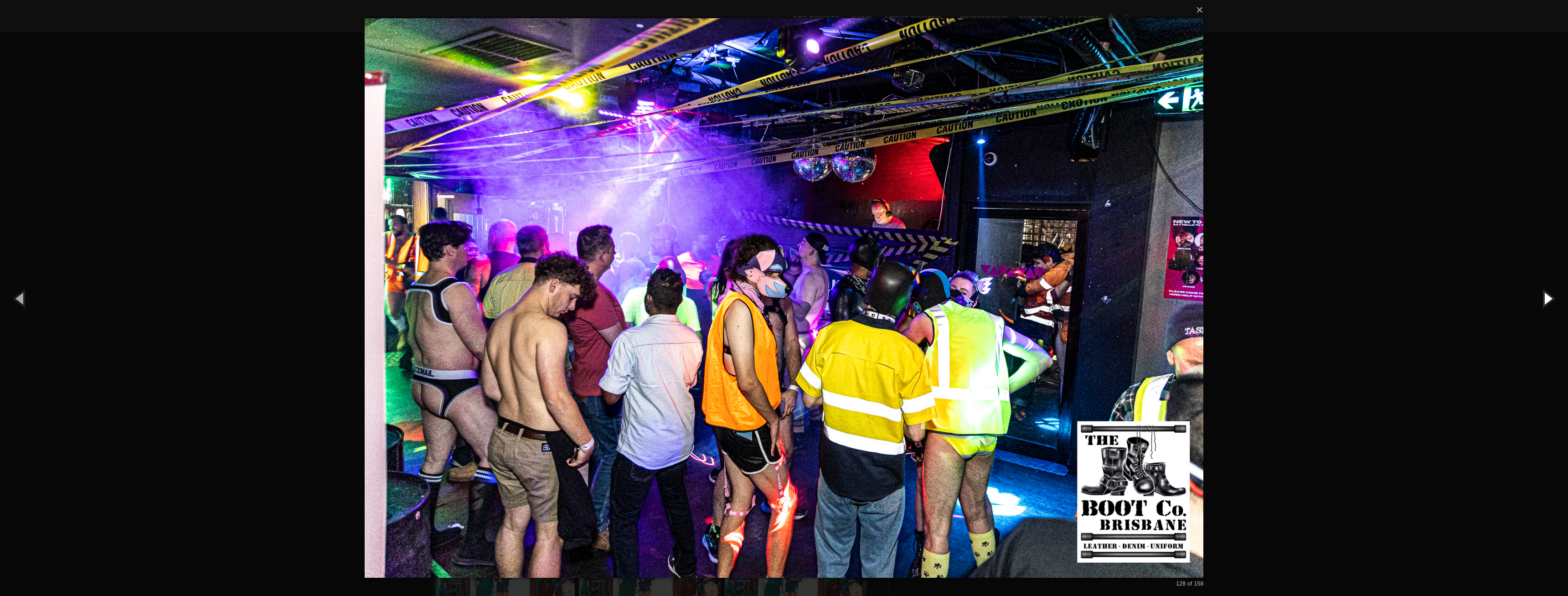
click at [1544, 297] on button "button" at bounding box center [1547, 298] width 41 height 50
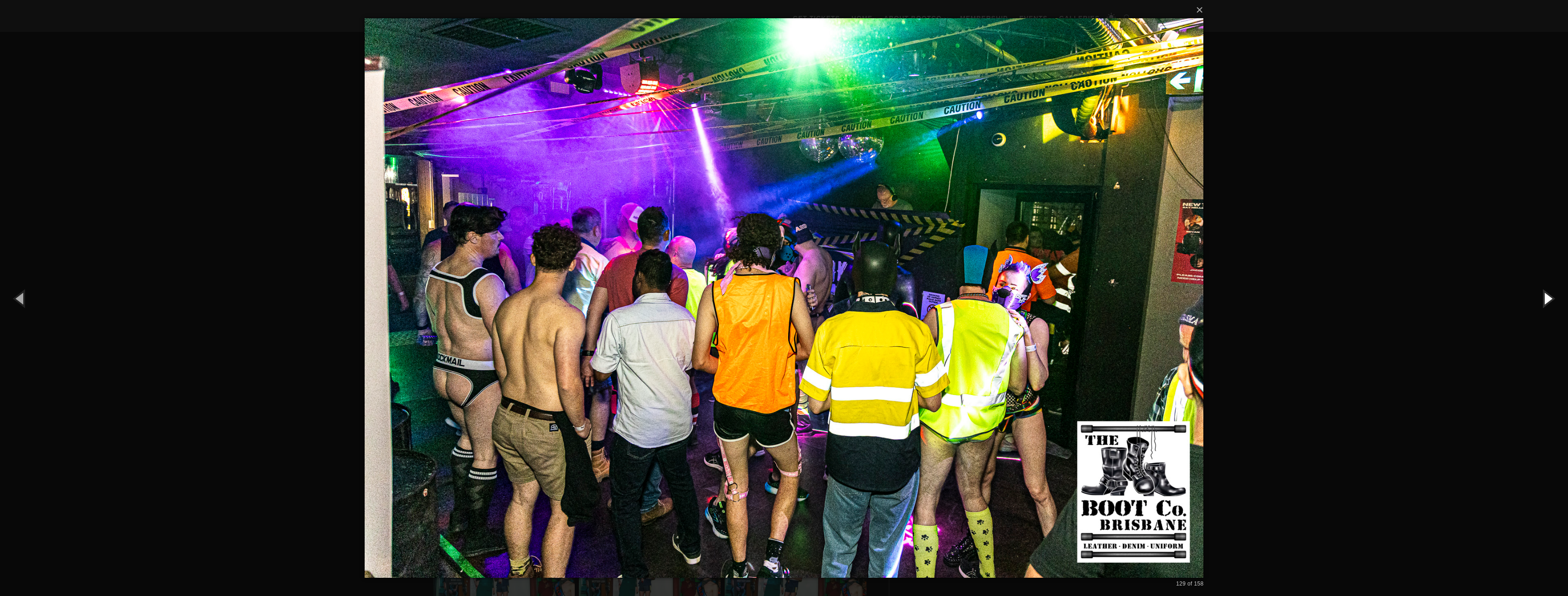
click at [1544, 297] on button "button" at bounding box center [1547, 298] width 41 height 50
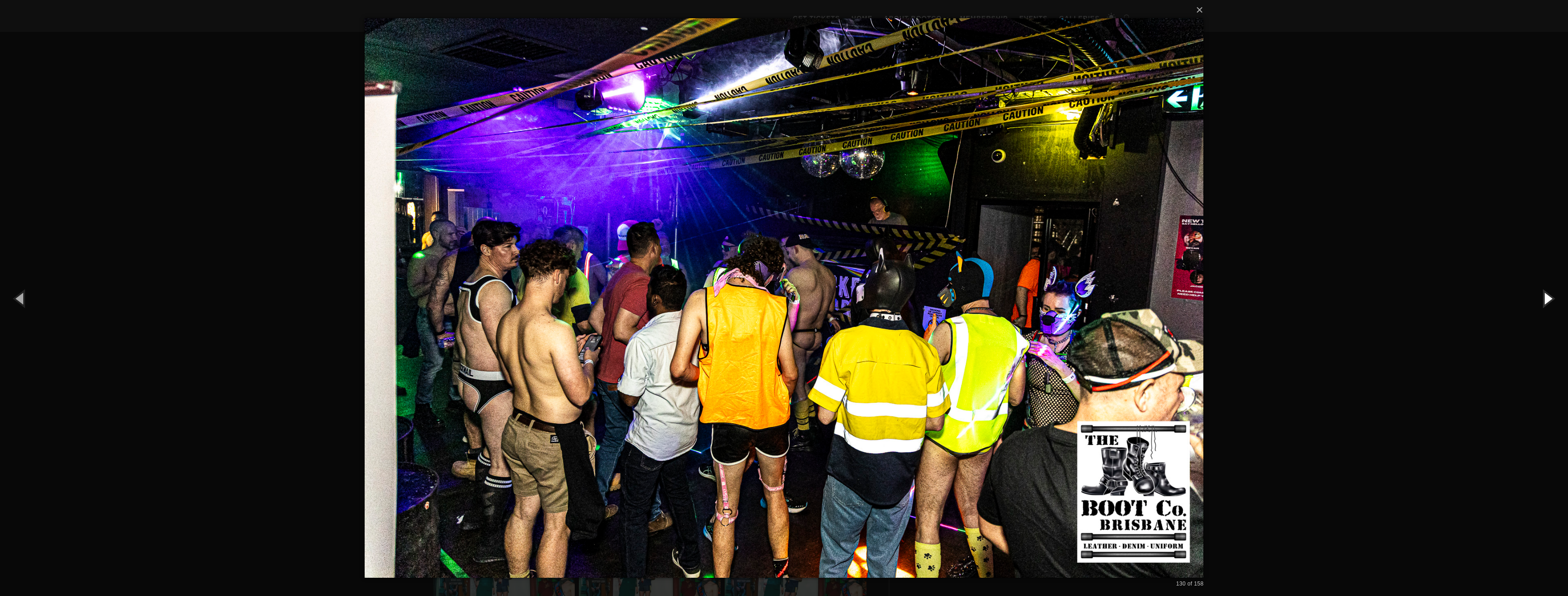
click at [1544, 297] on button "button" at bounding box center [1547, 298] width 41 height 50
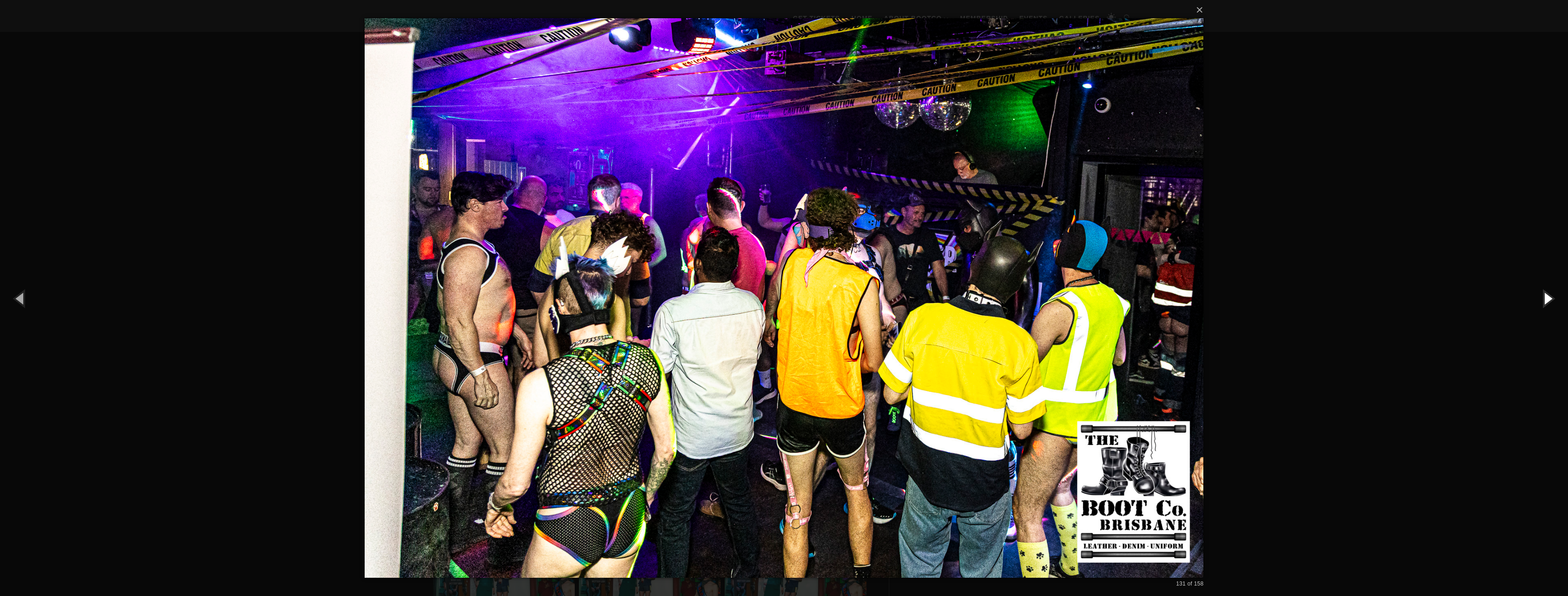
click at [1544, 297] on button "button" at bounding box center [1547, 298] width 41 height 50
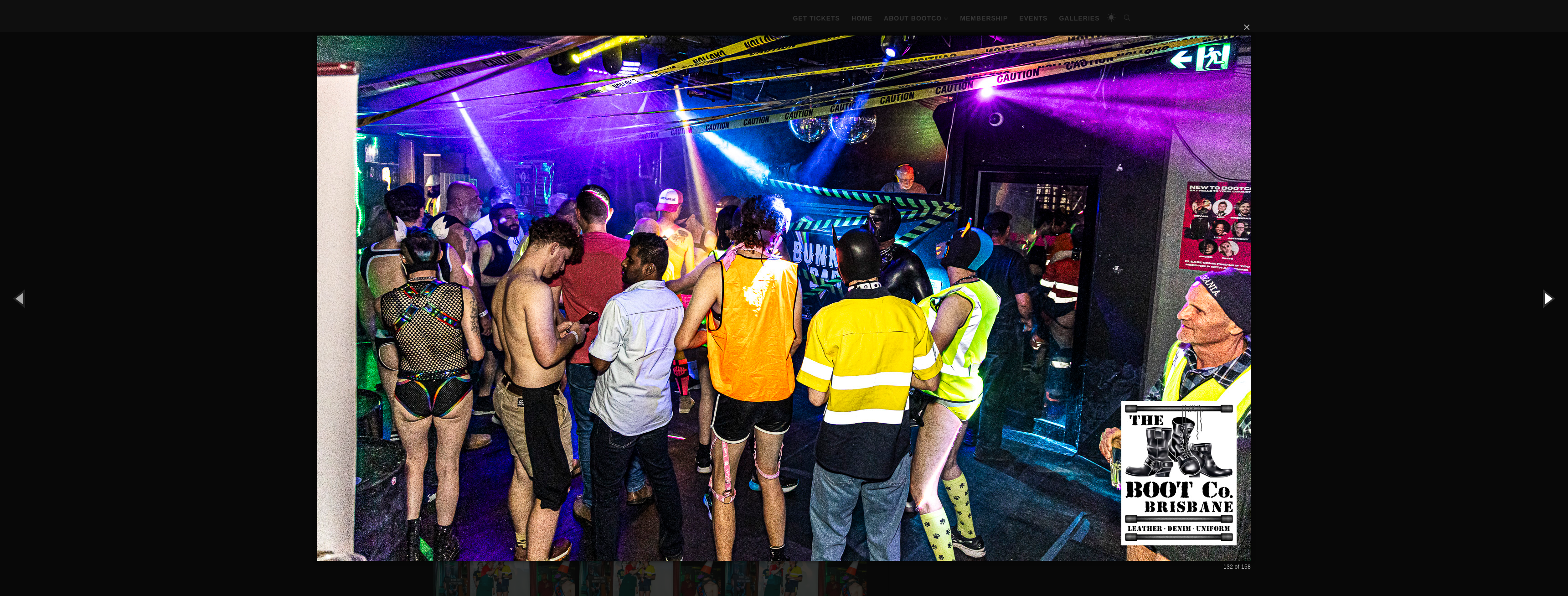
click at [1544, 297] on button "button" at bounding box center [1547, 298] width 41 height 50
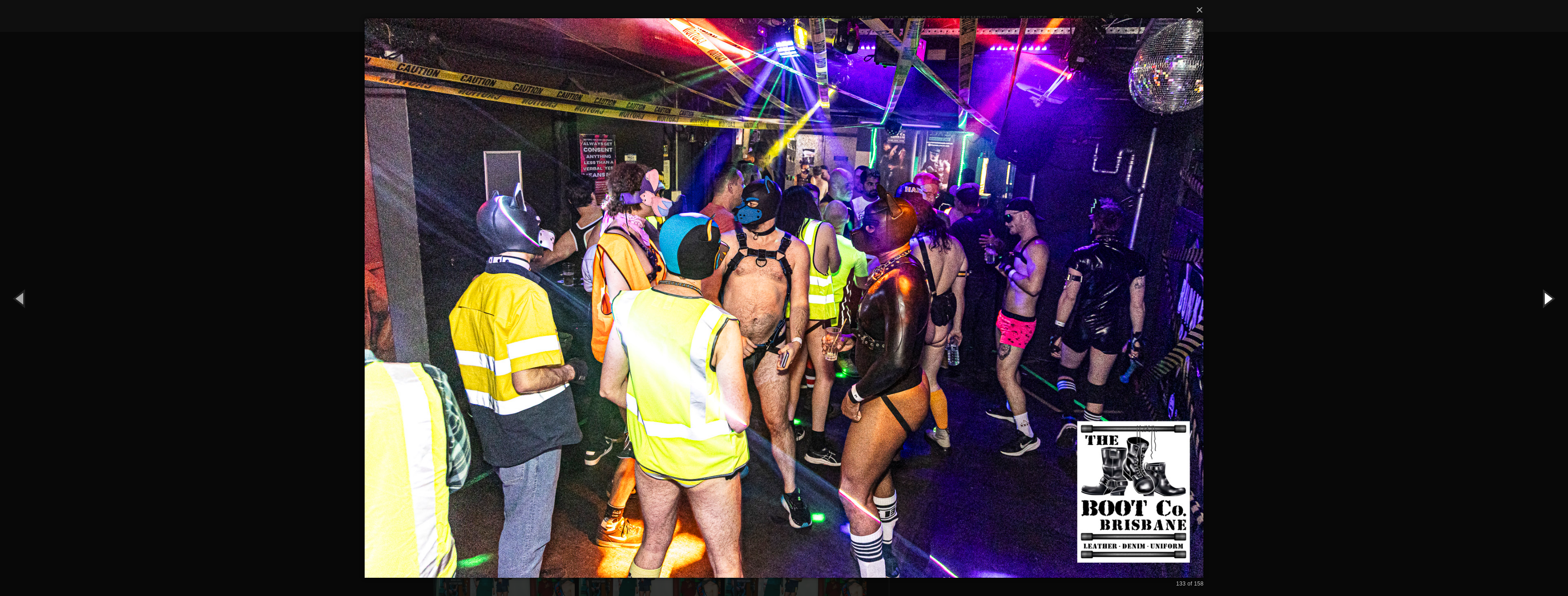
click at [1544, 297] on button "button" at bounding box center [1547, 298] width 41 height 50
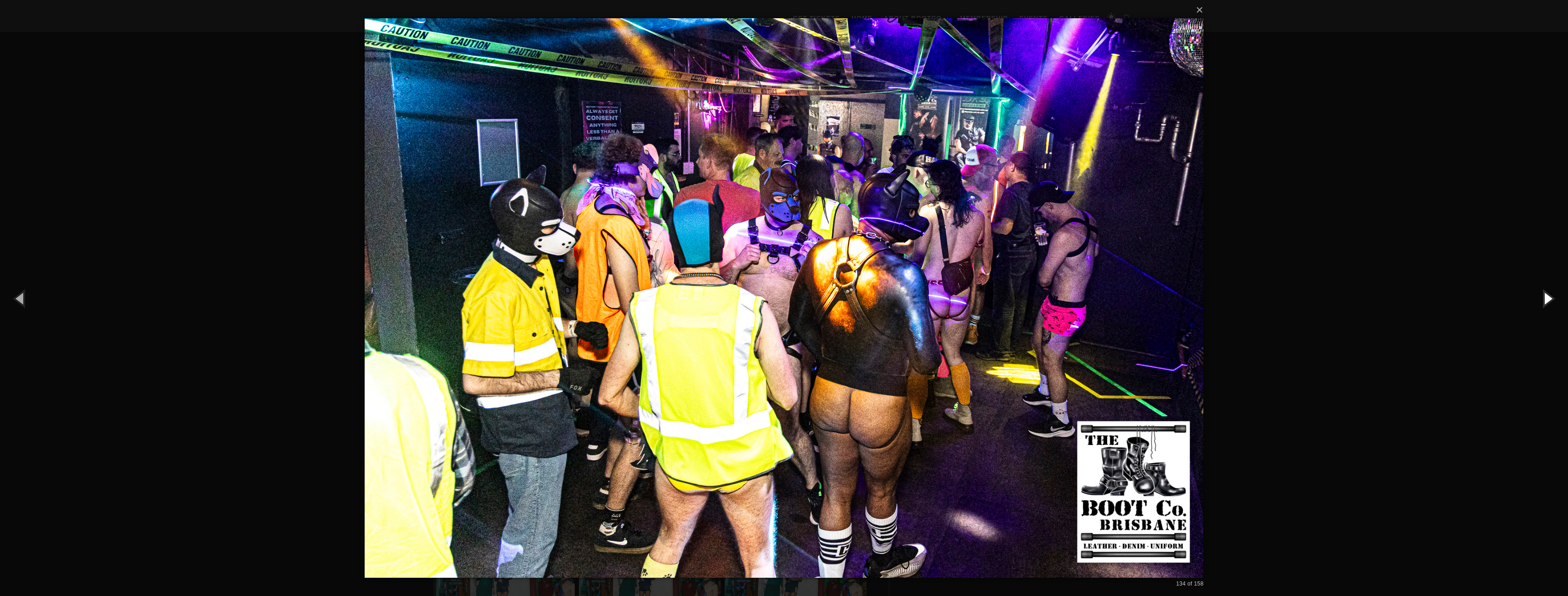
click at [1544, 297] on button "button" at bounding box center [1547, 298] width 41 height 50
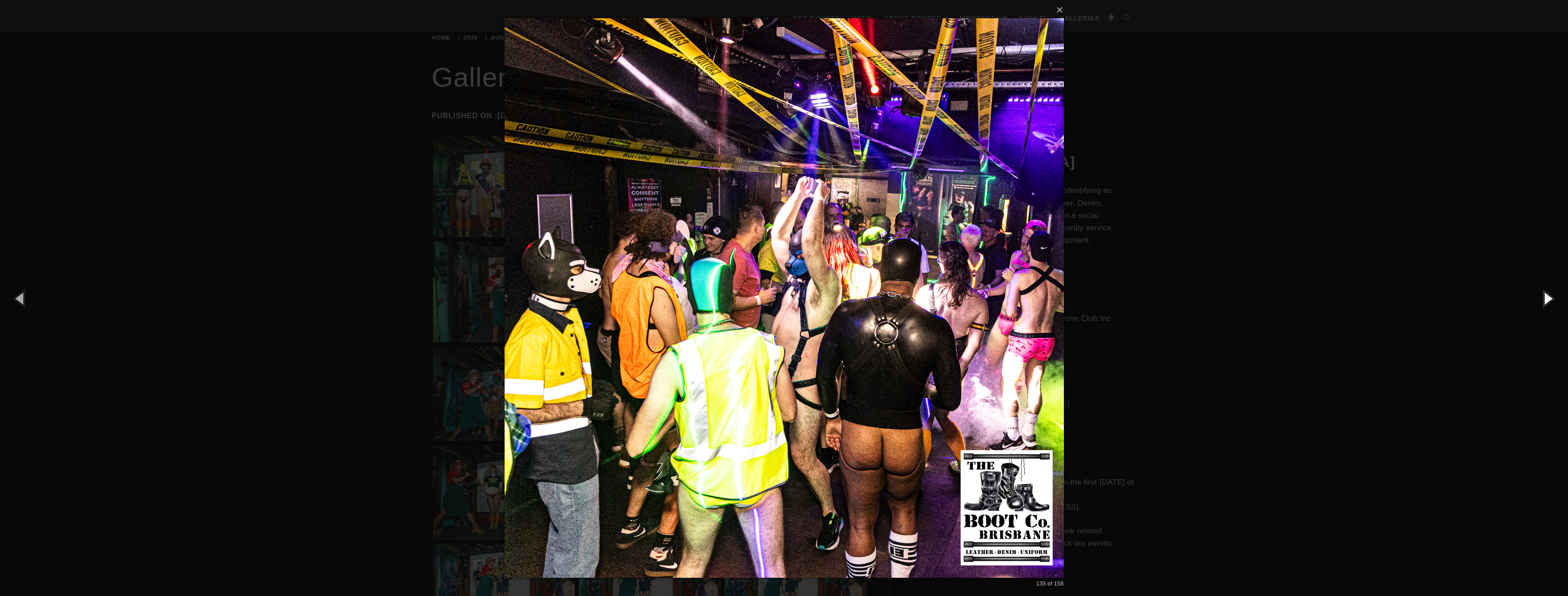
click at [1544, 297] on button "button" at bounding box center [1547, 298] width 41 height 50
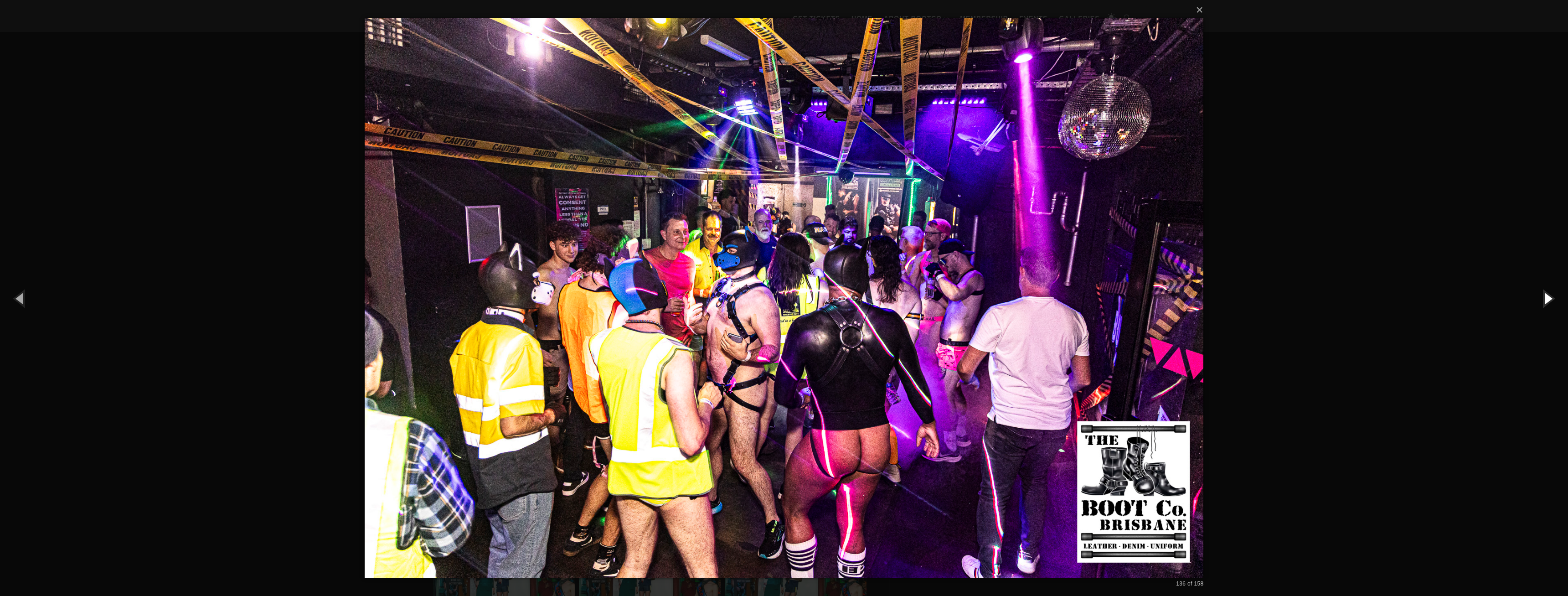
click at [1544, 297] on button "button" at bounding box center [1547, 298] width 41 height 50
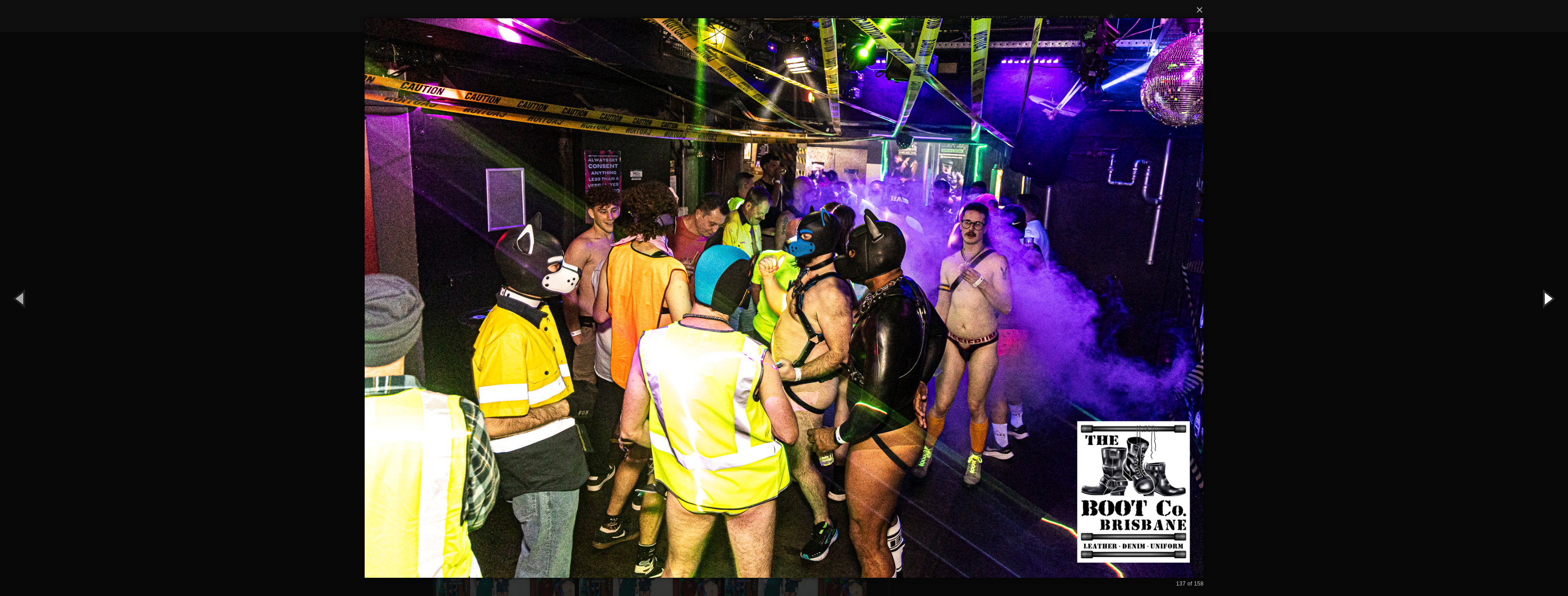
click at [1544, 297] on button "button" at bounding box center [1547, 298] width 41 height 50
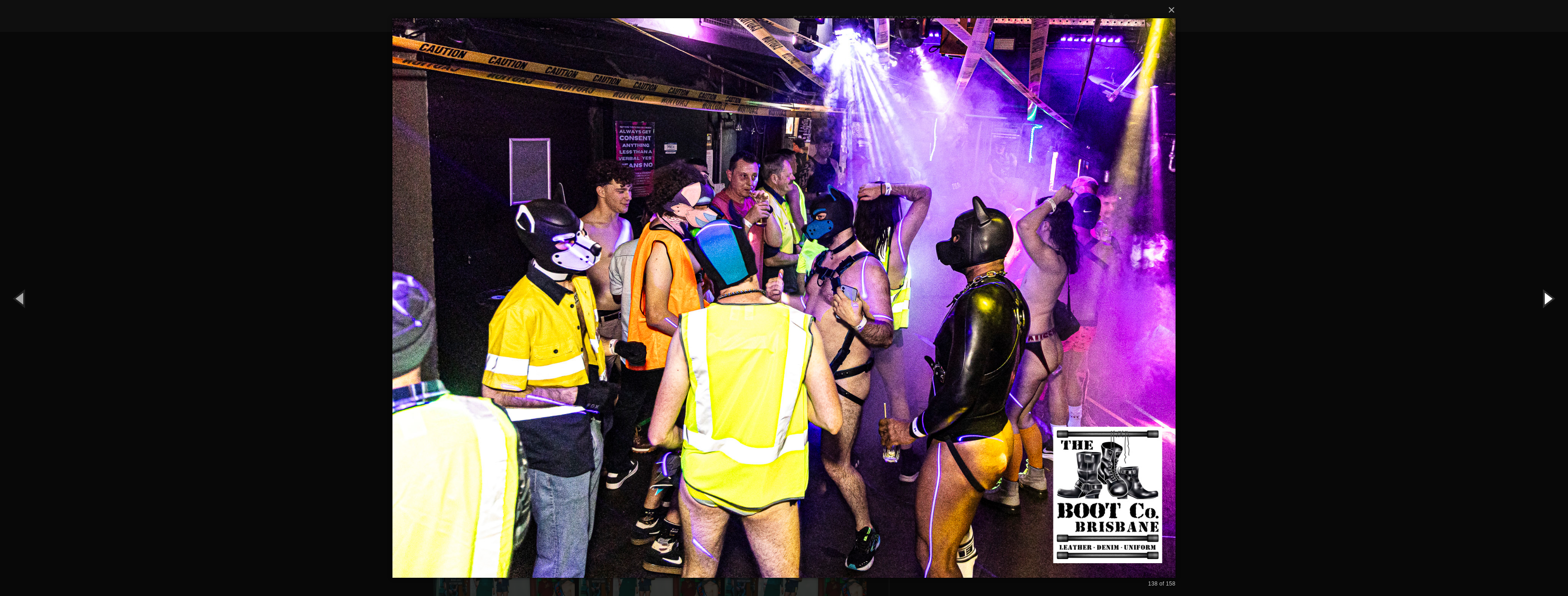
click at [1544, 297] on button "button" at bounding box center [1547, 298] width 41 height 50
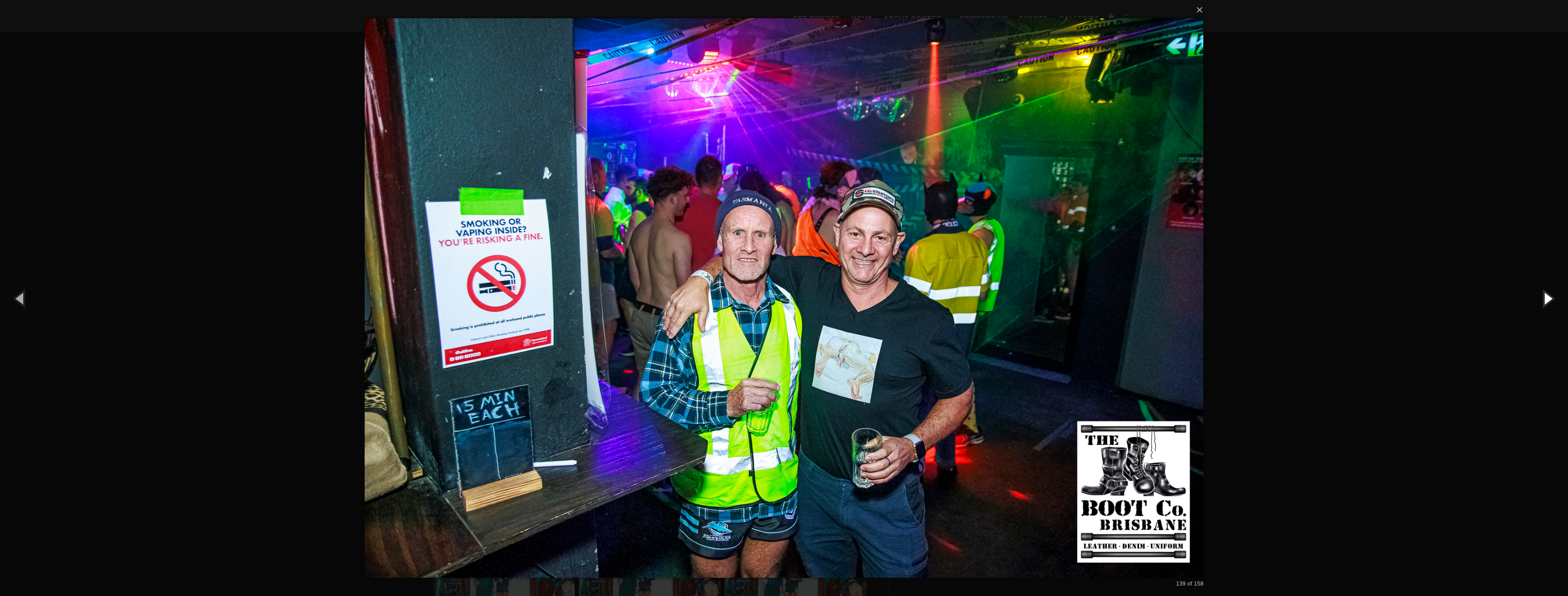
click at [1544, 297] on button "button" at bounding box center [1547, 298] width 41 height 50
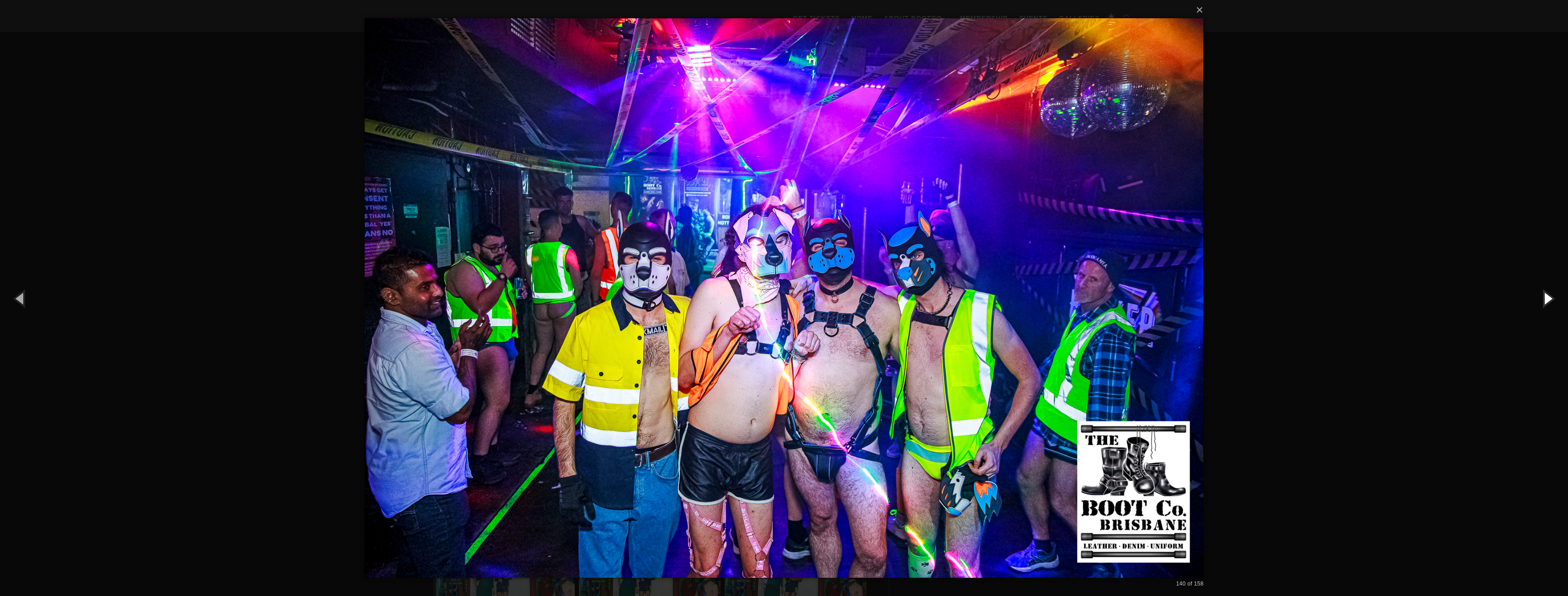
click at [1544, 297] on button "button" at bounding box center [1547, 298] width 41 height 50
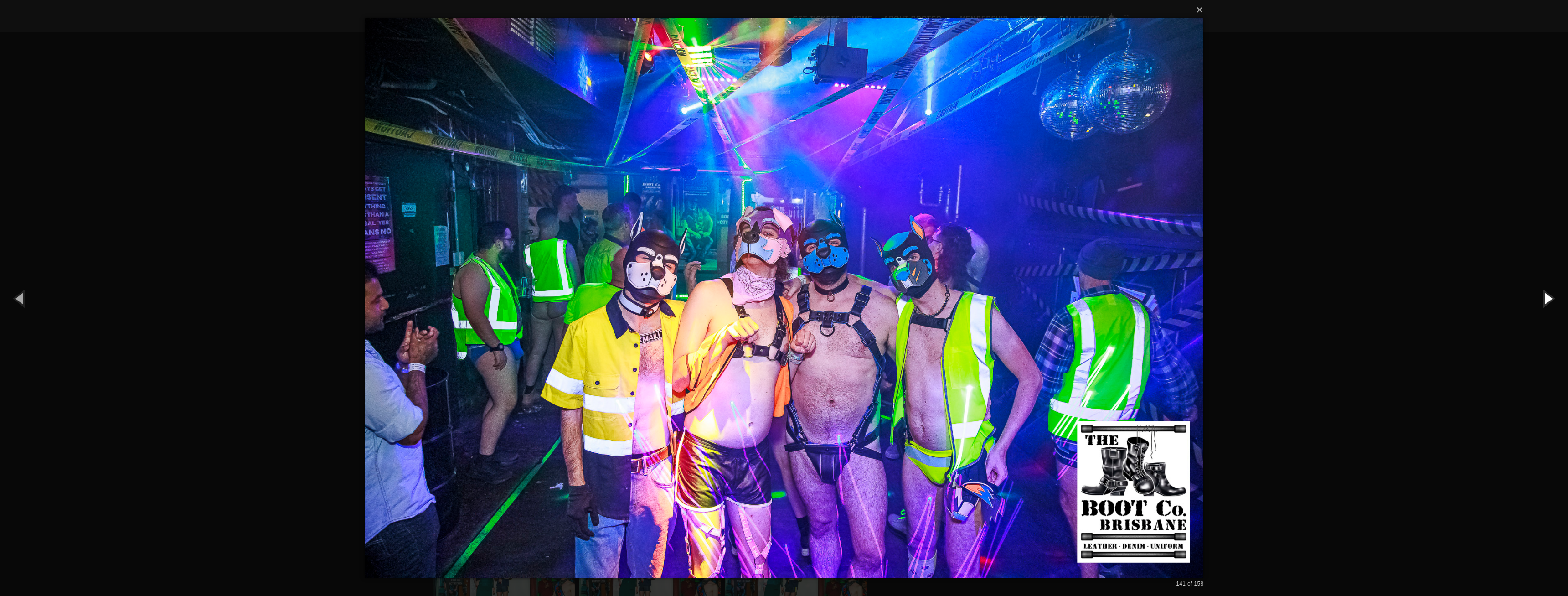
click at [1544, 297] on button "button" at bounding box center [1547, 298] width 41 height 50
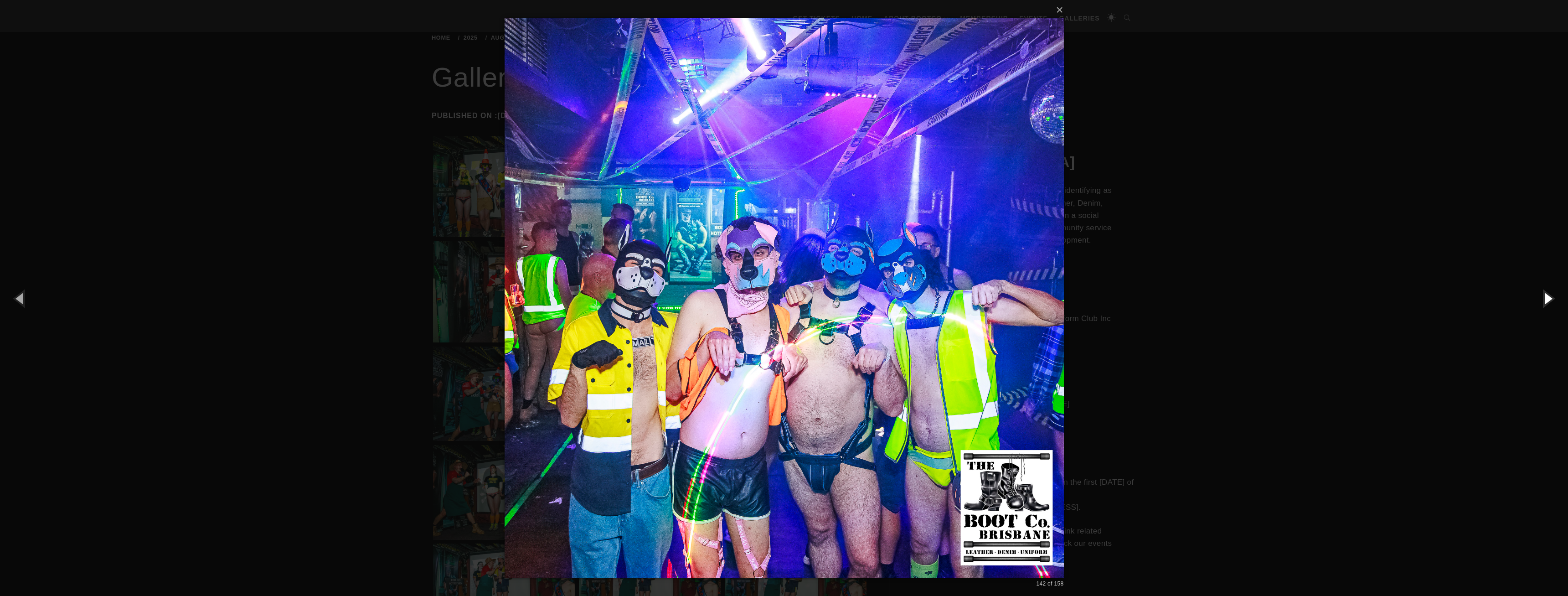
click at [1544, 297] on button "button" at bounding box center [1547, 298] width 41 height 50
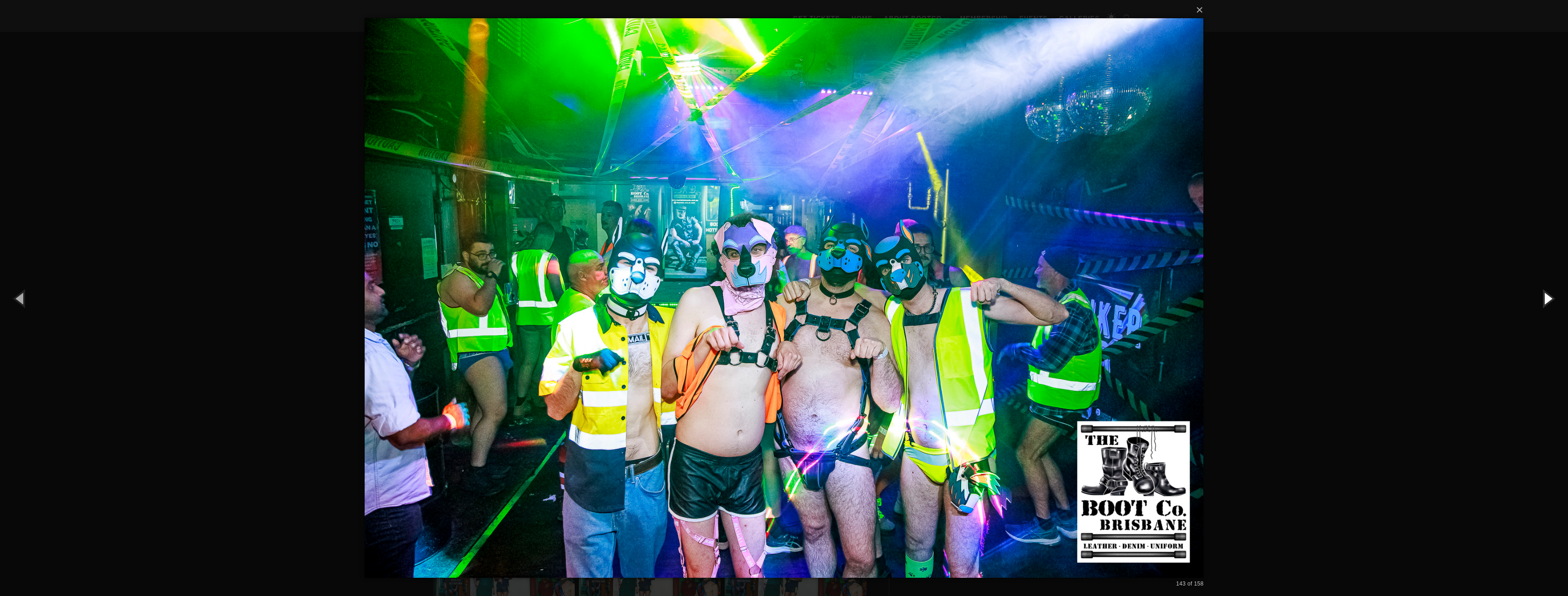
click at [1544, 297] on button "button" at bounding box center [1547, 298] width 41 height 50
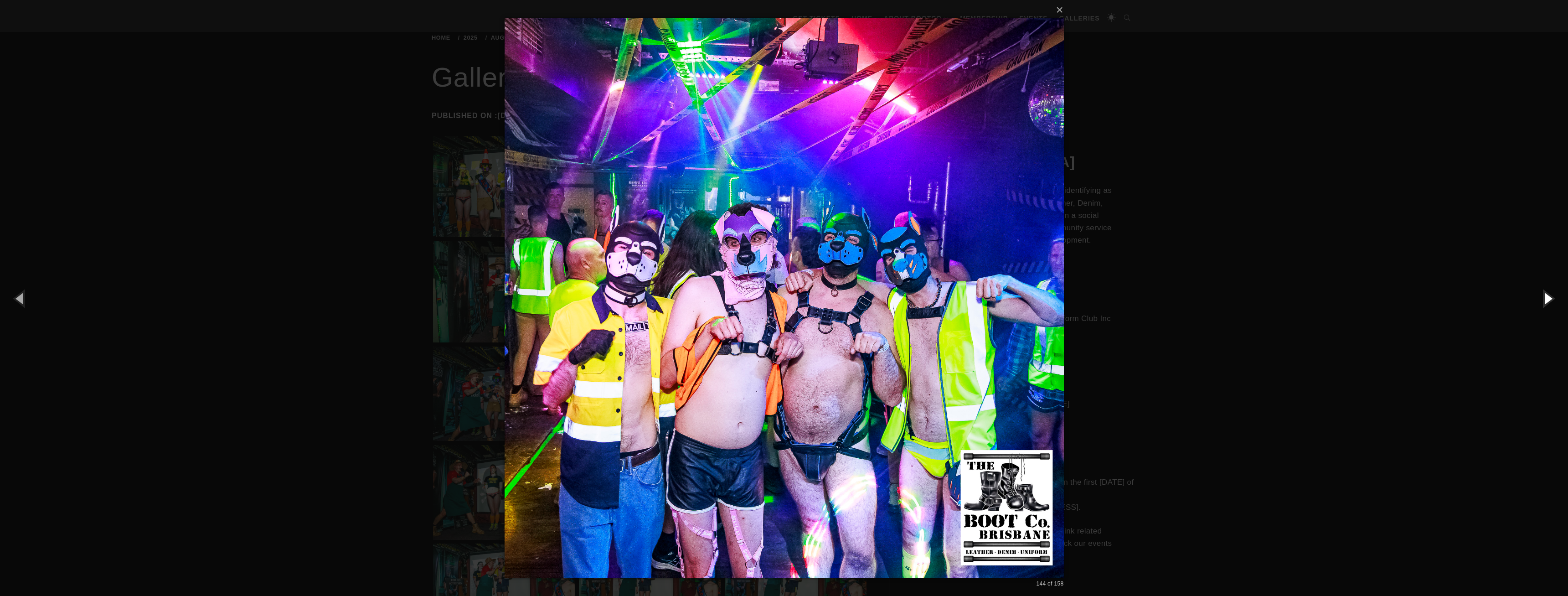
click at [1544, 297] on button "button" at bounding box center [1547, 298] width 41 height 50
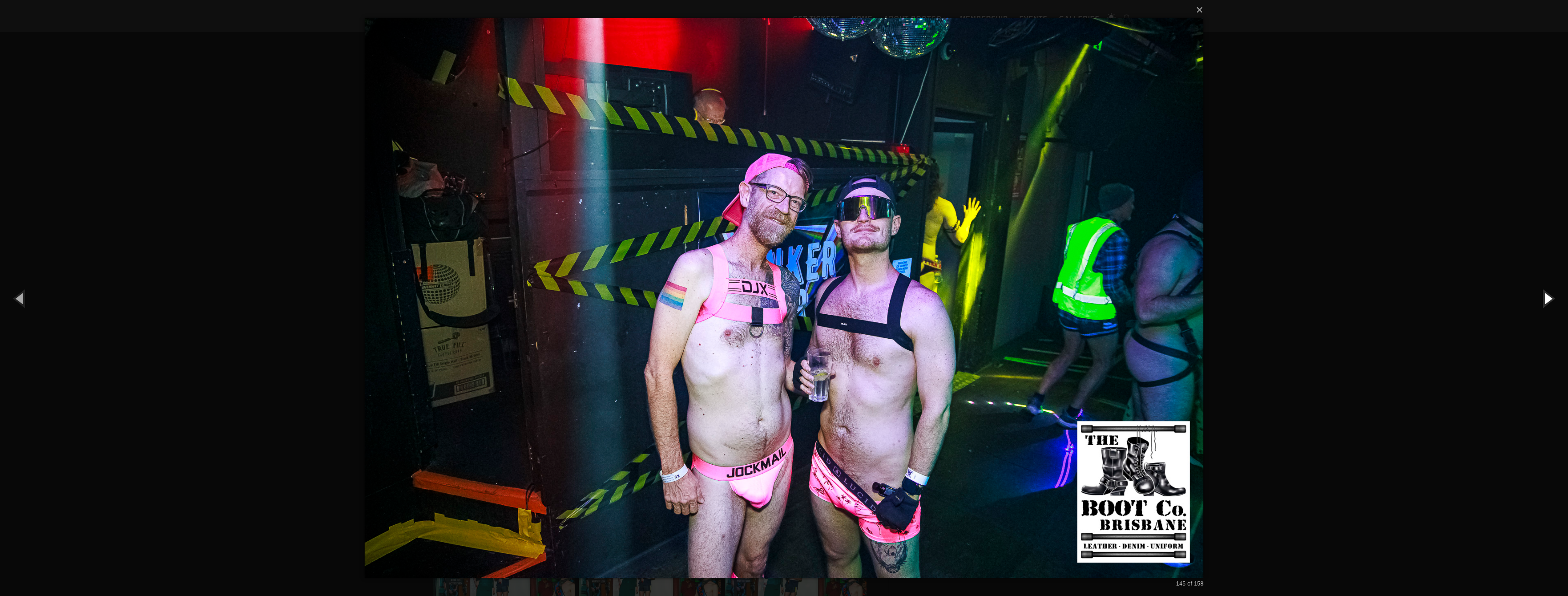
click at [1544, 297] on button "button" at bounding box center [1547, 298] width 41 height 50
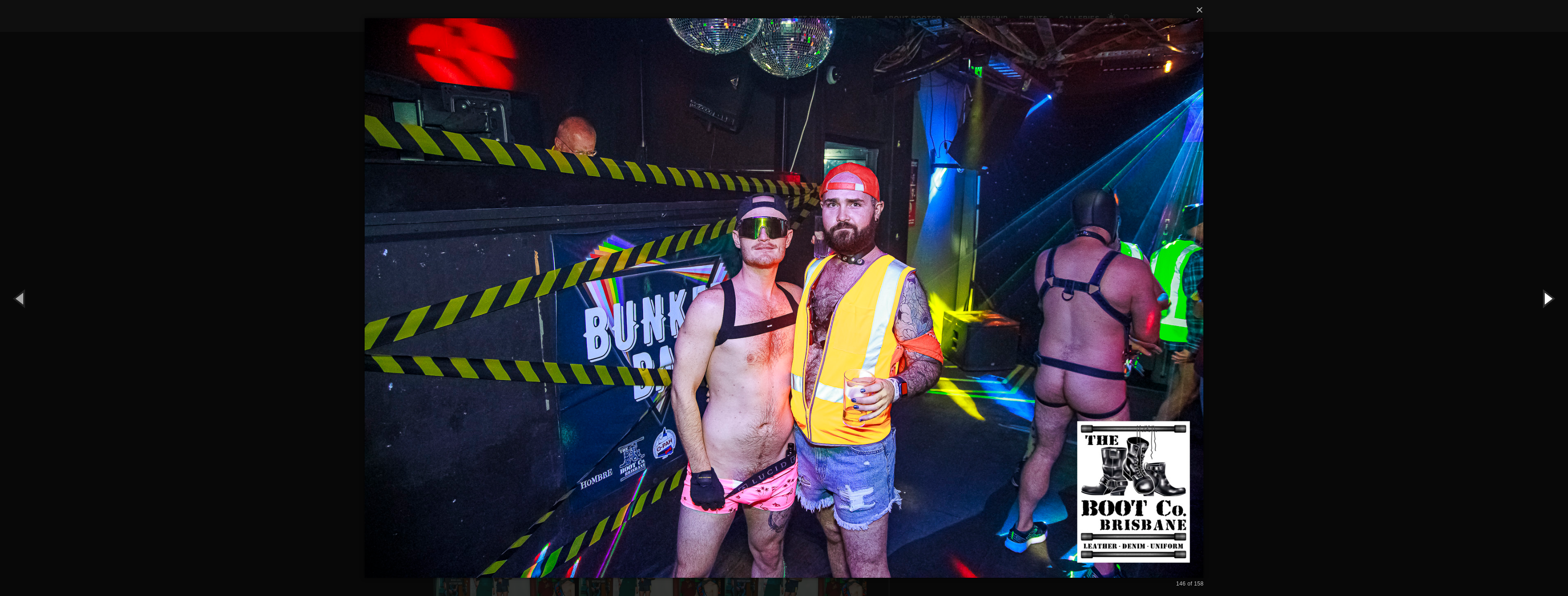
click at [1544, 297] on button "button" at bounding box center [1547, 298] width 41 height 50
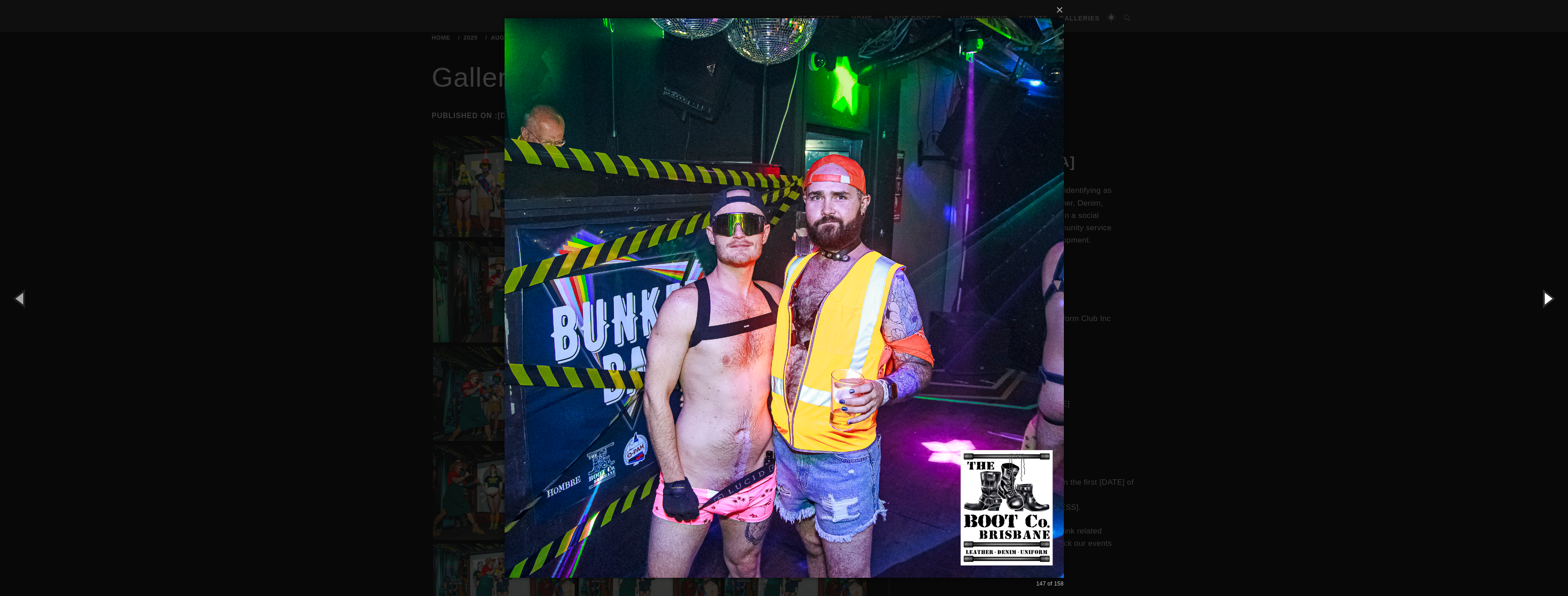
click at [1544, 297] on button "button" at bounding box center [1547, 298] width 41 height 50
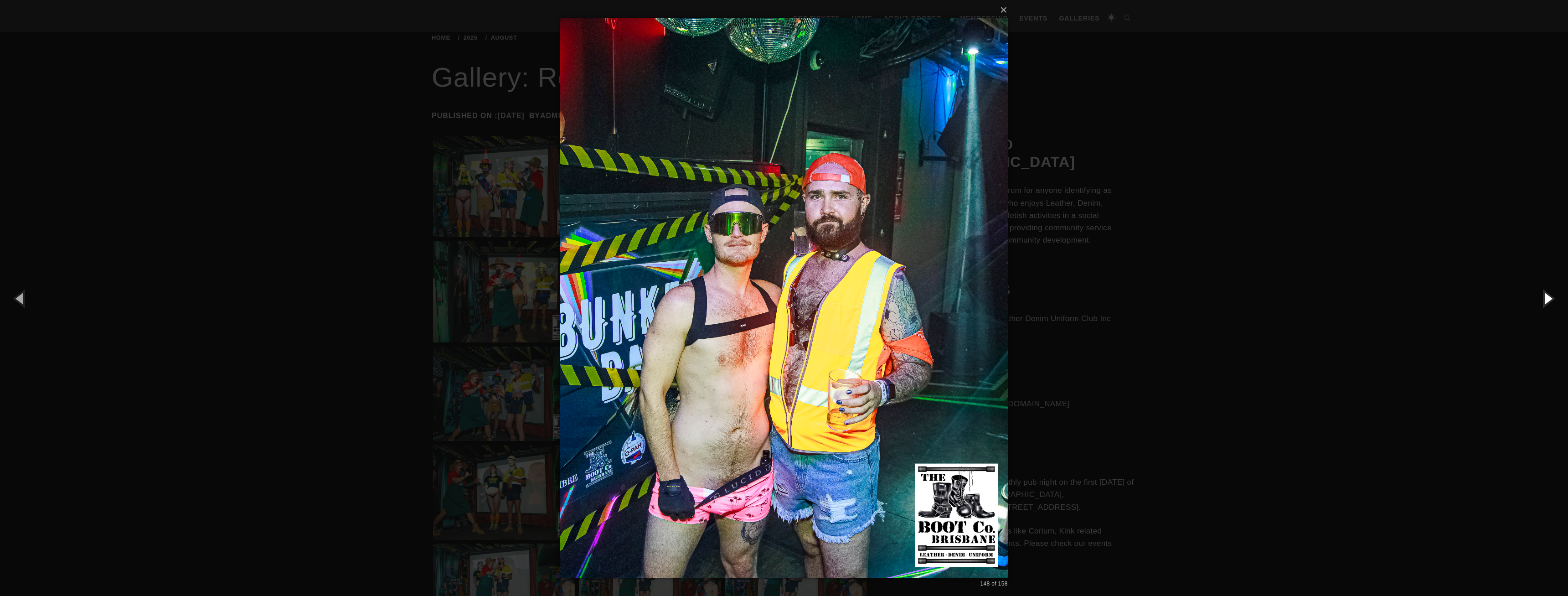
click at [1544, 297] on button "button" at bounding box center [1547, 298] width 41 height 50
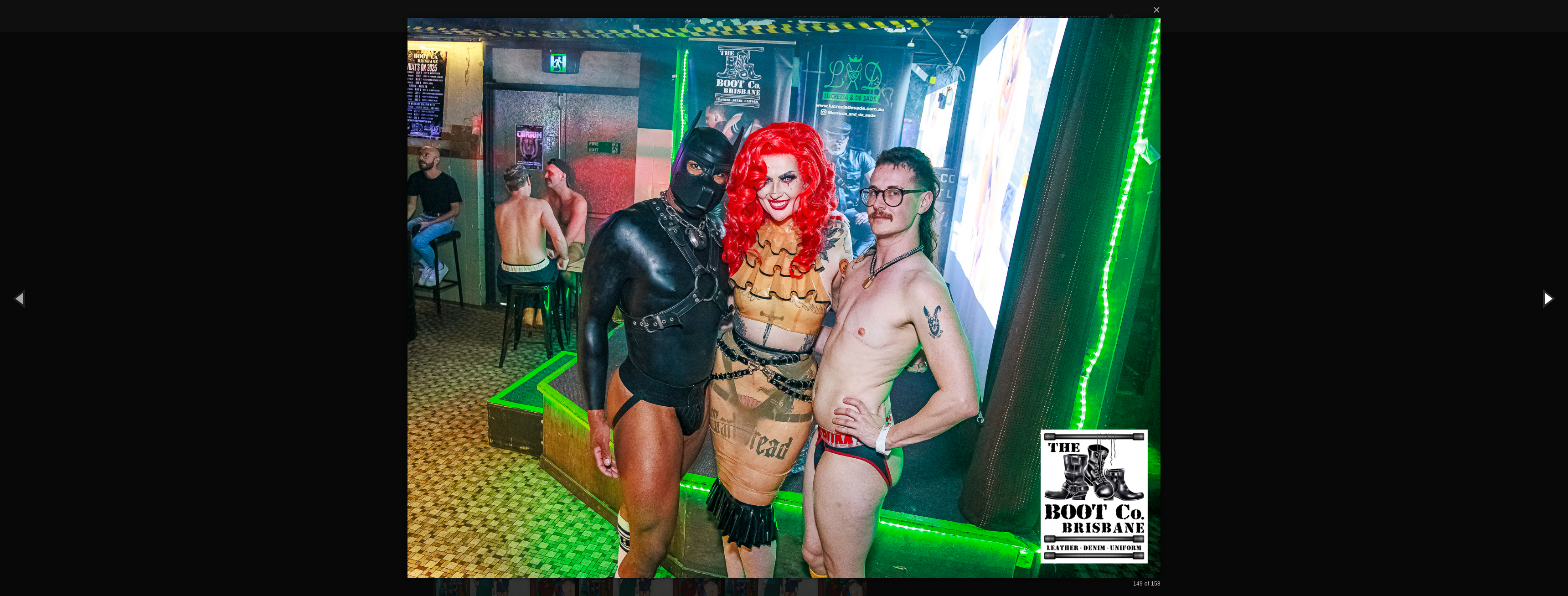
click at [1544, 297] on button "button" at bounding box center [1547, 298] width 41 height 50
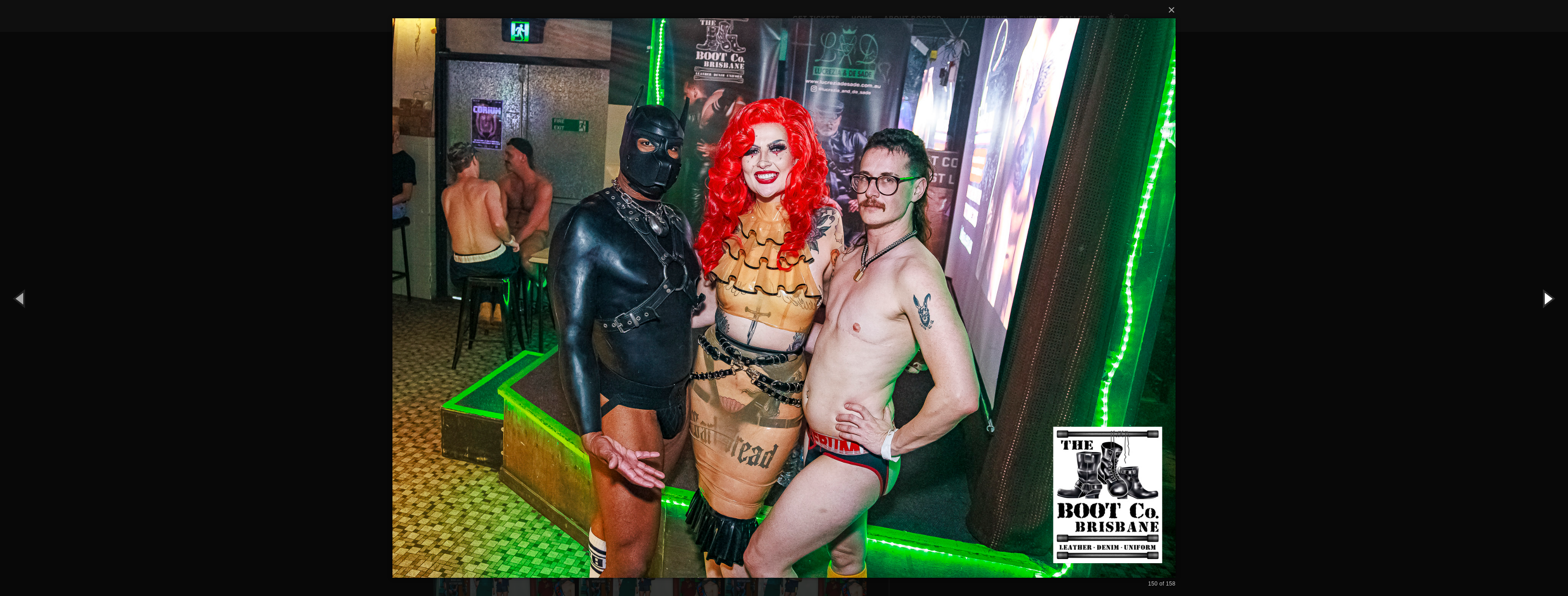
click at [1544, 297] on button "button" at bounding box center [1547, 298] width 41 height 50
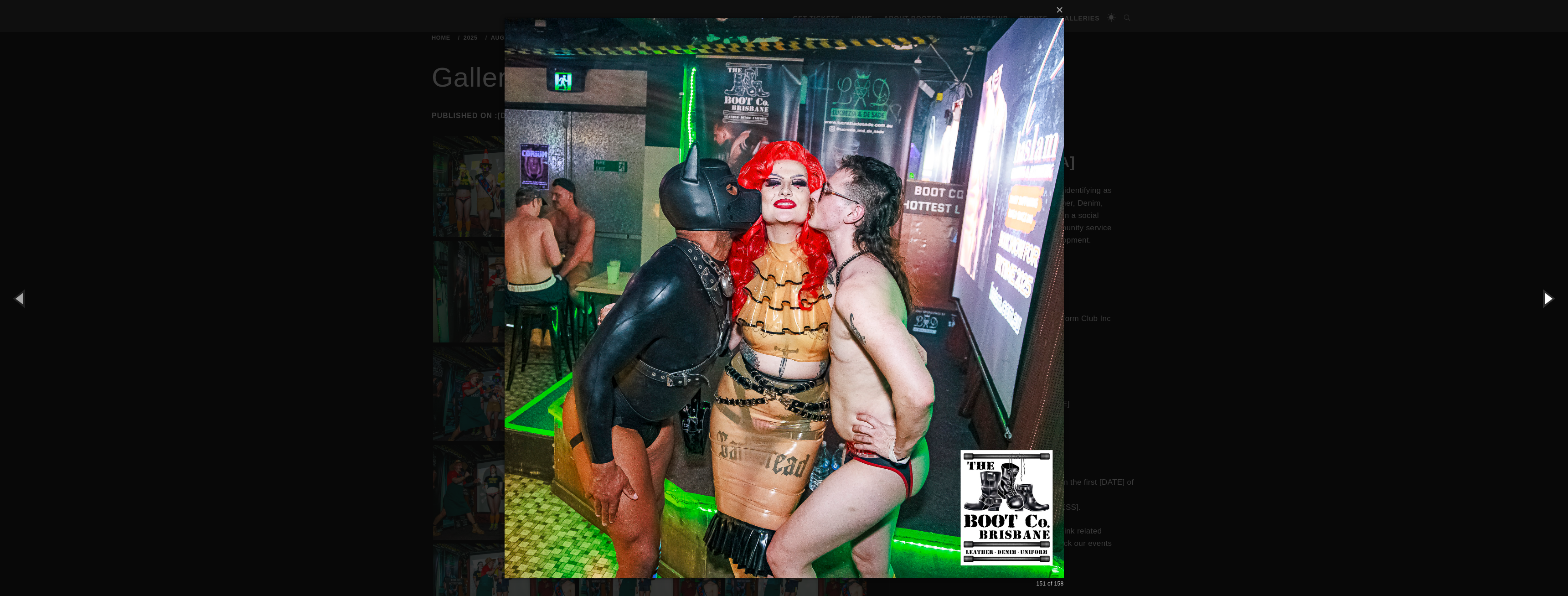
click at [1544, 297] on button "button" at bounding box center [1547, 298] width 41 height 50
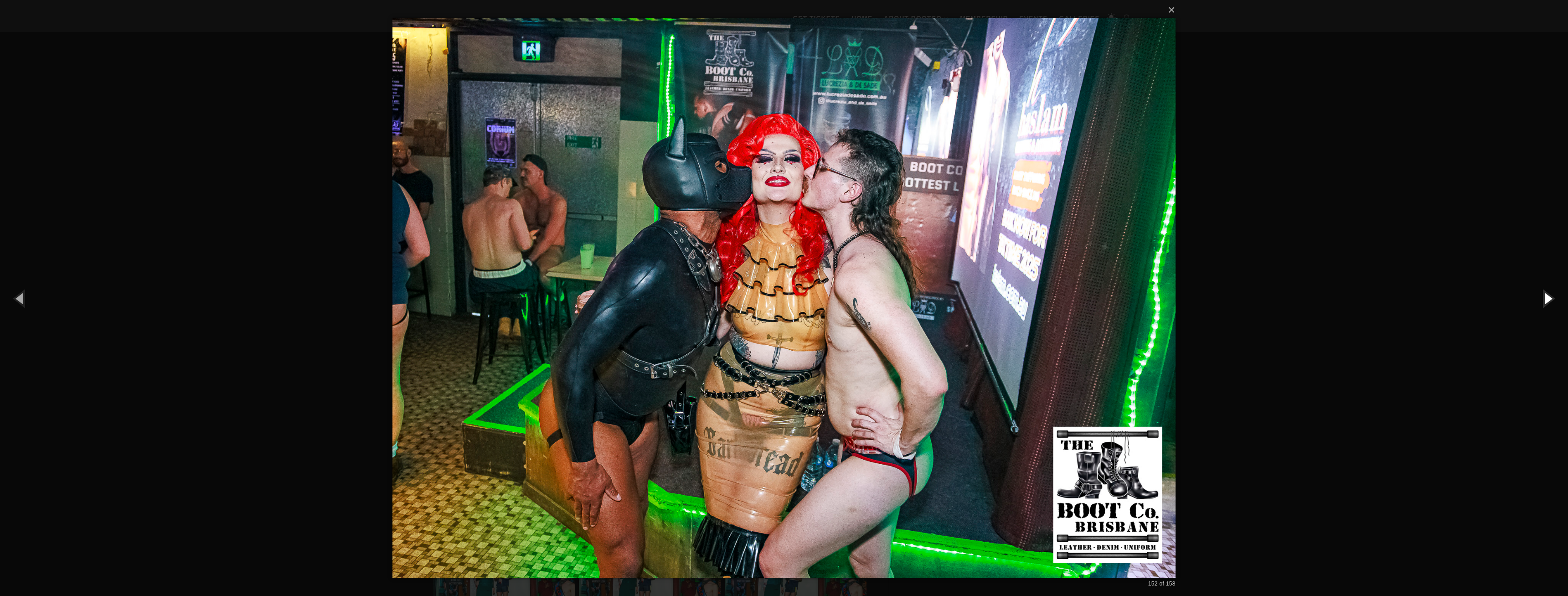
click at [1544, 297] on button "button" at bounding box center [1547, 298] width 41 height 50
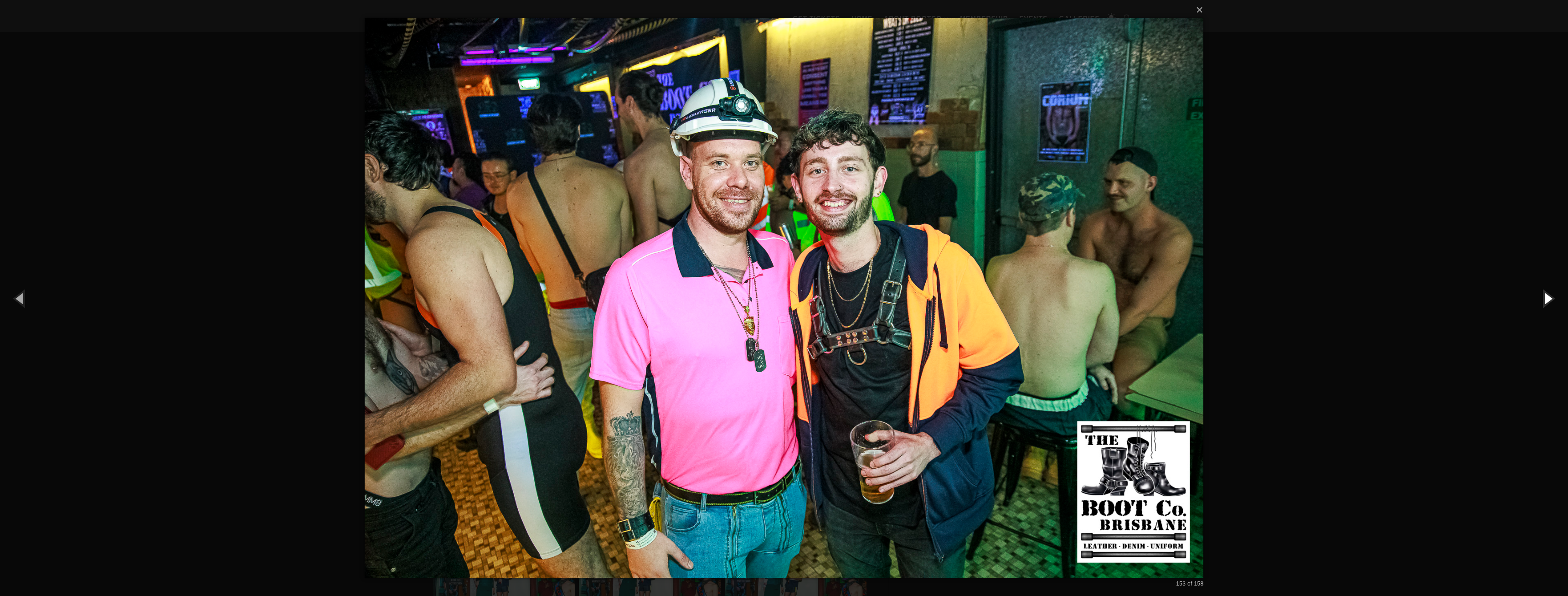
click at [1544, 297] on button "button" at bounding box center [1547, 298] width 41 height 50
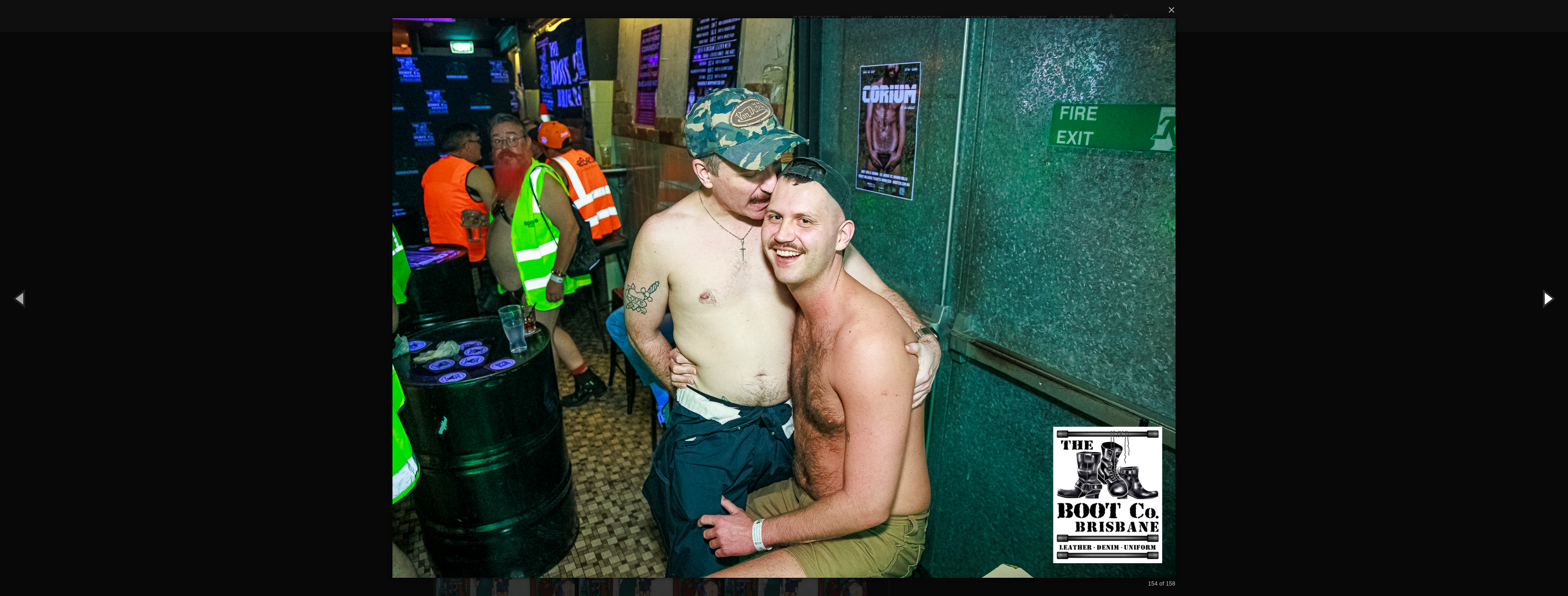
click at [1544, 297] on button "button" at bounding box center [1547, 298] width 41 height 50
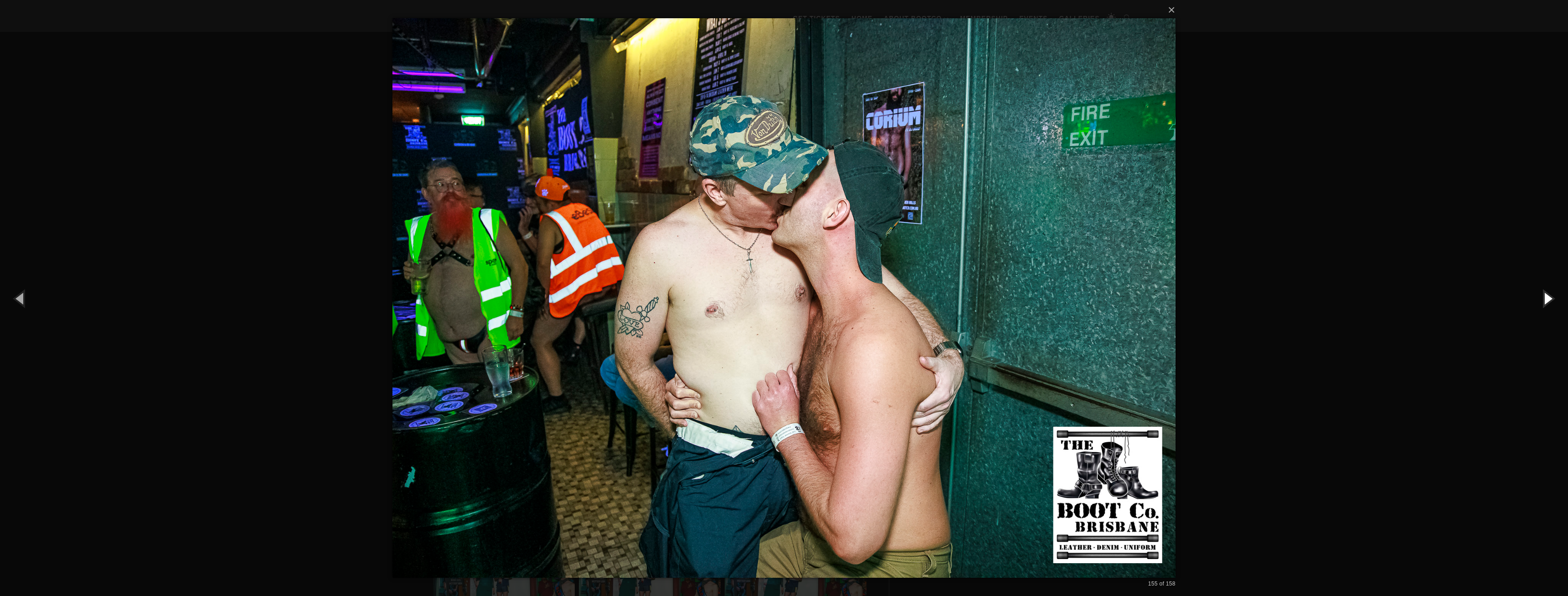
click at [1544, 297] on button "button" at bounding box center [1547, 298] width 41 height 50
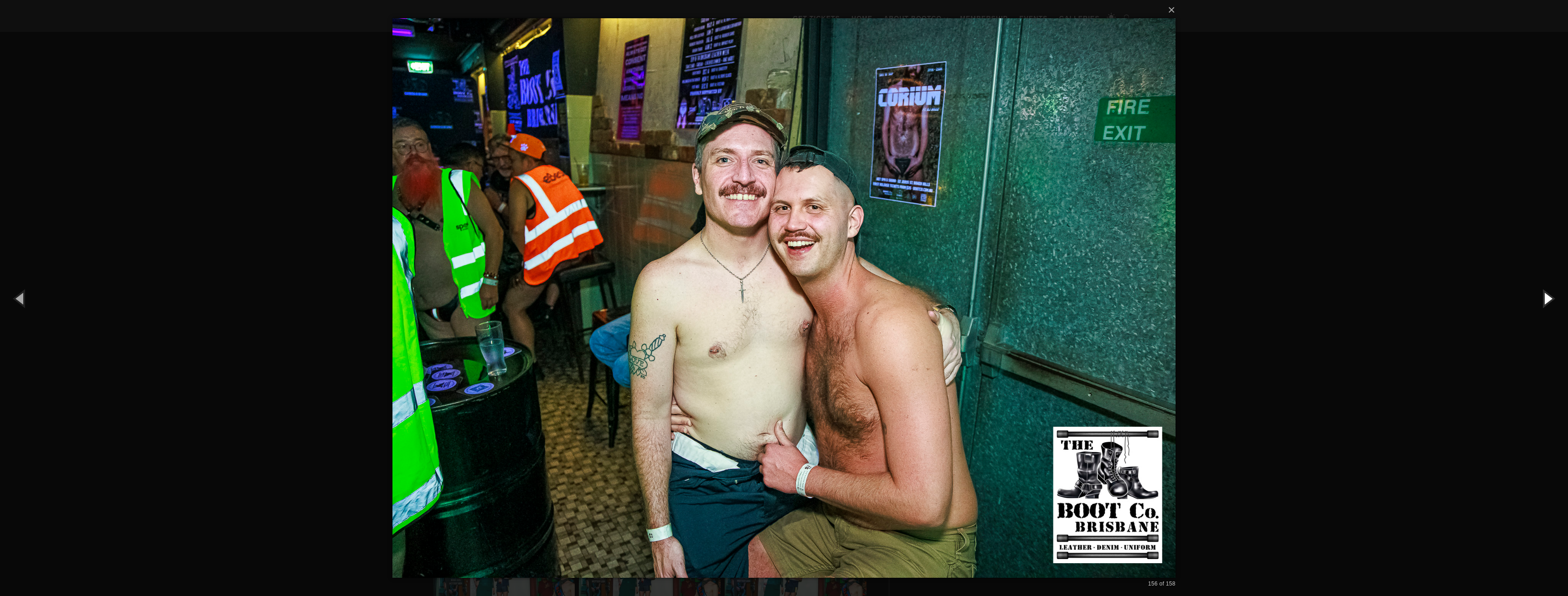
click at [1544, 297] on button "button" at bounding box center [1547, 298] width 41 height 50
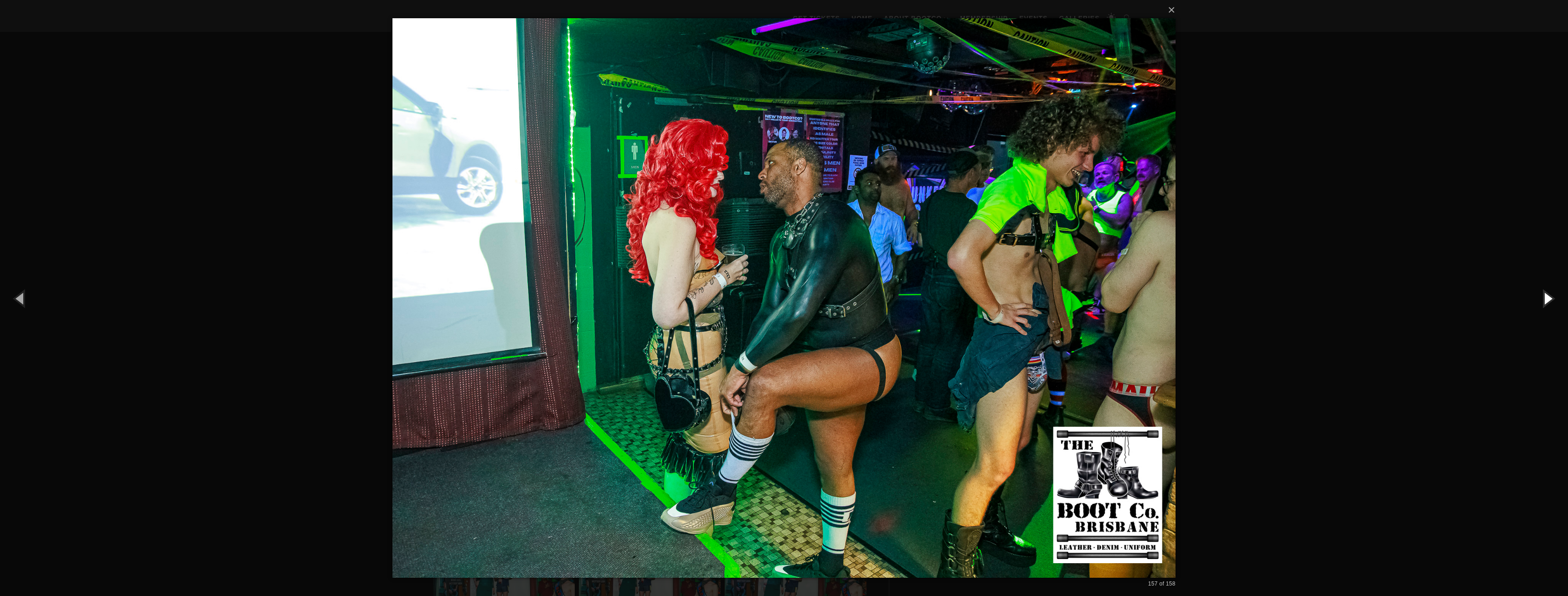
click at [1544, 297] on button "button" at bounding box center [1547, 298] width 41 height 50
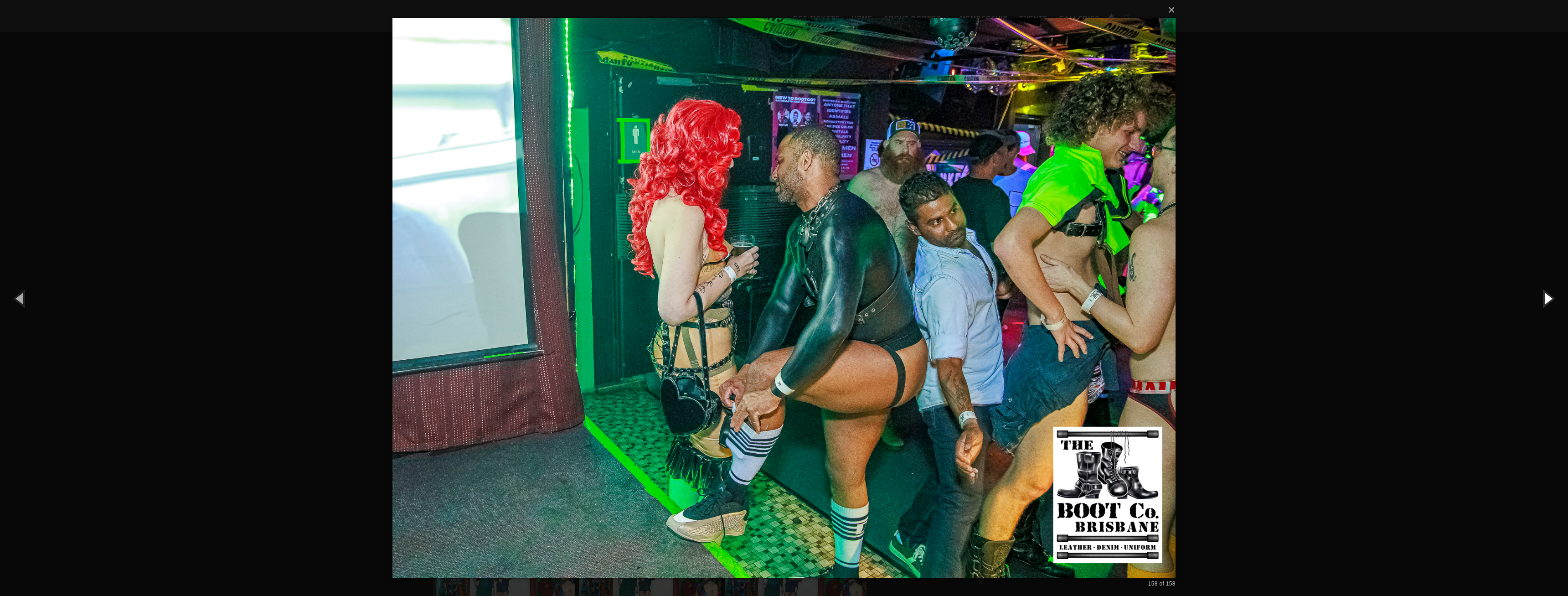
click at [1544, 297] on button "button" at bounding box center [1547, 298] width 41 height 50
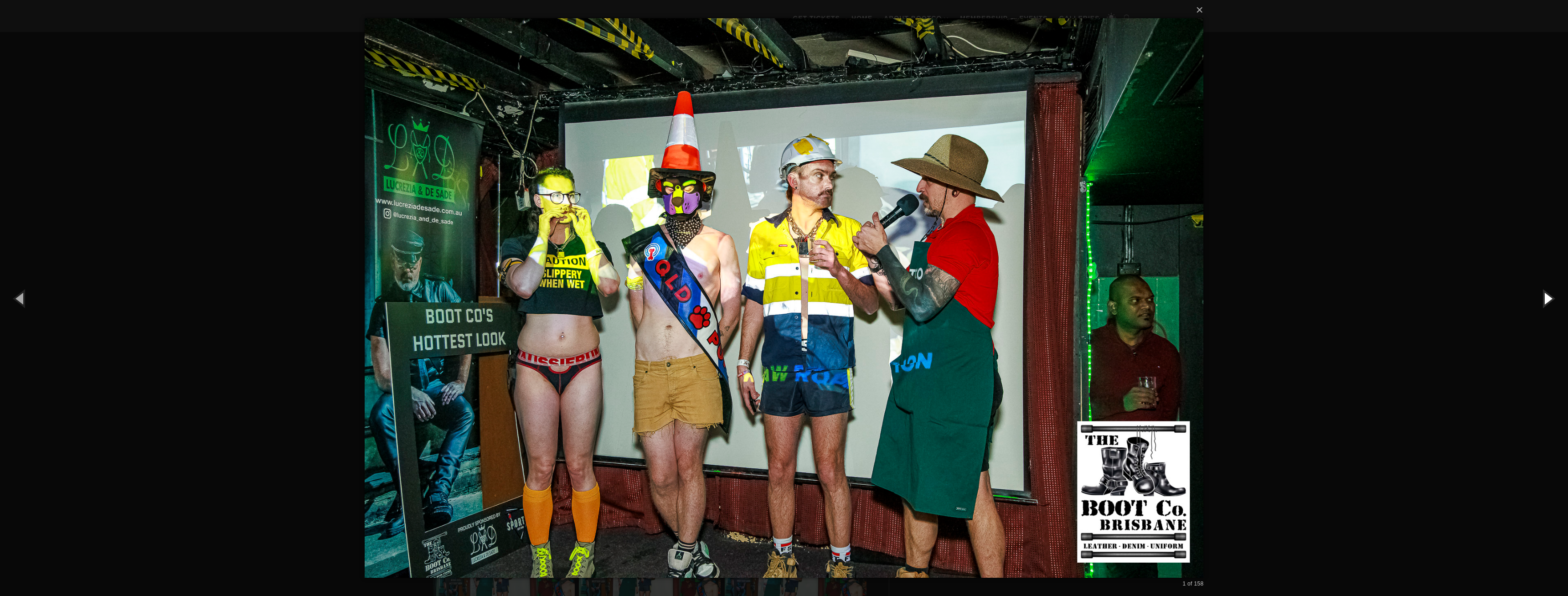
click at [1544, 297] on button "button" at bounding box center [1547, 298] width 41 height 50
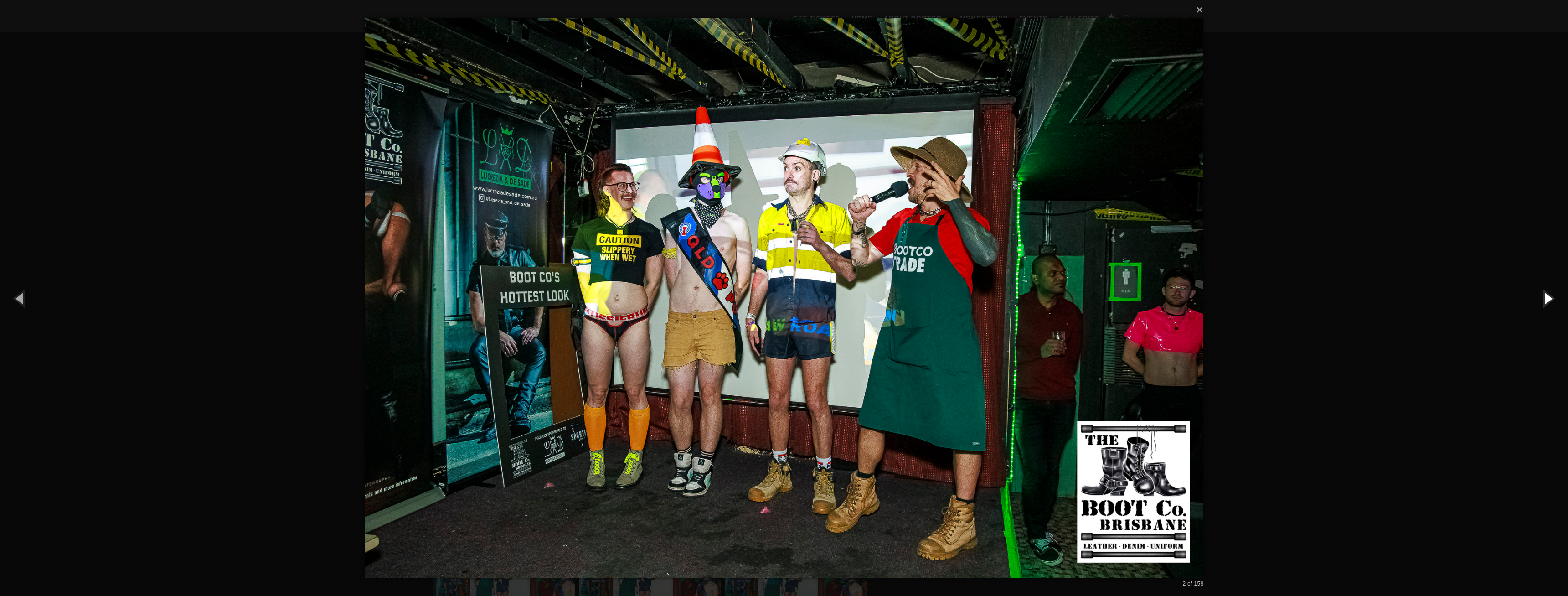
click at [1544, 297] on button "button" at bounding box center [1547, 298] width 41 height 50
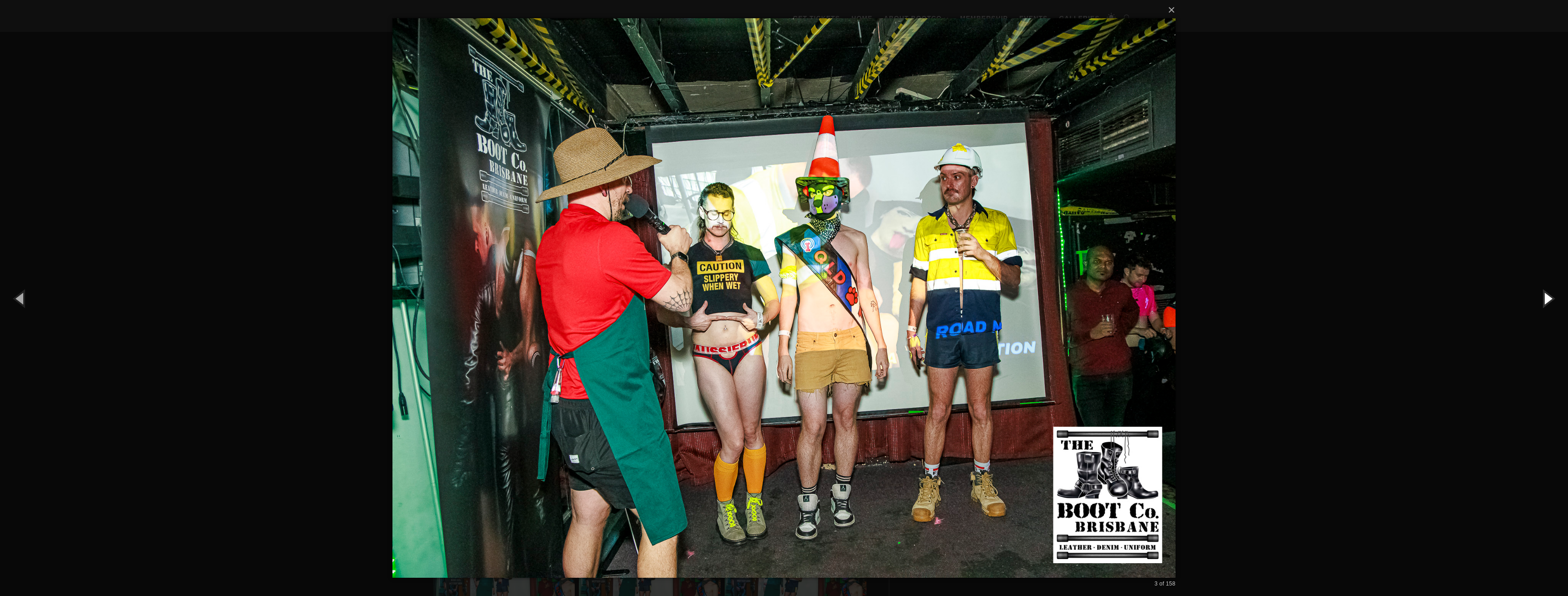
click at [1544, 297] on button "button" at bounding box center [1547, 298] width 41 height 50
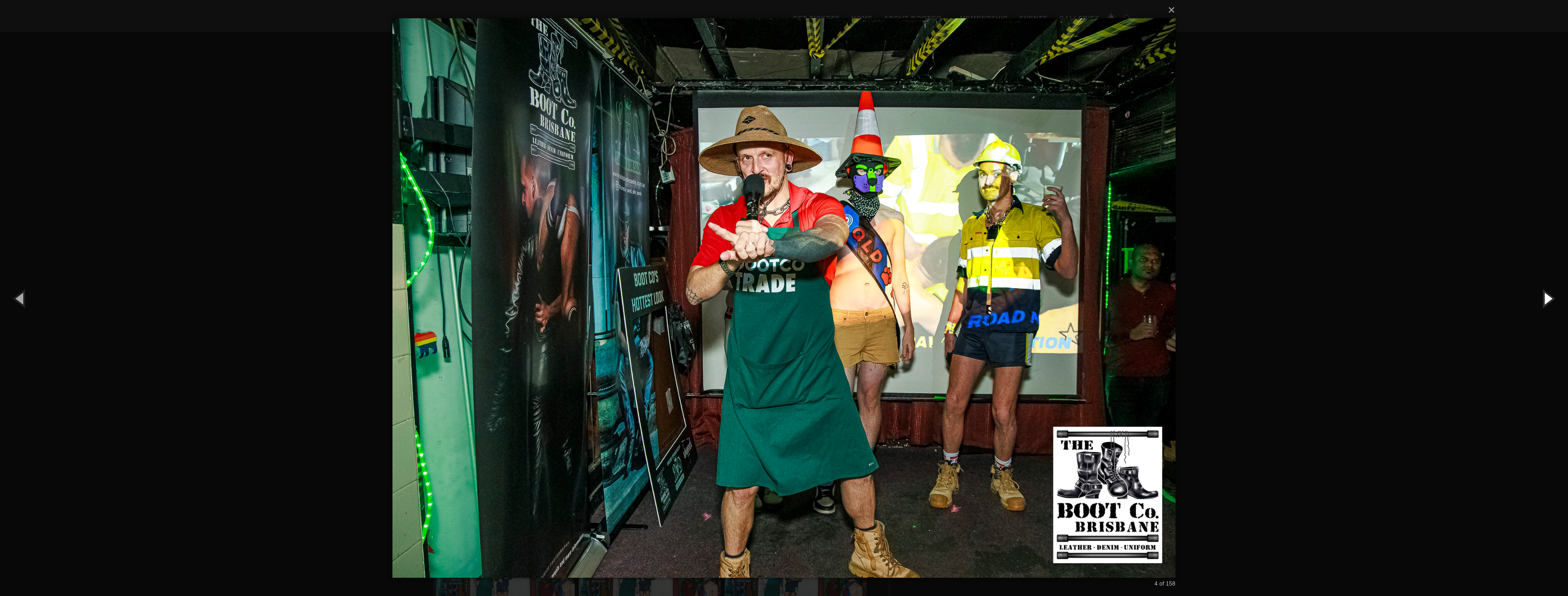
click at [1544, 297] on button "button" at bounding box center [1547, 298] width 41 height 50
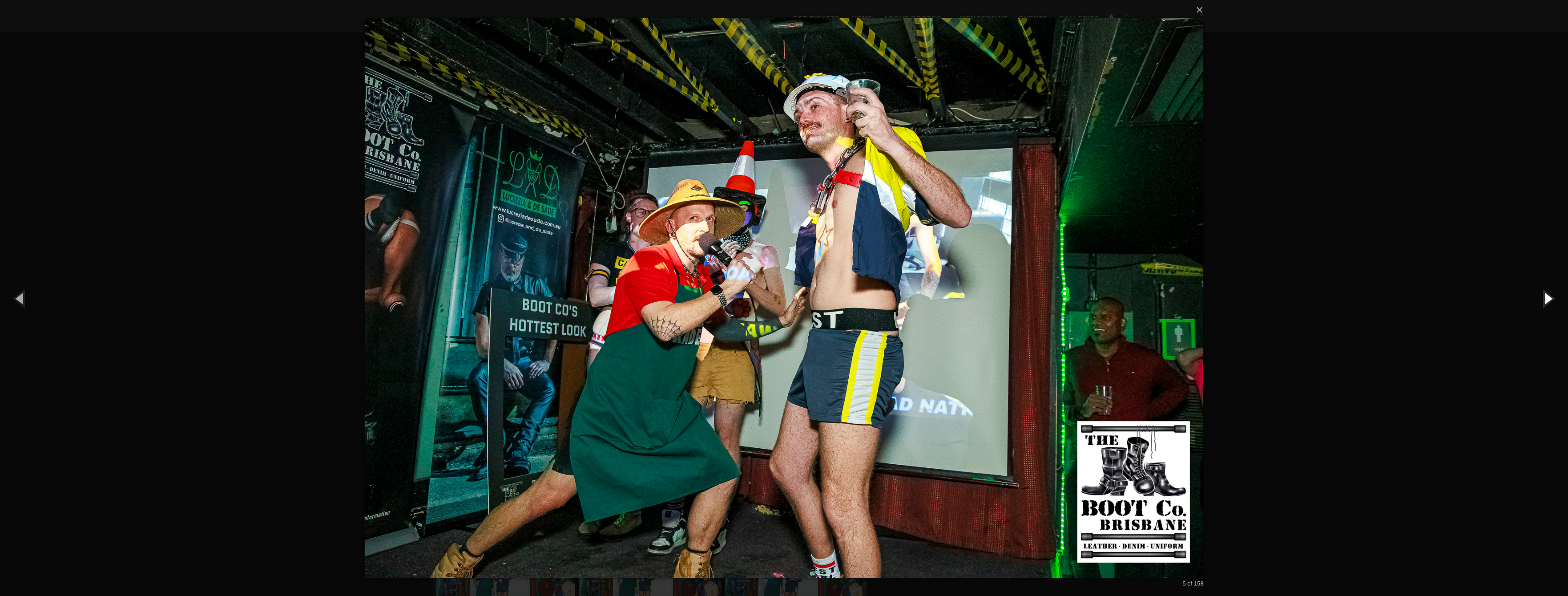
click at [1544, 297] on button "button" at bounding box center [1547, 298] width 41 height 50
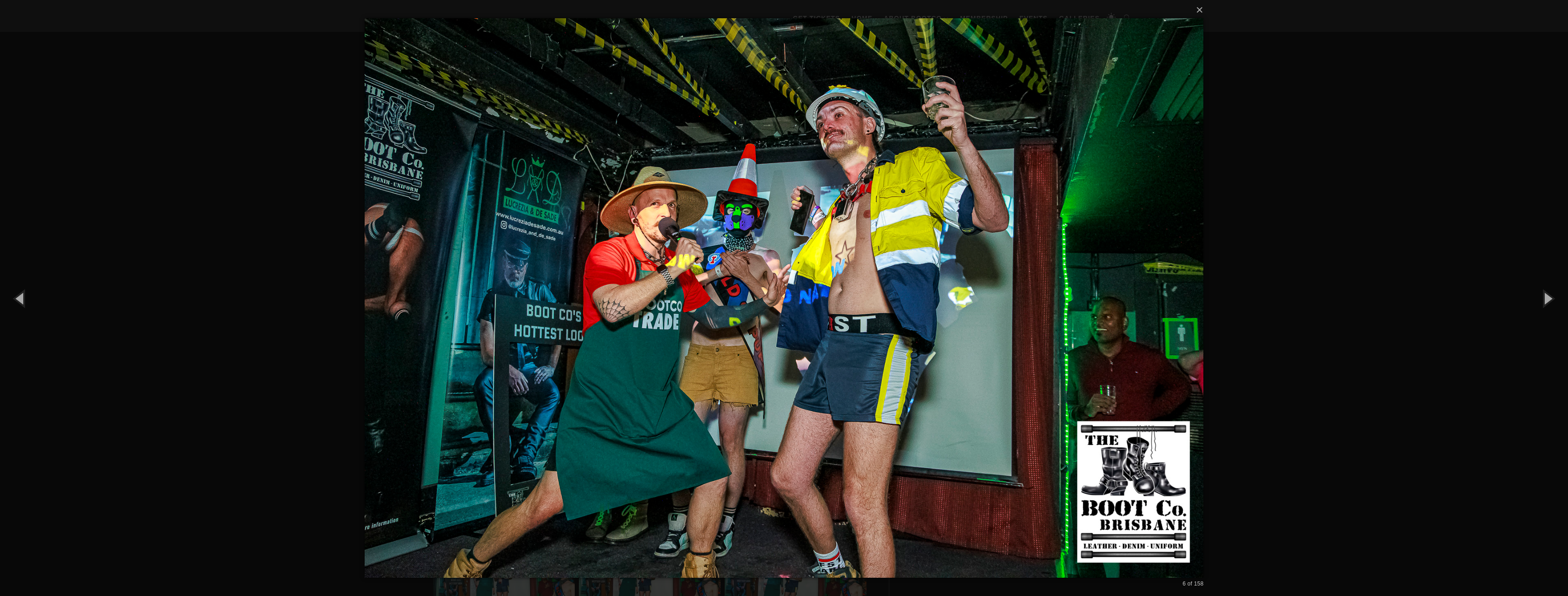
click at [1361, 70] on div "× 6 of 158 Loading..." at bounding box center [784, 298] width 1568 height 596
